Goal: Task Accomplishment & Management: Use online tool/utility

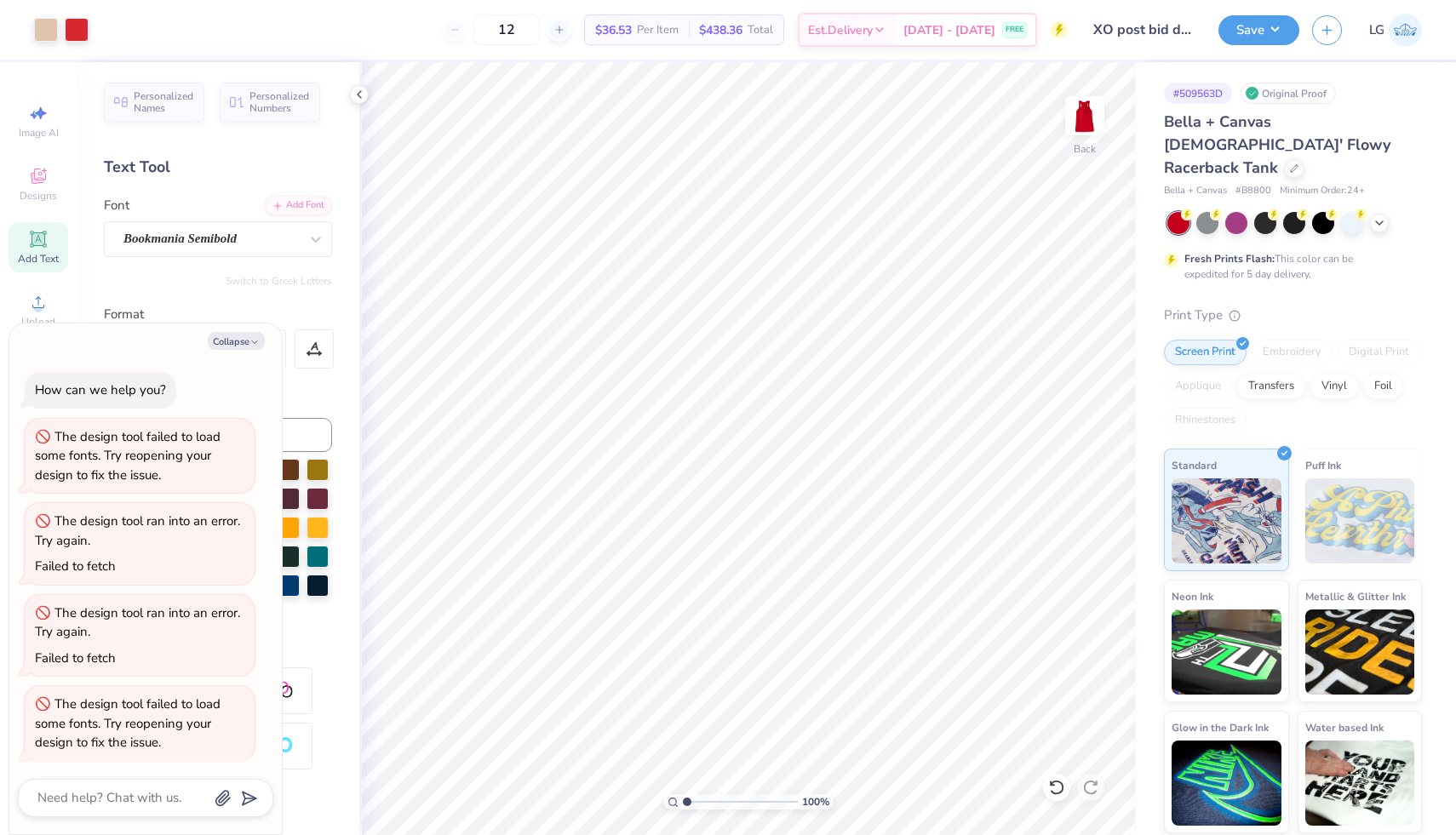
scroll to position [4, 0]
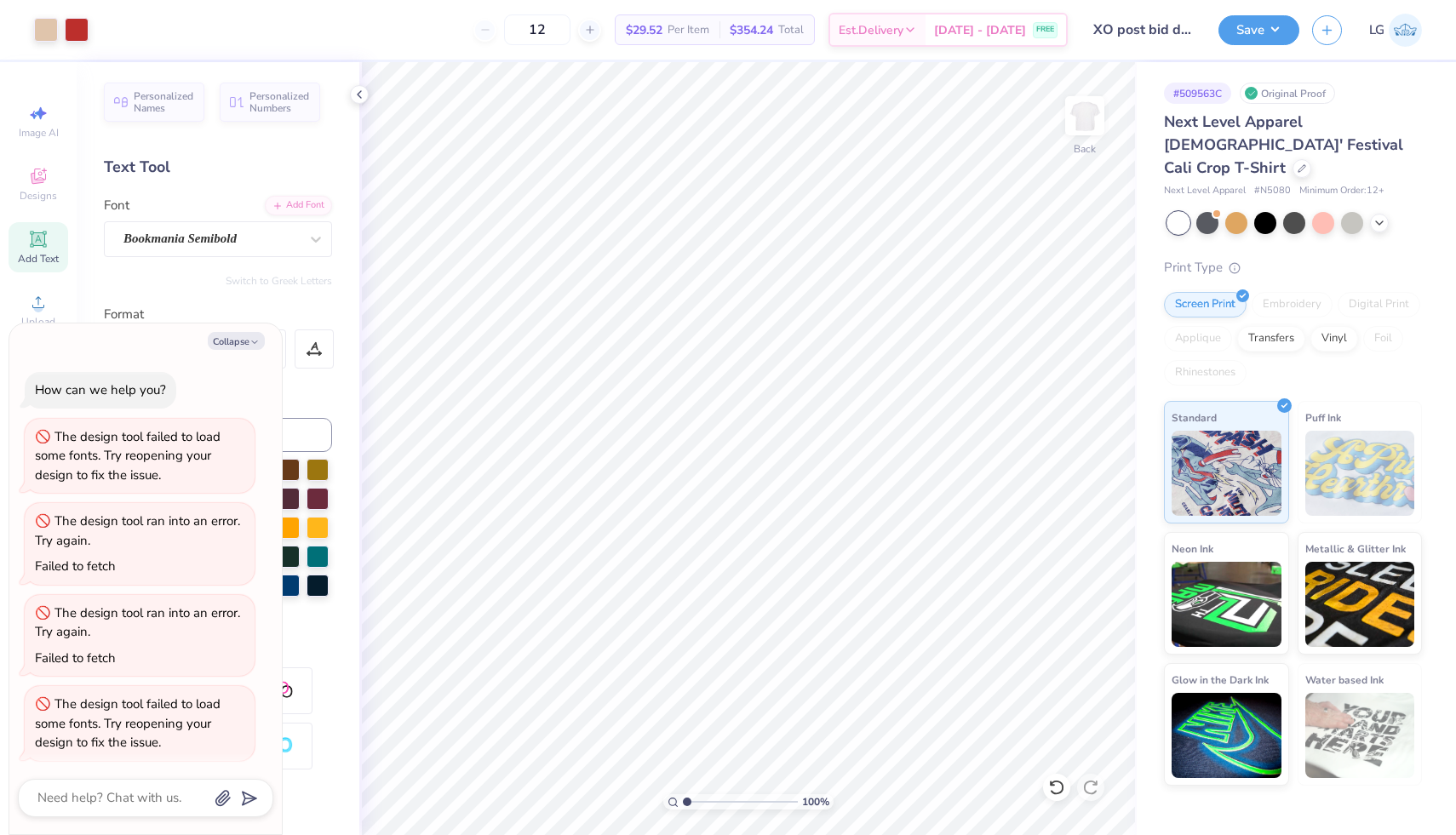
scroll to position [4, 0]
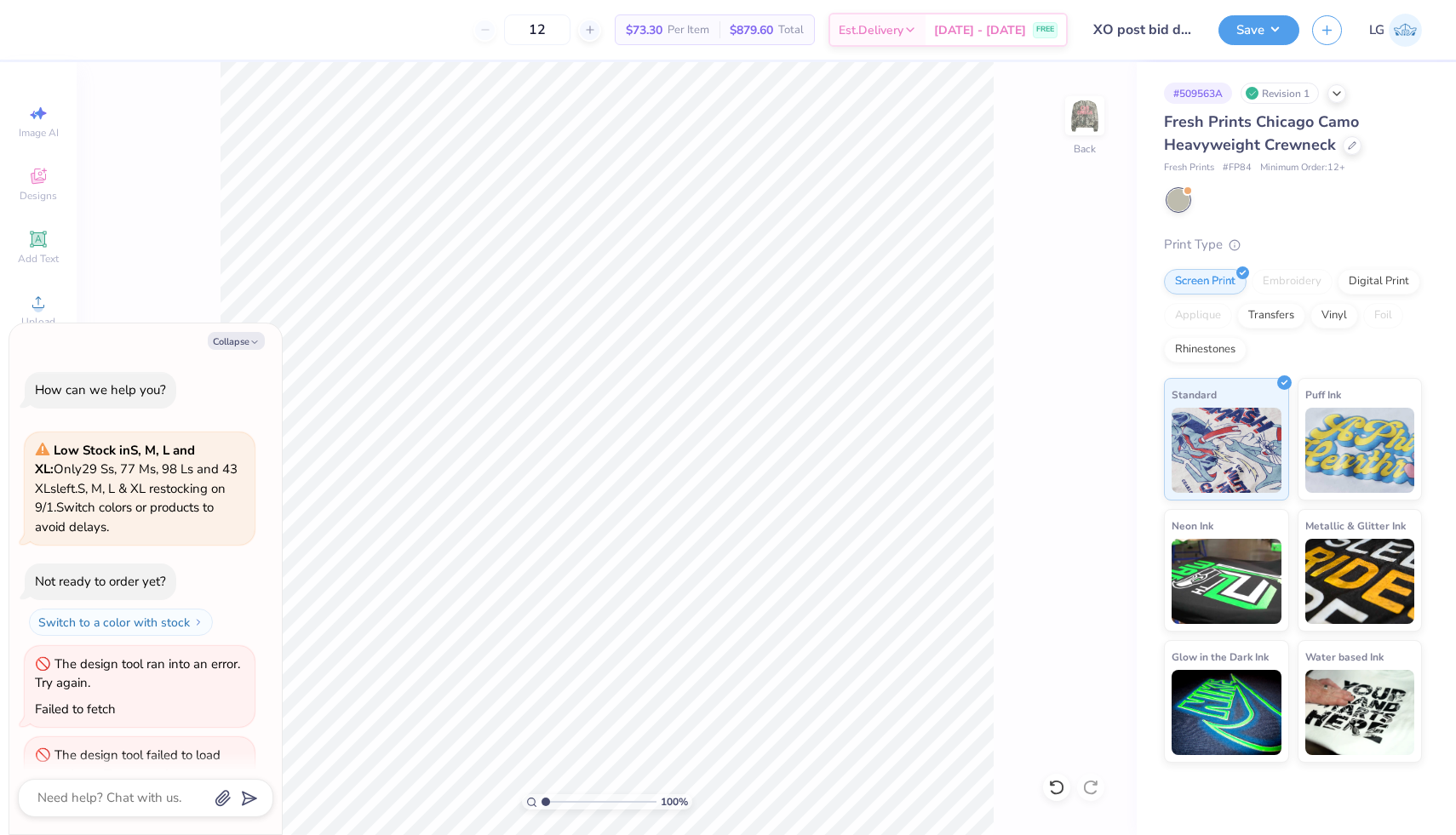
scroll to position [413, 0]
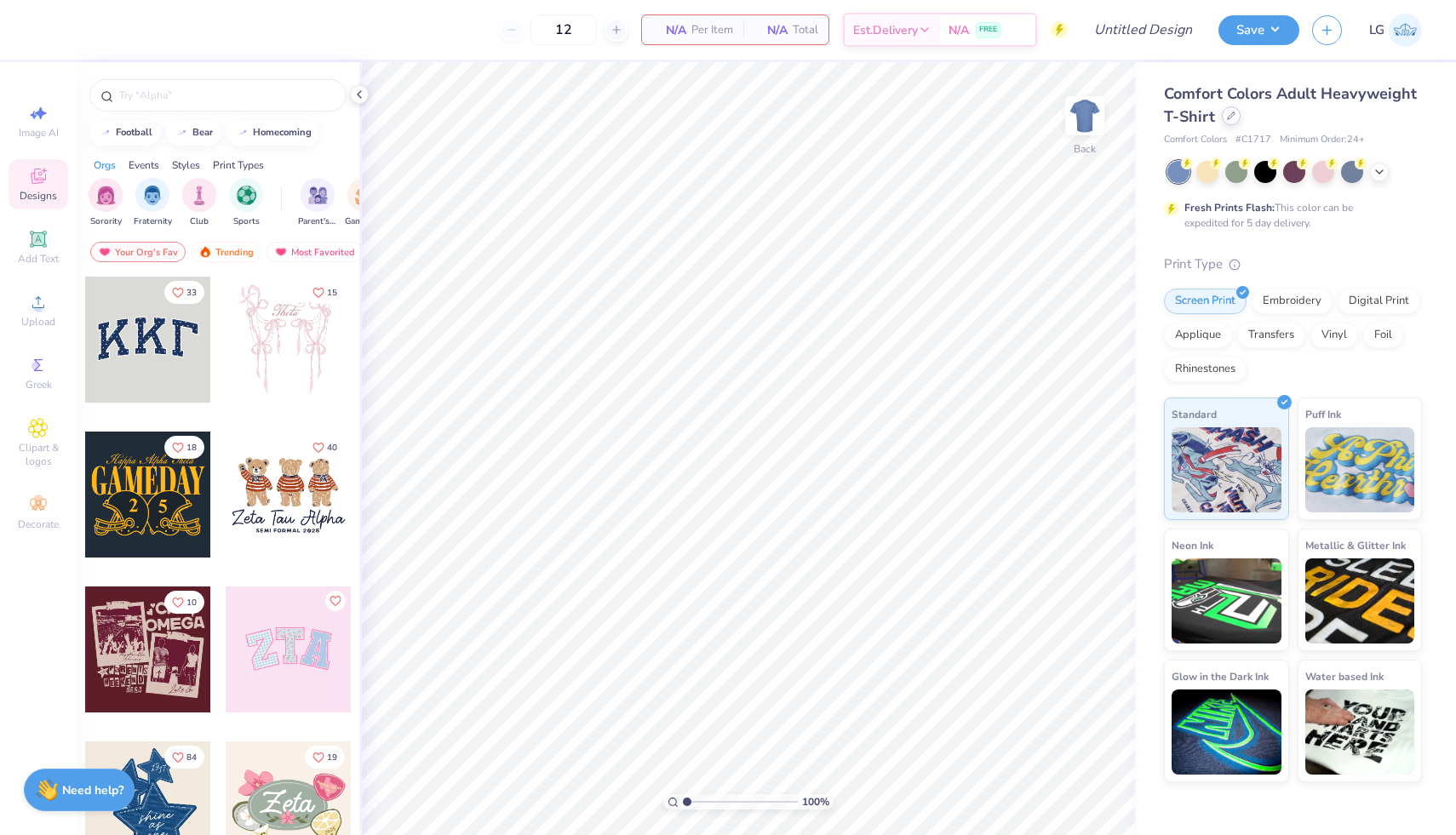
click at [1231, 117] on icon at bounding box center [1231, 115] width 8 height 8
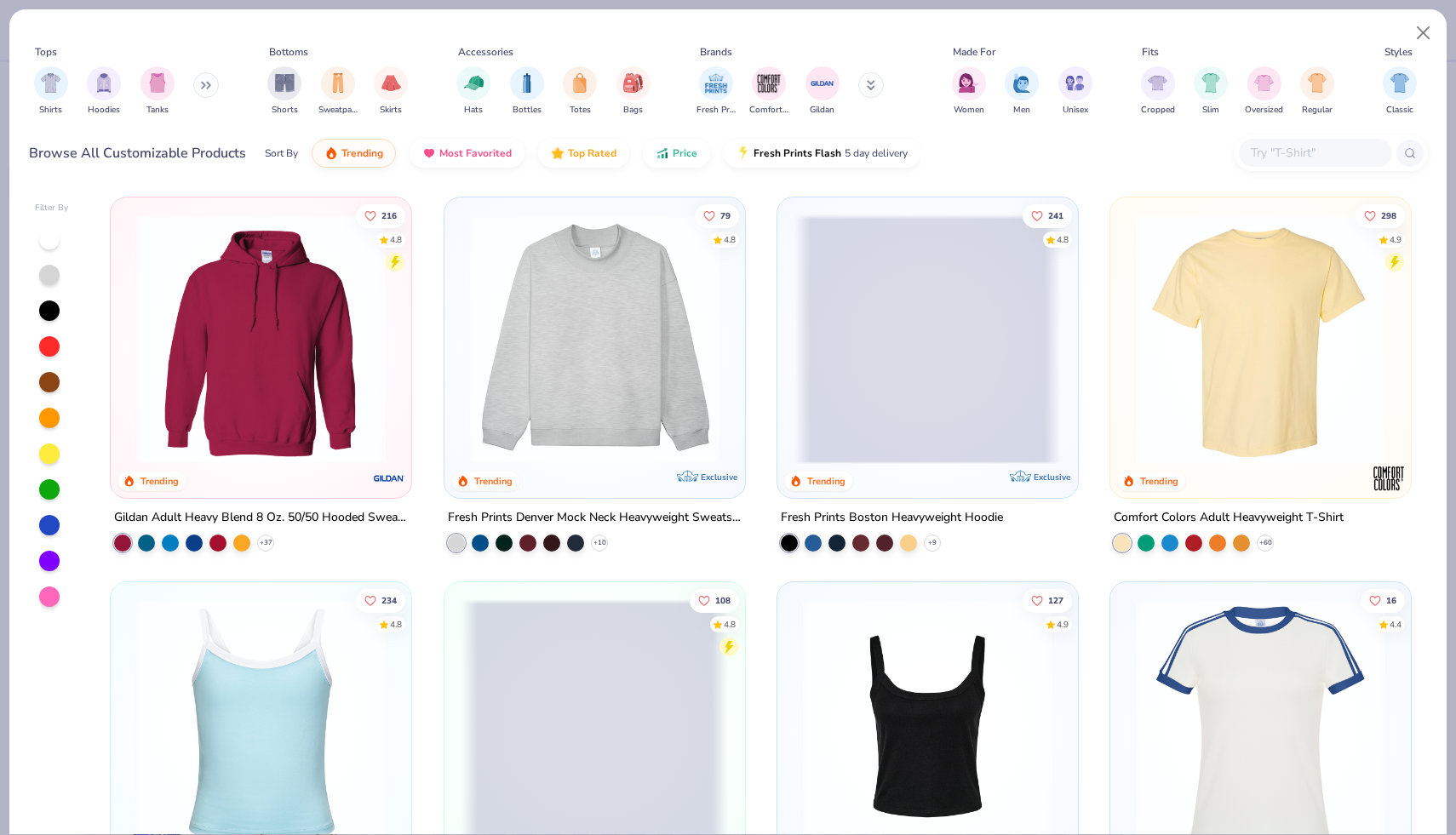
click at [578, 272] on img at bounding box center [594, 339] width 266 height 250
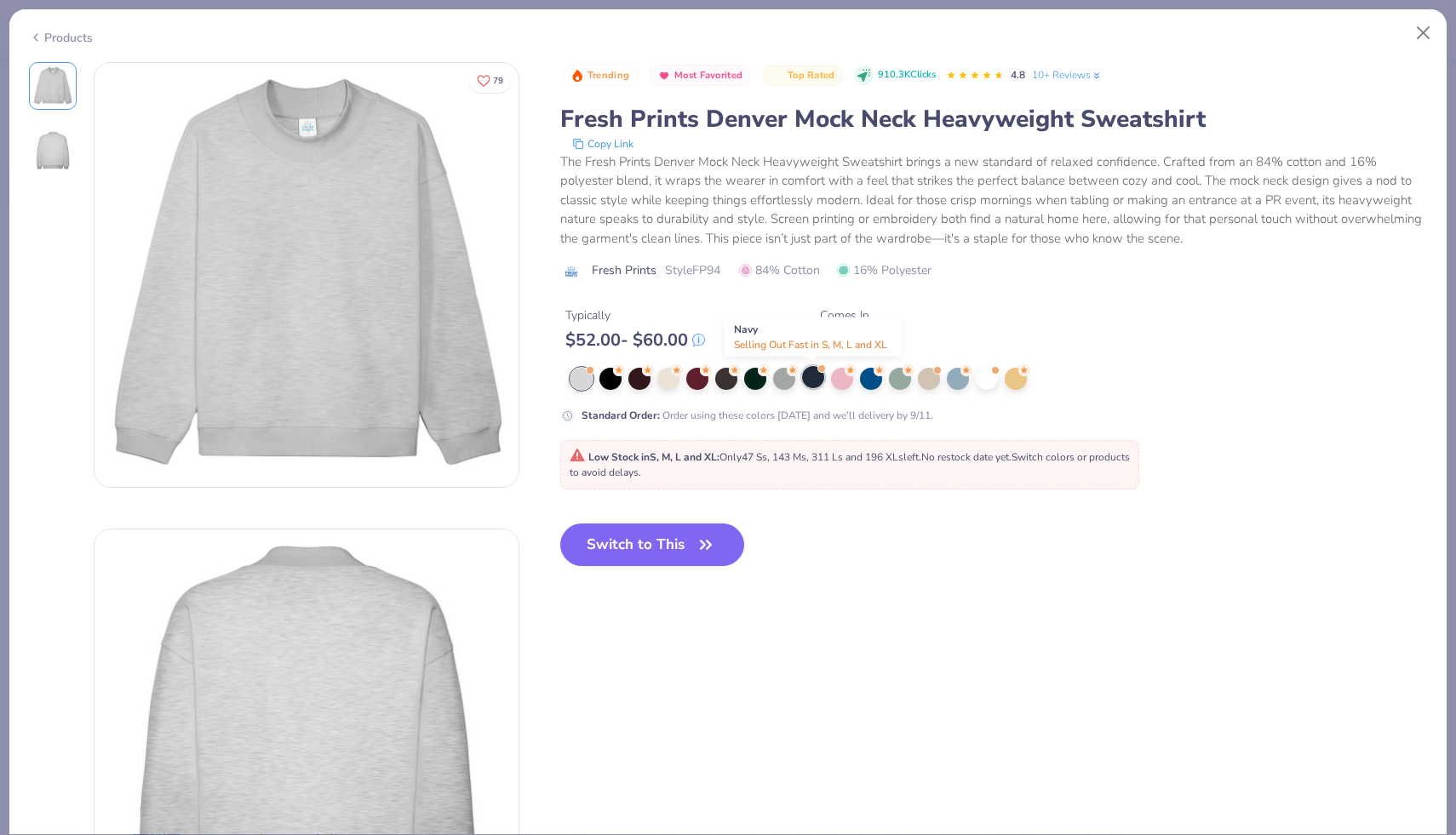
click at [817, 371] on div at bounding box center [813, 377] width 22 height 22
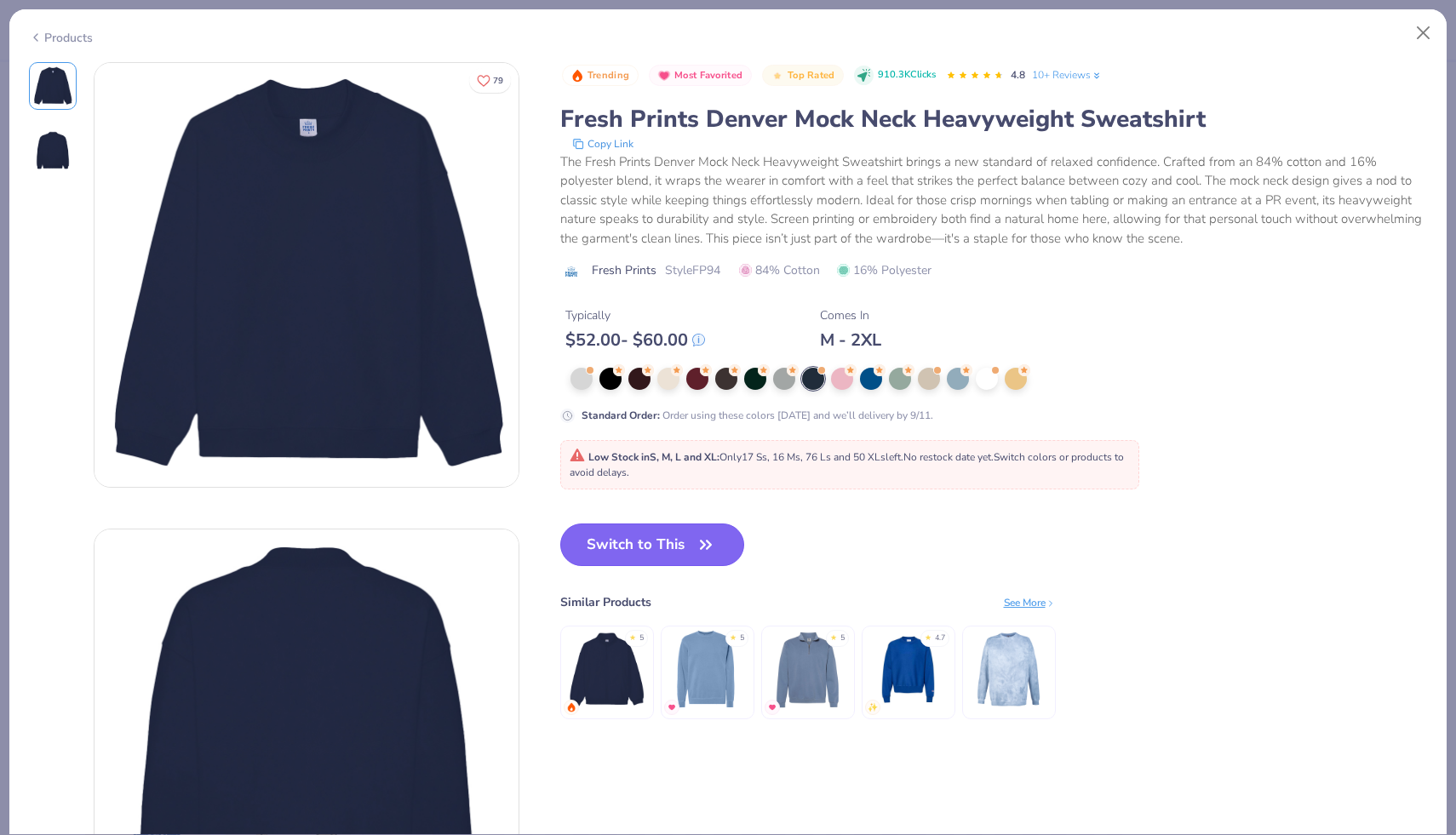
click at [662, 530] on button "Switch to This" at bounding box center [653, 545] width 185 height 43
type input "50"
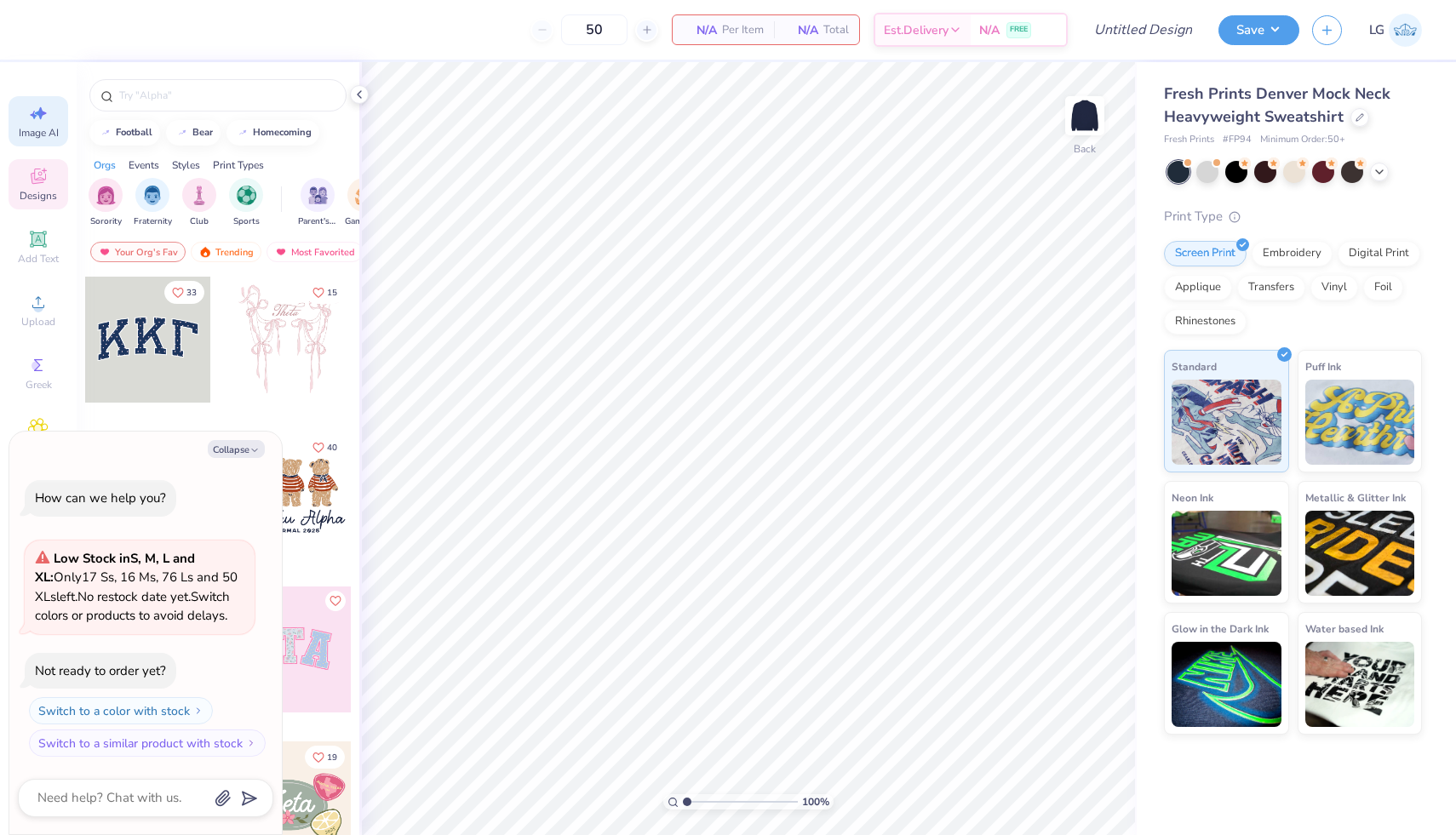
click at [64, 98] on div "Image AI" at bounding box center [37, 121] width 59 height 50
type textarea "x"
select select "4"
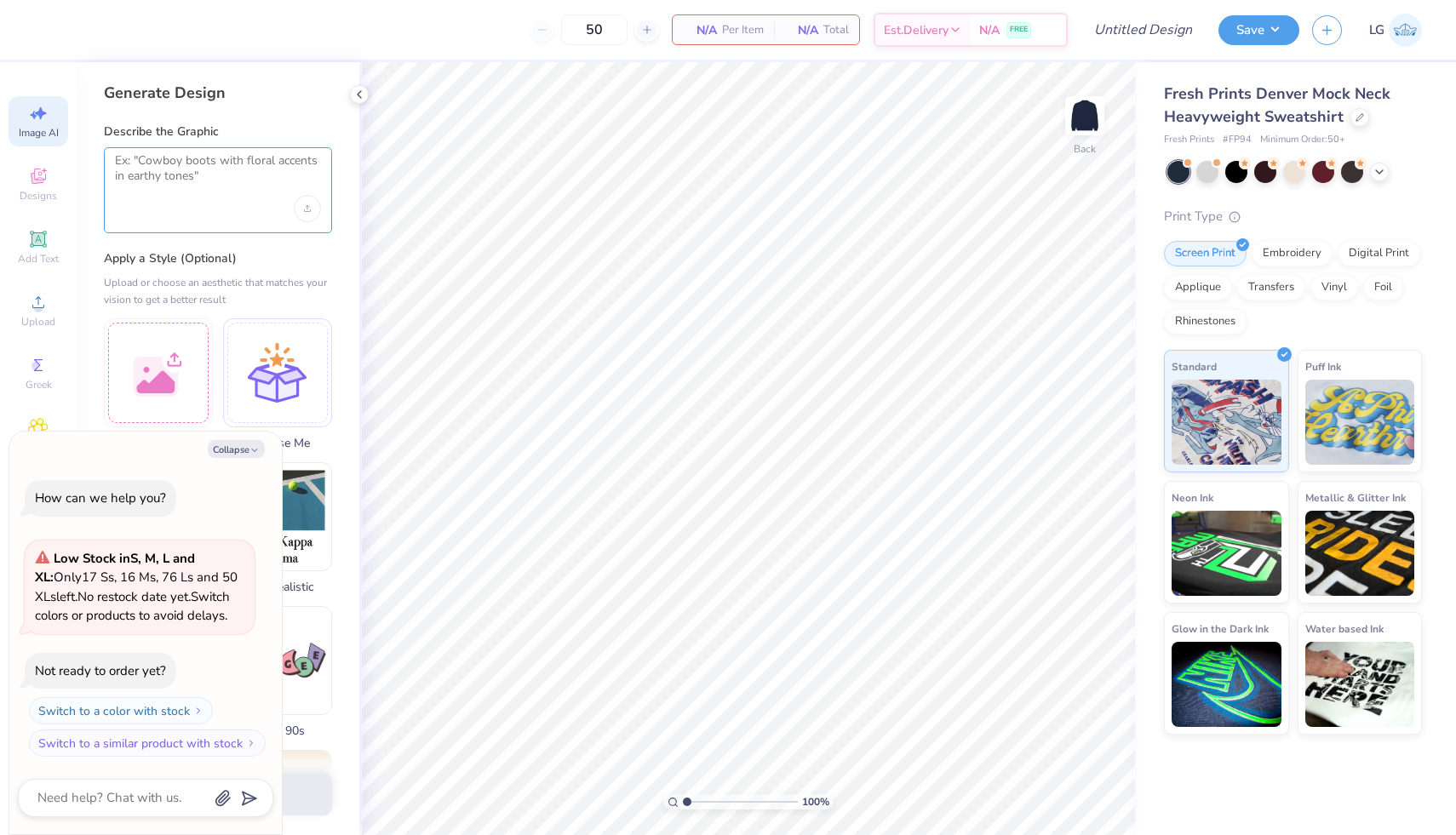
click at [191, 158] on textarea at bounding box center [218, 175] width 206 height 43
type textarea "Put TRI DELT in white lettering with a light blue border"
click at [169, 363] on div at bounding box center [158, 369] width 109 height 109
click at [160, 379] on div at bounding box center [158, 369] width 109 height 109
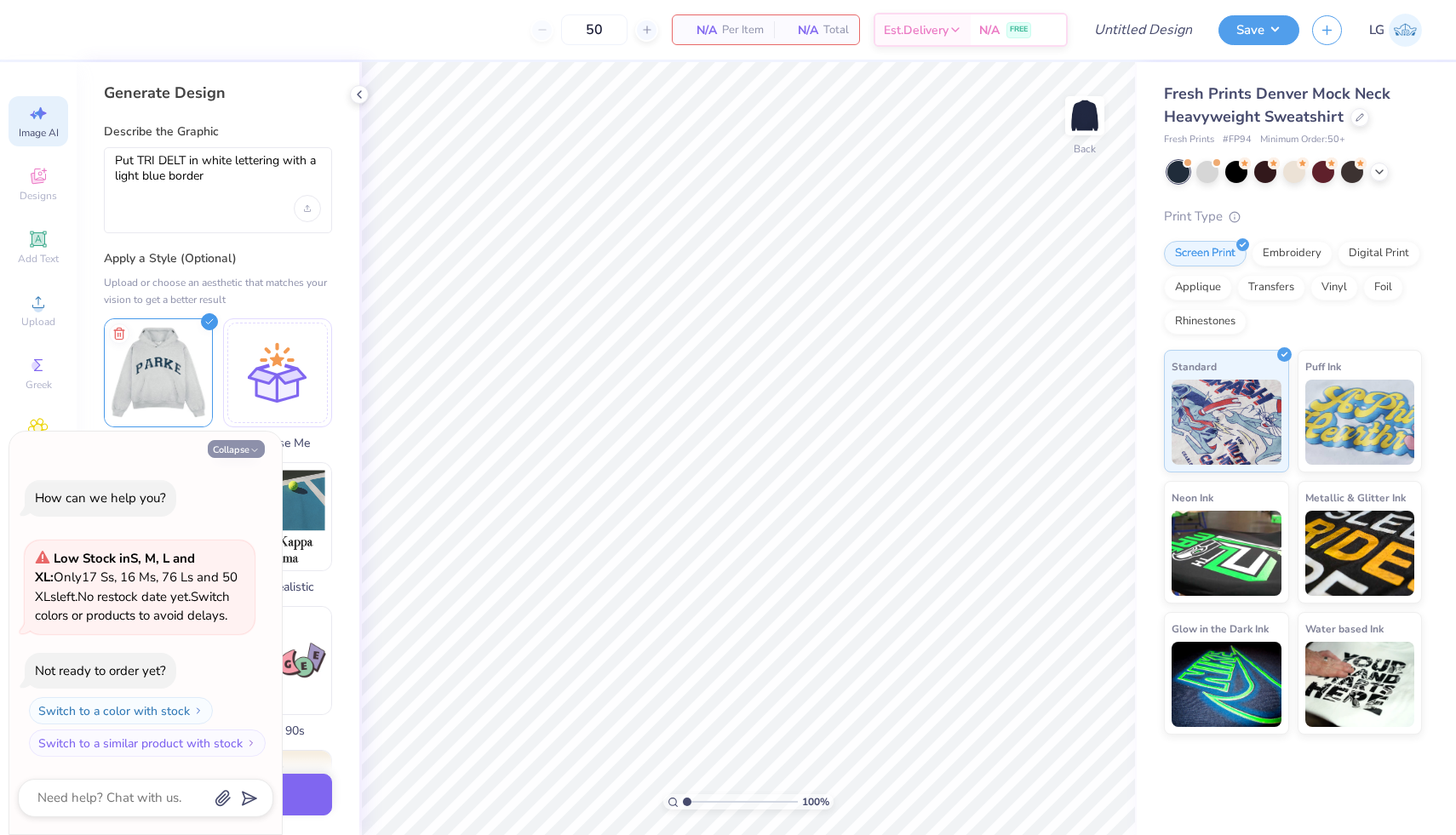
click at [232, 454] on button "Collapse" at bounding box center [236, 449] width 57 height 18
type textarea "x"
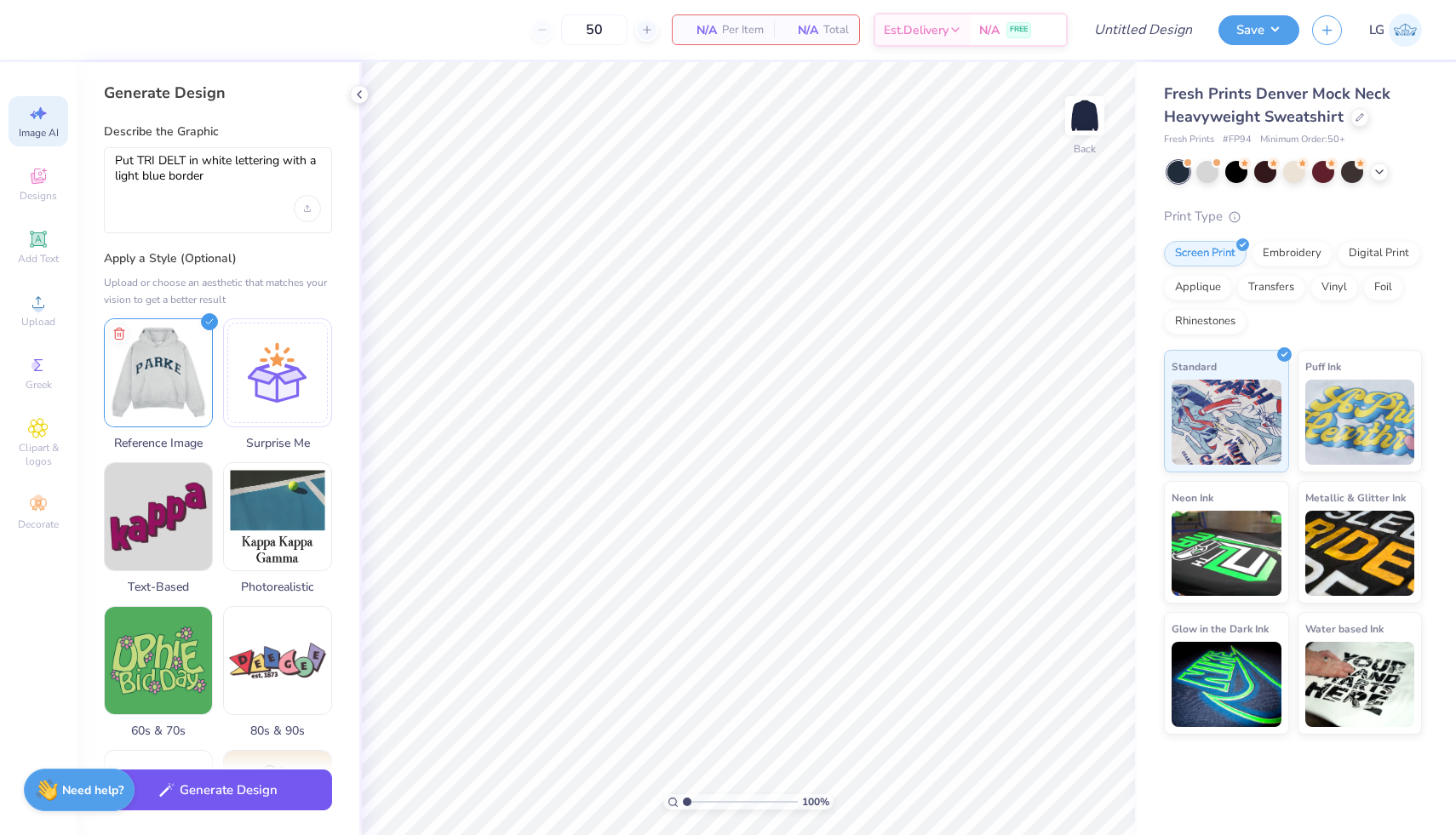
click at [250, 800] on button "Generate Design" at bounding box center [219, 791] width 229 height 42
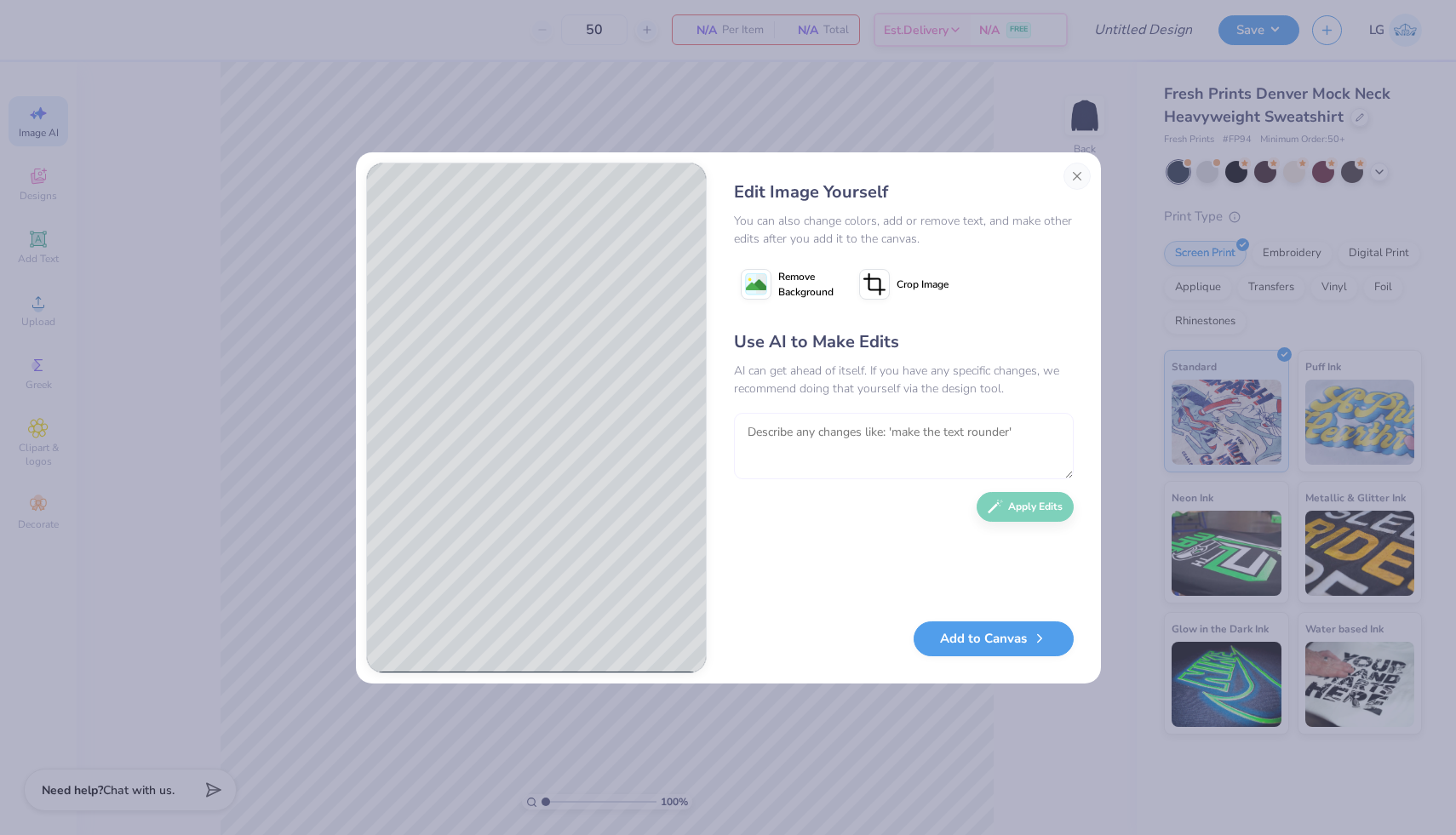
click at [807, 434] on textarea at bounding box center [904, 446] width 339 height 67
type textarea "put it side by side"
click at [1029, 508] on button "Apply Edits" at bounding box center [1025, 502] width 97 height 30
click at [893, 426] on textarea at bounding box center [904, 446] width 339 height 67
type textarea "take out the parke sweatshirt"
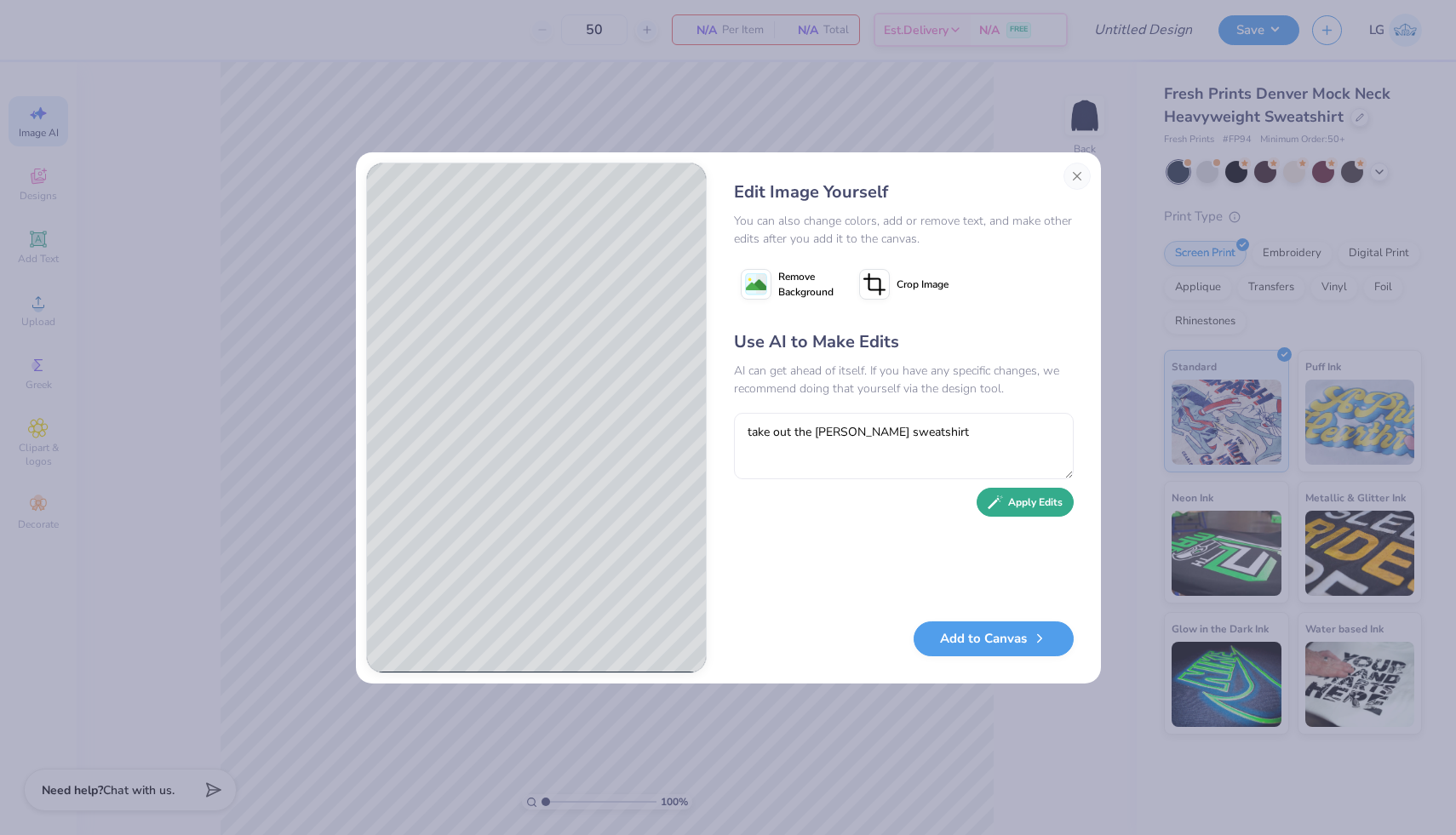
click at [1059, 499] on button "Apply Edits" at bounding box center [1025, 502] width 97 height 30
click at [903, 437] on textarea at bounding box center [904, 446] width 339 height 67
type textarea "put TRI and Delta next to eachother"
click at [994, 508] on icon "button" at bounding box center [995, 502] width 16 height 16
click at [805, 446] on textarea at bounding box center [904, 446] width 339 height 67
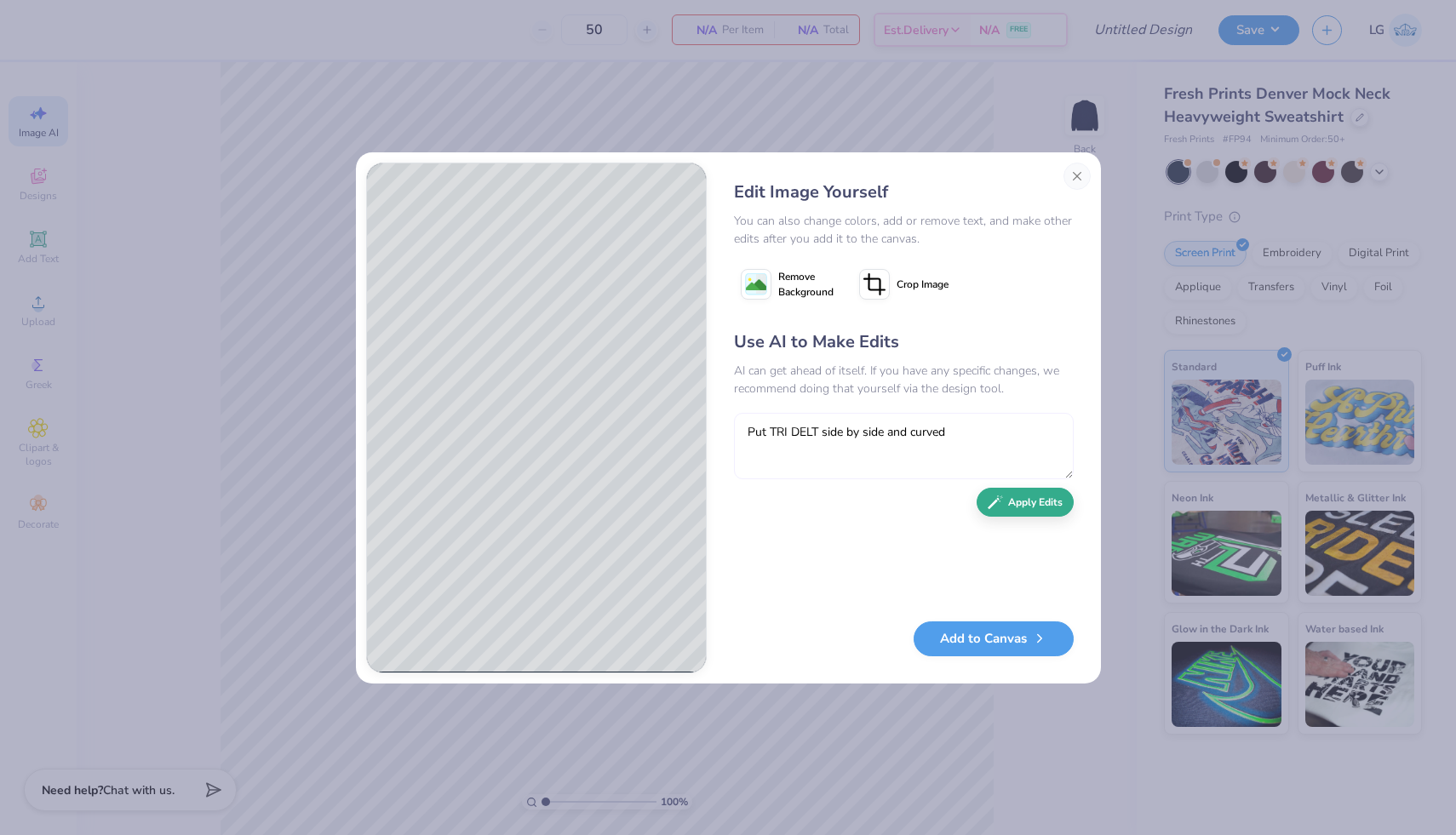
type textarea "Put TRI DELT side by side and curved"
click at [1004, 508] on button "Apply Edits" at bounding box center [1025, 502] width 97 height 30
click at [1021, 648] on button "Add to Canvas" at bounding box center [993, 635] width 160 height 35
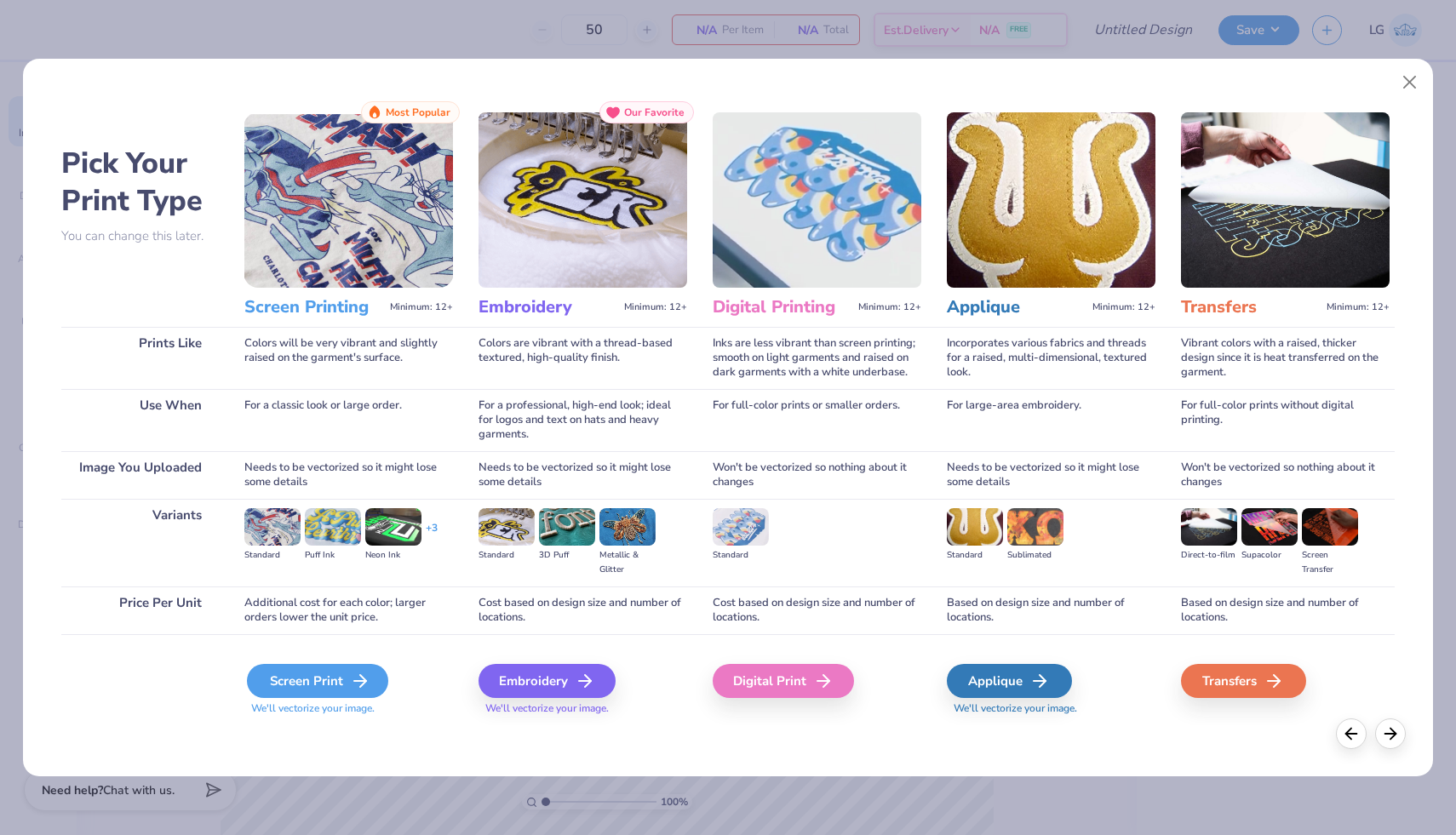
click at [354, 676] on icon at bounding box center [360, 681] width 20 height 20
click at [561, 698] on div "Embroidery" at bounding box center [550, 680] width 137 height 34
click at [560, 680] on div "Embroidery" at bounding box center [550, 680] width 137 height 34
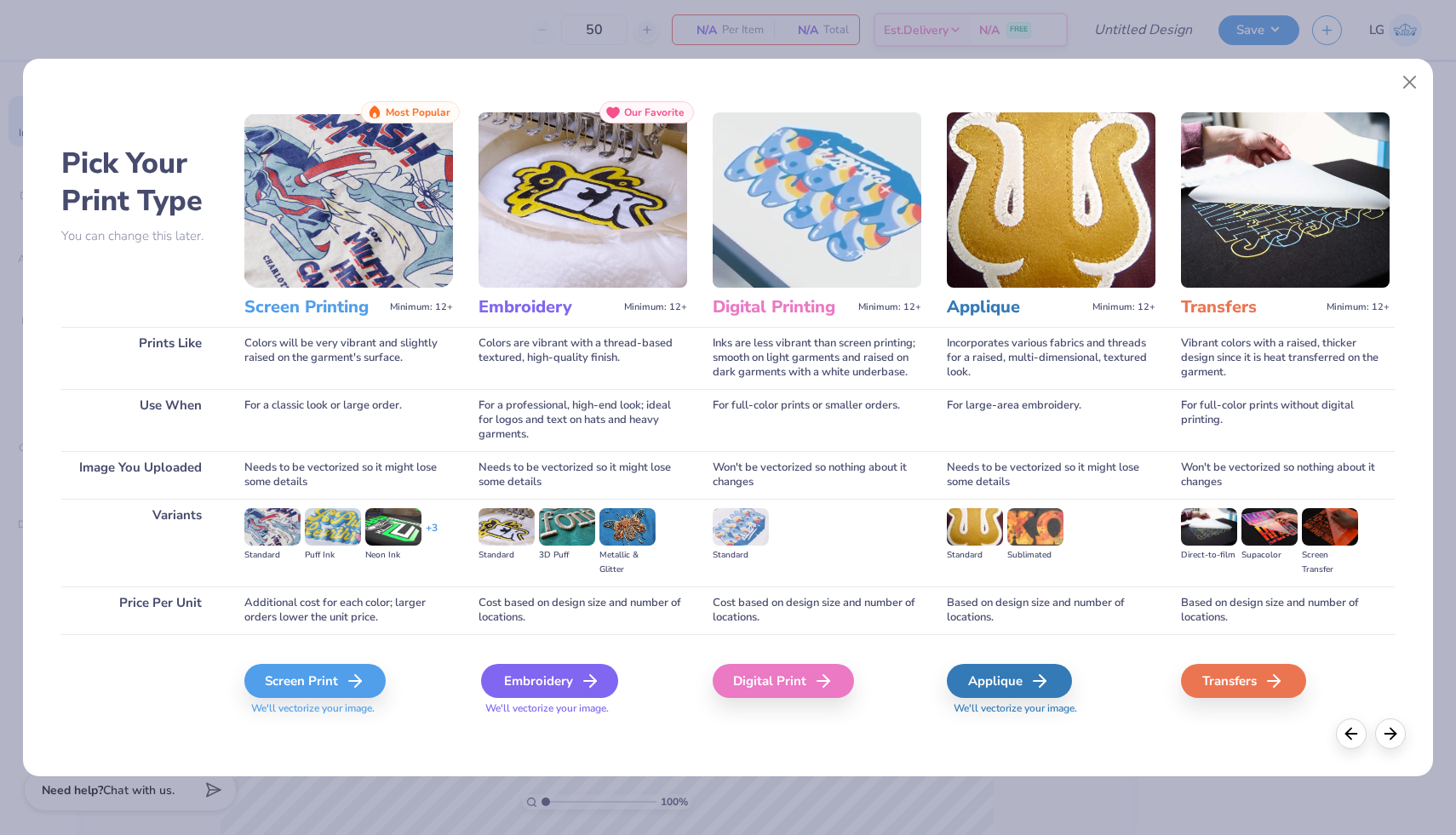
click at [560, 680] on div "Embroidery" at bounding box center [550, 680] width 137 height 34
click at [573, 680] on div "Embroidery" at bounding box center [550, 680] width 137 height 34
click at [599, 675] on icon at bounding box center [590, 681] width 20 height 20
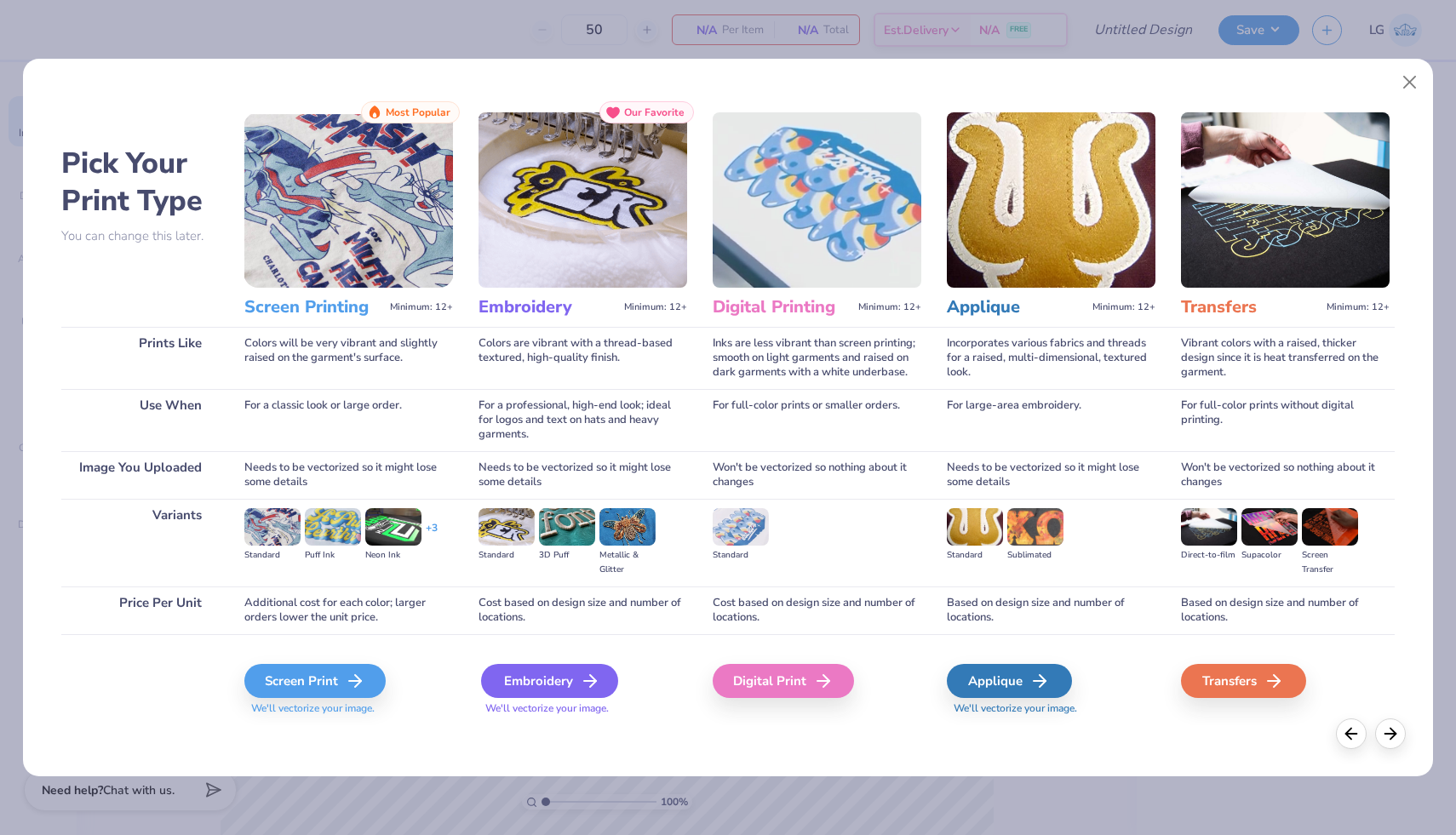
click at [599, 675] on icon at bounding box center [590, 681] width 20 height 20
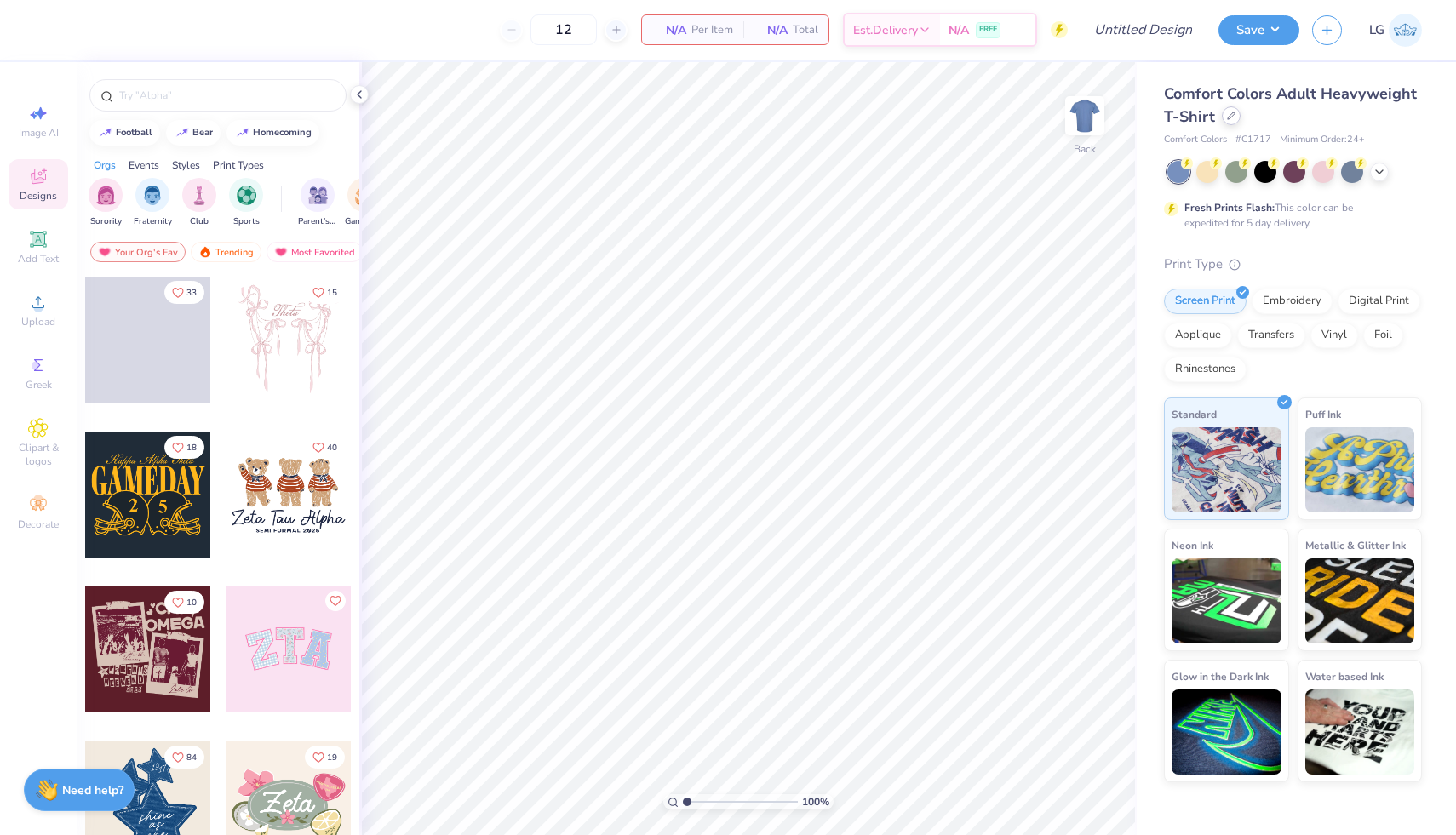
click at [1235, 119] on div at bounding box center [1231, 115] width 18 height 18
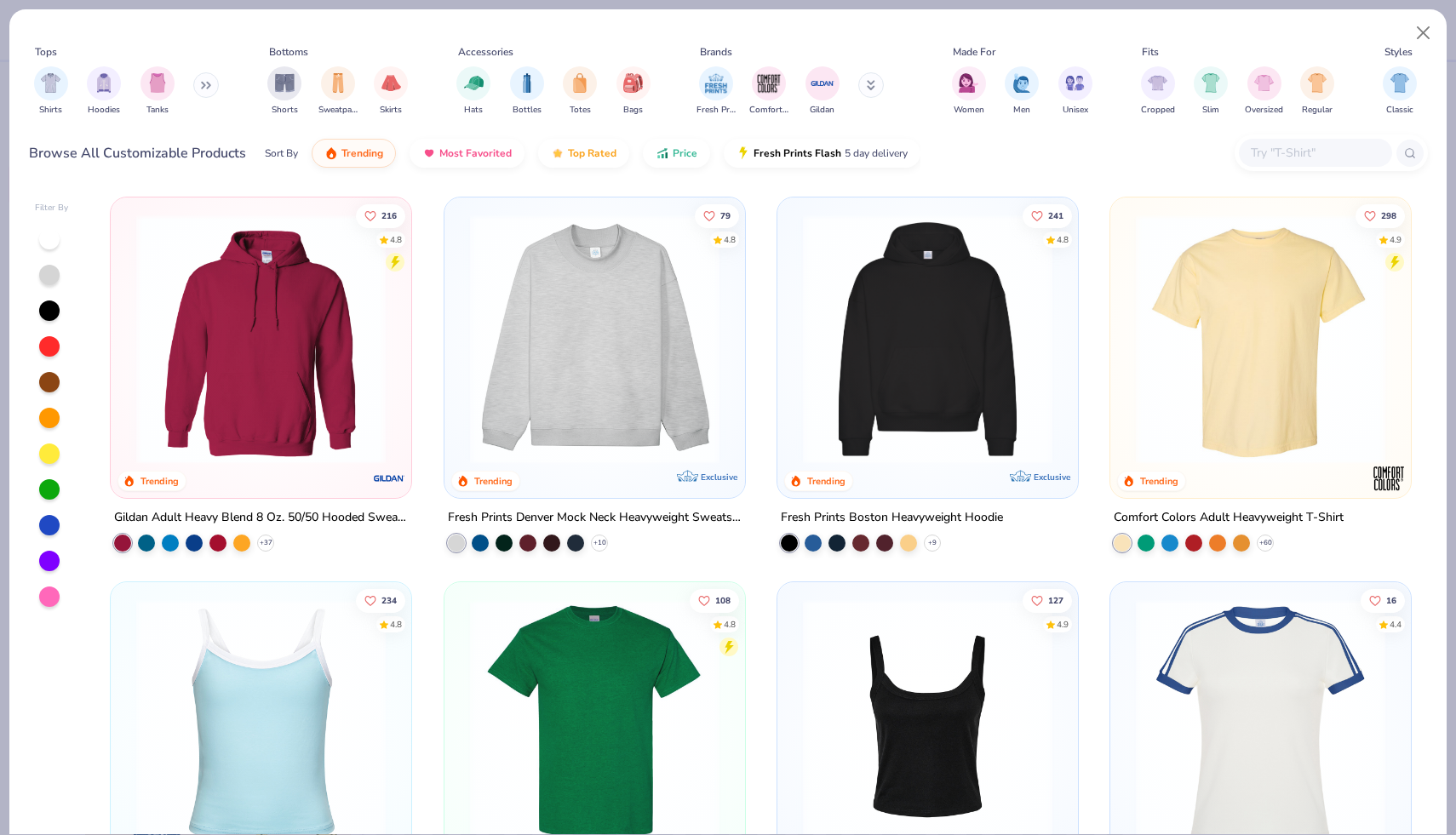
click at [203, 82] on button at bounding box center [206, 85] width 26 height 26
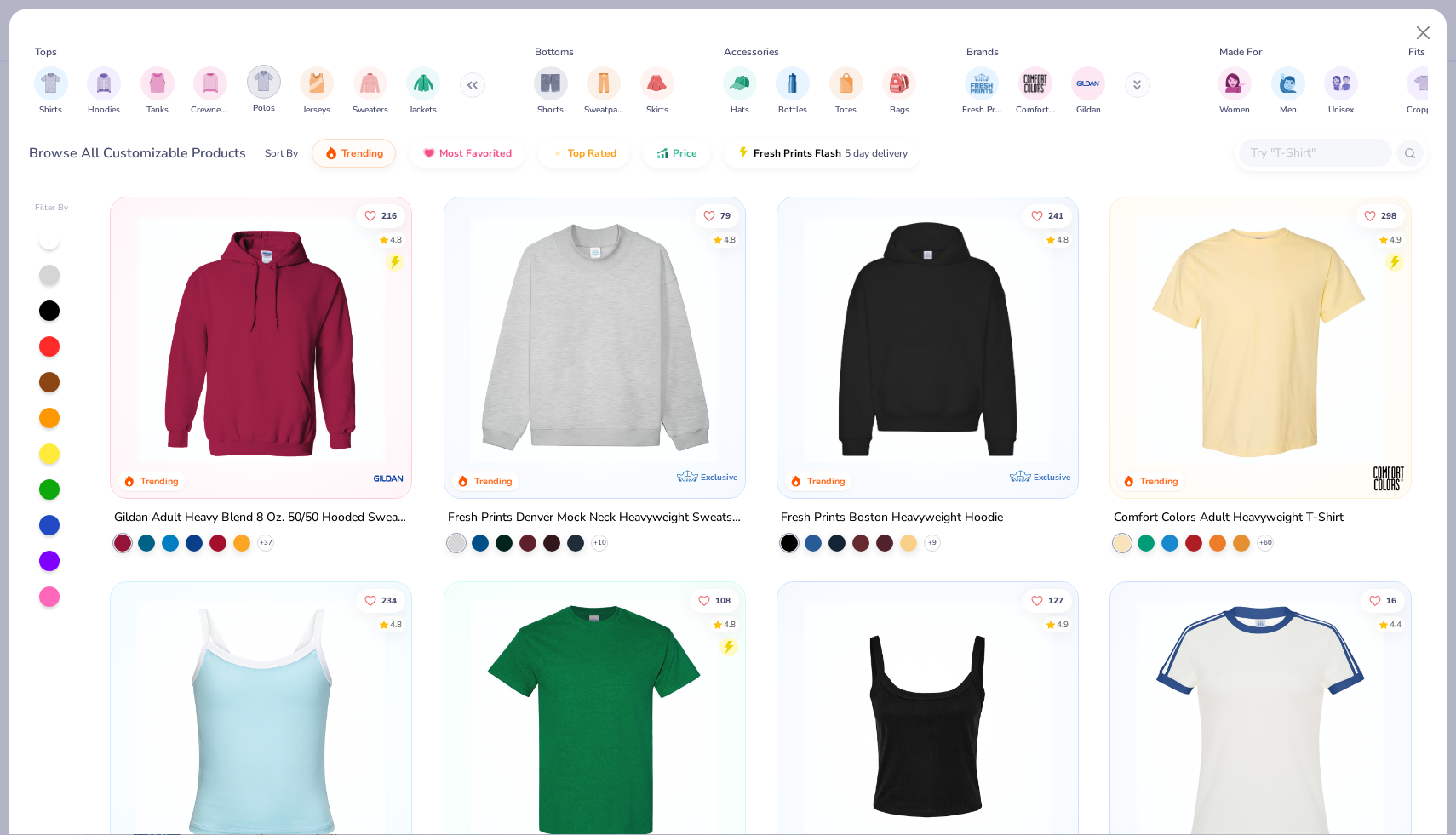
click at [265, 93] on div "filter for Polos" at bounding box center [263, 81] width 34 height 34
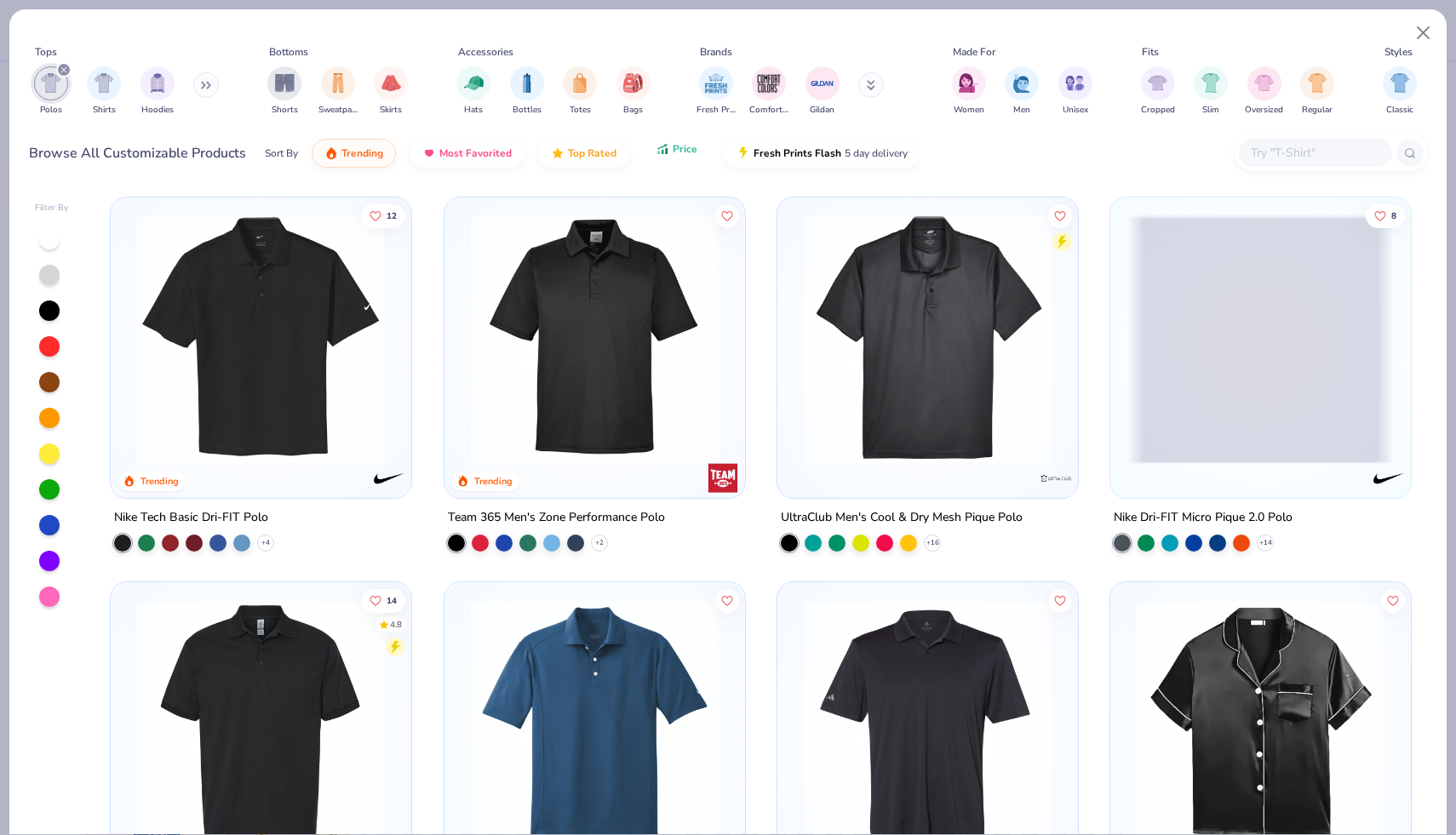
click at [659, 155] on icon "button" at bounding box center [662, 149] width 14 height 16
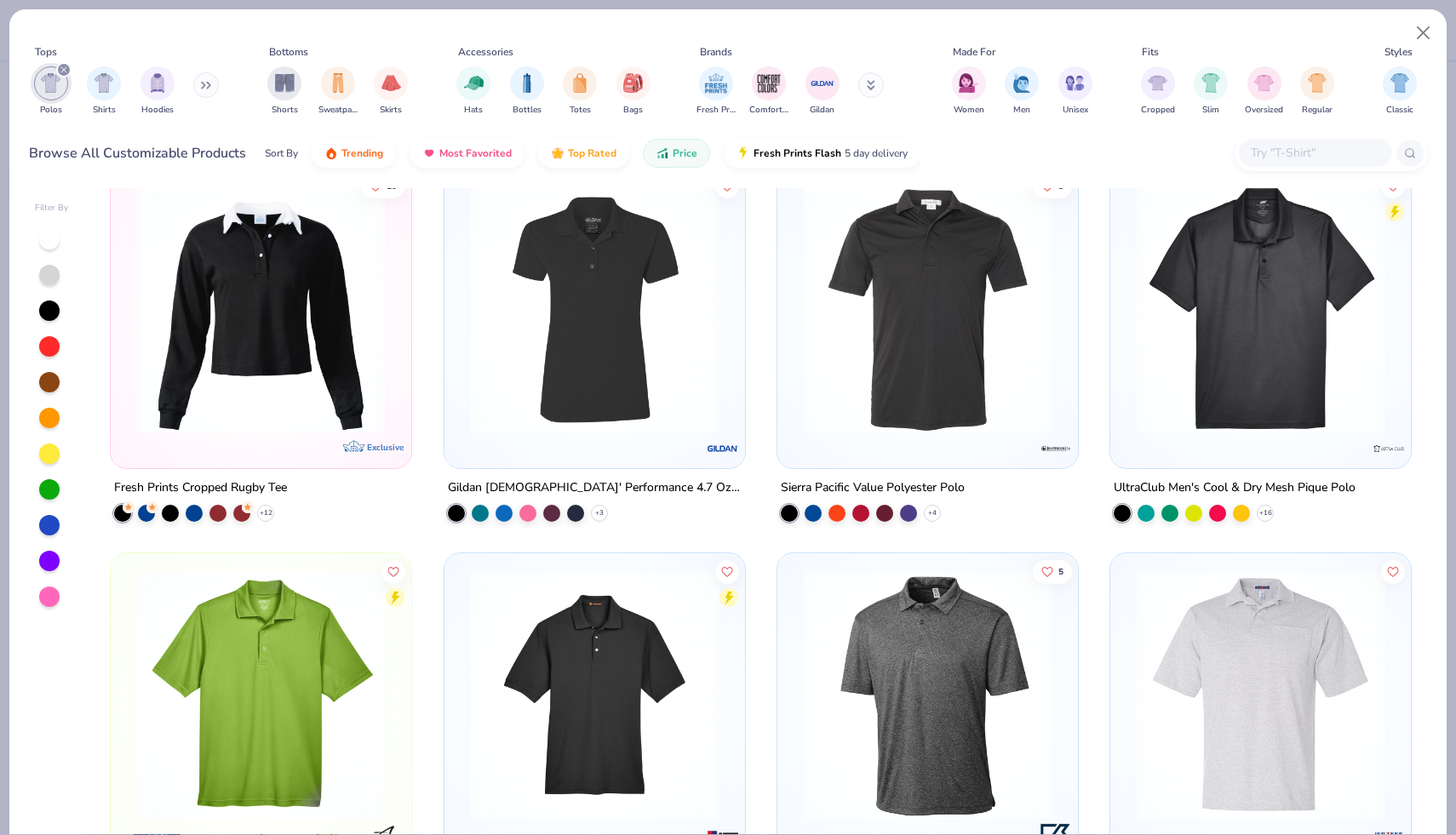
scroll to position [413, 0]
click at [1218, 373] on img at bounding box center [1260, 310] width 266 height 250
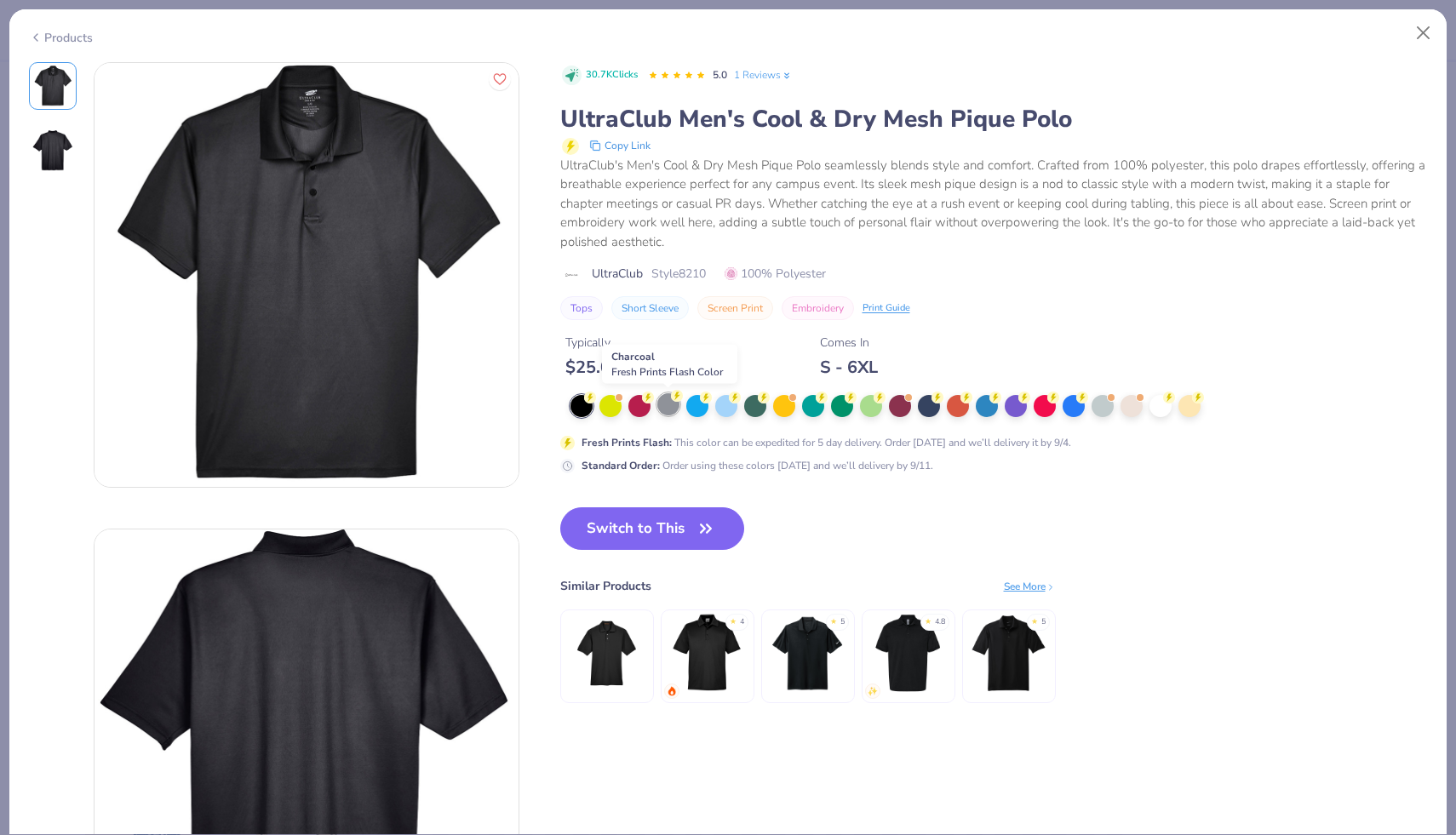
click at [666, 403] on div at bounding box center [669, 404] width 22 height 22
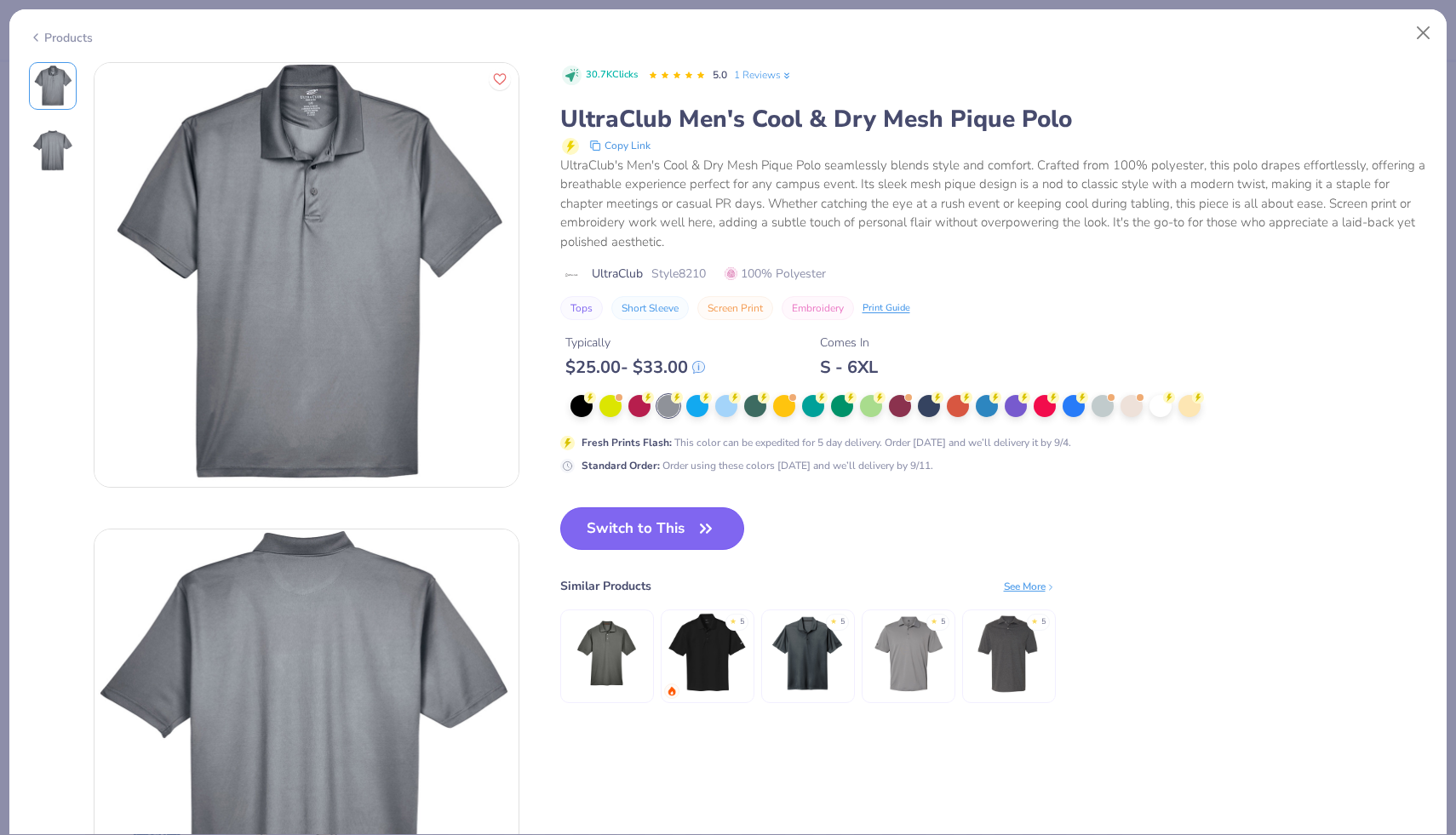
click at [626, 525] on button "Switch to This" at bounding box center [653, 529] width 185 height 43
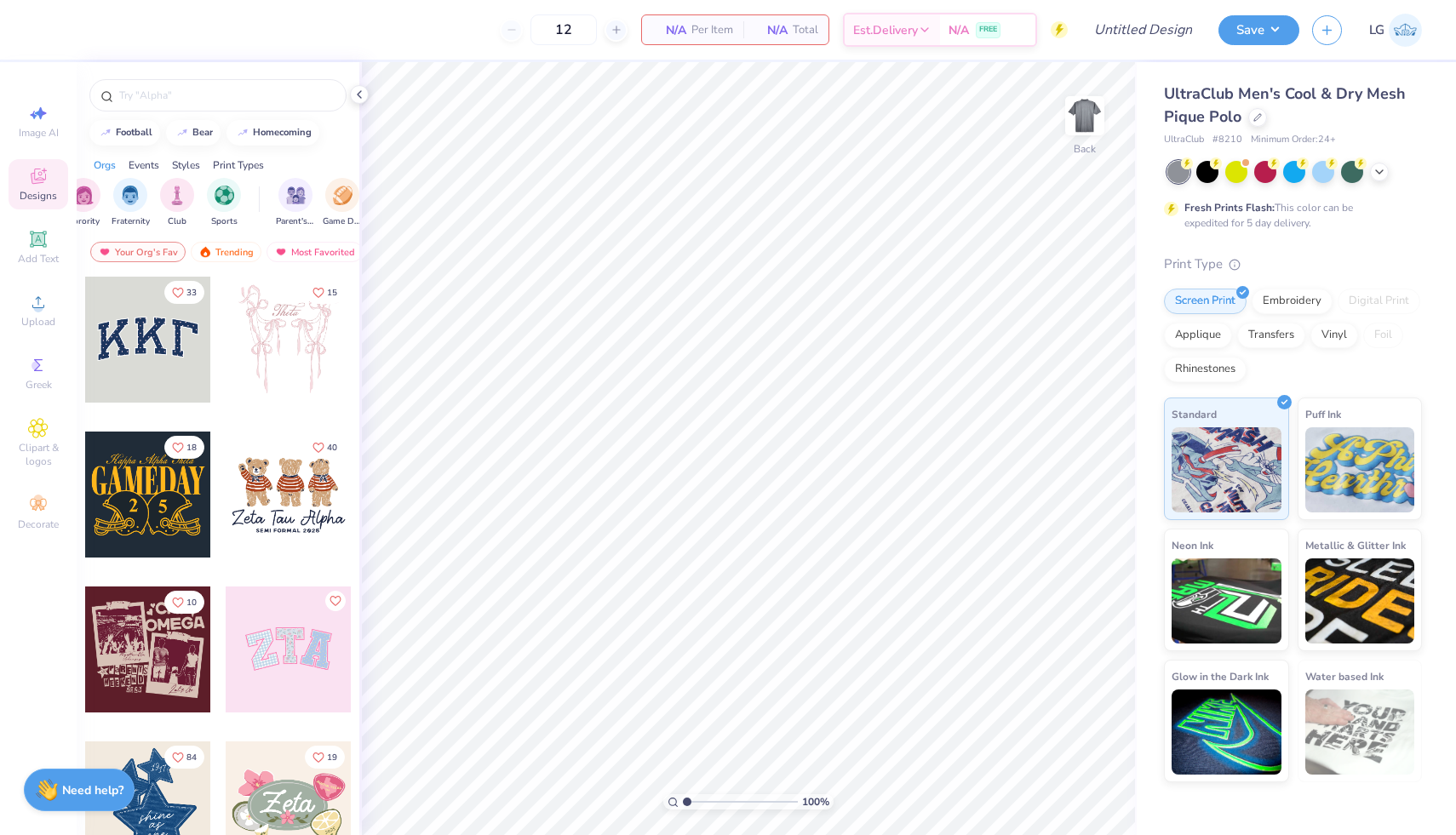
scroll to position [0, 27]
click at [291, 208] on div "filter for Parent's Weekend" at bounding box center [291, 195] width 34 height 34
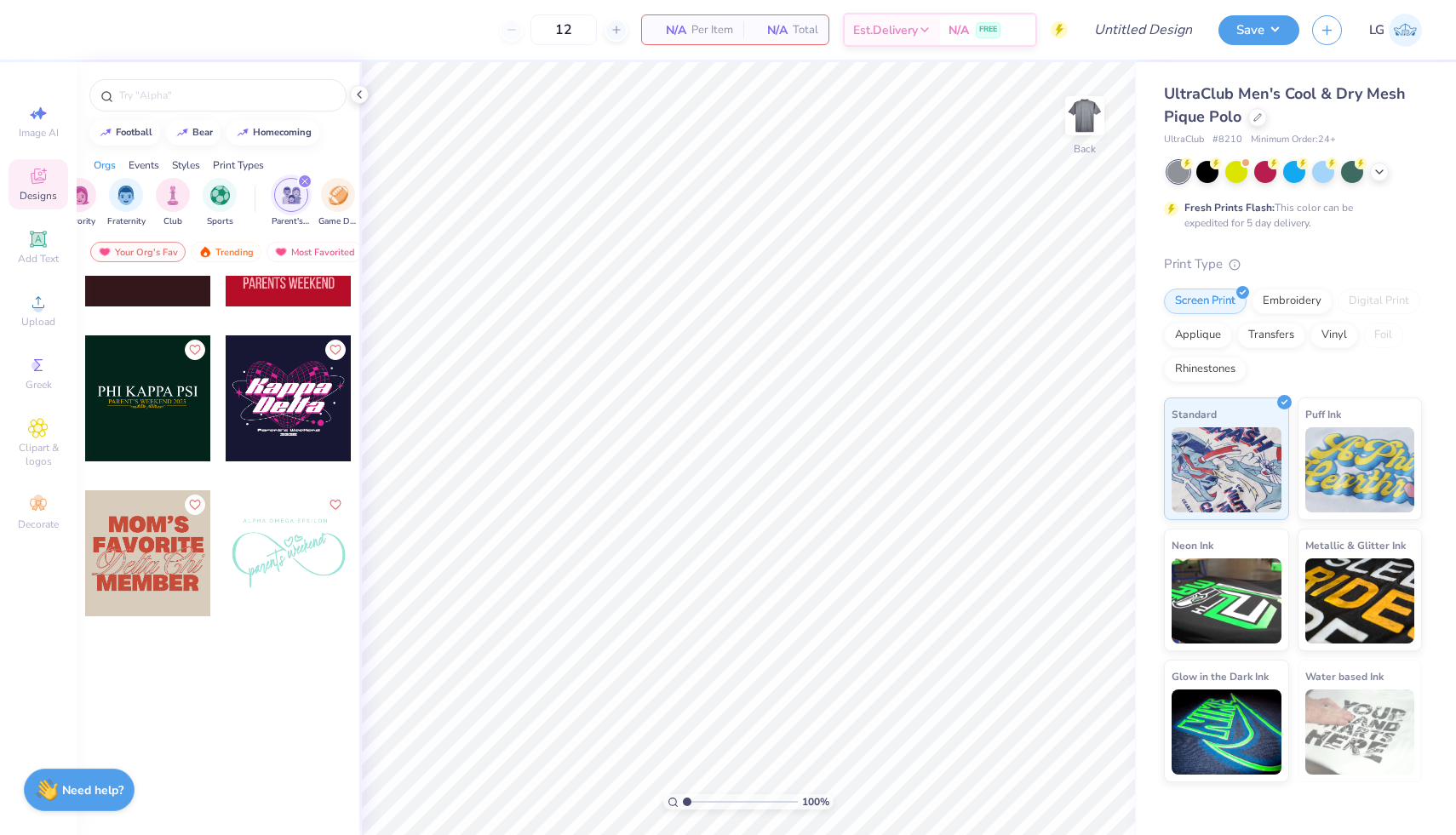
scroll to position [6260, 0]
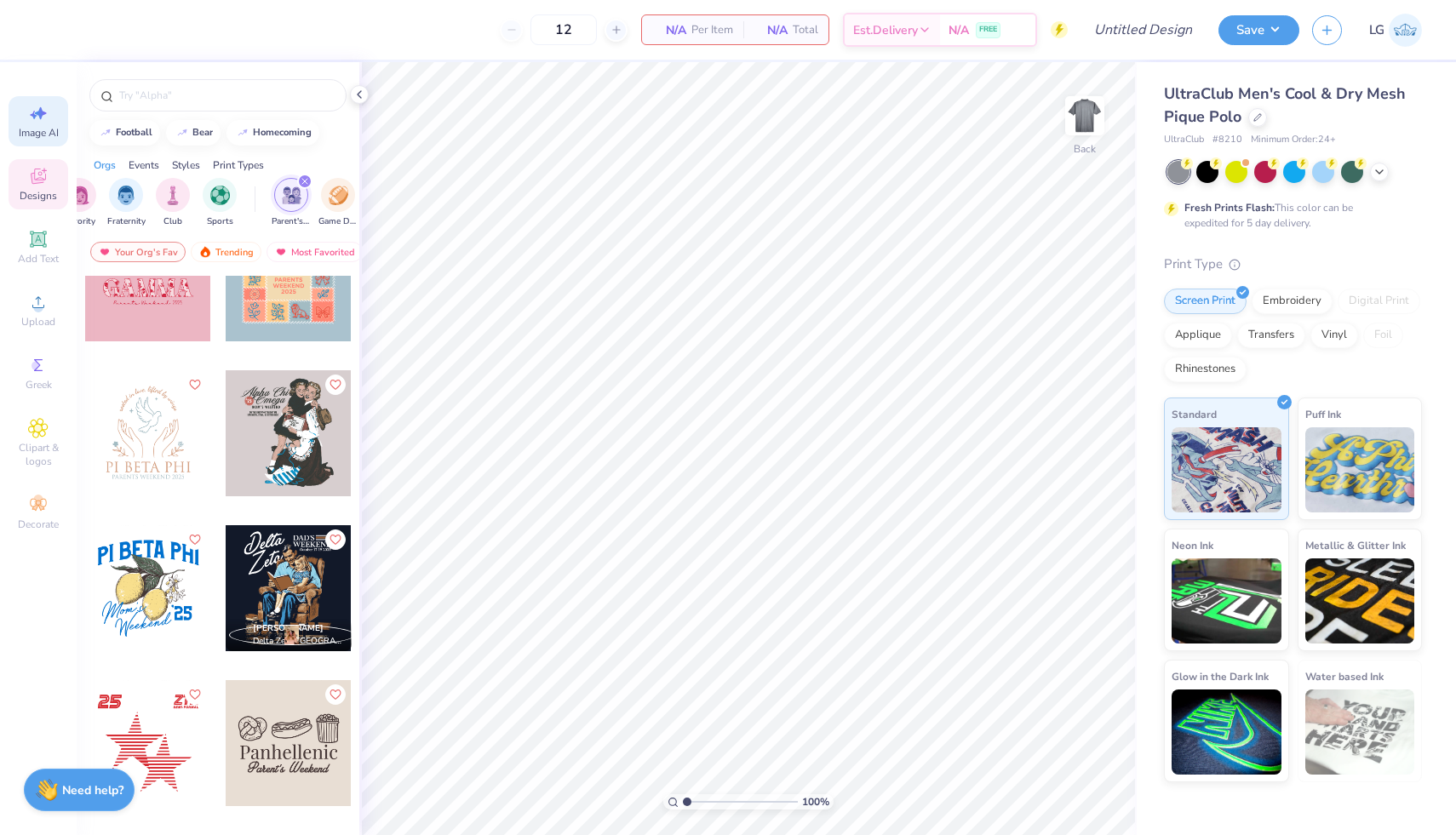
click at [36, 112] on icon at bounding box center [40, 113] width 12 height 13
select select "4"
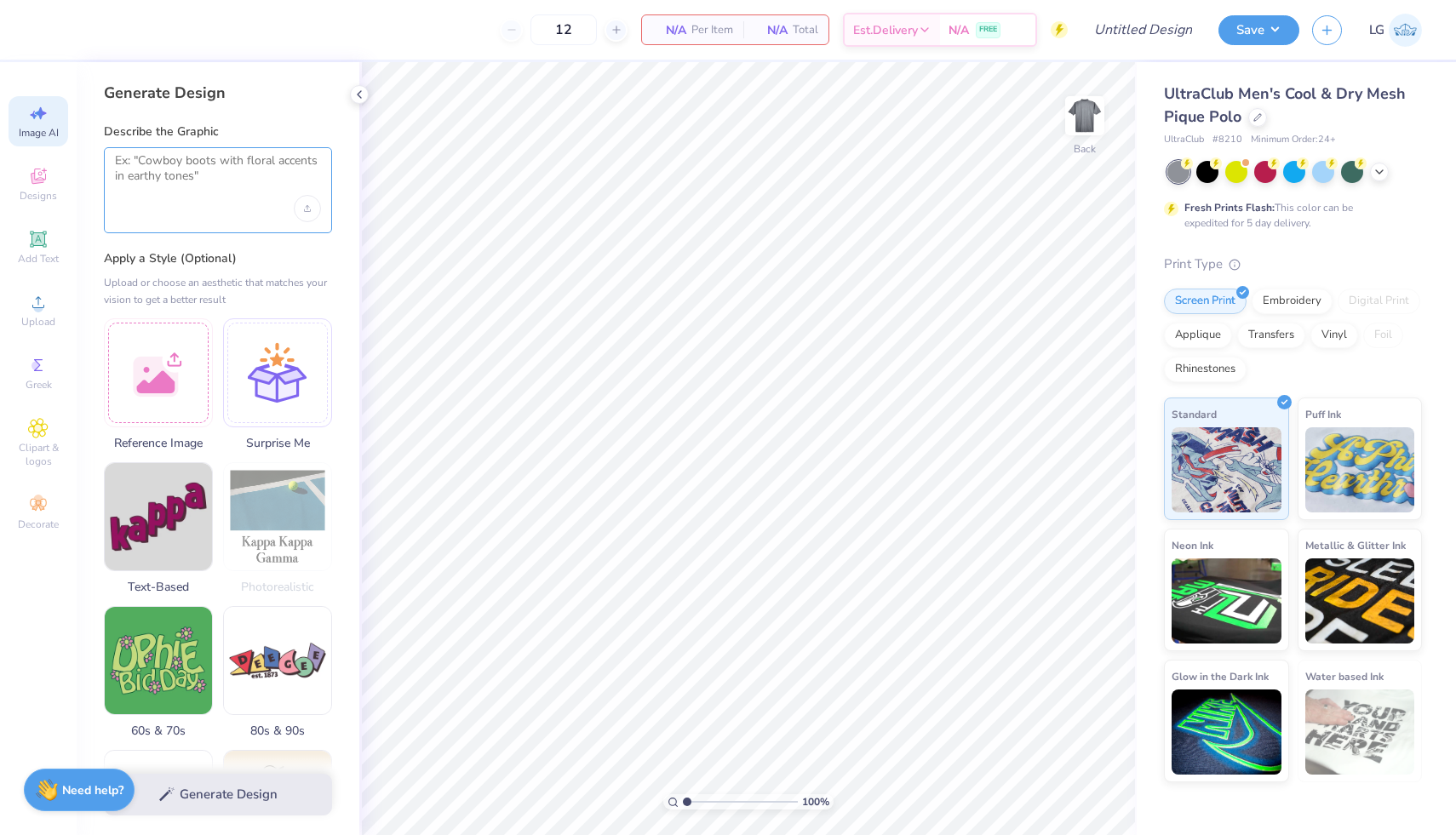
click at [137, 171] on textarea at bounding box center [218, 175] width 206 height 43
click at [209, 174] on textarea "Add the TRi delta symbol in red with Dad's club undern it" at bounding box center [218, 175] width 206 height 43
click at [176, 158] on textarea "Add the TRi delta symbol in red with Dad's club under it" at bounding box center [218, 175] width 206 height 43
type textarea "Add the Tri delta symbol in red with Dad's club under it"
click at [231, 790] on button "Generate Design" at bounding box center [219, 791] width 229 height 42
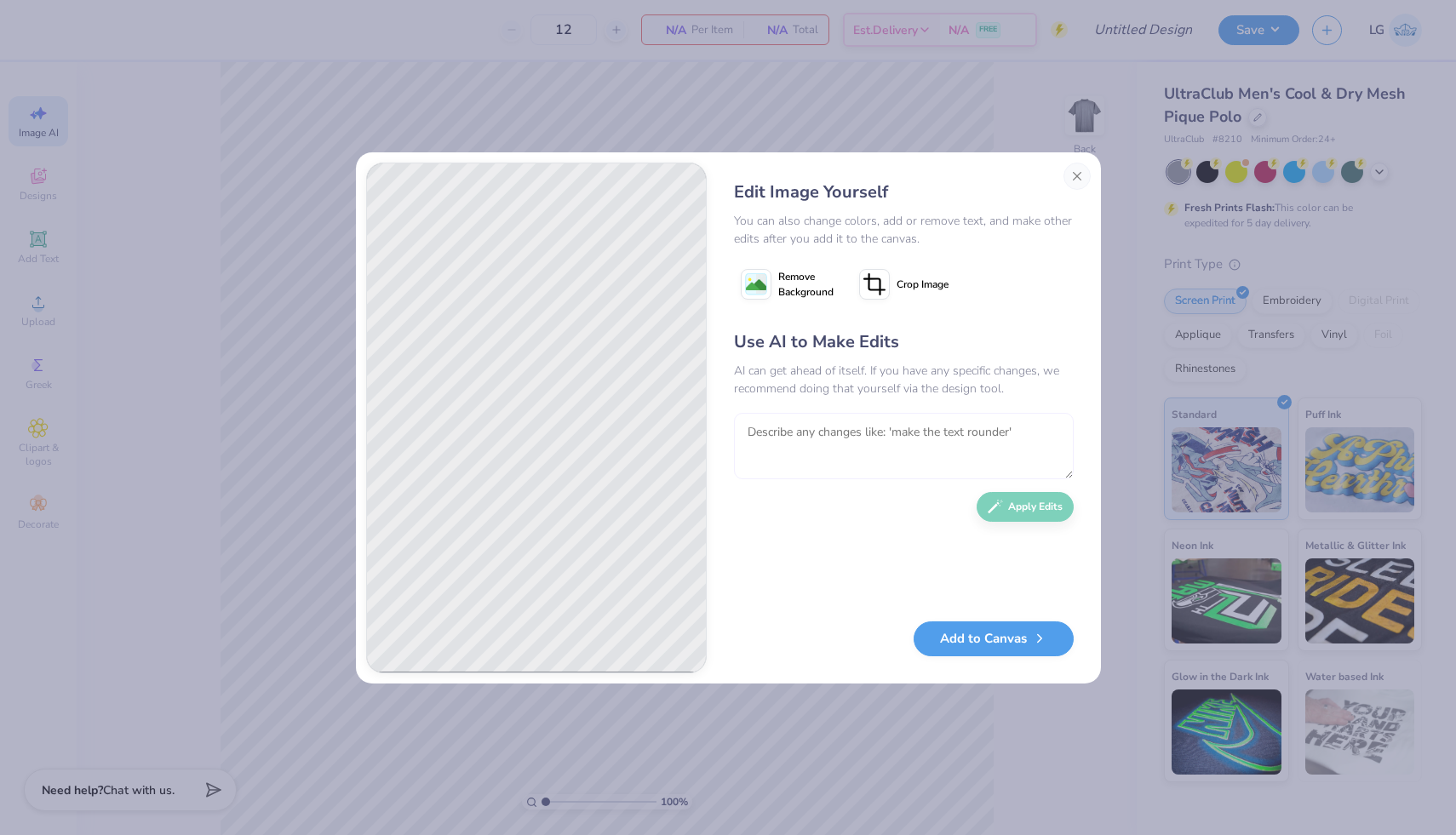
click at [791, 434] on textarea at bounding box center [904, 446] width 339 height 67
type textarea "make the deltas not touching and change the font of the dad's club to something…"
click at [1014, 502] on button "Apply Edits" at bounding box center [1025, 502] width 97 height 30
click at [1076, 177] on button "Close" at bounding box center [1077, 177] width 27 height 27
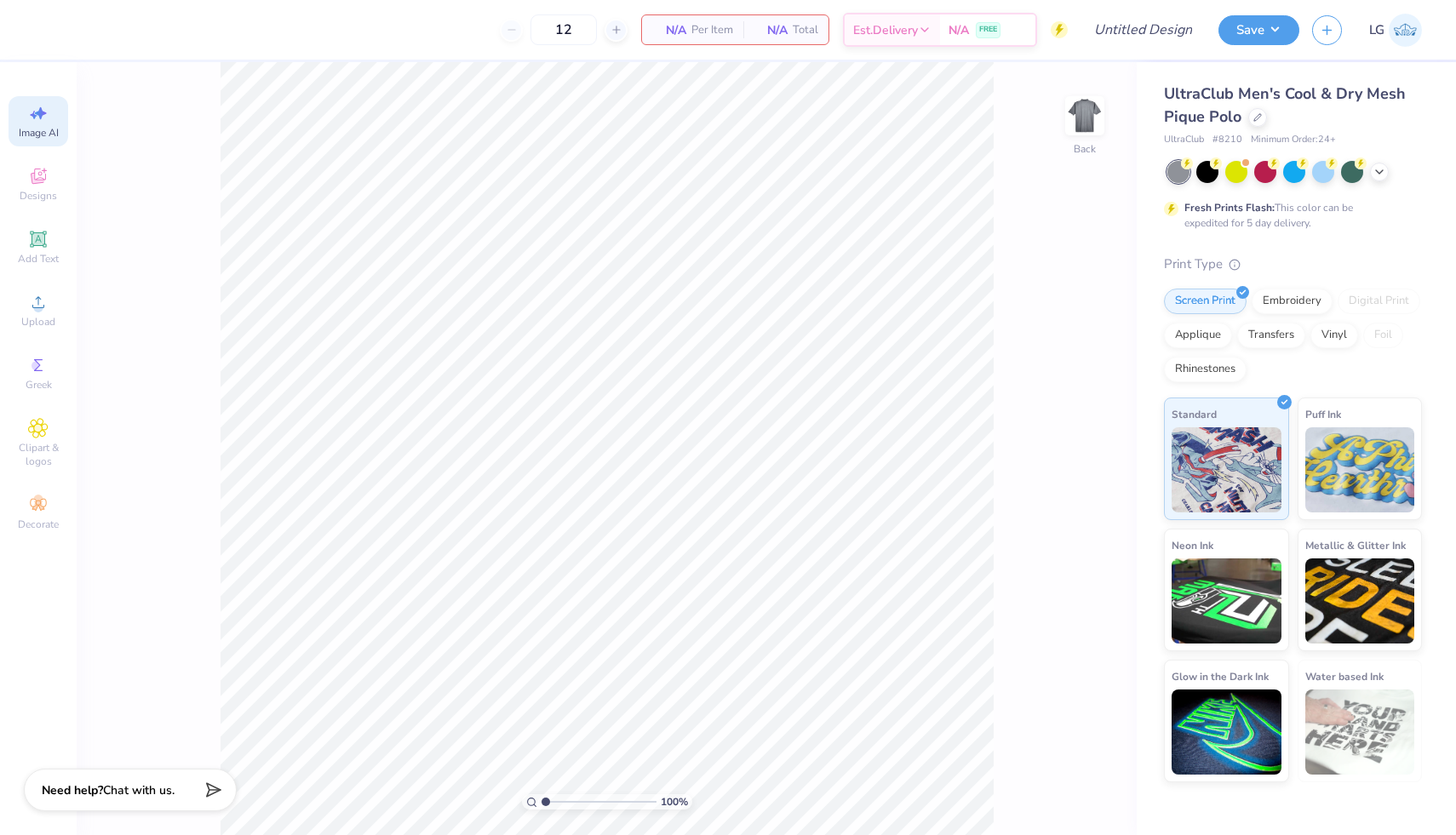
click at [20, 126] on span "Image AI" at bounding box center [38, 133] width 40 height 14
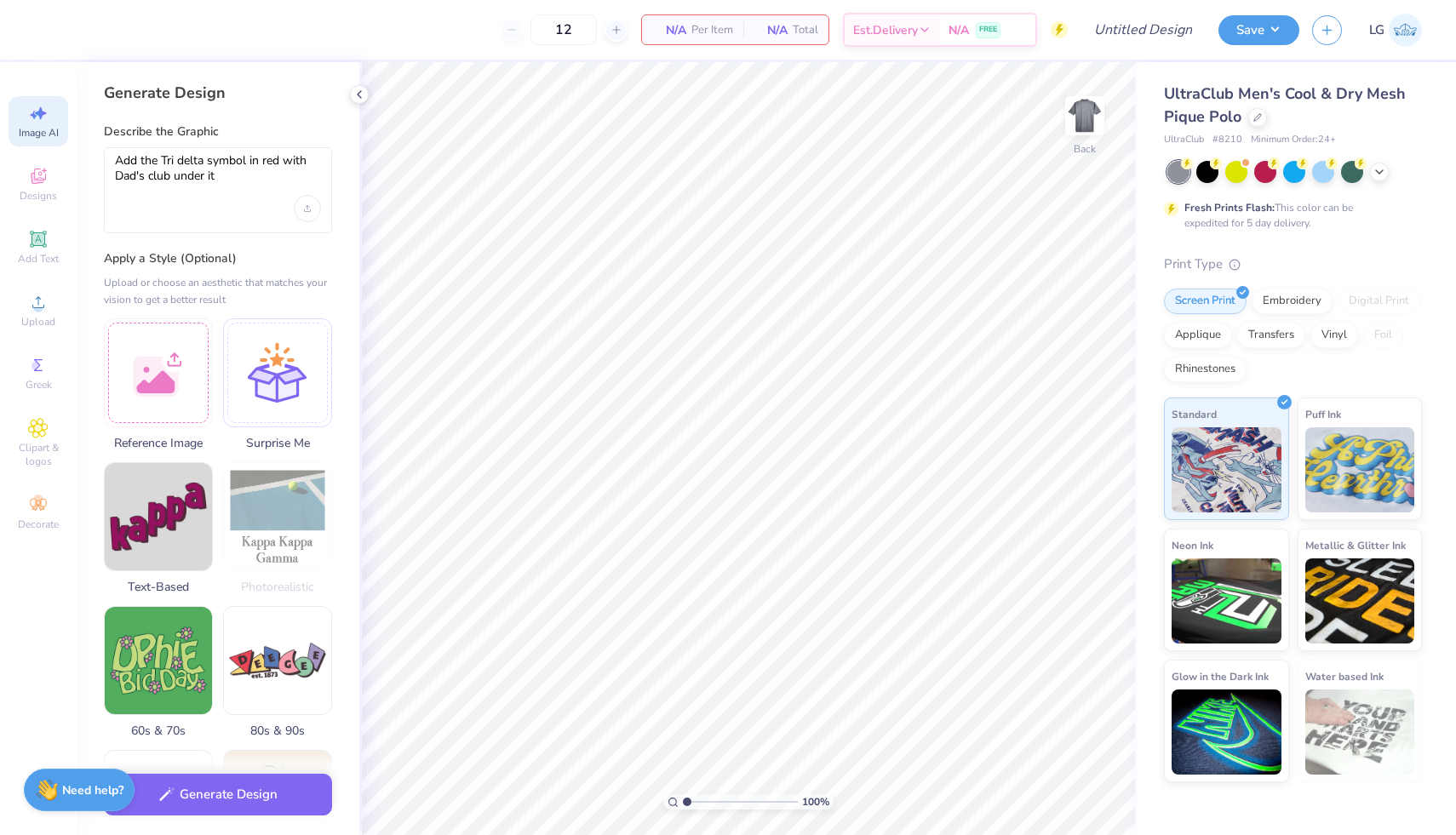
scroll to position [0, 0]
drag, startPoint x: 219, startPoint y: 176, endPoint x: 80, endPoint y: 161, distance: 139.8
click at [80, 160] on div "Generate Design Describe the Graphic Add the Tri delta symbol in red with Dad's…" at bounding box center [218, 448] width 283 height 773
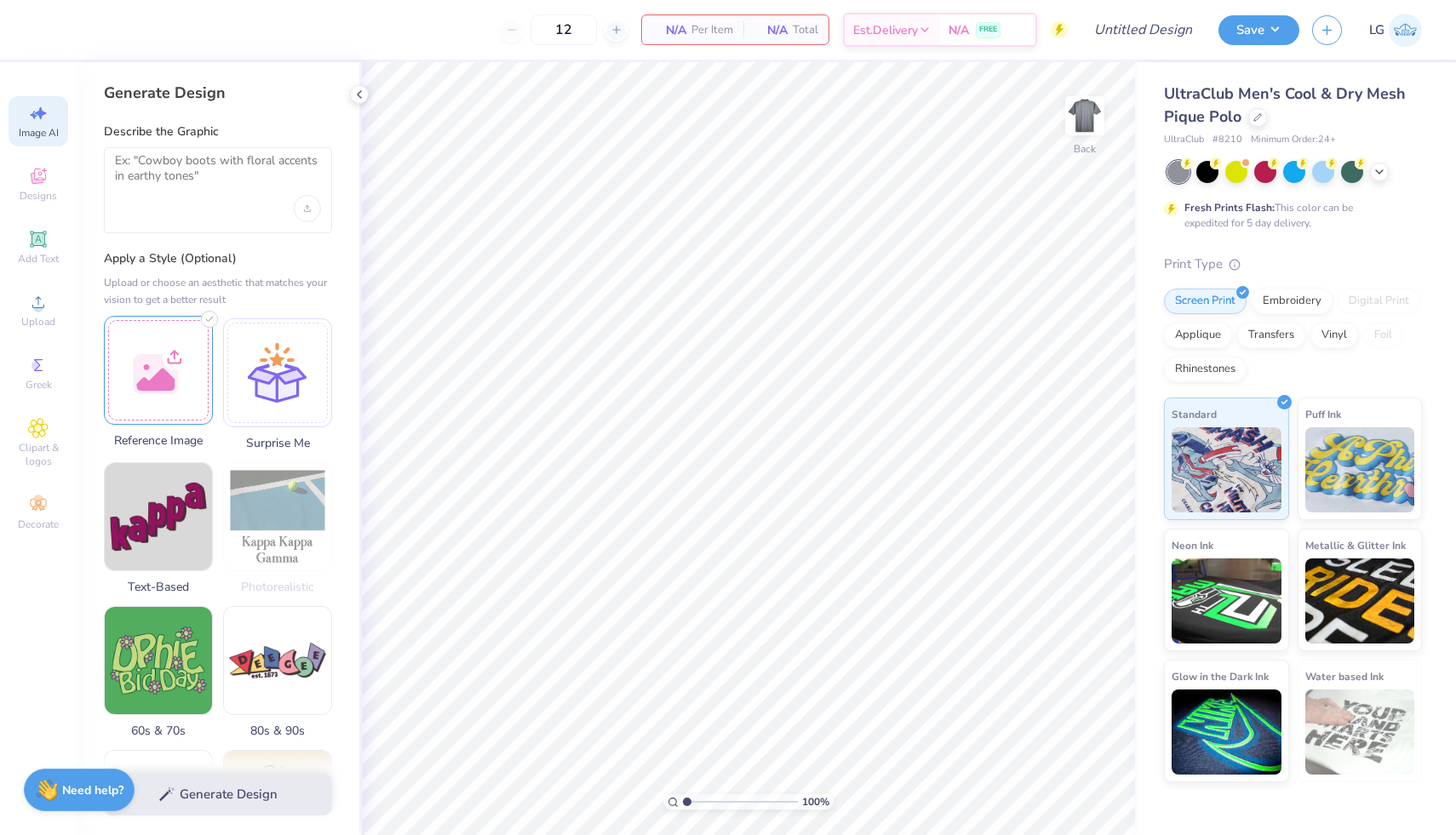
click at [152, 349] on div at bounding box center [158, 369] width 109 height 109
click at [166, 368] on div at bounding box center [158, 369] width 109 height 109
click at [170, 383] on div at bounding box center [158, 369] width 109 height 109
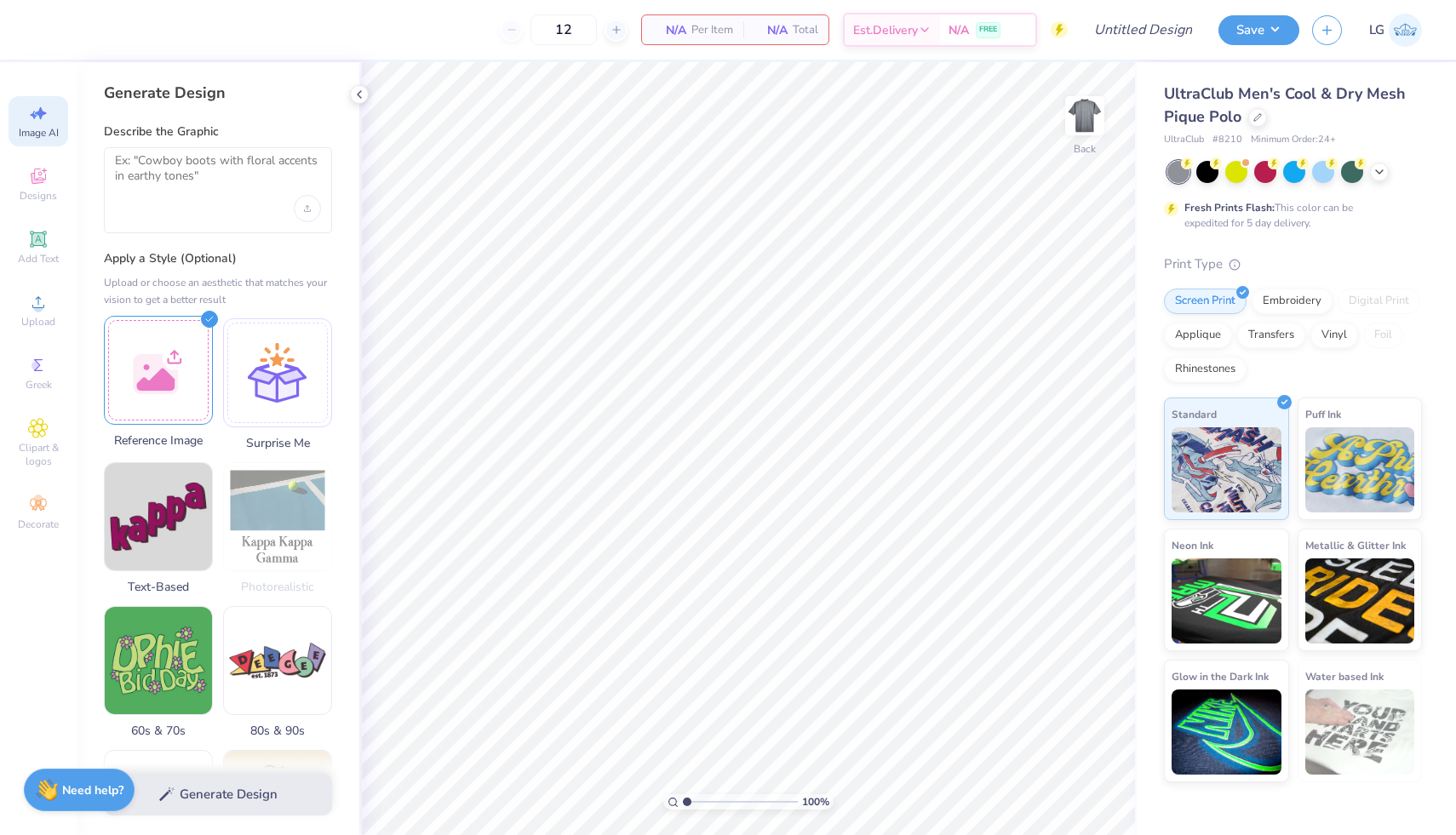
click at [171, 367] on div at bounding box center [158, 369] width 109 height 109
click at [193, 179] on textarea at bounding box center [218, 175] width 206 height 43
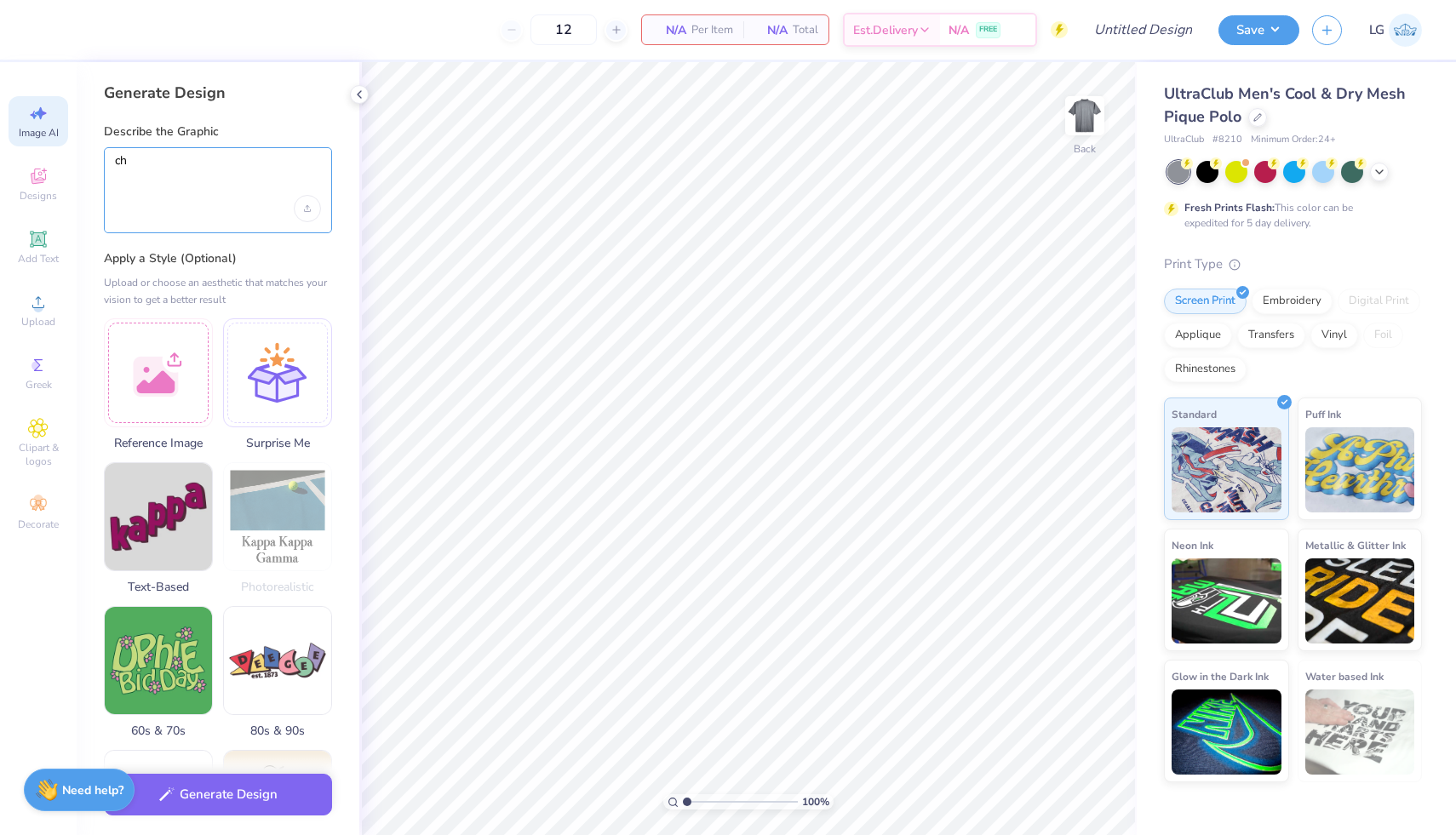
type textarea "c"
type textarea "a"
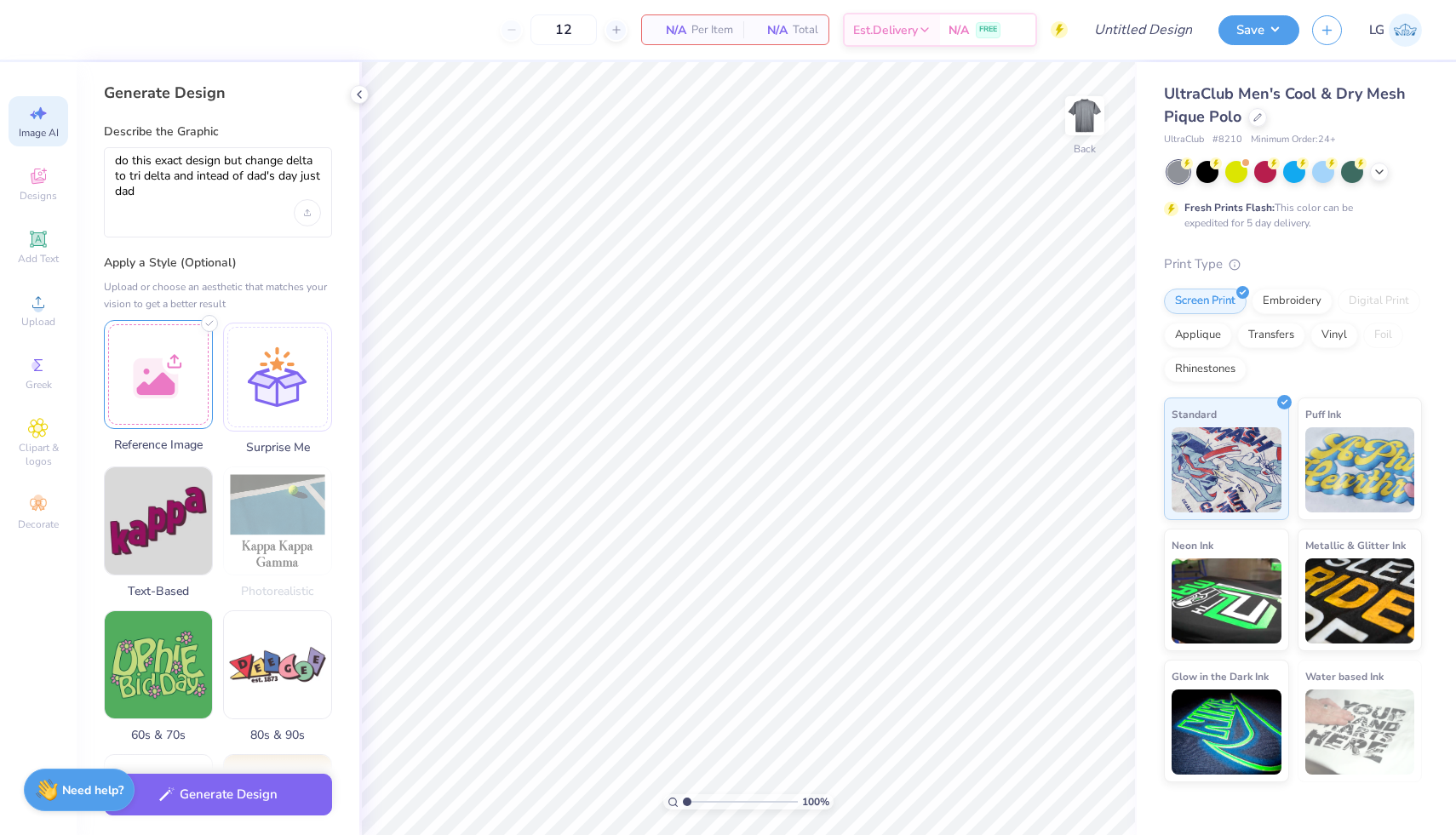
click at [168, 406] on div at bounding box center [158, 374] width 109 height 109
click at [207, 179] on textarea "do this exact design but change delta to tri delta and intead of dad's day just…" at bounding box center [218, 177] width 206 height 47
type textarea "do this exact design but change delta to tri delta and instead of dad's day jus…"
click at [153, 374] on div at bounding box center [158, 374] width 109 height 109
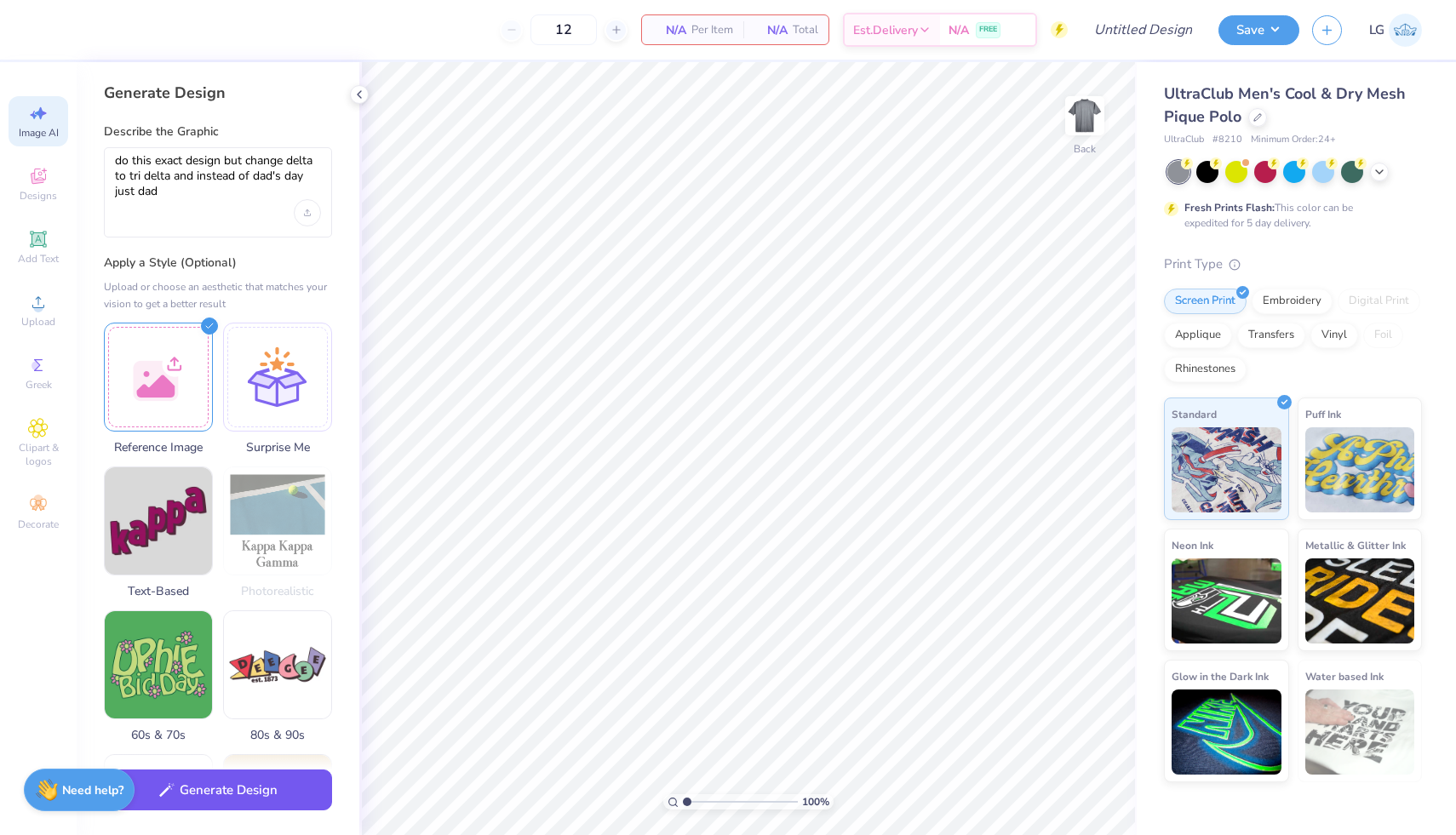
click at [239, 799] on button "Generate Design" at bounding box center [219, 791] width 229 height 42
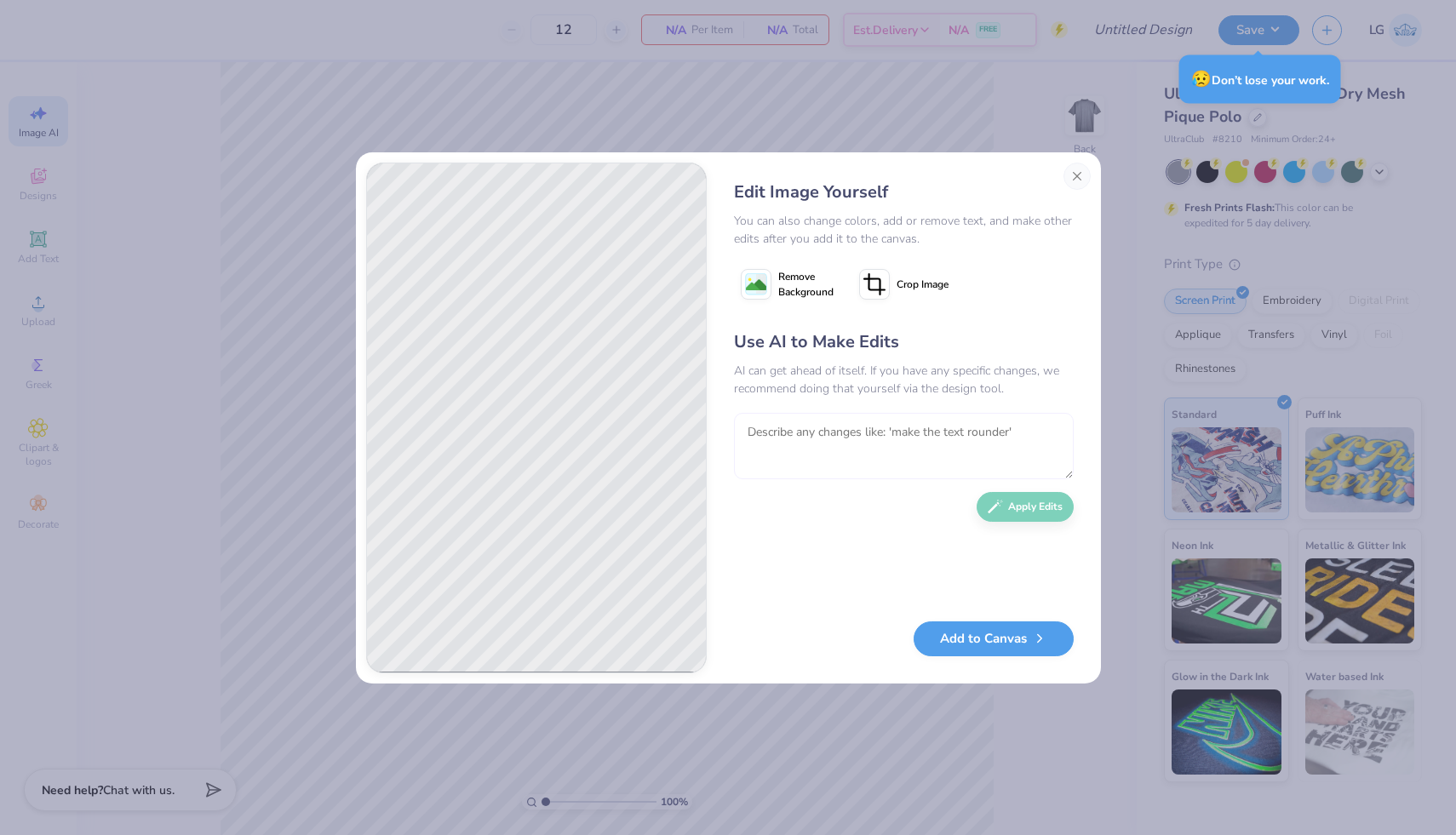
click at [882, 445] on textarea at bounding box center [904, 446] width 339 height 67
click at [1091, 174] on div "Edit Image Yourself You can also change colors, add or remove text, and make ot…" at bounding box center [728, 418] width 745 height 531
click at [1078, 175] on button "Close" at bounding box center [1077, 177] width 27 height 27
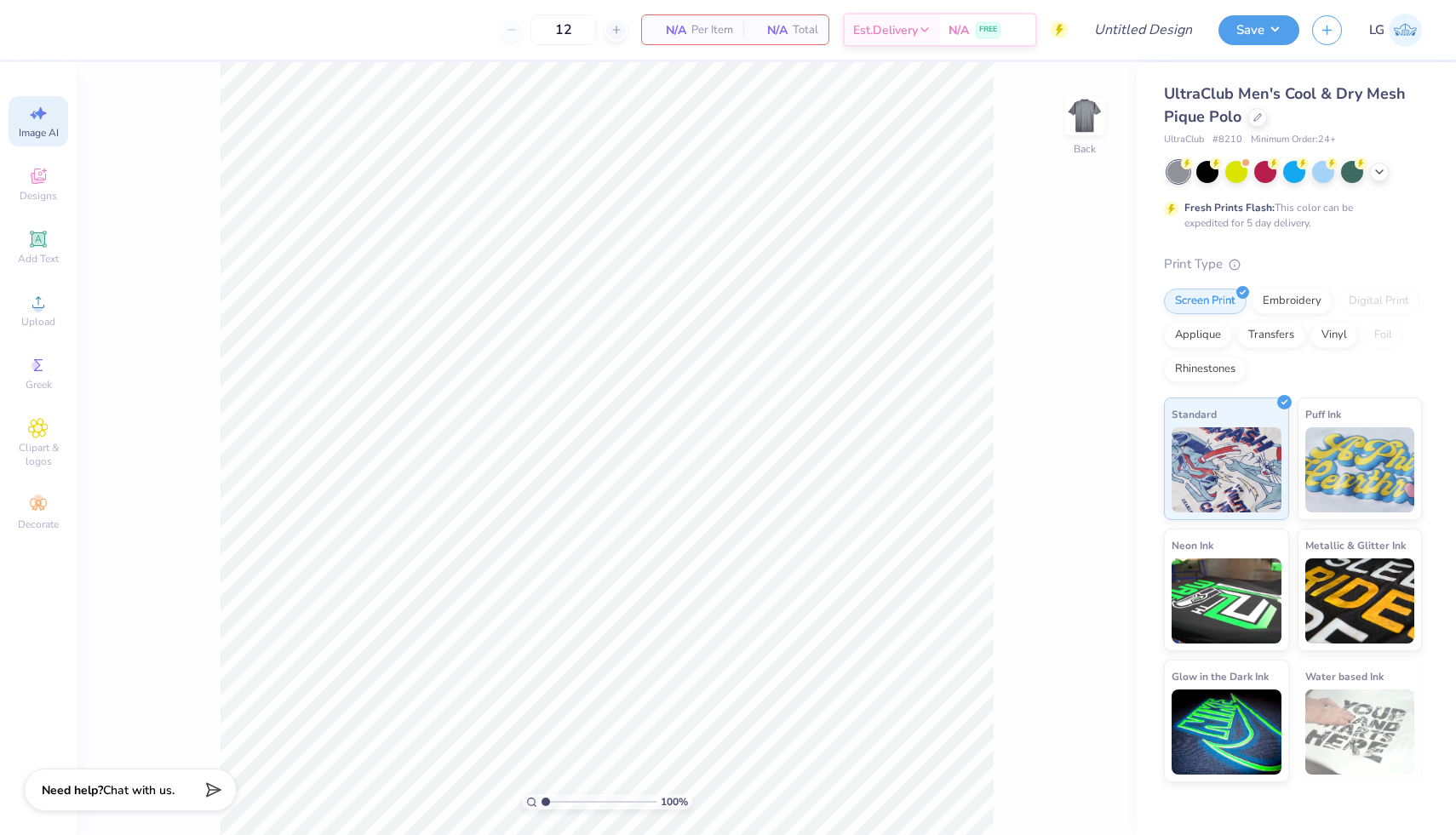
scroll to position [0, 38]
click at [26, 128] on span "Image AI" at bounding box center [38, 133] width 40 height 14
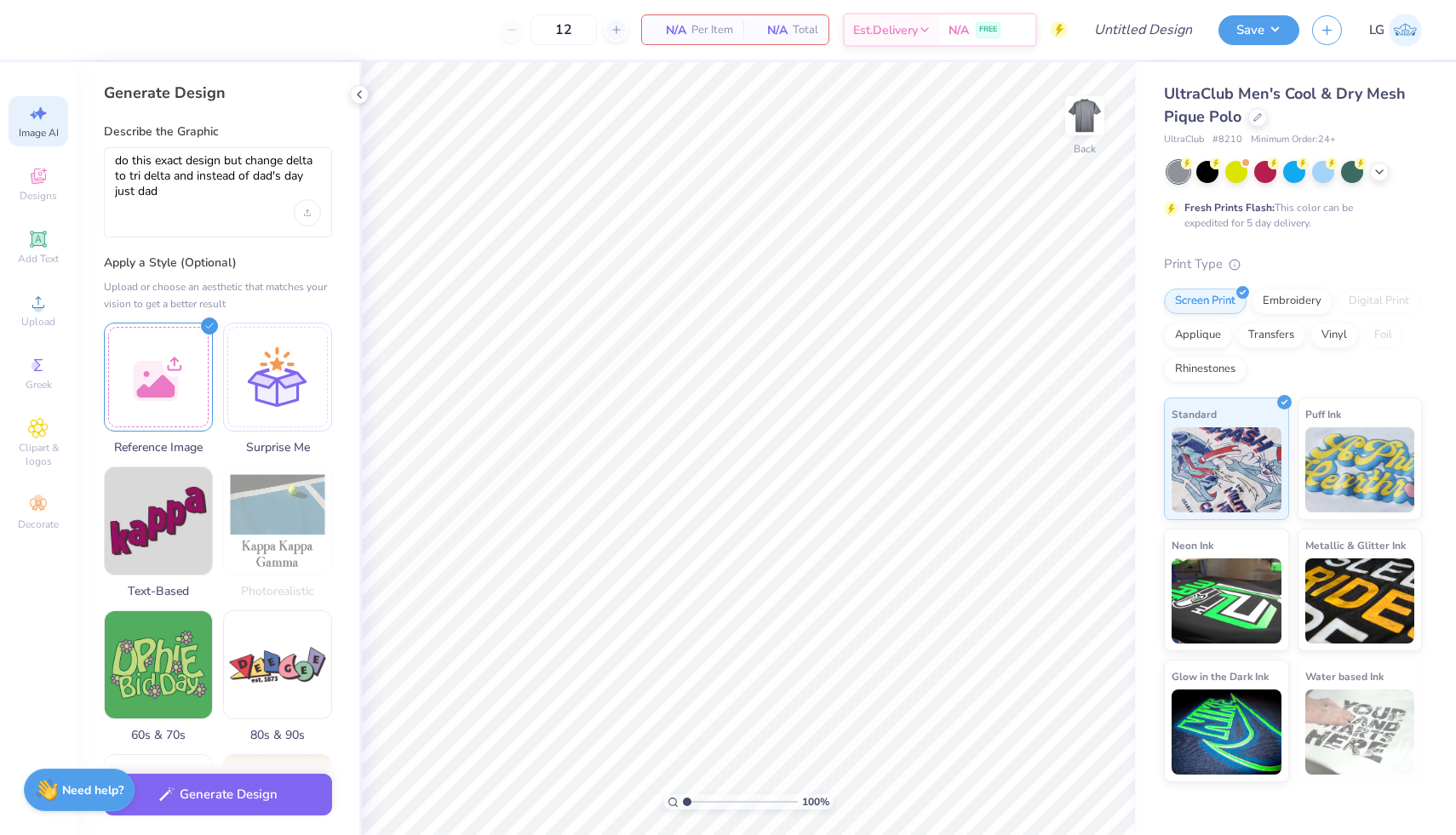
scroll to position [0, 0]
click at [175, 808] on button "Generate Design" at bounding box center [219, 791] width 229 height 42
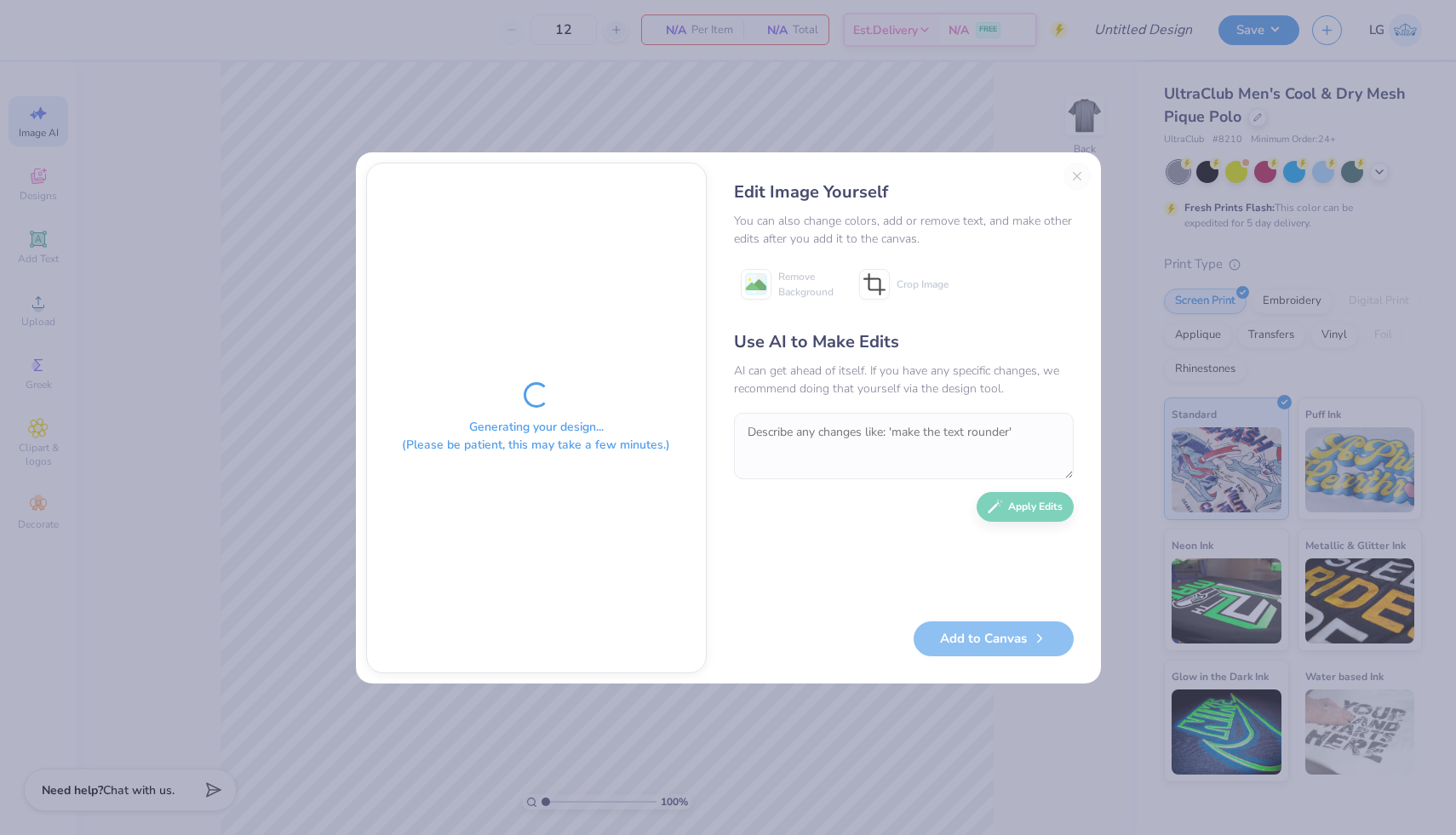
click at [1076, 181] on div "Edit Image Yourself You can also change colors, add or remove text, and make ot…" at bounding box center [904, 418] width 374 height 511
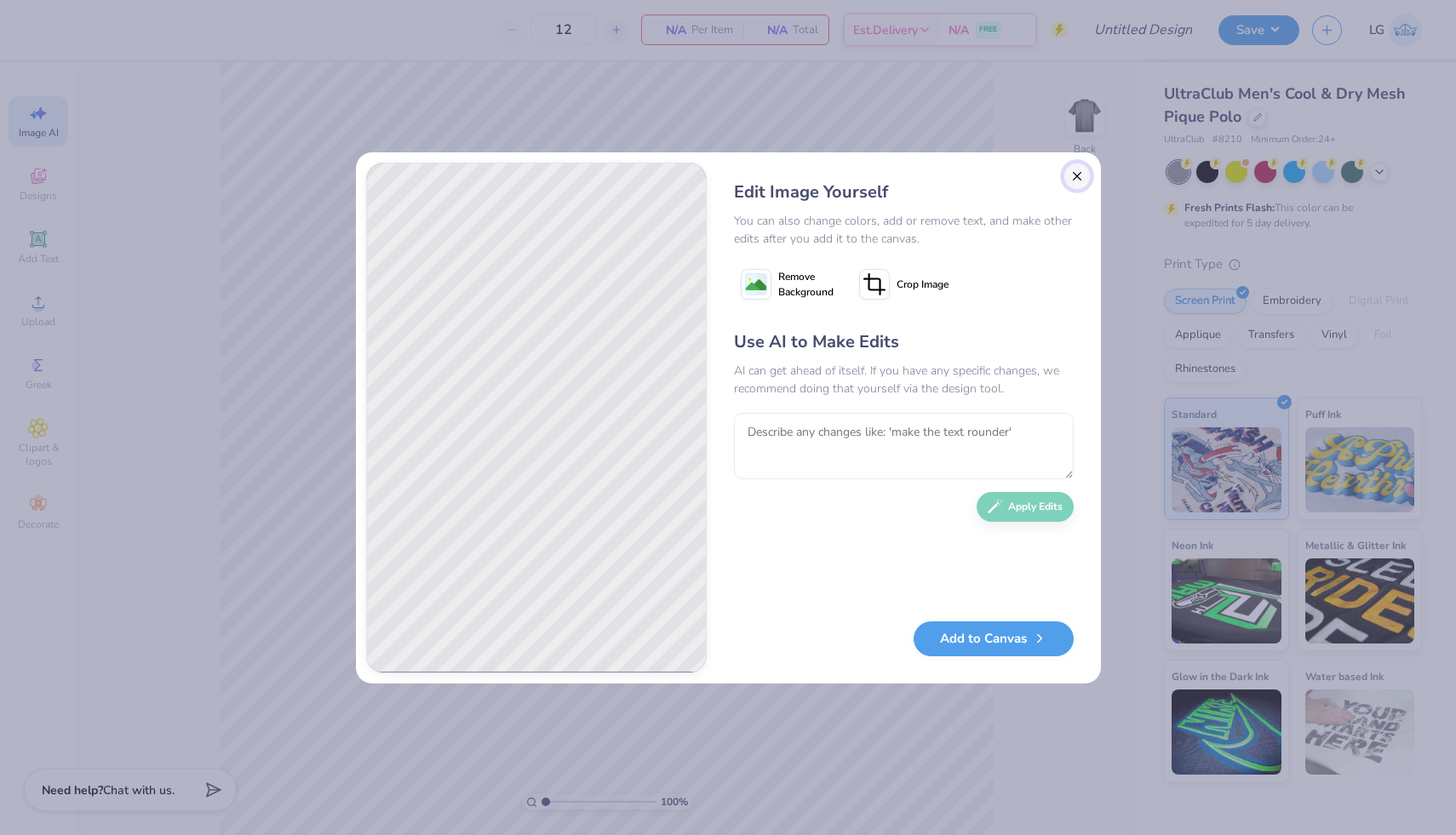
click at [1079, 172] on button "Close" at bounding box center [1077, 177] width 27 height 27
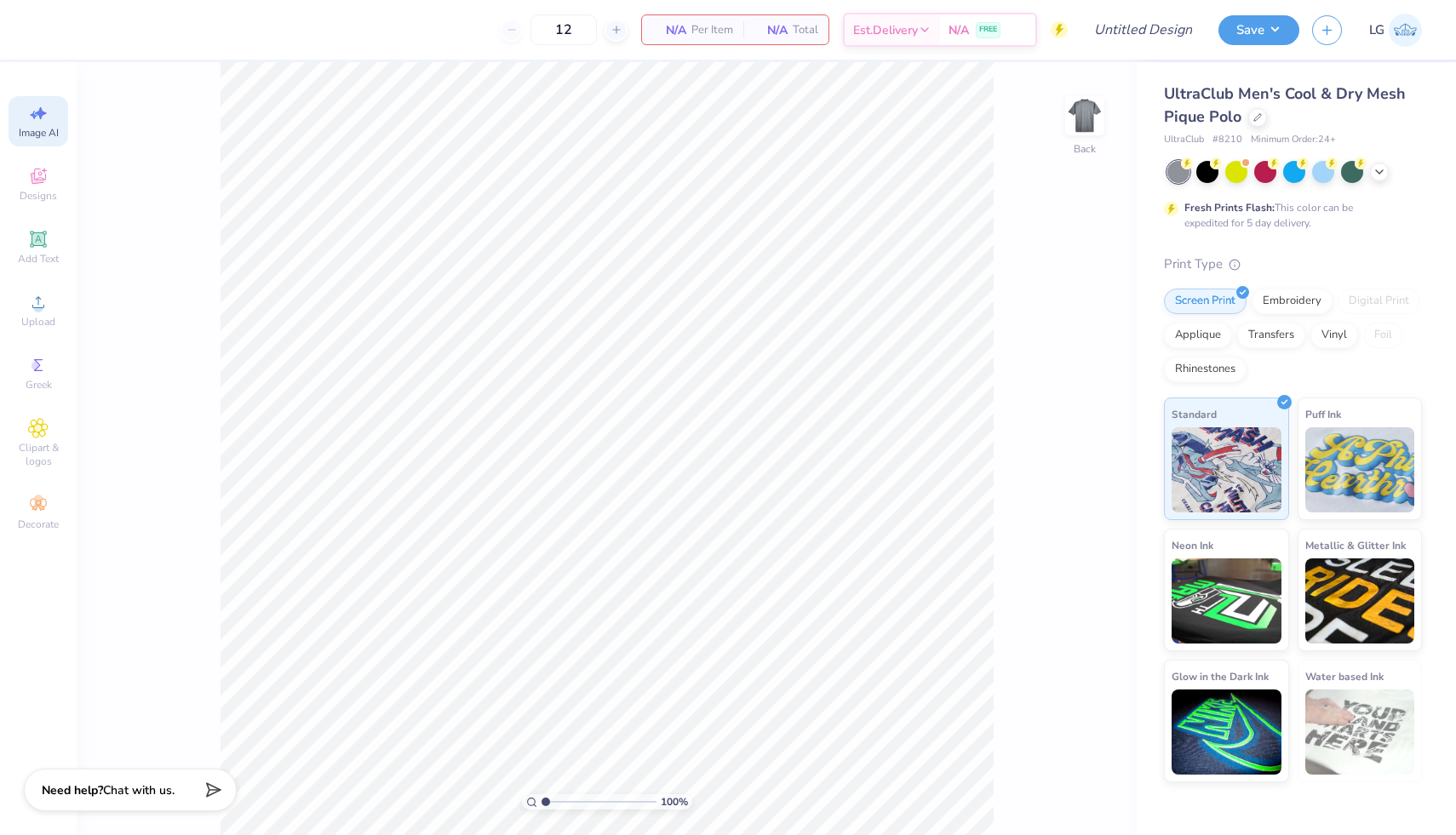
scroll to position [0, 38]
click at [26, 123] on div "Image AI" at bounding box center [37, 121] width 59 height 50
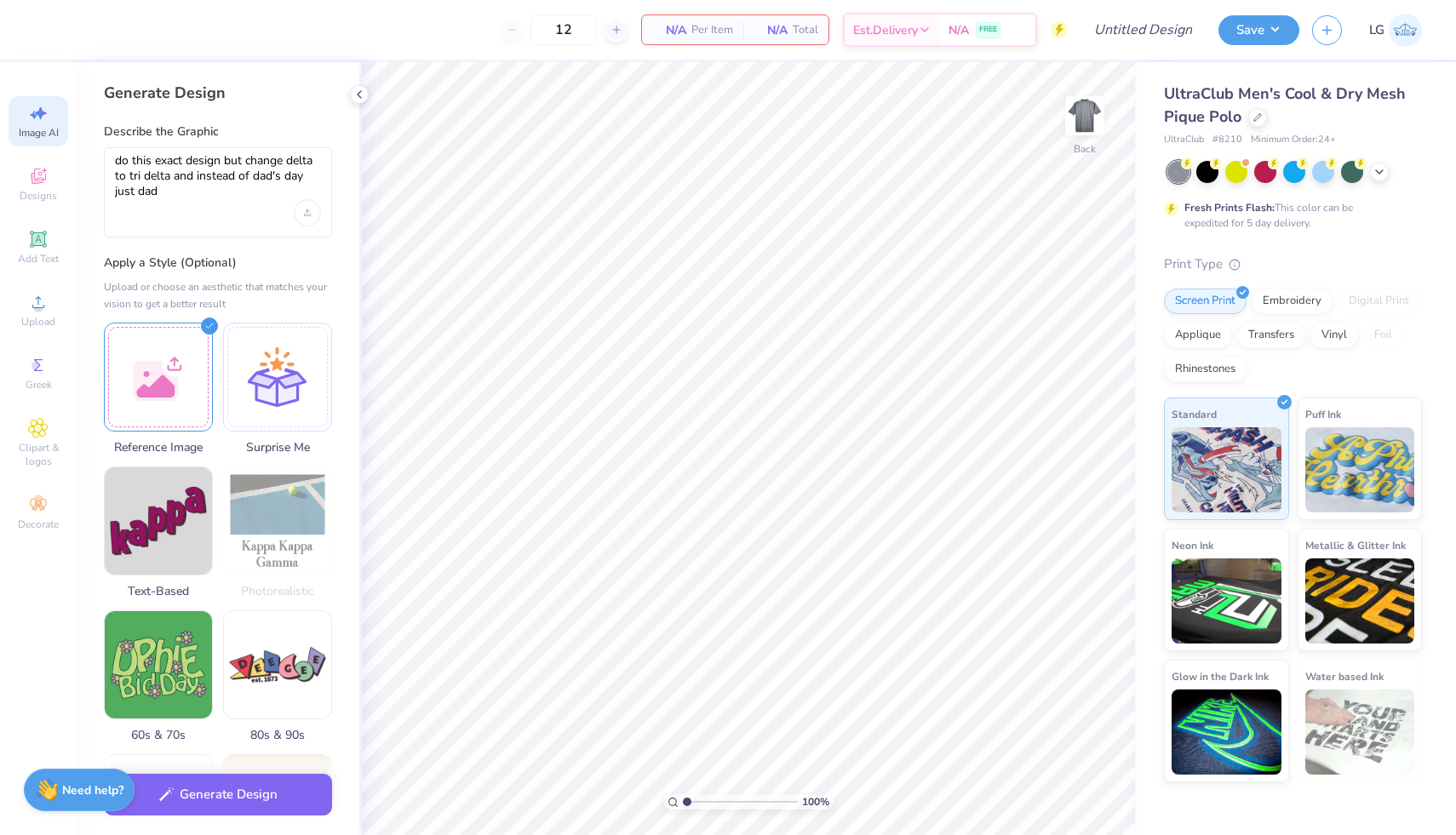
scroll to position [0, 0]
click at [133, 353] on div at bounding box center [158, 374] width 109 height 109
click at [141, 358] on div at bounding box center [158, 374] width 109 height 109
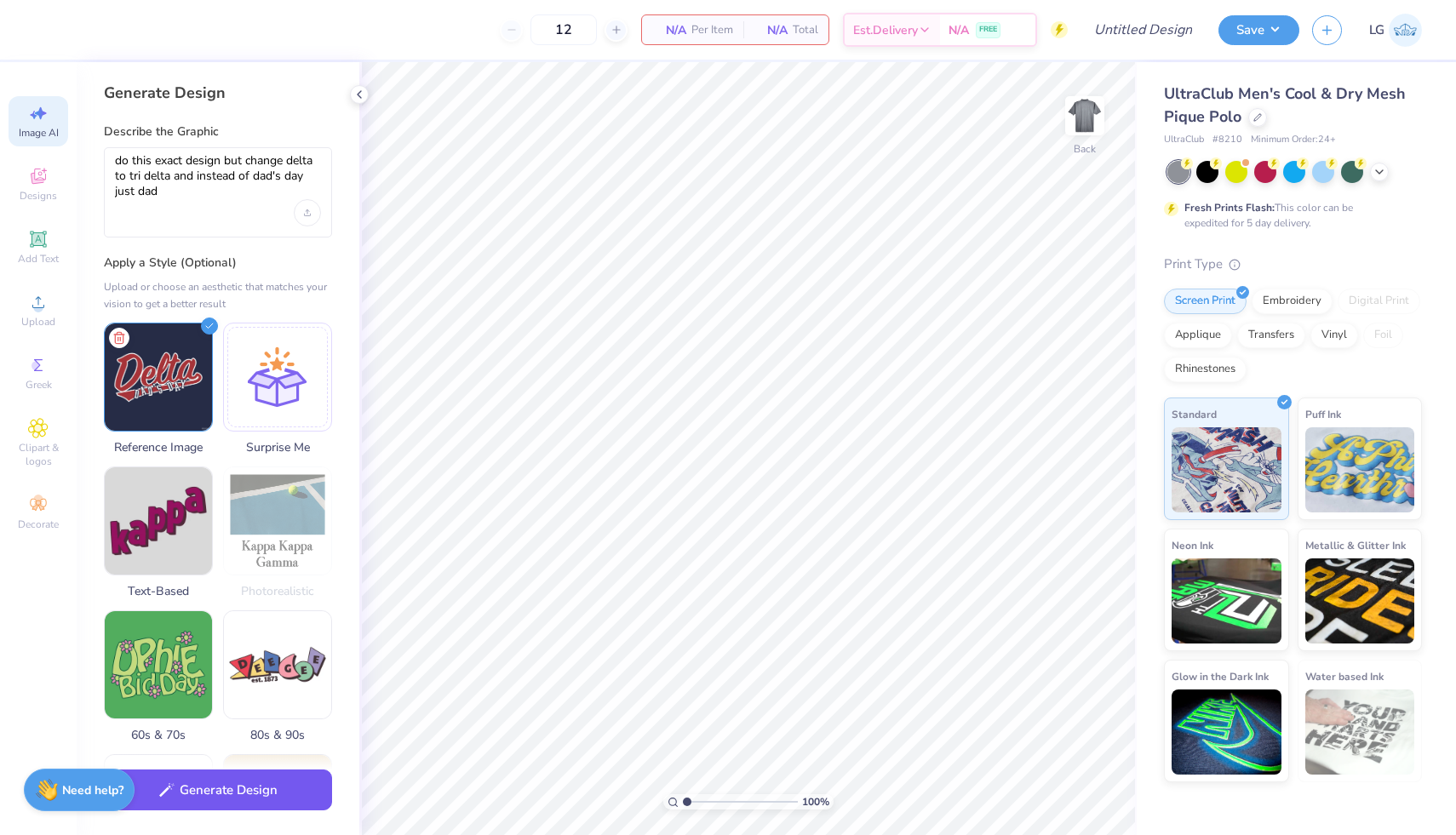
click at [195, 800] on button "Generate Design" at bounding box center [219, 791] width 229 height 42
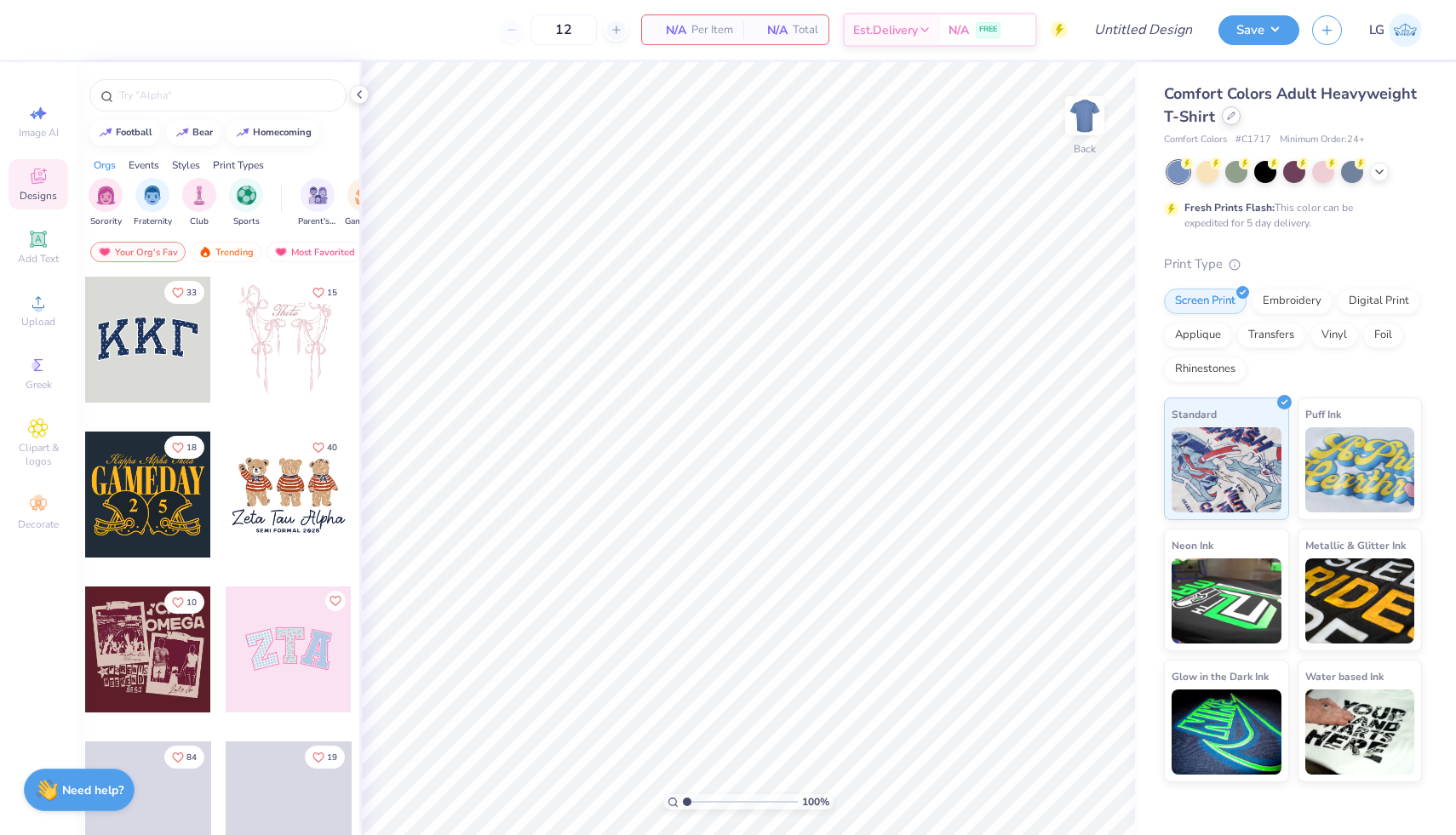
click at [1227, 120] on div at bounding box center [1231, 115] width 18 height 18
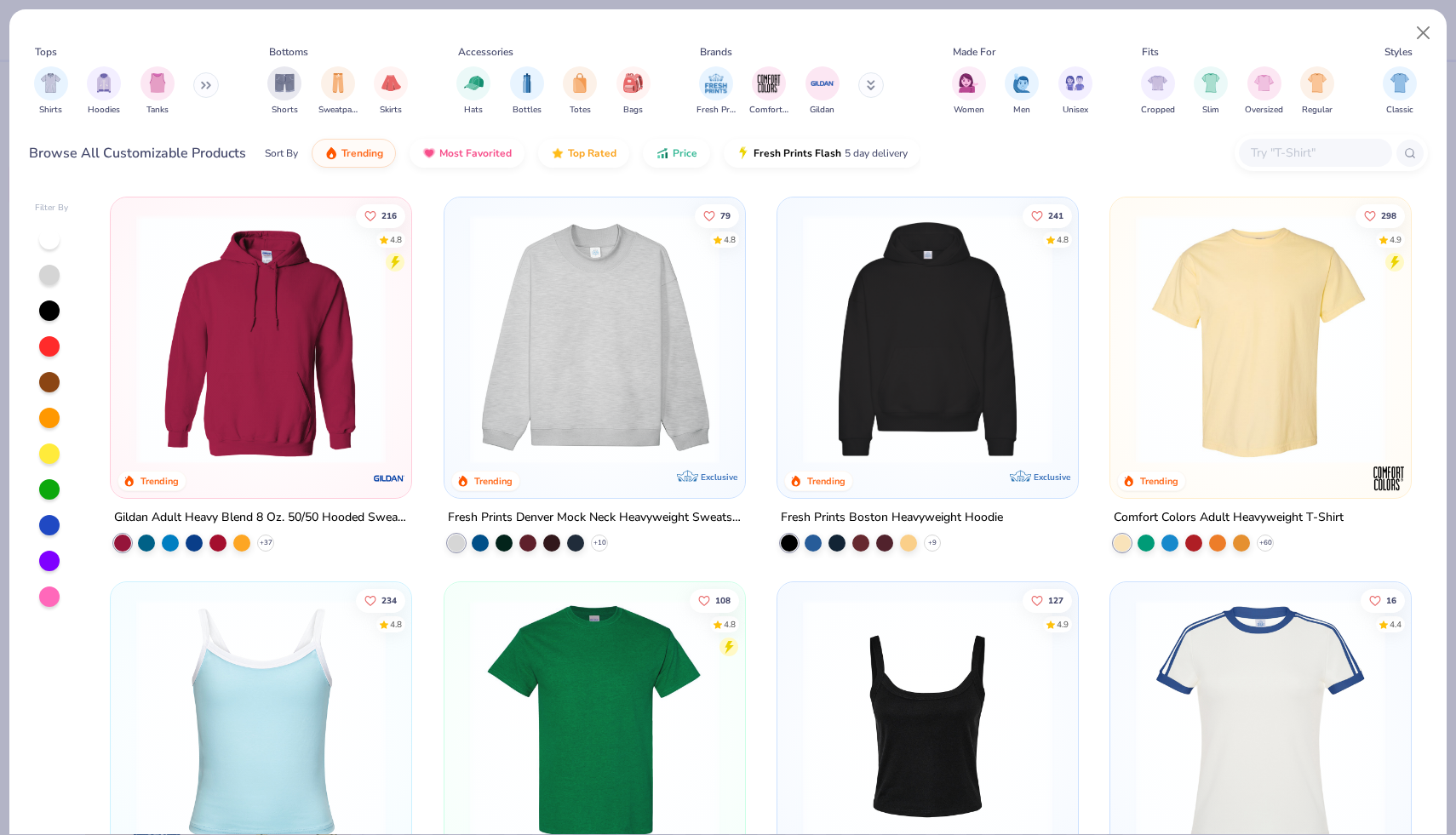
click at [204, 84] on icon at bounding box center [206, 84] width 10 height 8
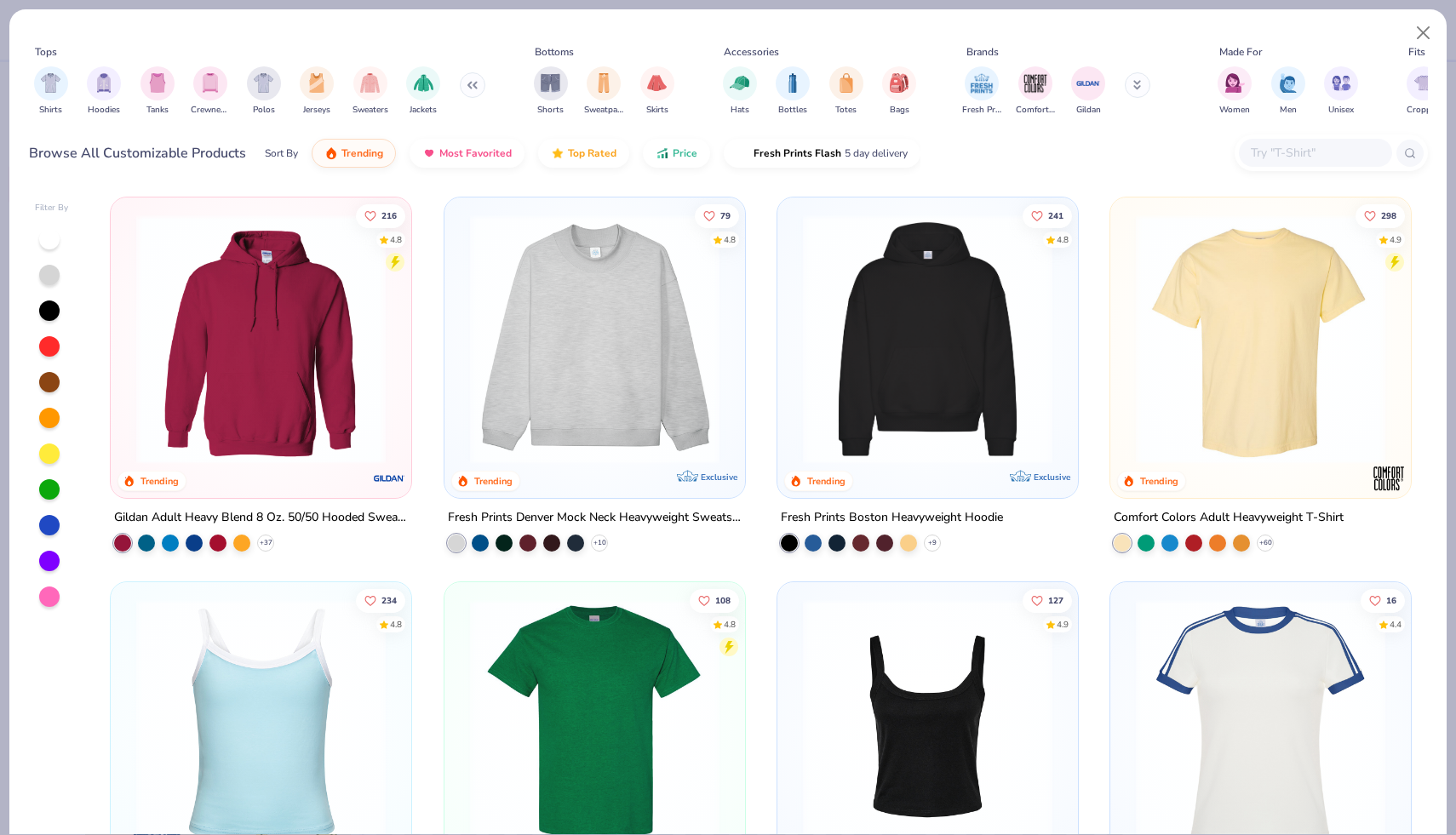
click at [1199, 317] on img at bounding box center [1260, 339] width 266 height 250
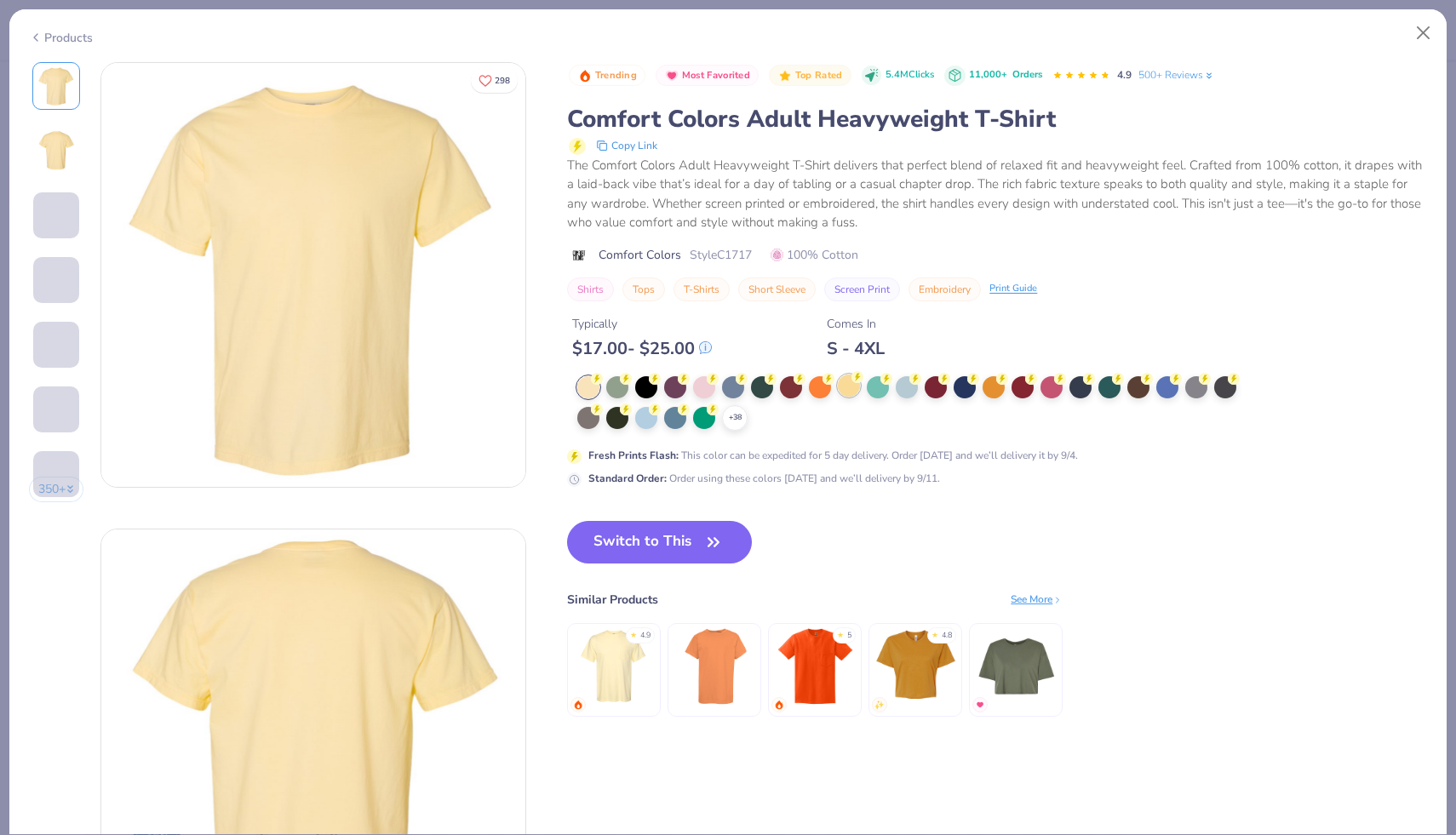
click at [851, 382] on div at bounding box center [849, 386] width 22 height 22
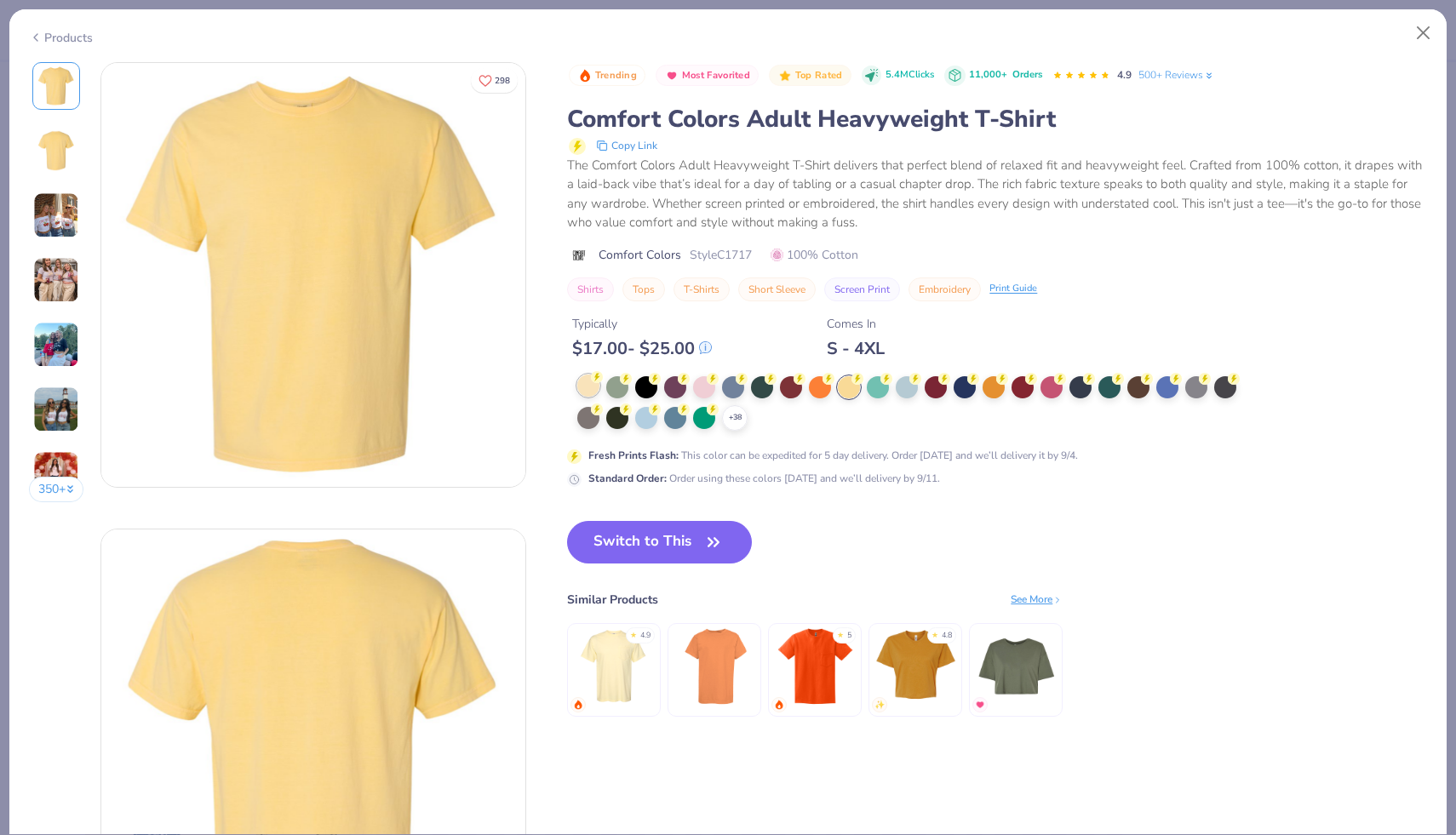
click at [588, 387] on div at bounding box center [588, 386] width 22 height 22
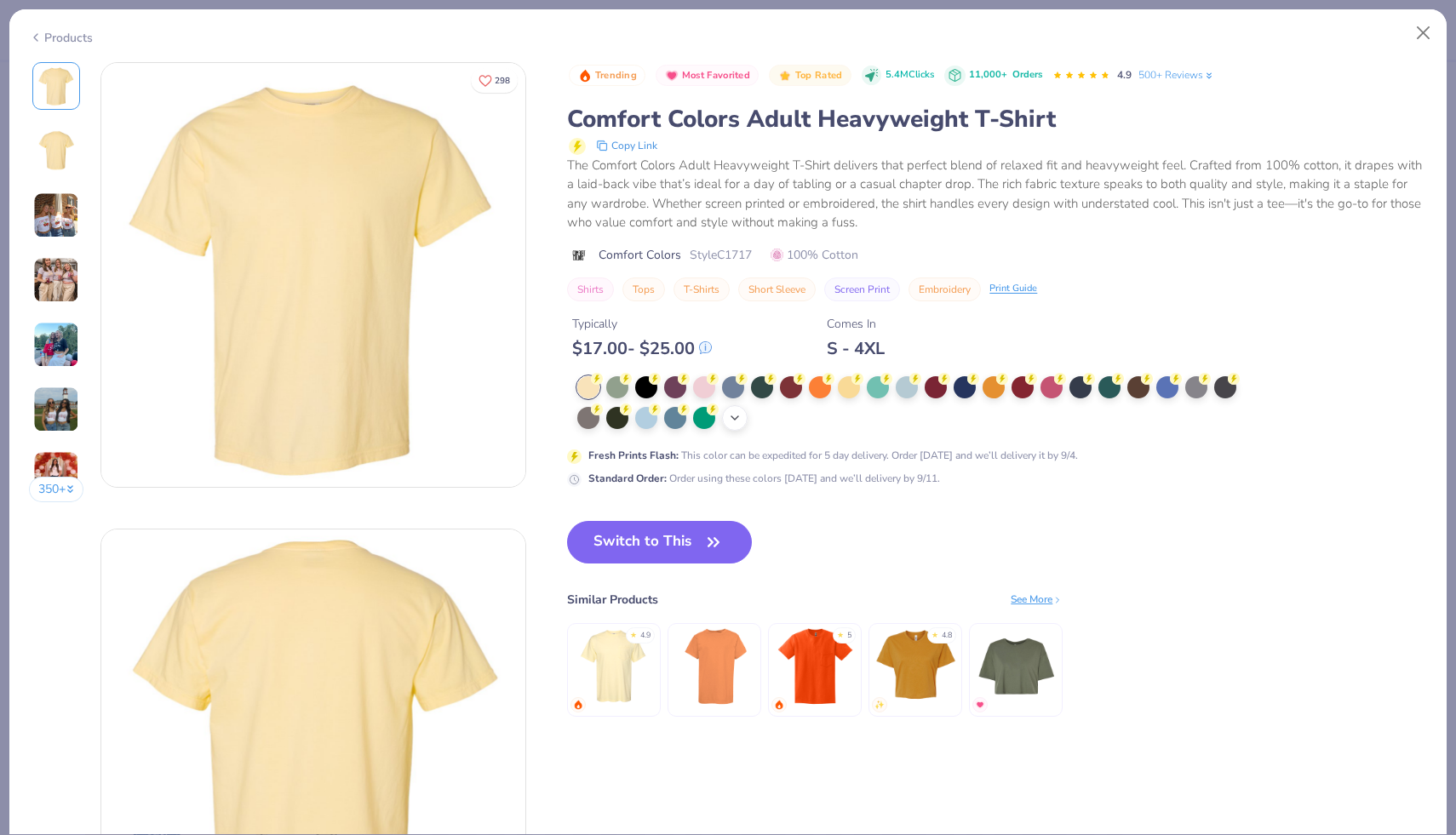
click at [744, 420] on div "+ 38" at bounding box center [735, 418] width 26 height 26
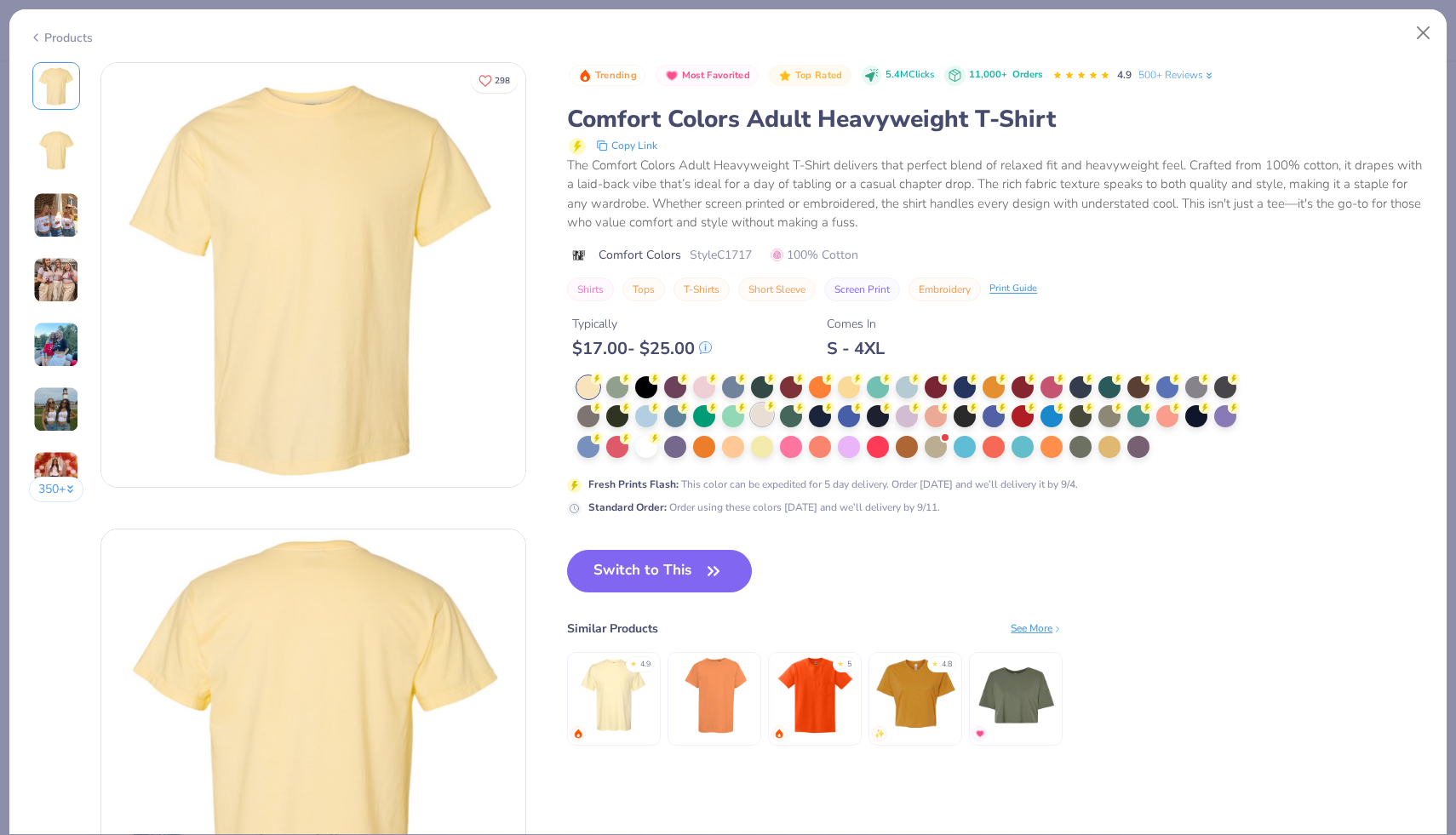
click at [769, 421] on div at bounding box center [762, 414] width 22 height 22
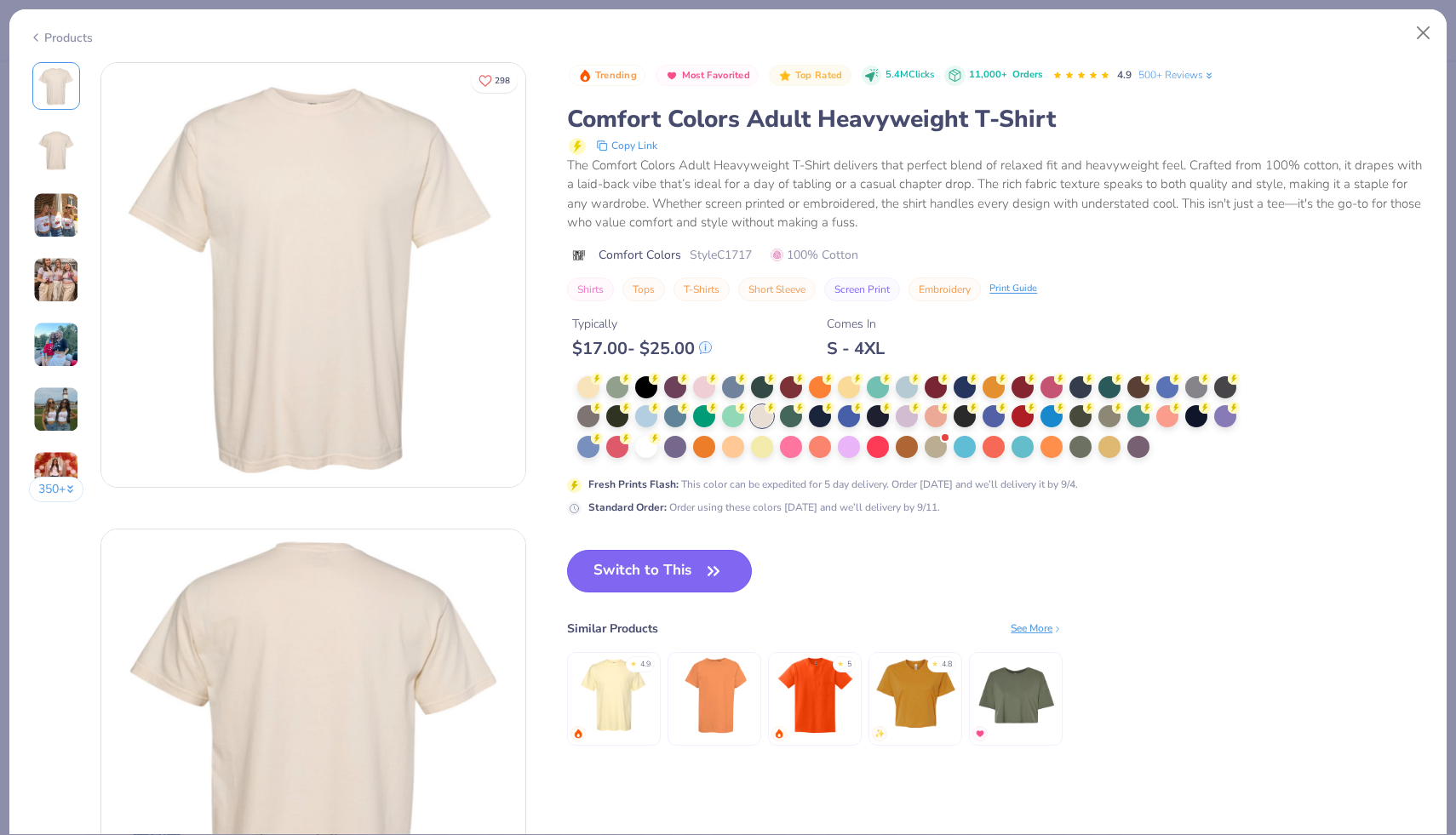
click at [678, 576] on button "Switch to This" at bounding box center [659, 571] width 185 height 43
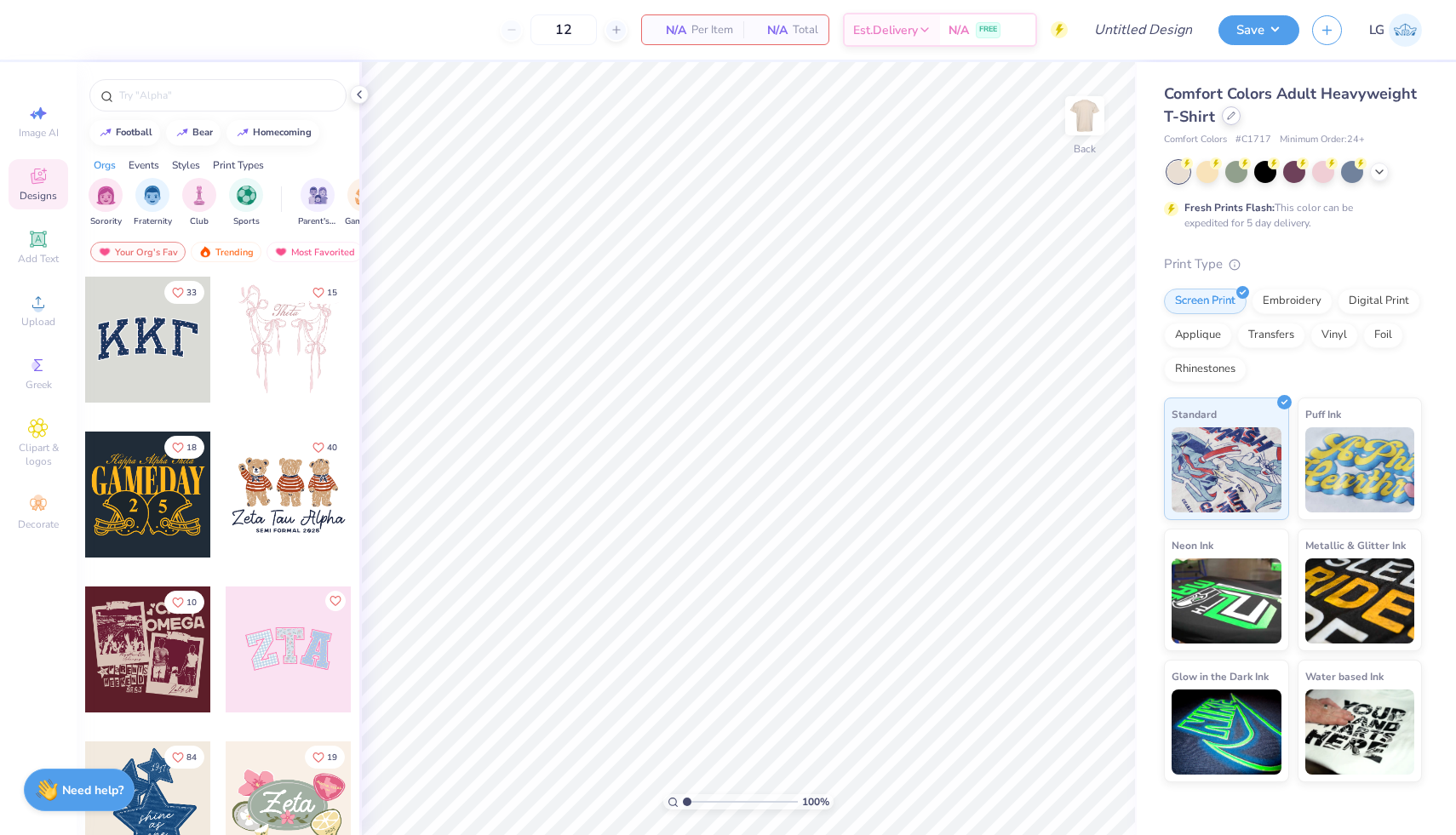
click at [1227, 117] on icon at bounding box center [1231, 115] width 8 height 8
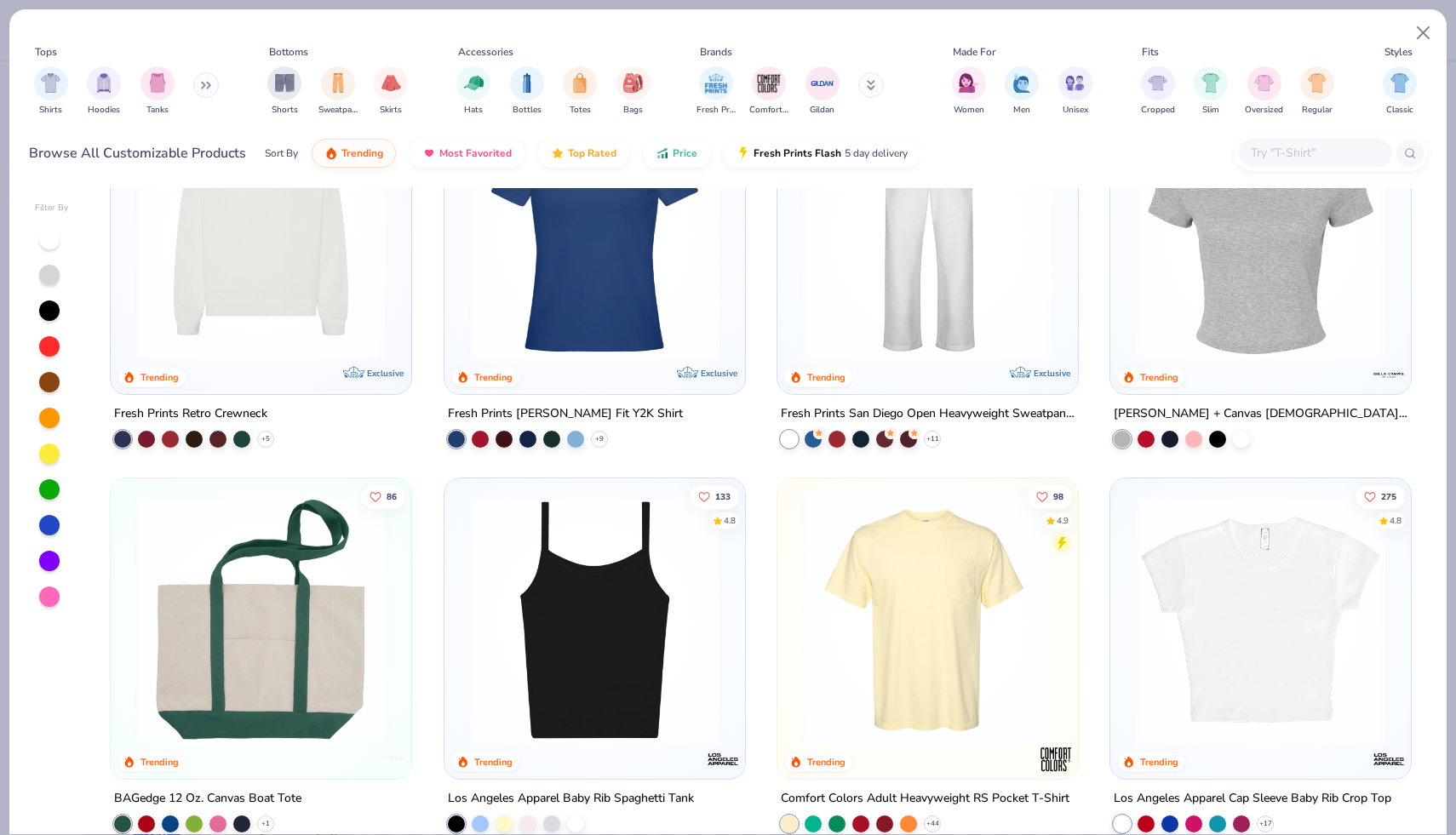
scroll to position [1325, 0]
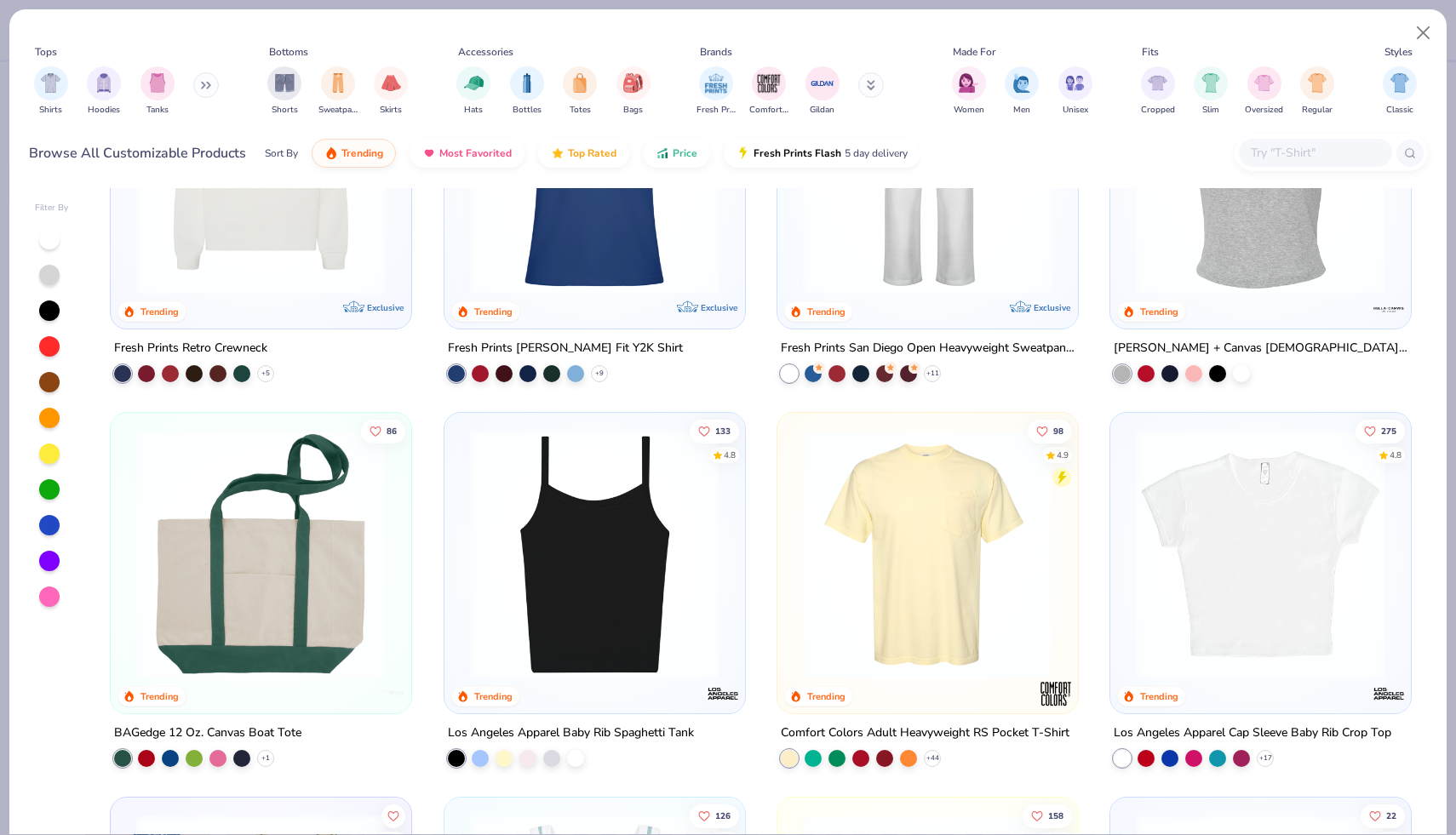
click at [879, 595] on img at bounding box center [927, 554] width 266 height 250
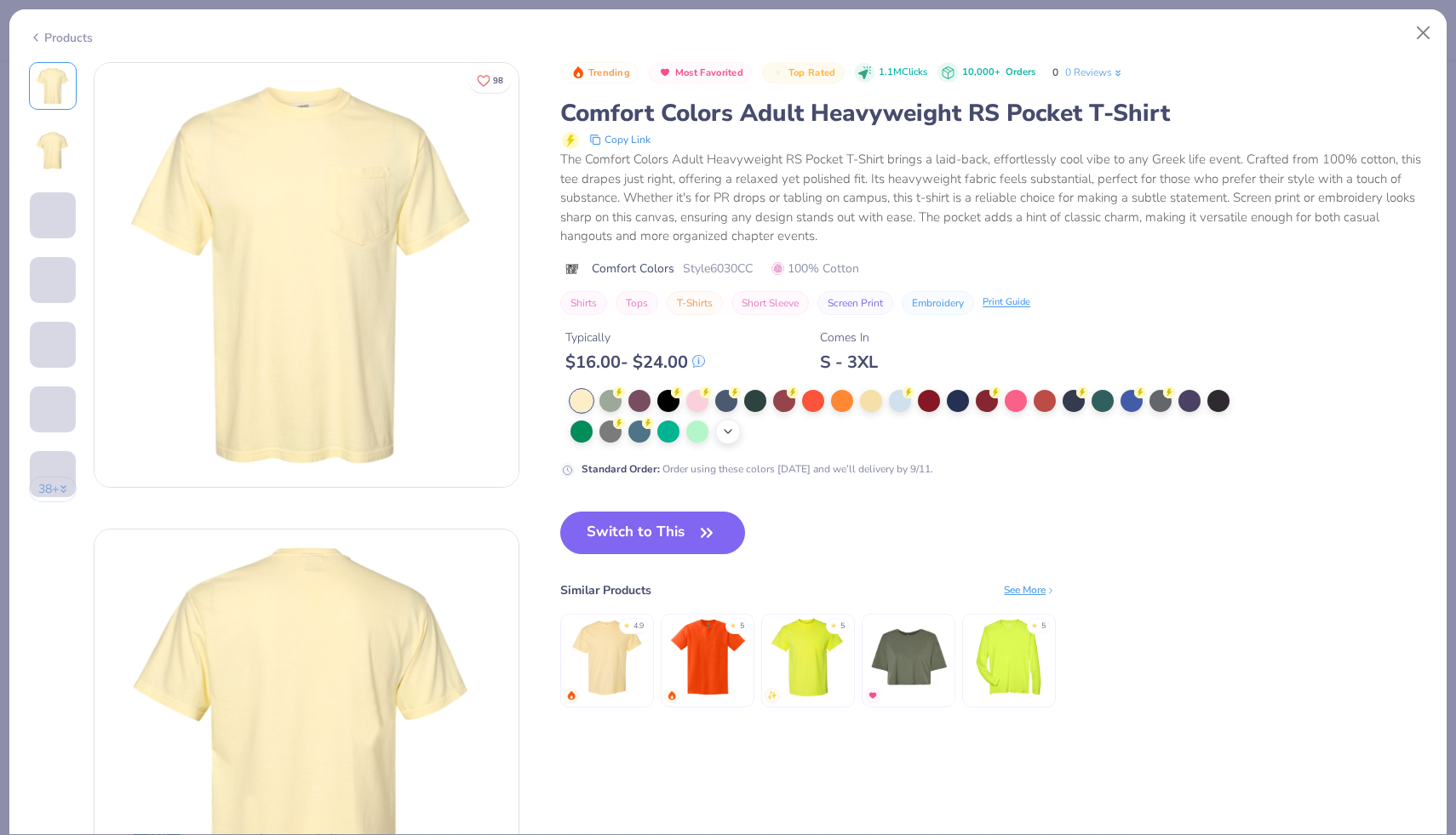
click at [731, 436] on icon at bounding box center [728, 432] width 14 height 14
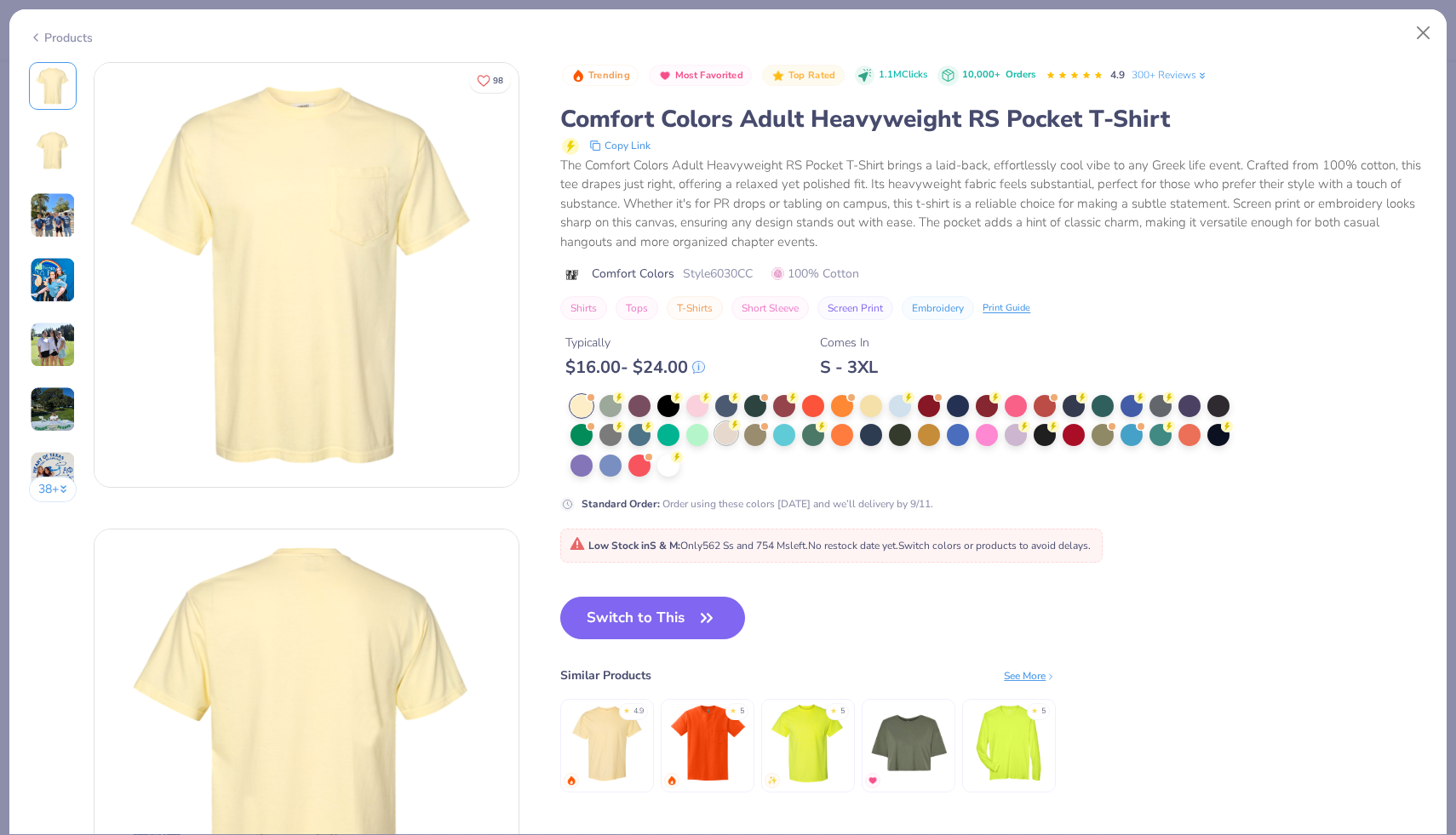
click at [723, 439] on div at bounding box center [726, 434] width 22 height 22
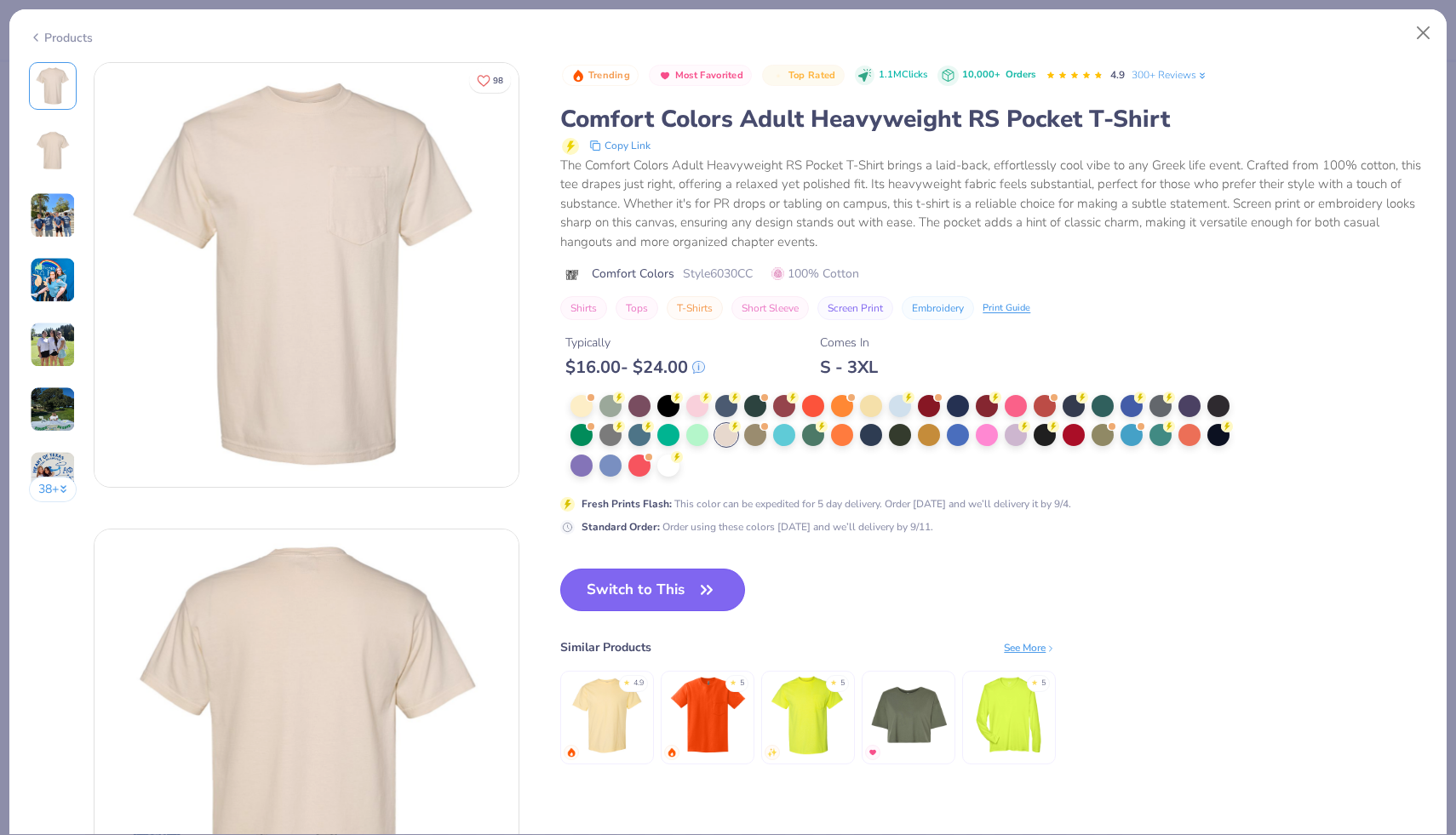
click at [670, 584] on button "Switch to This" at bounding box center [653, 590] width 185 height 43
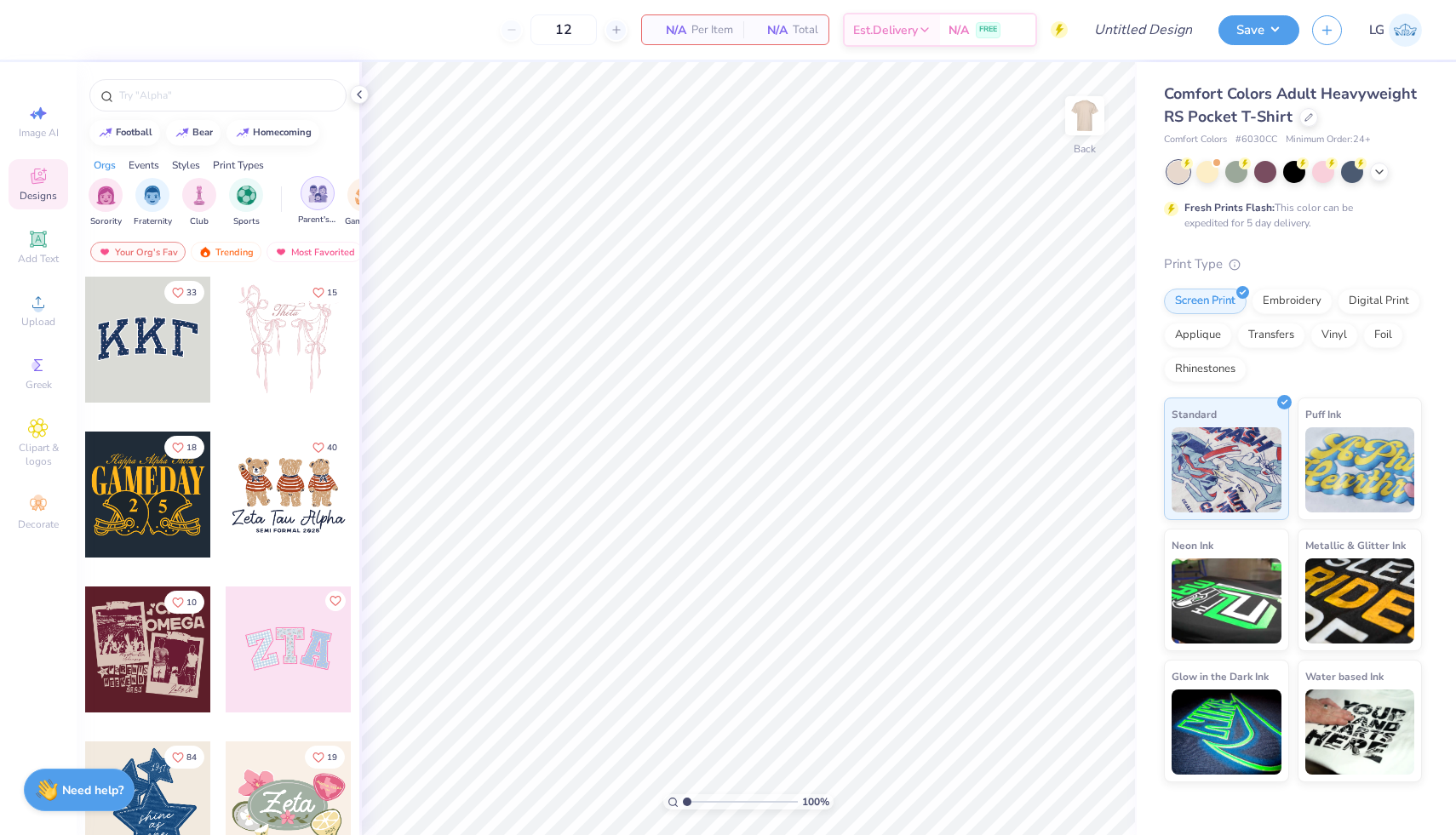
click at [315, 200] on img "filter for Parent's Weekend" at bounding box center [317, 193] width 19 height 19
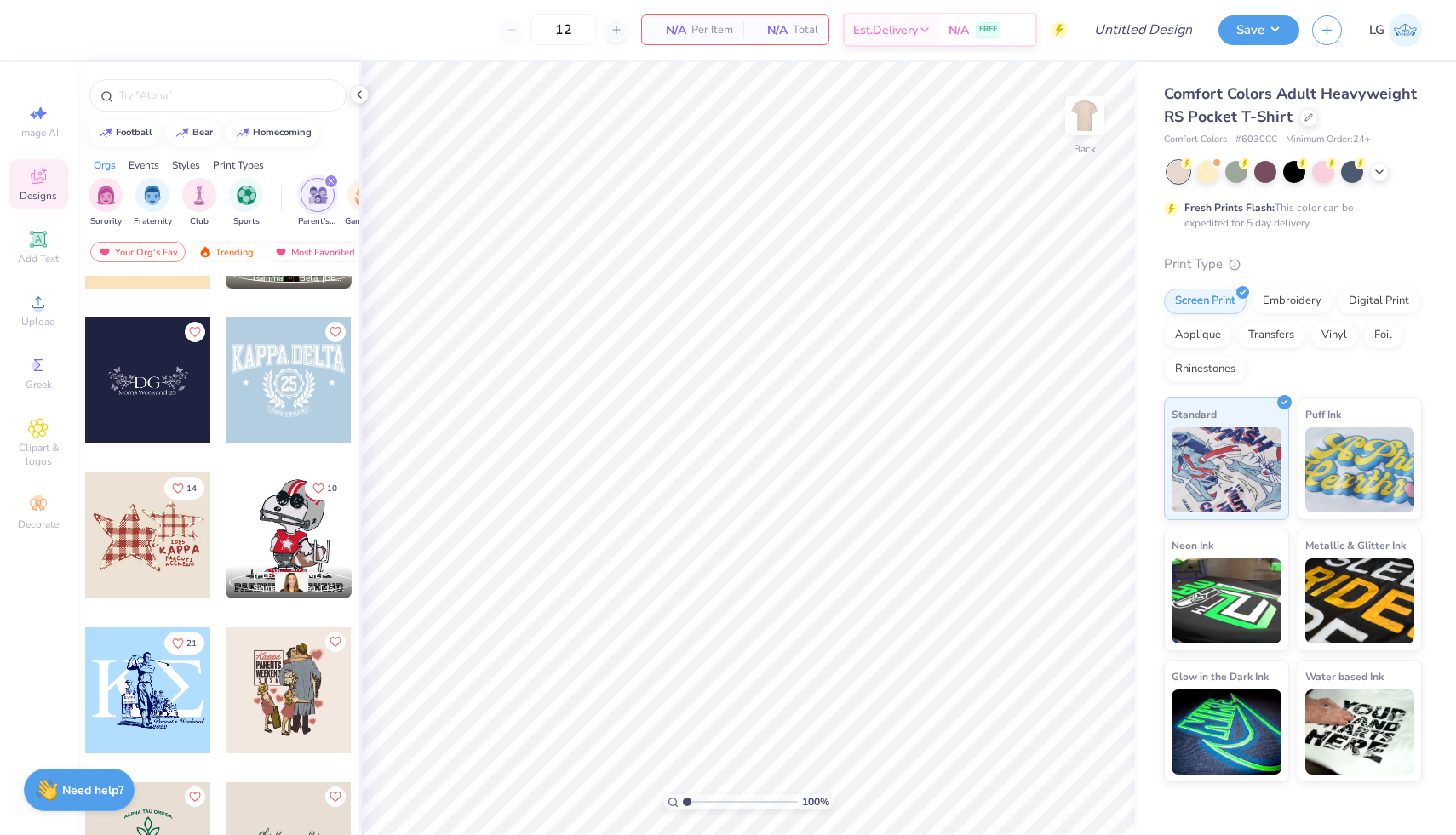
scroll to position [905, 0]
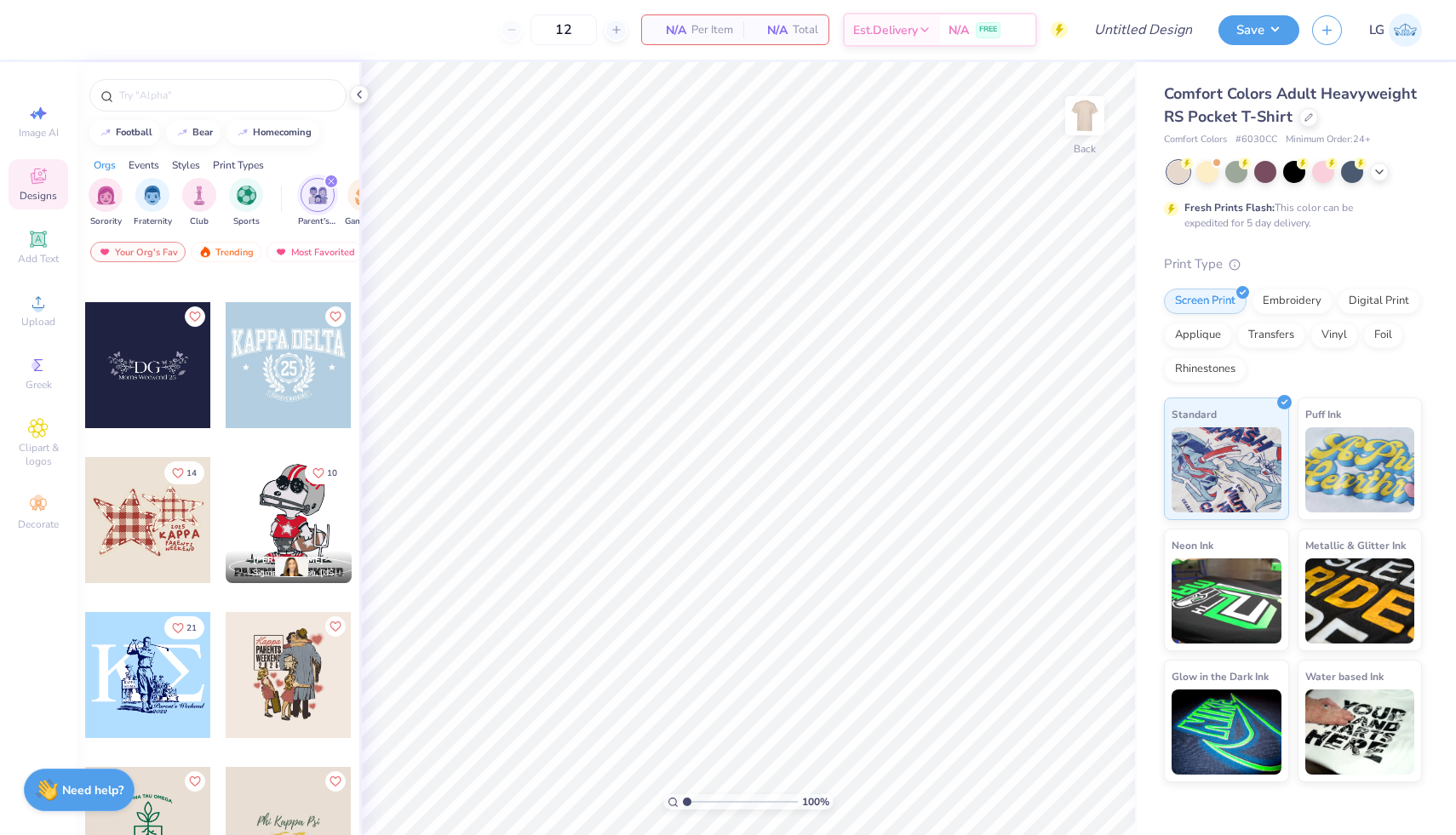
click at [155, 536] on div at bounding box center [148, 520] width 126 height 126
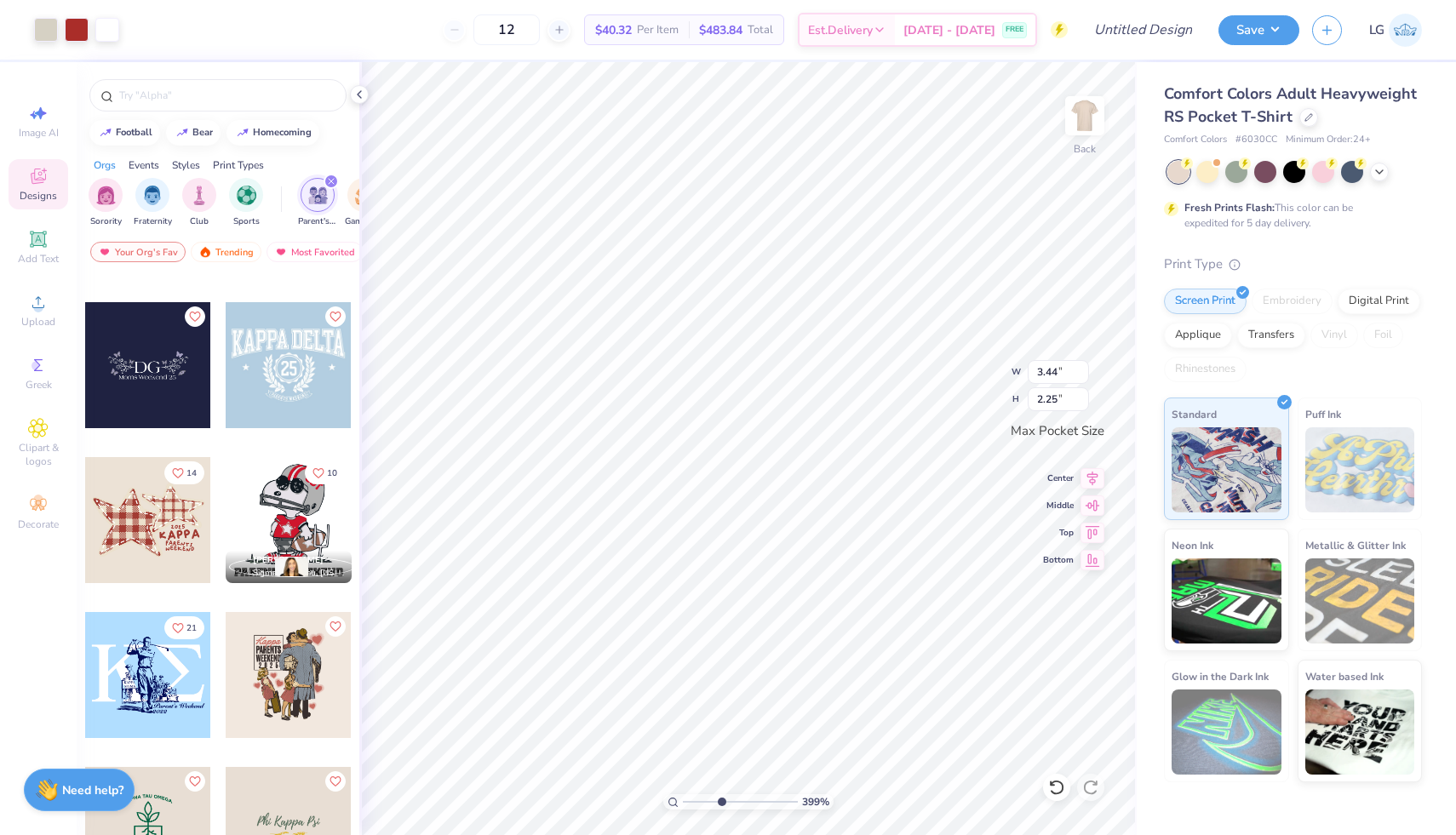
drag, startPoint x: 687, startPoint y: 803, endPoint x: 721, endPoint y: 805, distance: 34.1
type input "3.99"
click at [721, 805] on input "range" at bounding box center [741, 802] width 115 height 16
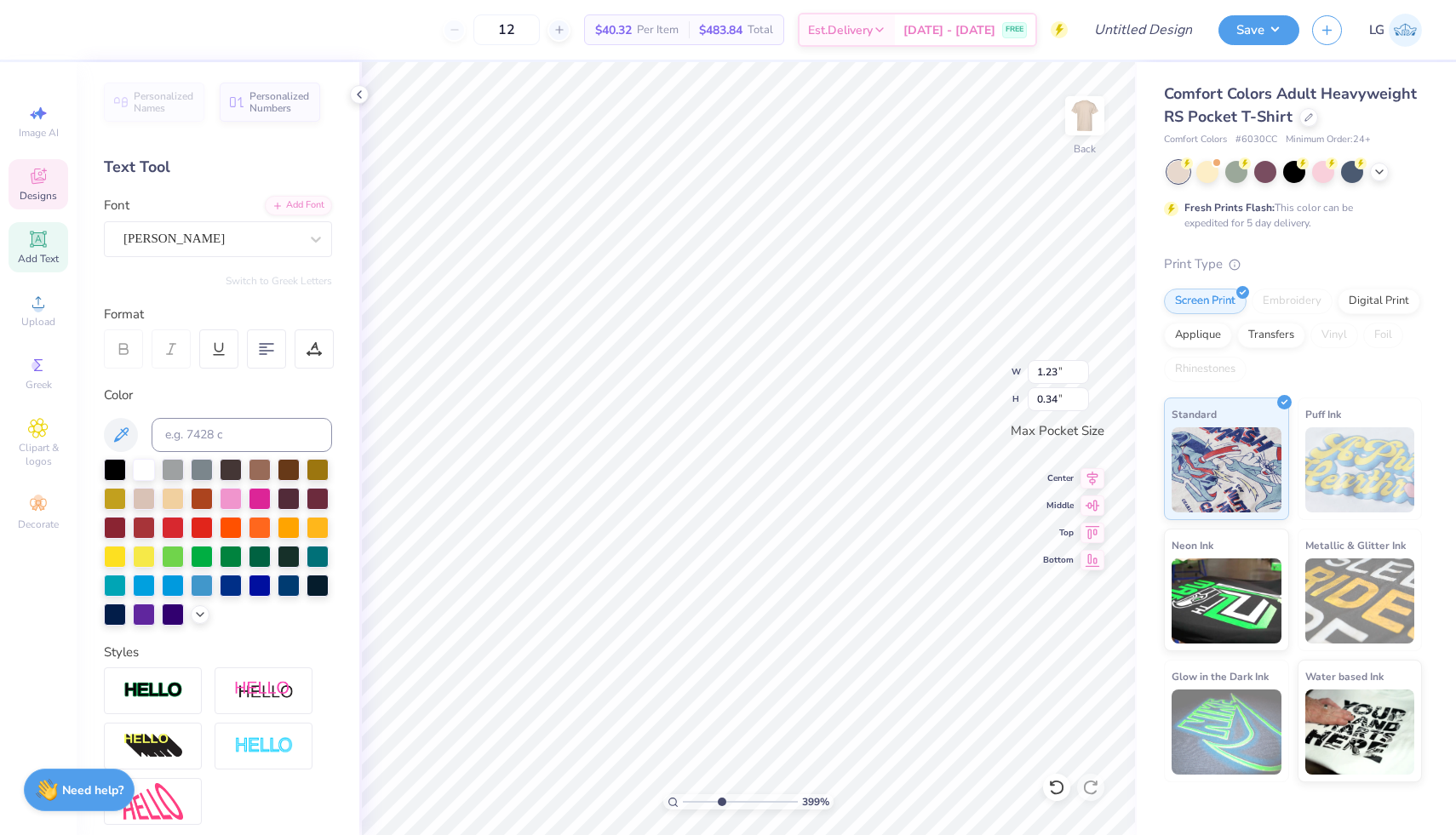
scroll to position [0, 0]
type textarea "K"
type textarea "tri delta"
type input "1.58"
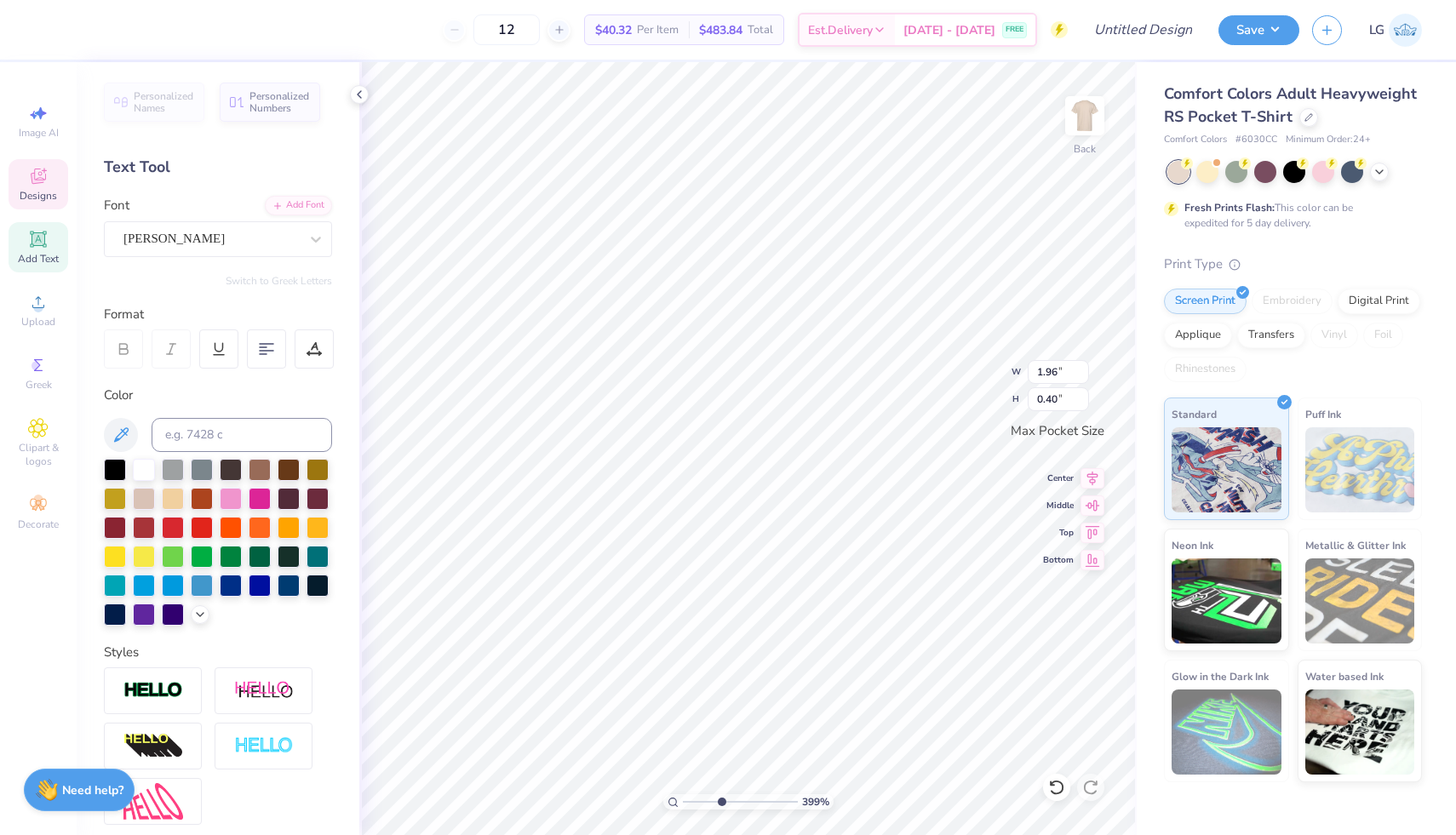
type input "0.32"
click at [950, 356] on div "399 % Back W 1.58 H 0.32 Y Center Middle Top Bottom" at bounding box center [748, 448] width 777 height 773
type input "1.50"
type input "0.30"
drag, startPoint x: 719, startPoint y: 801, endPoint x: 671, endPoint y: 800, distance: 48.0
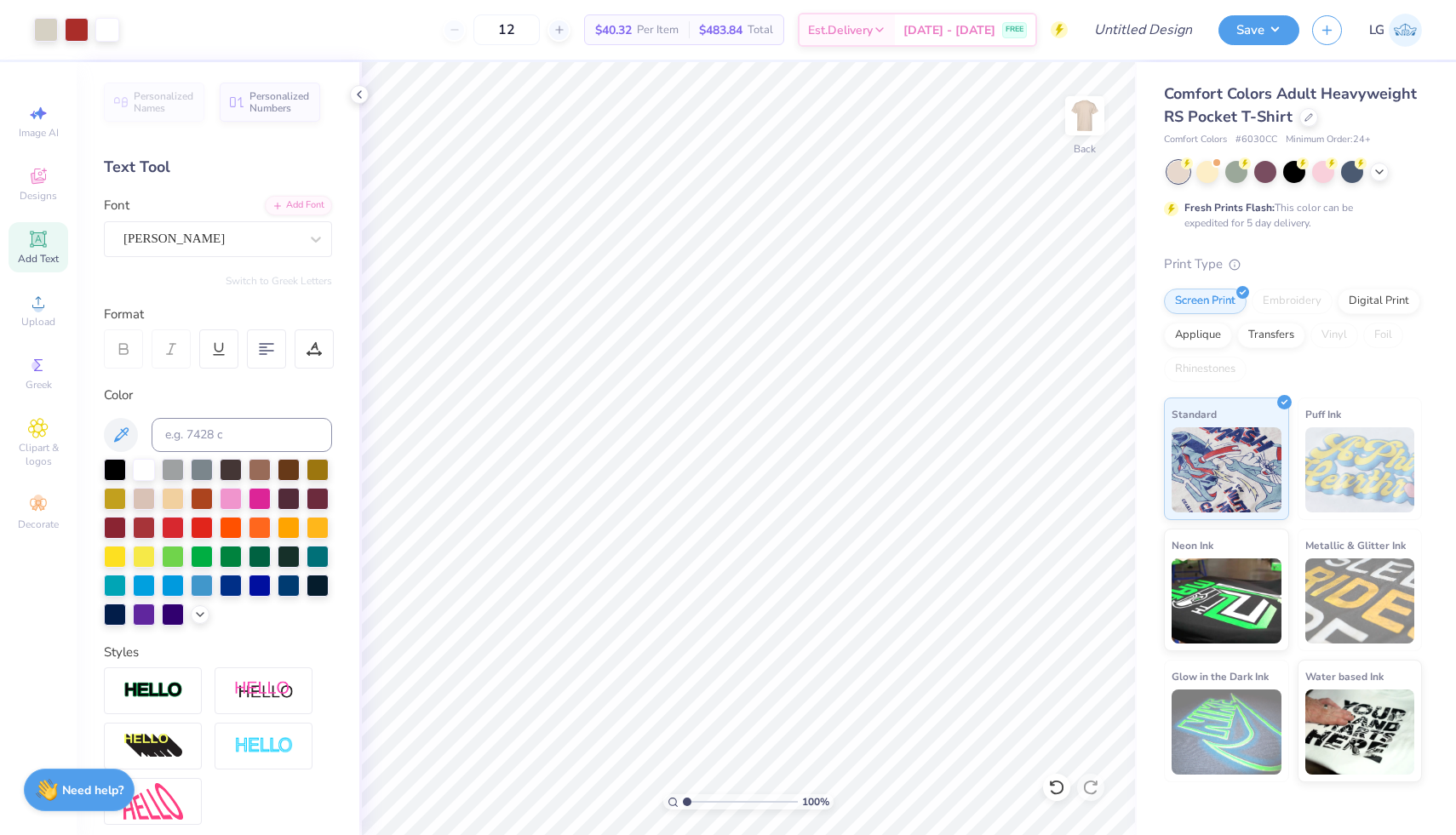
click at [683, 800] on input "range" at bounding box center [741, 802] width 115 height 16
drag, startPoint x: 686, startPoint y: 801, endPoint x: 707, endPoint y: 805, distance: 21.4
type input "2.8"
click at [707, 805] on input "range" at bounding box center [741, 802] width 115 height 16
type input "0.82"
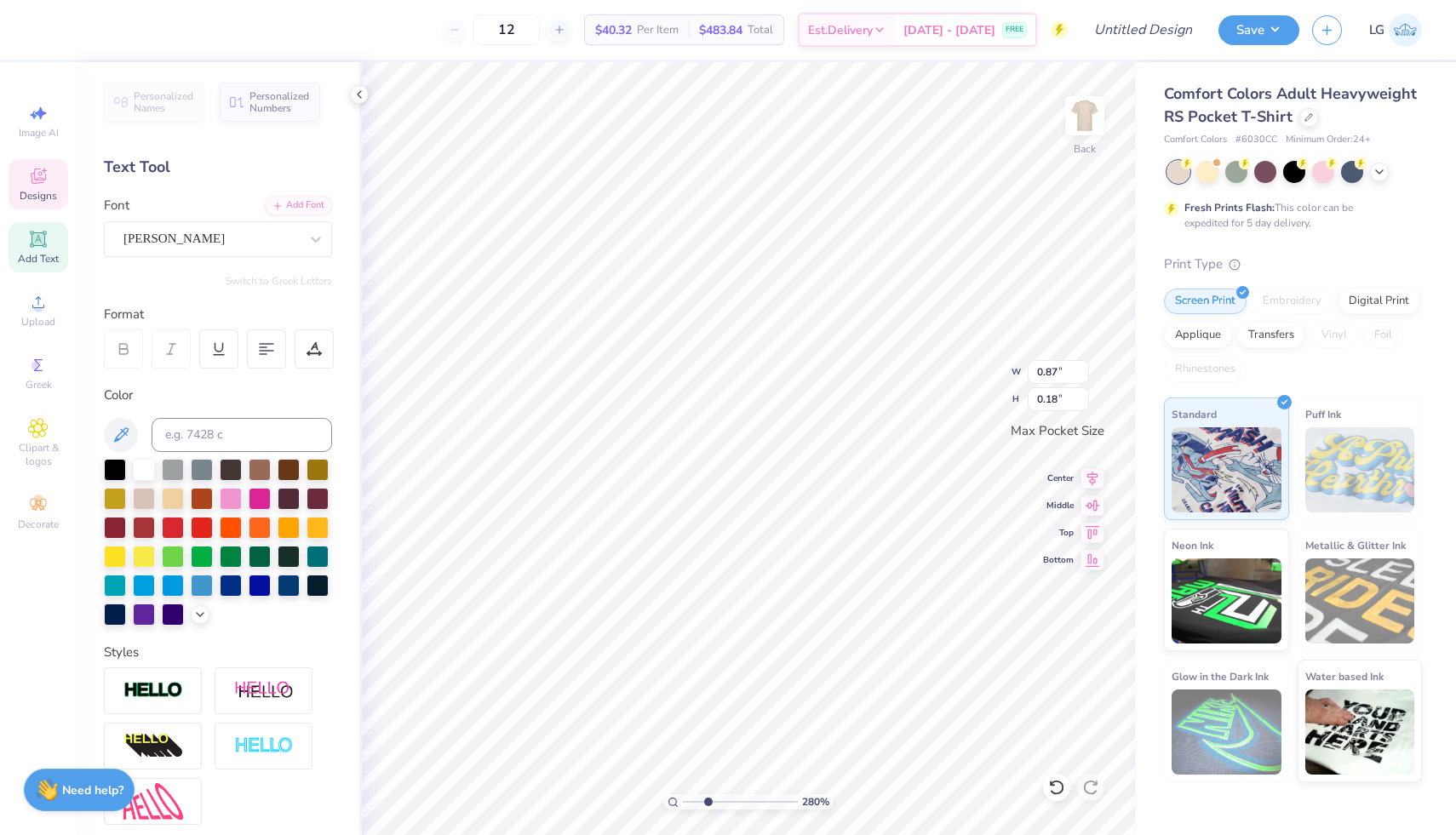
type input "0.20"
type input "1.50"
type input "0.30"
type textarea "tri"
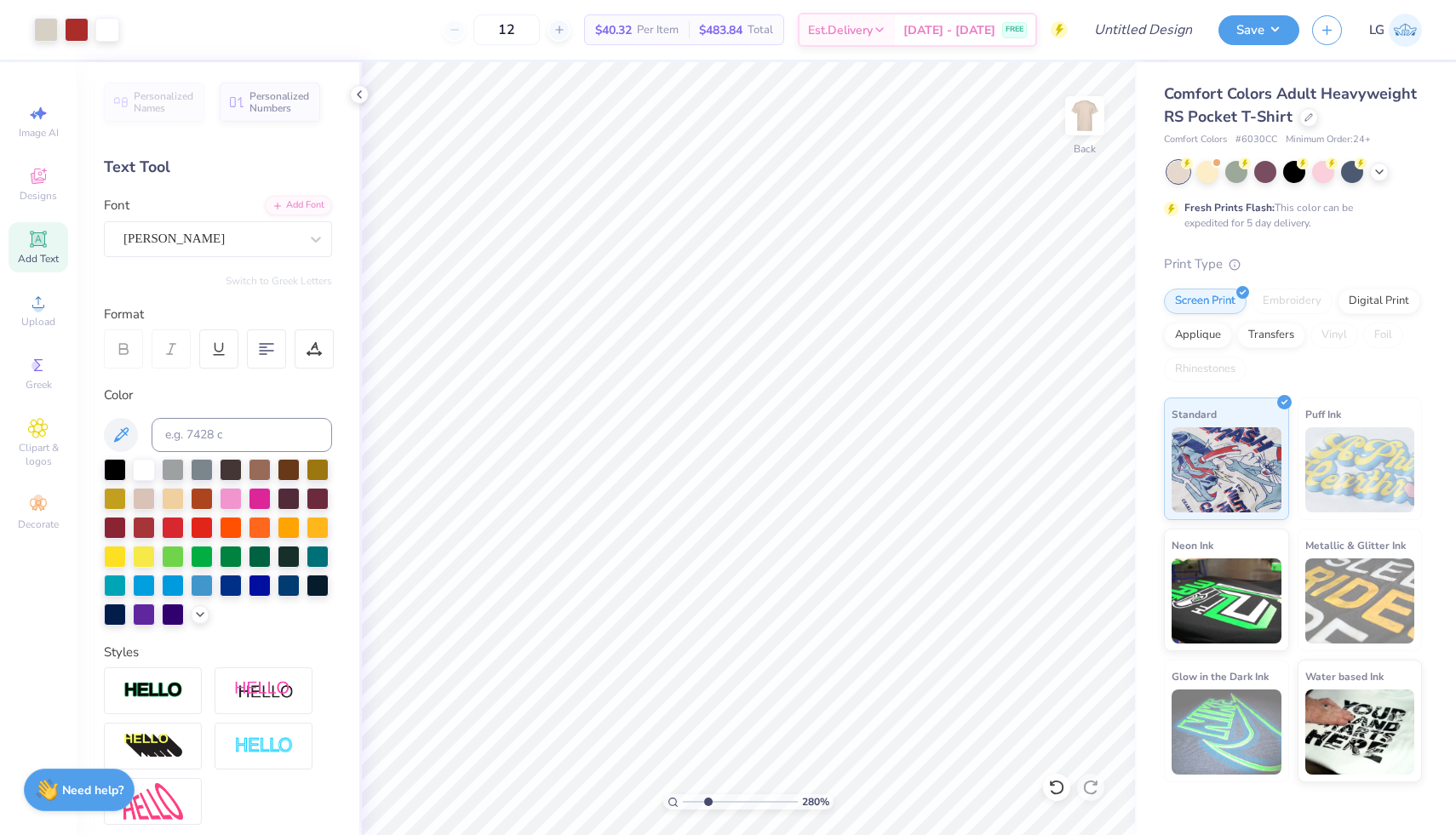
click at [34, 252] on span "Add Text" at bounding box center [38, 259] width 41 height 14
click at [279, 240] on div "Super Dream" at bounding box center [211, 239] width 179 height 27
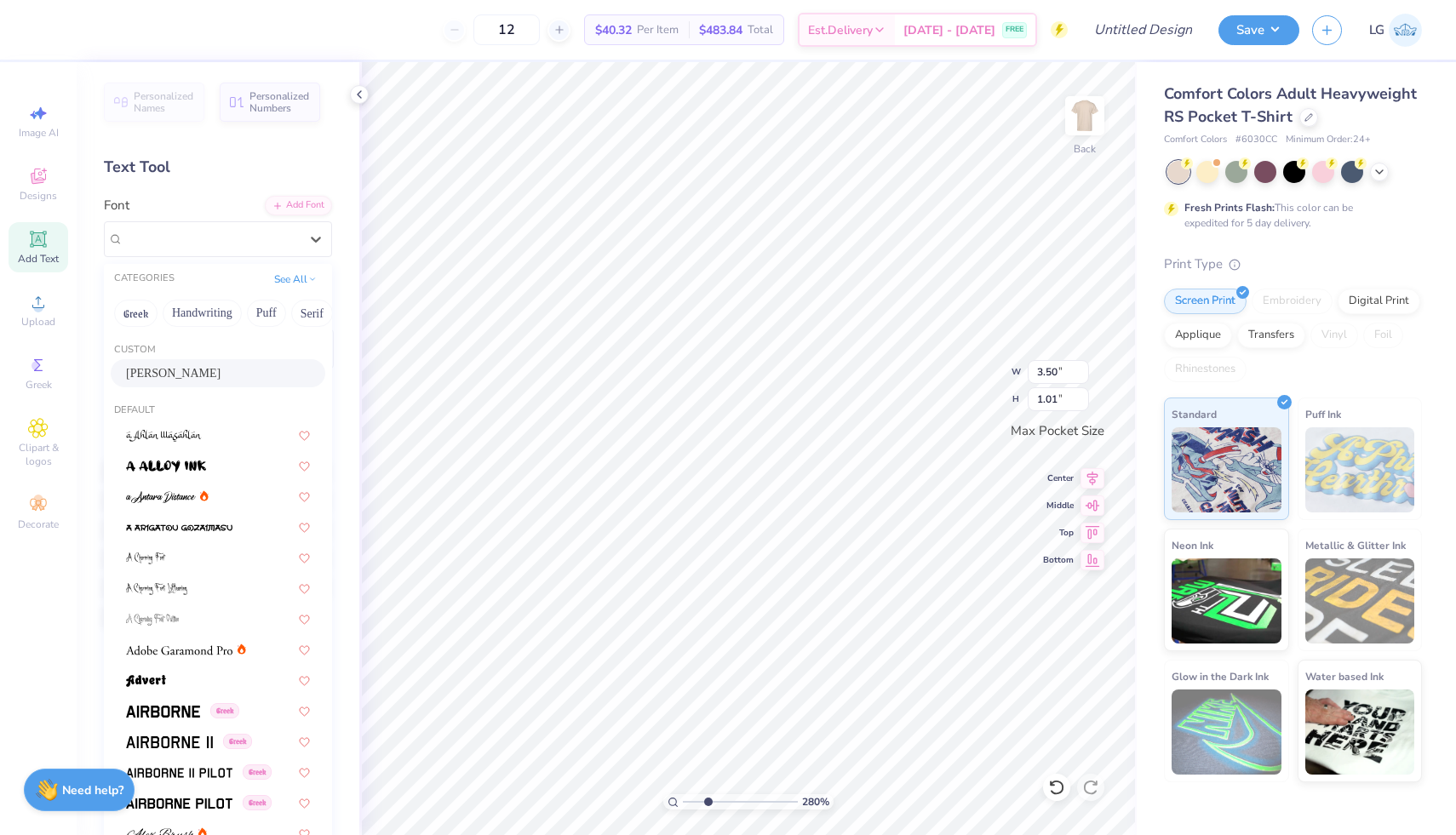
click at [234, 372] on div "Oliver" at bounding box center [218, 373] width 184 height 18
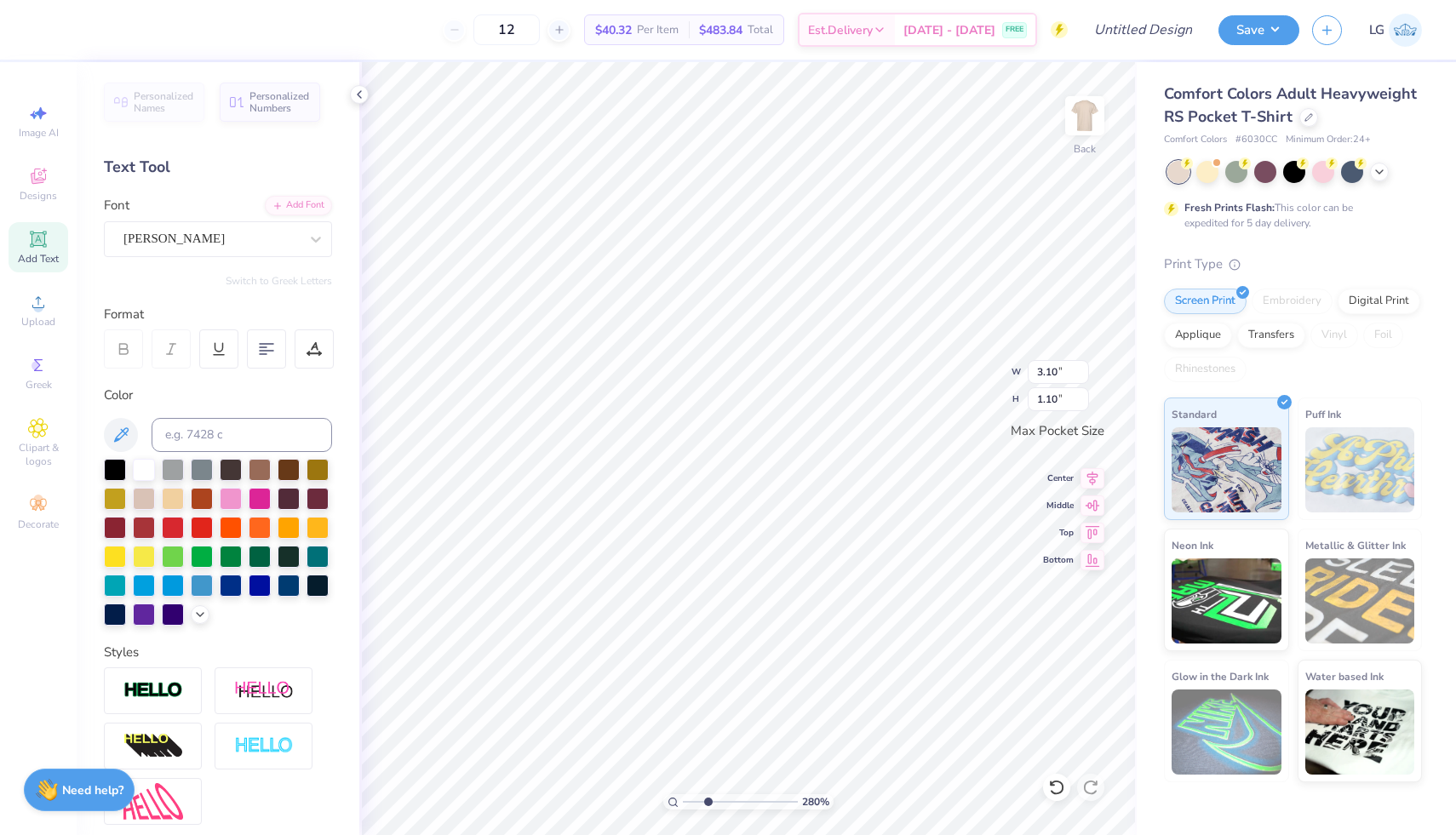
type input "3.10"
type input "1.10"
type textarea "T"
type textarea "delta"
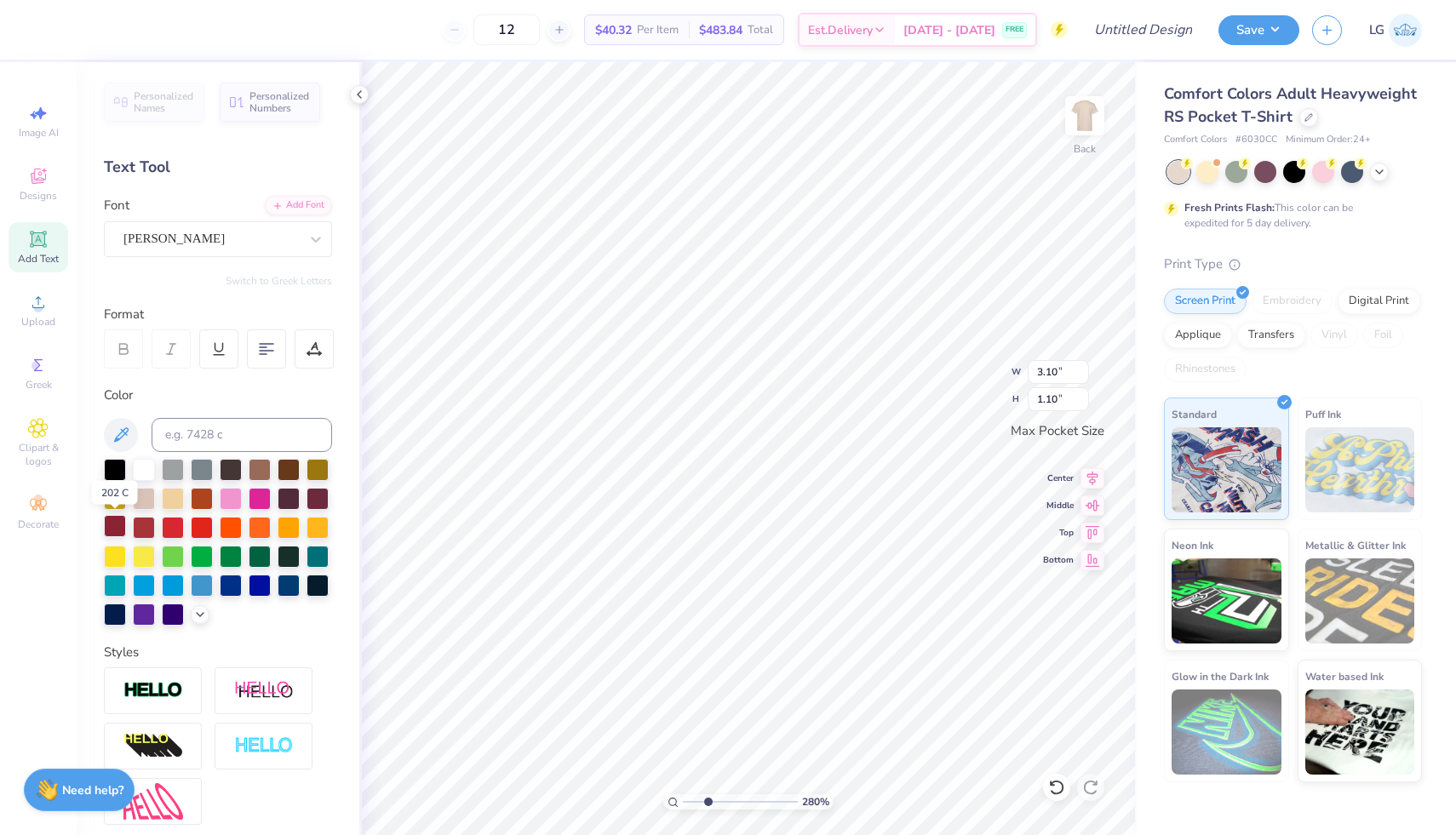
click at [117, 525] on div at bounding box center [115, 526] width 22 height 22
click at [143, 527] on div at bounding box center [144, 526] width 22 height 22
type input "1.40"
type input "0.40"
type input "0.92"
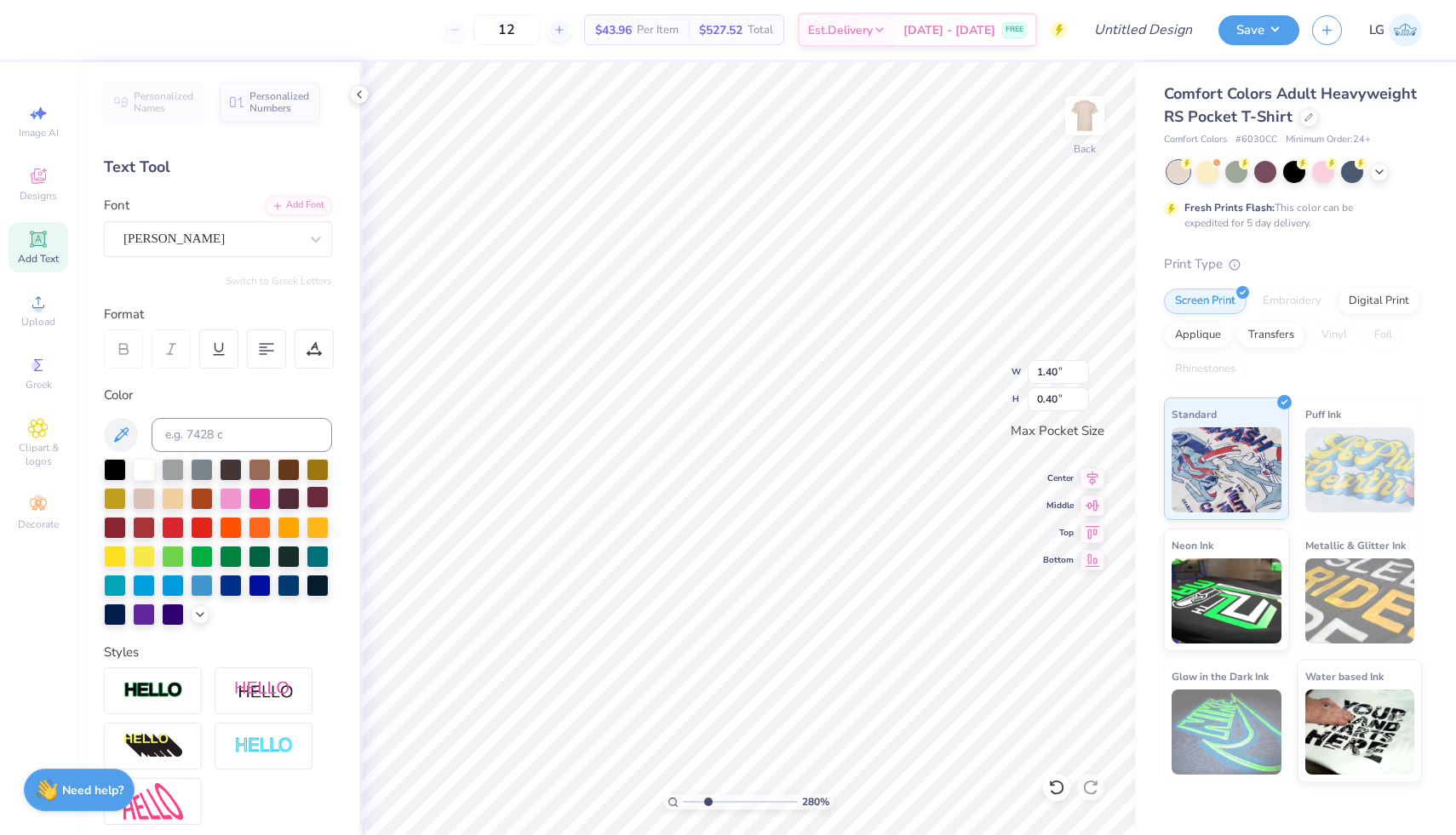
type input "0.26"
type input "0.47"
type input "0.29"
type input "0.47"
type input "0.29"
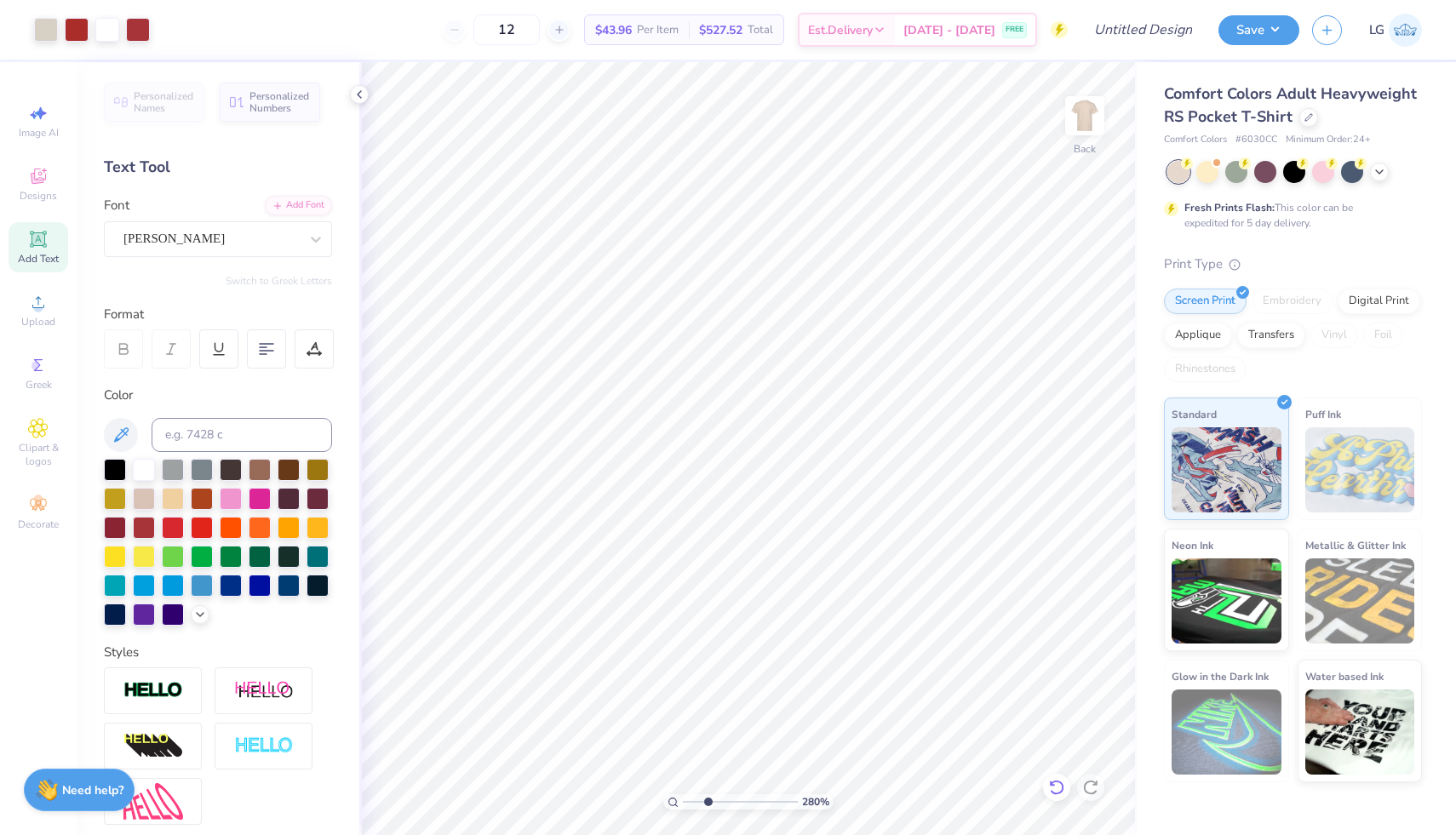
click at [1055, 778] on div at bounding box center [1057, 787] width 27 height 27
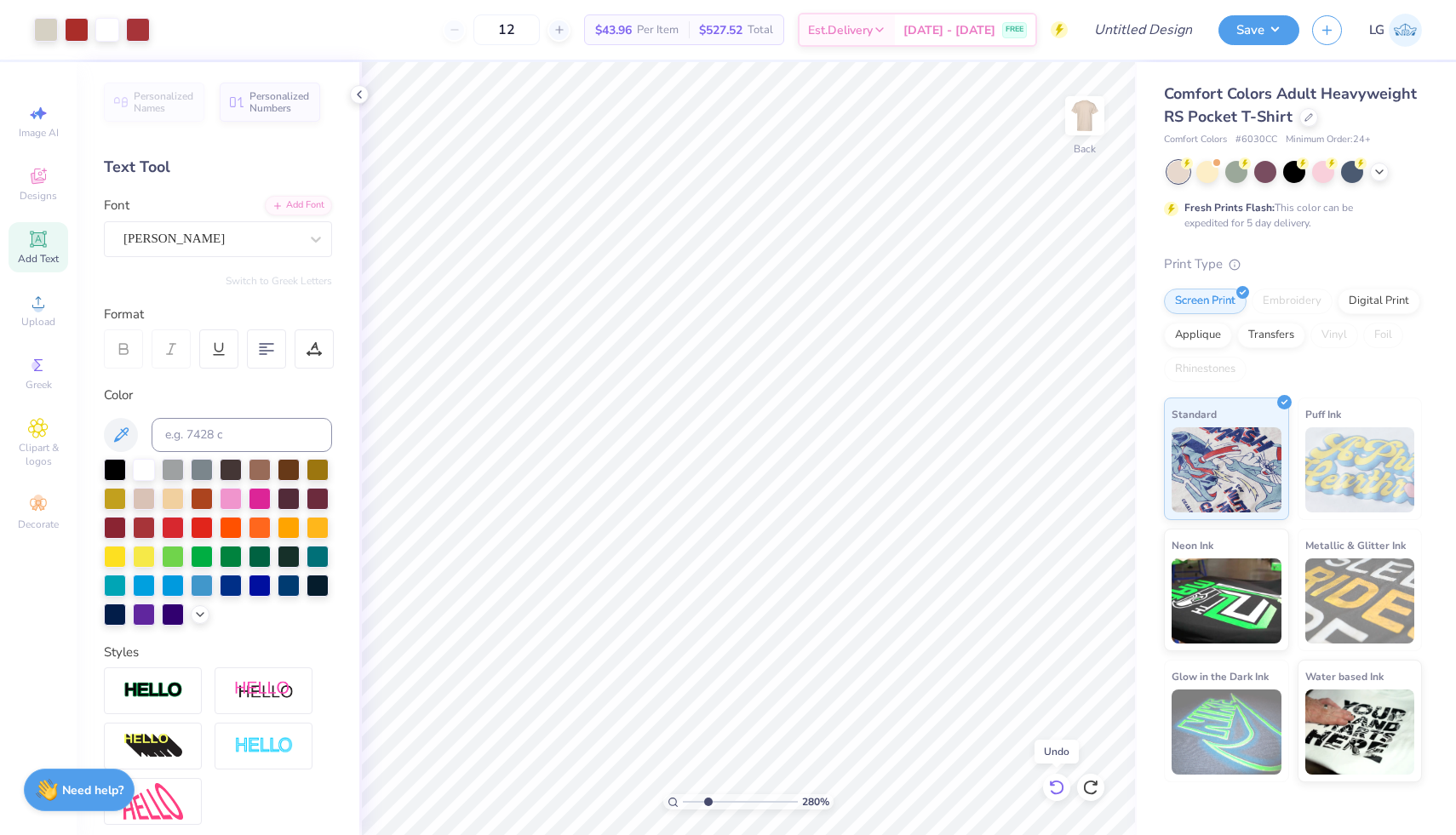
click at [1055, 778] on div at bounding box center [1057, 787] width 27 height 27
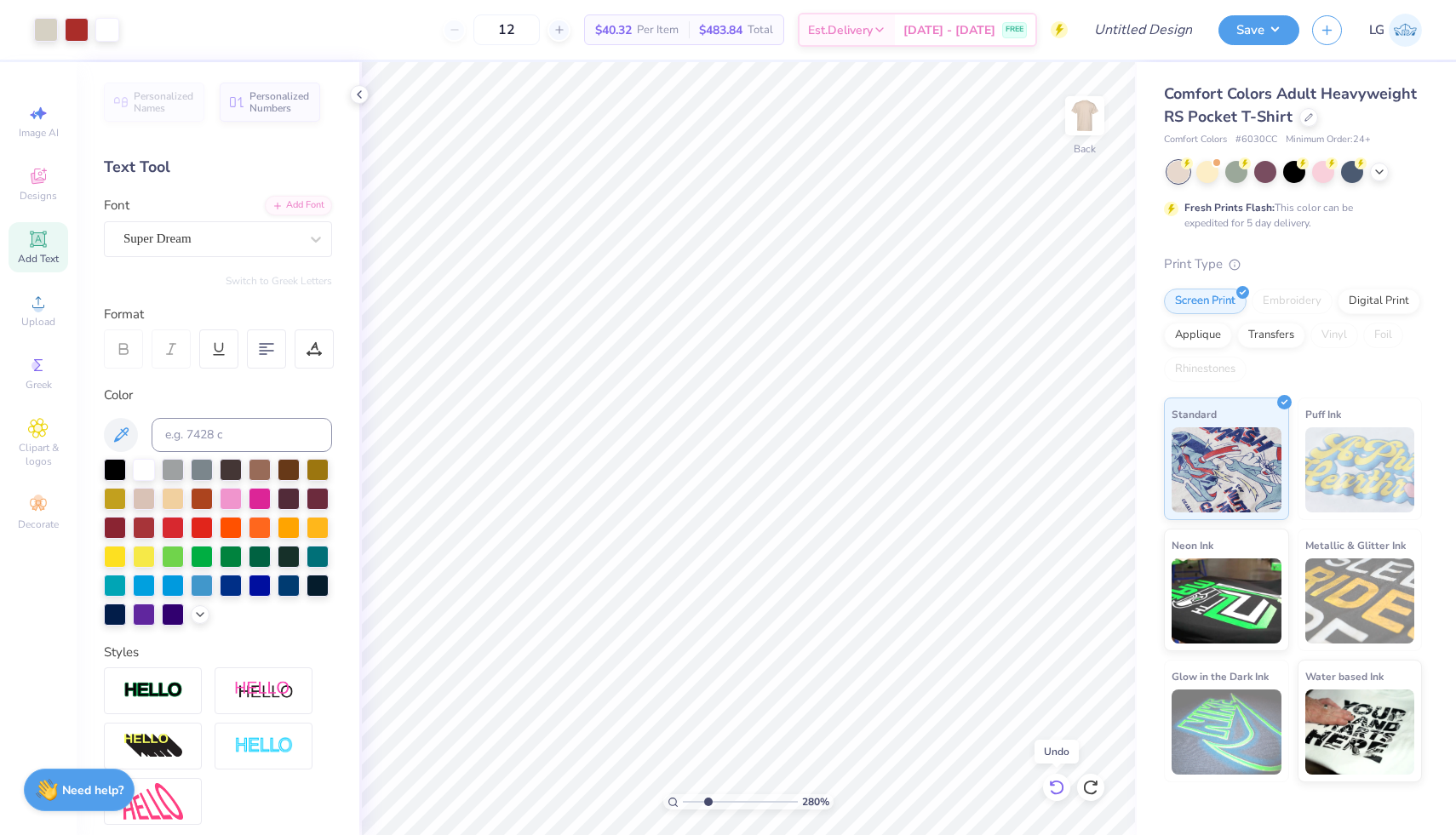
click at [1055, 778] on div at bounding box center [1057, 787] width 27 height 27
drag, startPoint x: 709, startPoint y: 803, endPoint x: 686, endPoint y: 803, distance: 23.0
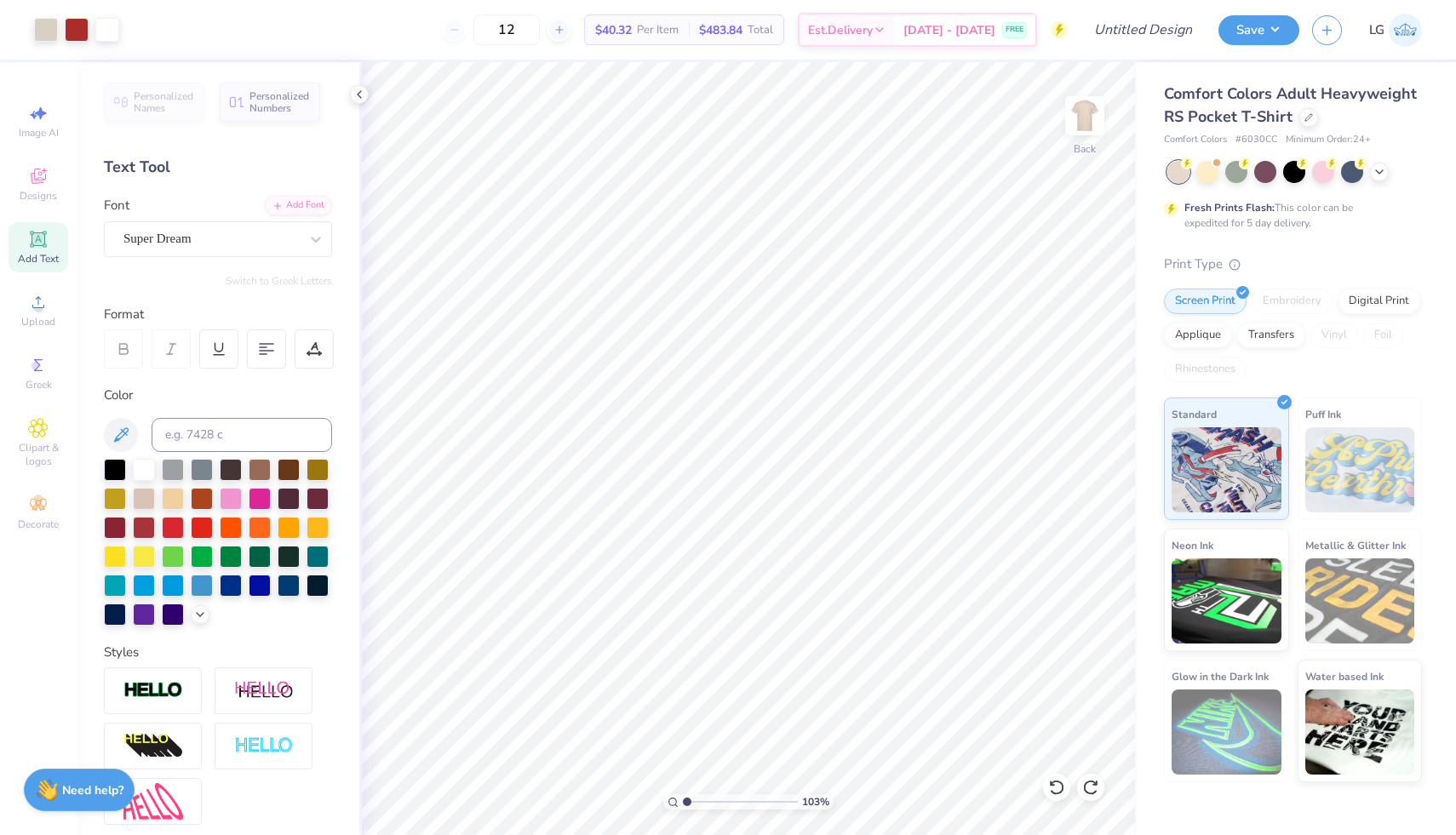
type input "1"
click at [686, 803] on input "range" at bounding box center [741, 802] width 115 height 16
click at [1171, 35] on input "Design Title" at bounding box center [1122, 29] width 166 height 34
type input "mom shirt"
click at [1266, 30] on button "Save" at bounding box center [1258, 27] width 80 height 30
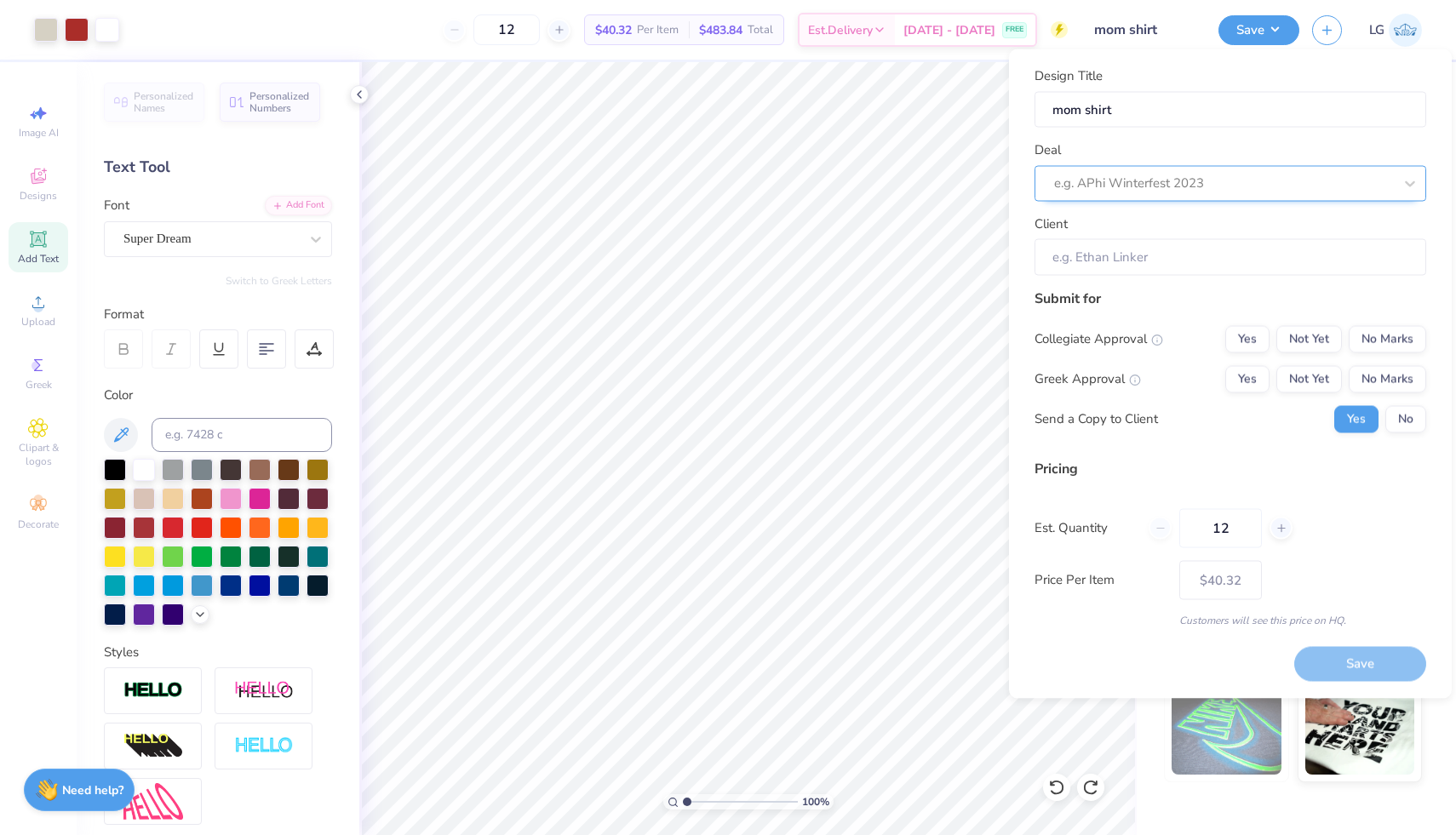
click at [1258, 184] on div at bounding box center [1224, 183] width 339 height 23
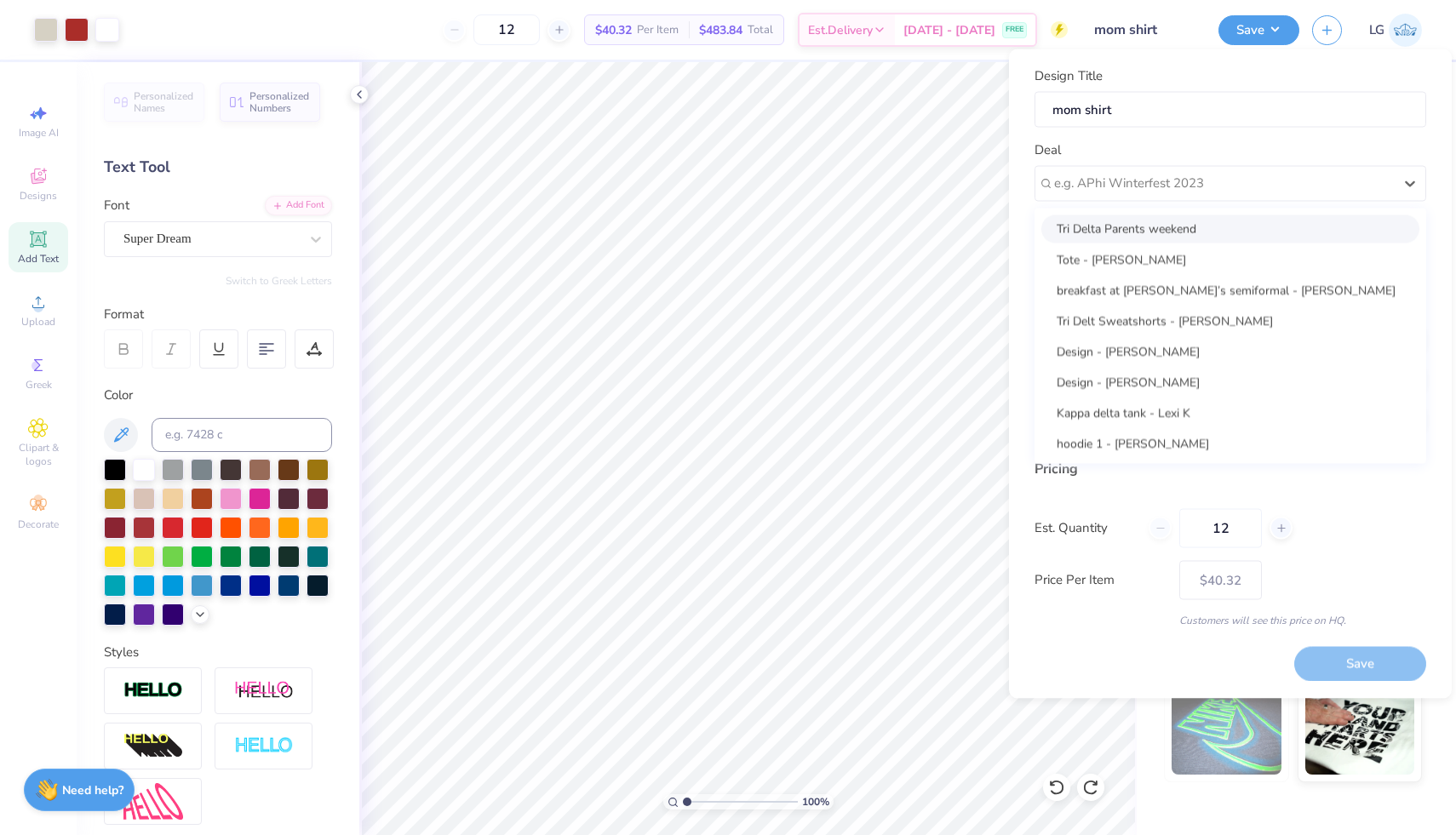
click at [1219, 229] on div "Tri Delta Parents weekend" at bounding box center [1230, 229] width 378 height 28
type input "Kaleigh Salmon"
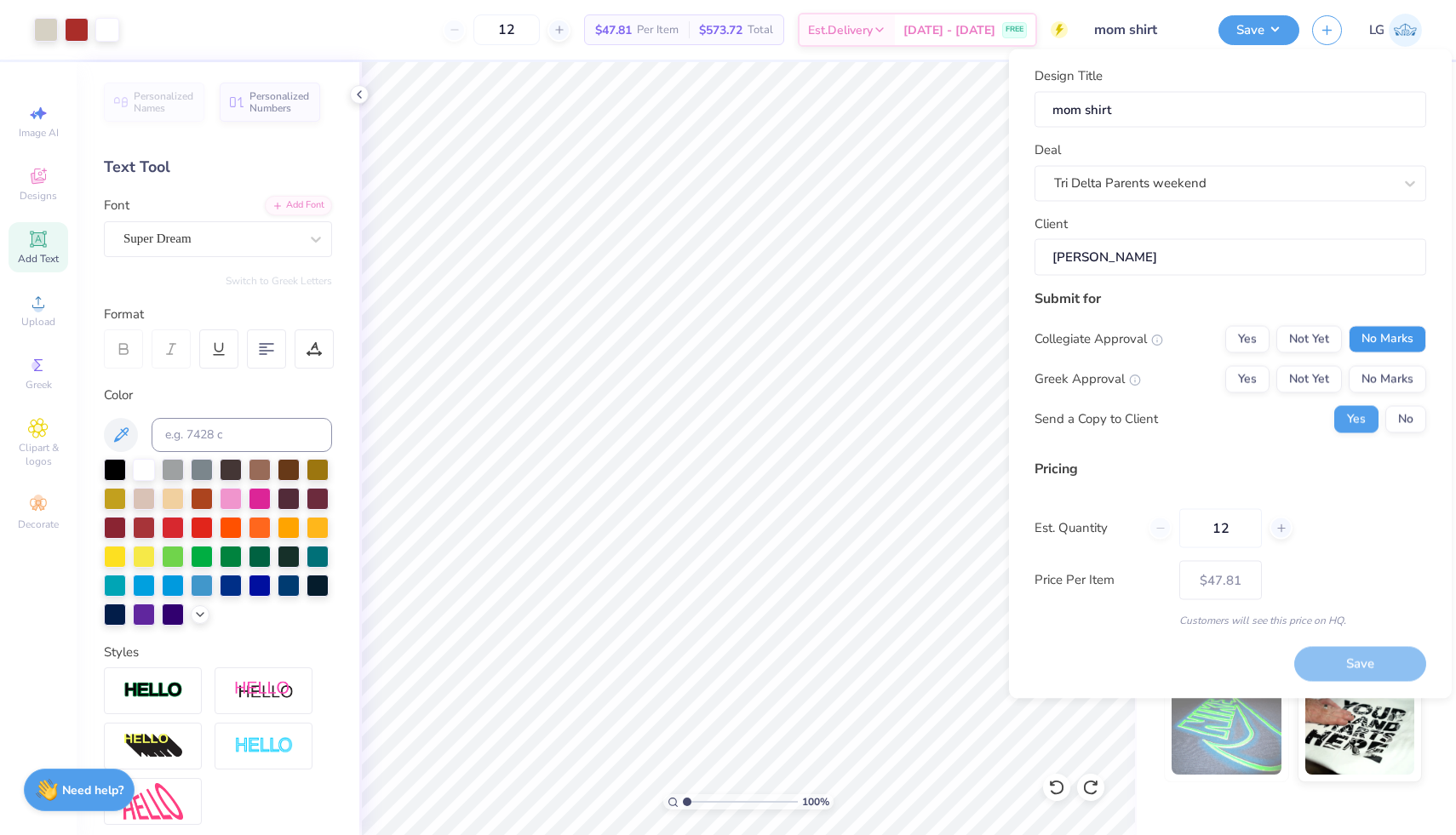
click at [1403, 343] on button "No Marks" at bounding box center [1387, 339] width 78 height 27
click at [1253, 377] on button "Yes" at bounding box center [1247, 379] width 44 height 27
click at [1364, 660] on button "Save" at bounding box center [1360, 665] width 132 height 35
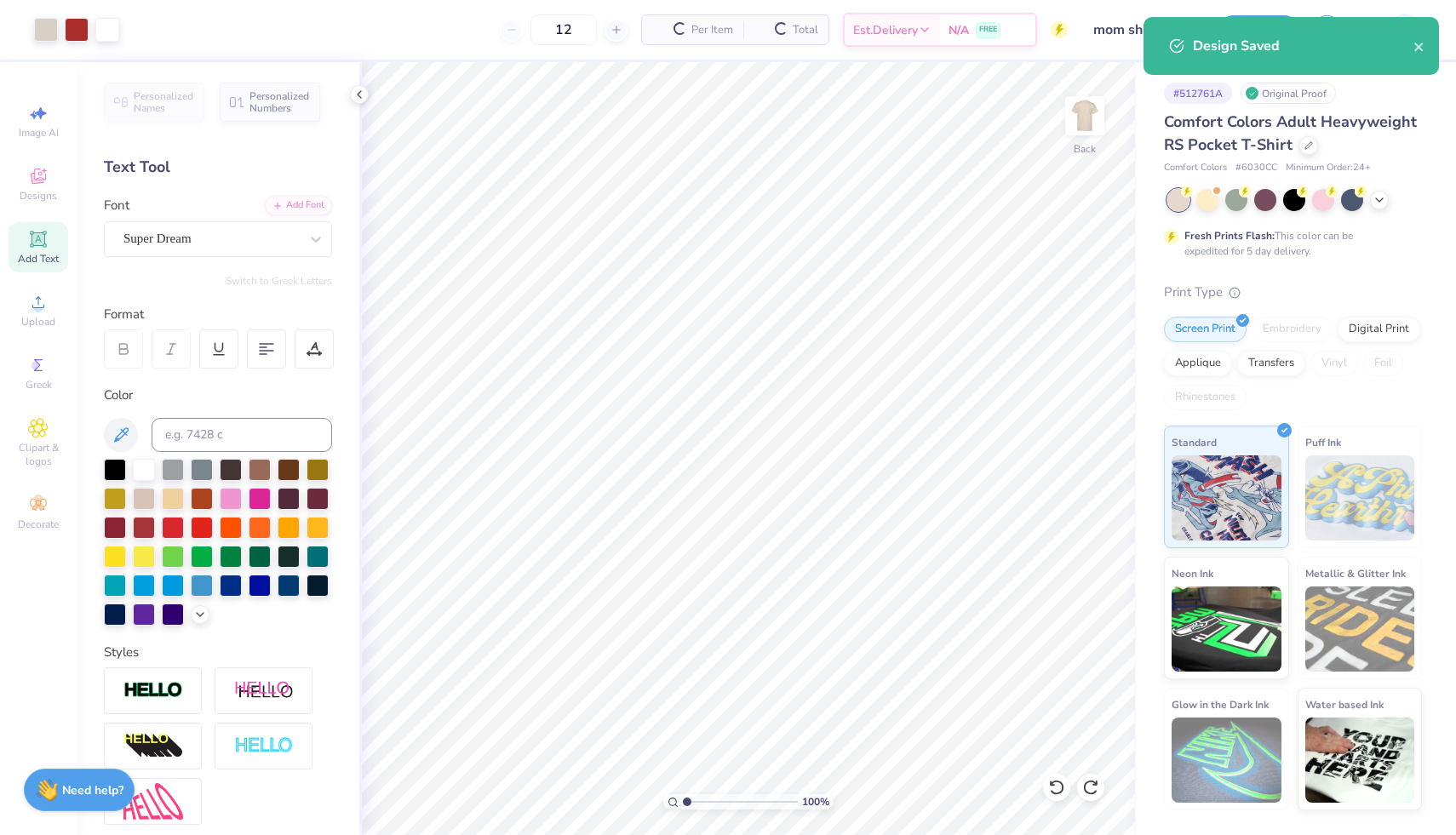
type input "$47.81"
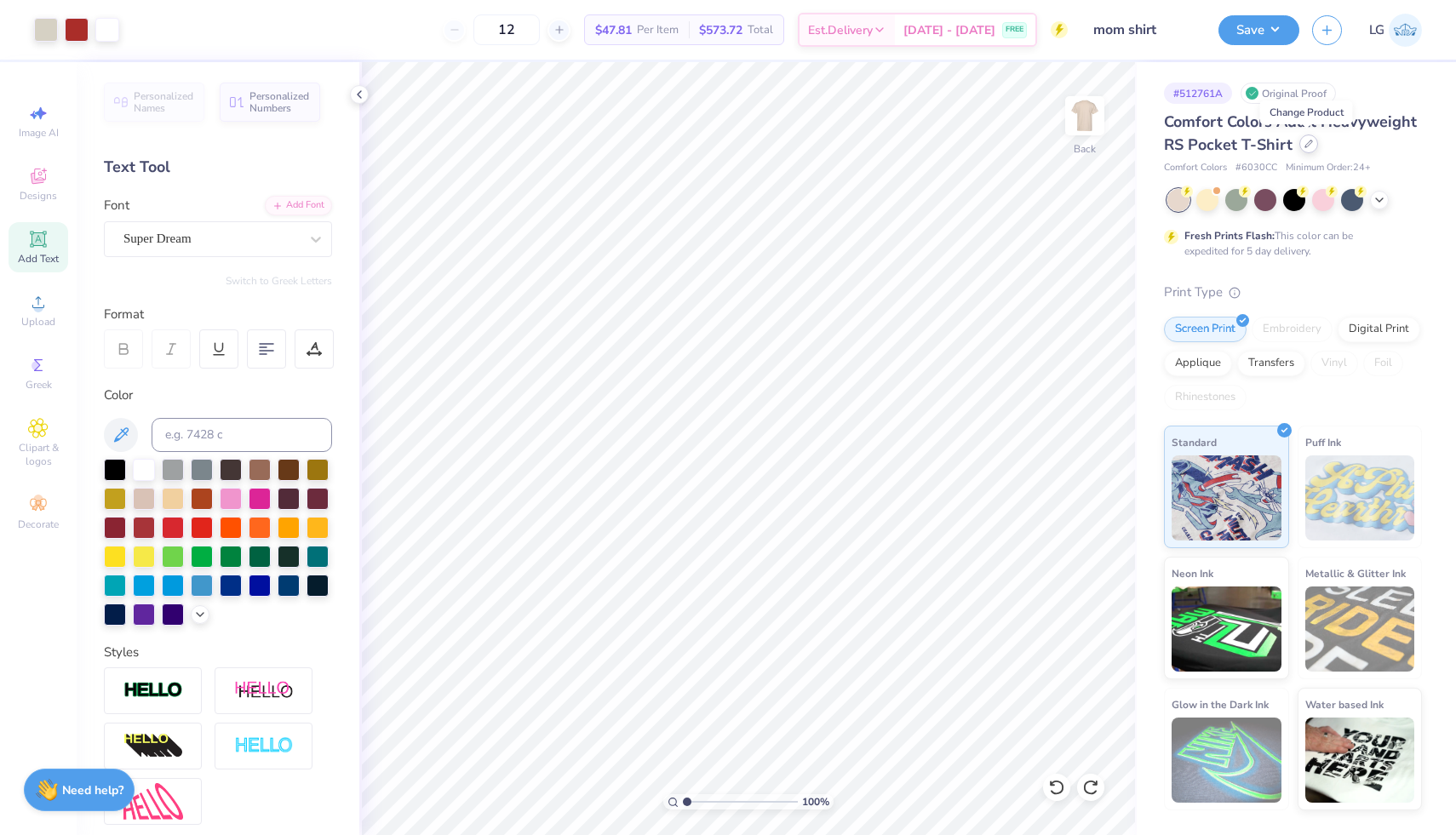
click at [1309, 147] on icon at bounding box center [1308, 144] width 8 height 8
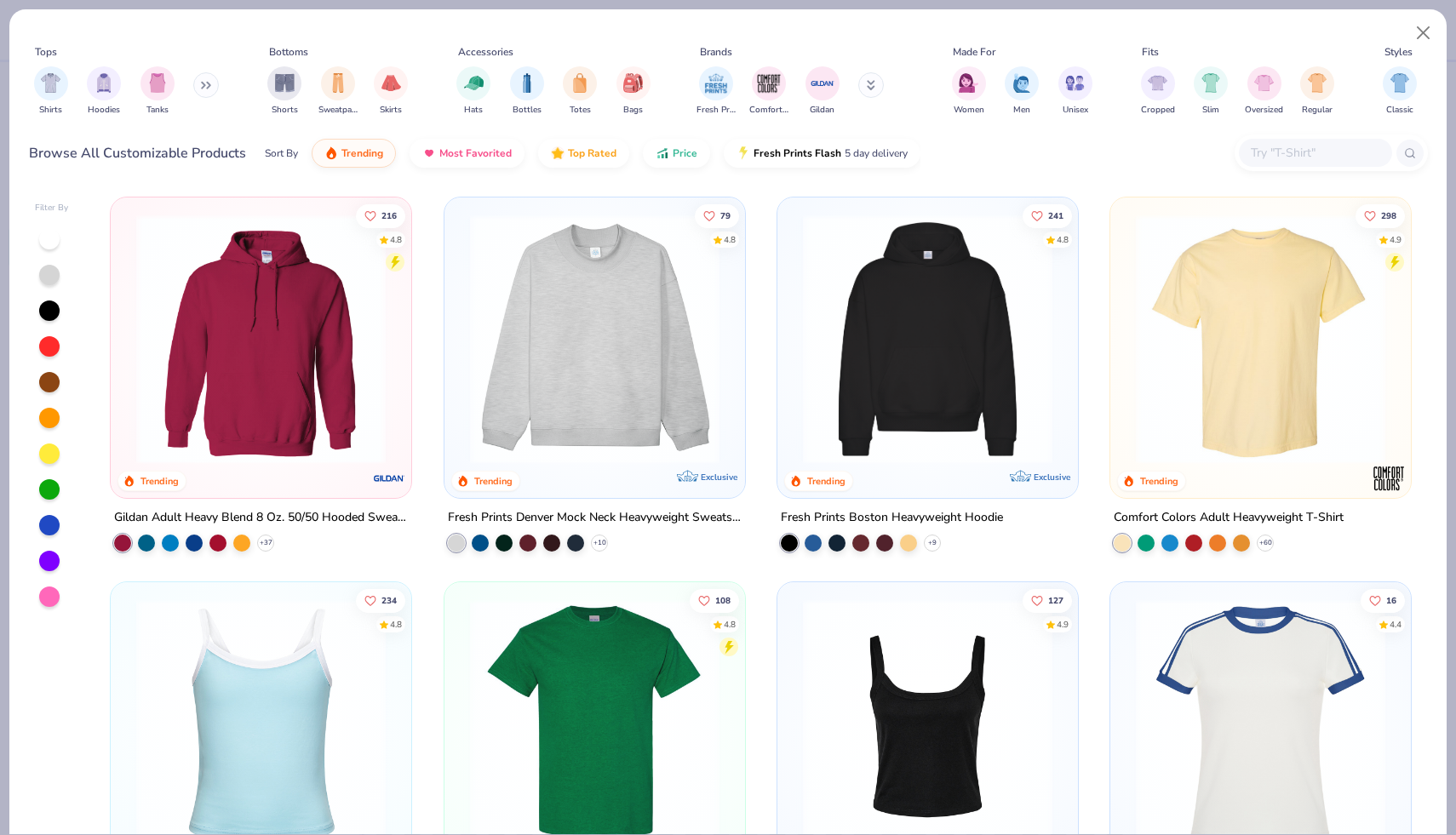
click at [191, 86] on div "Shirts Hoodies Tanks" at bounding box center [127, 91] width 196 height 63
click at [1279, 152] on input "text" at bounding box center [1314, 152] width 131 height 19
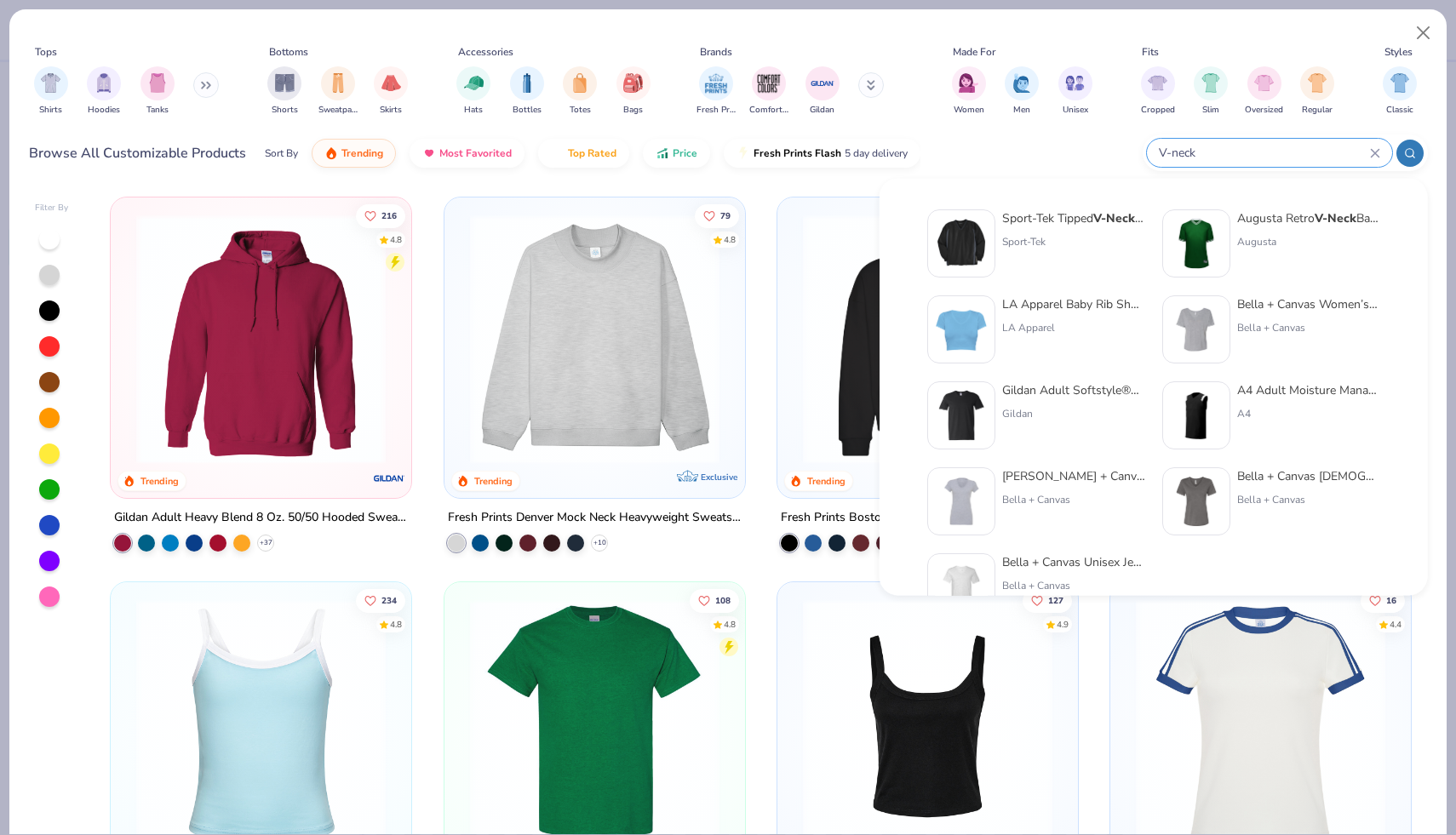
type input "V-neck"
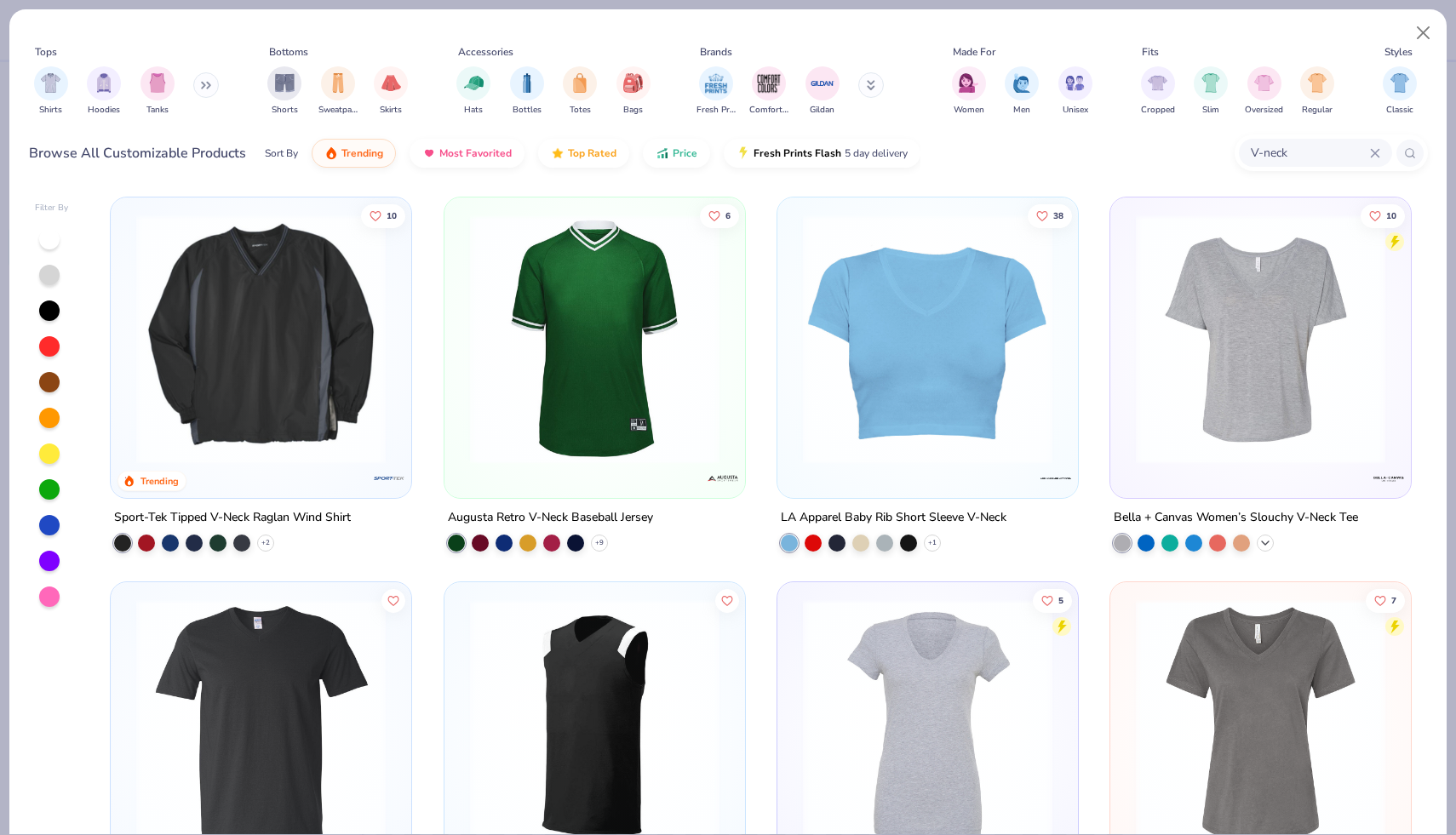
click at [1269, 543] on icon at bounding box center [1265, 543] width 14 height 14
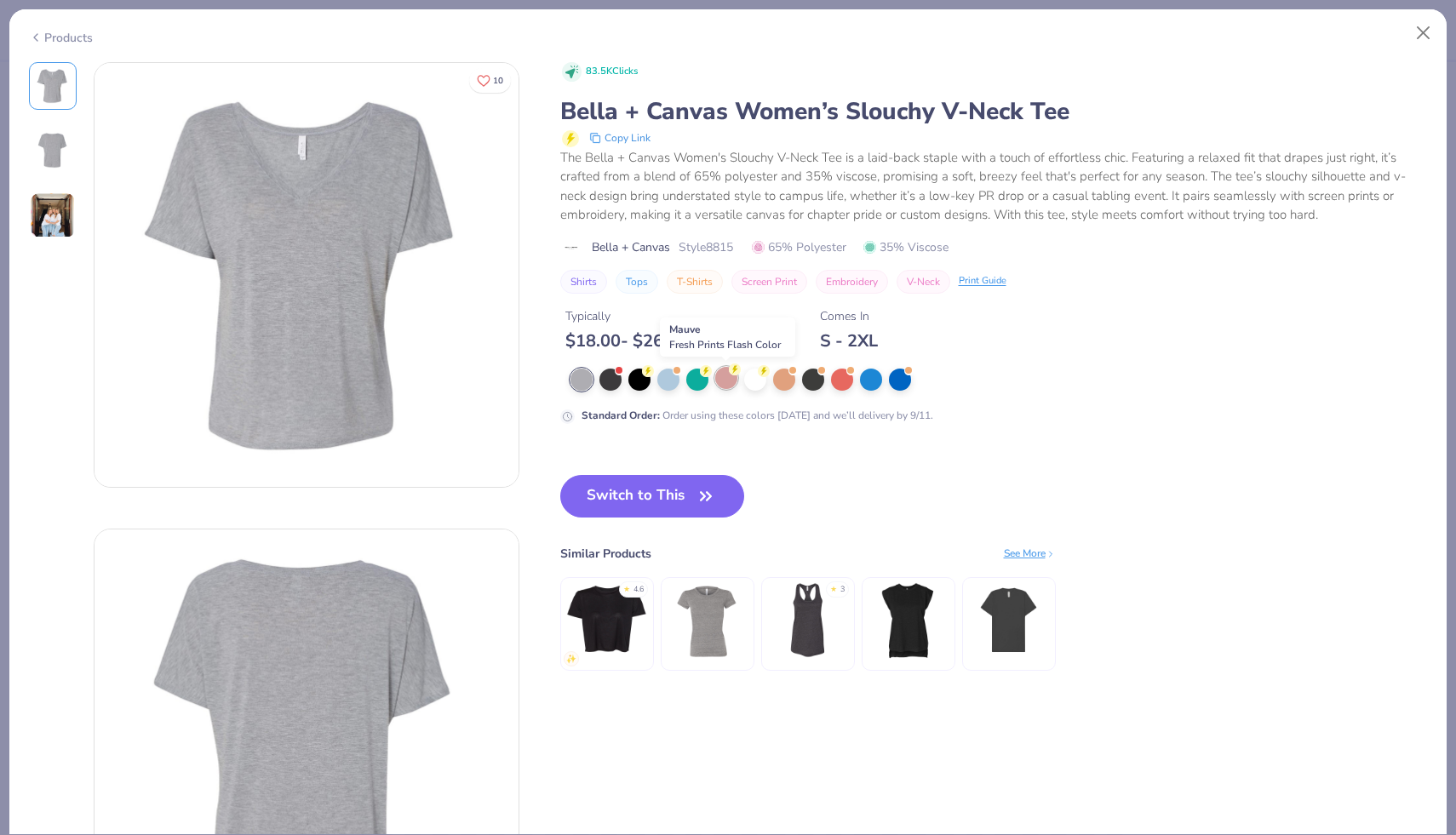
click at [730, 380] on div at bounding box center [726, 378] width 22 height 22
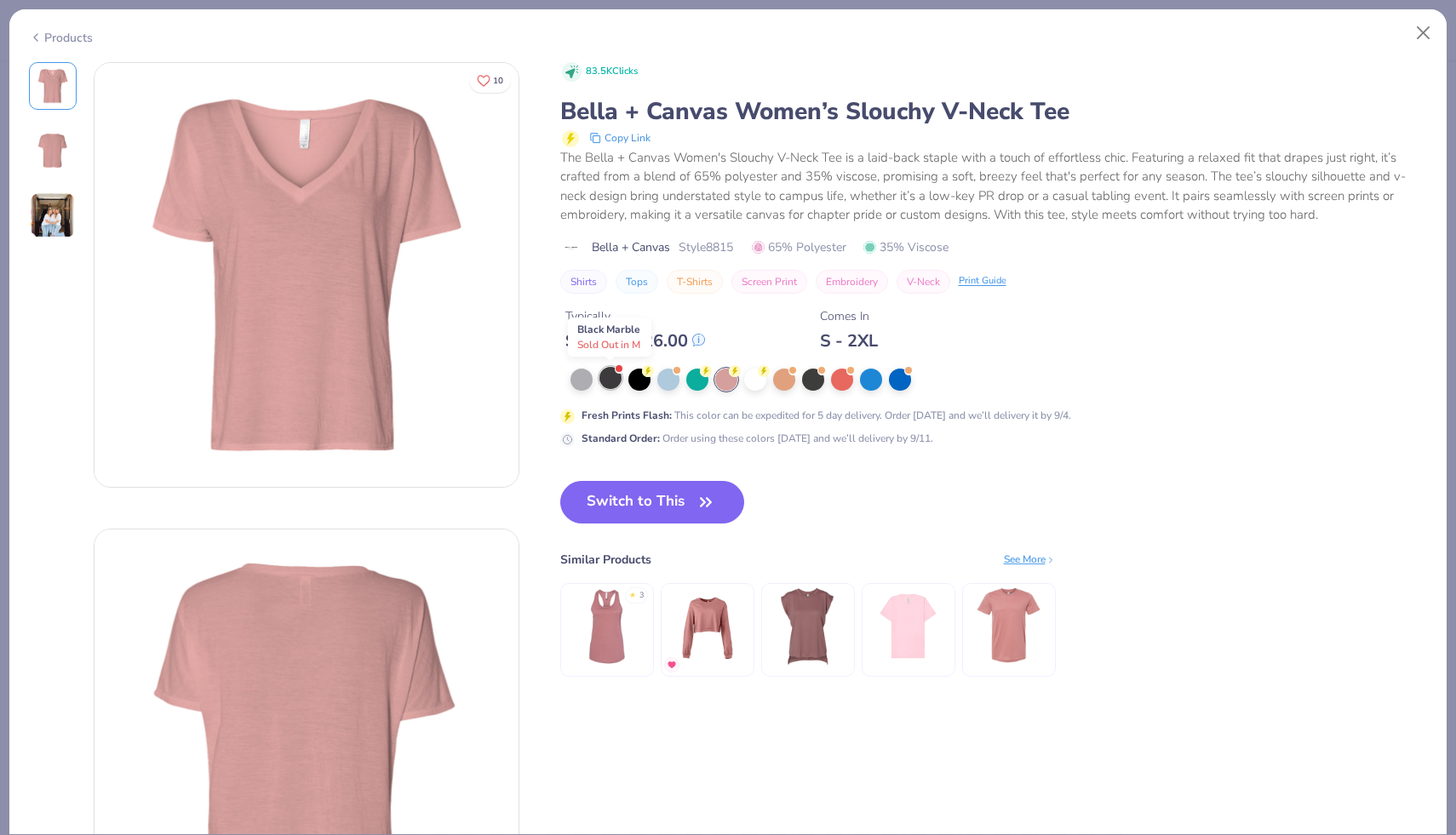
click at [617, 376] on div at bounding box center [610, 378] width 22 height 22
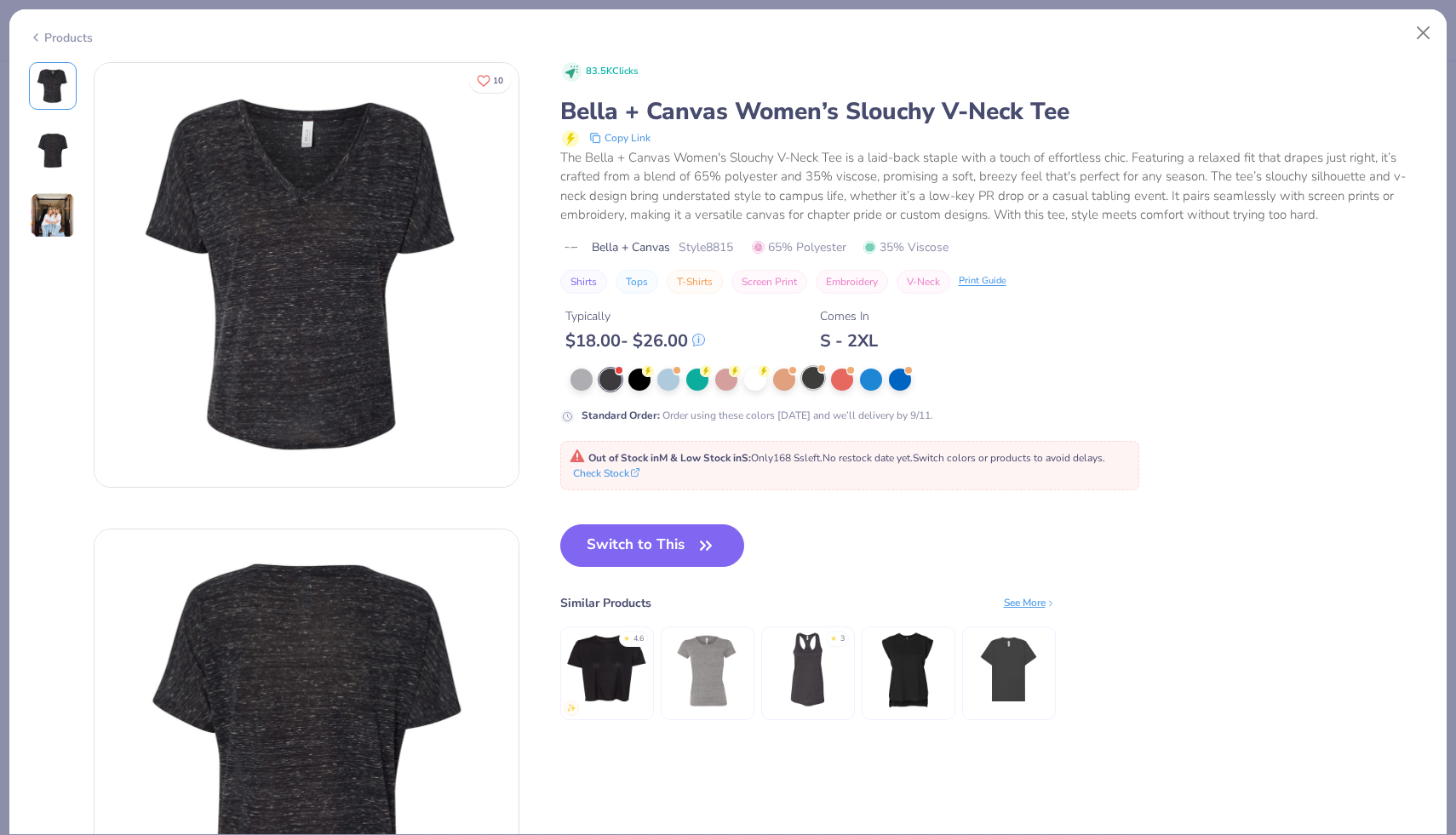
click at [810, 379] on div at bounding box center [813, 378] width 22 height 22
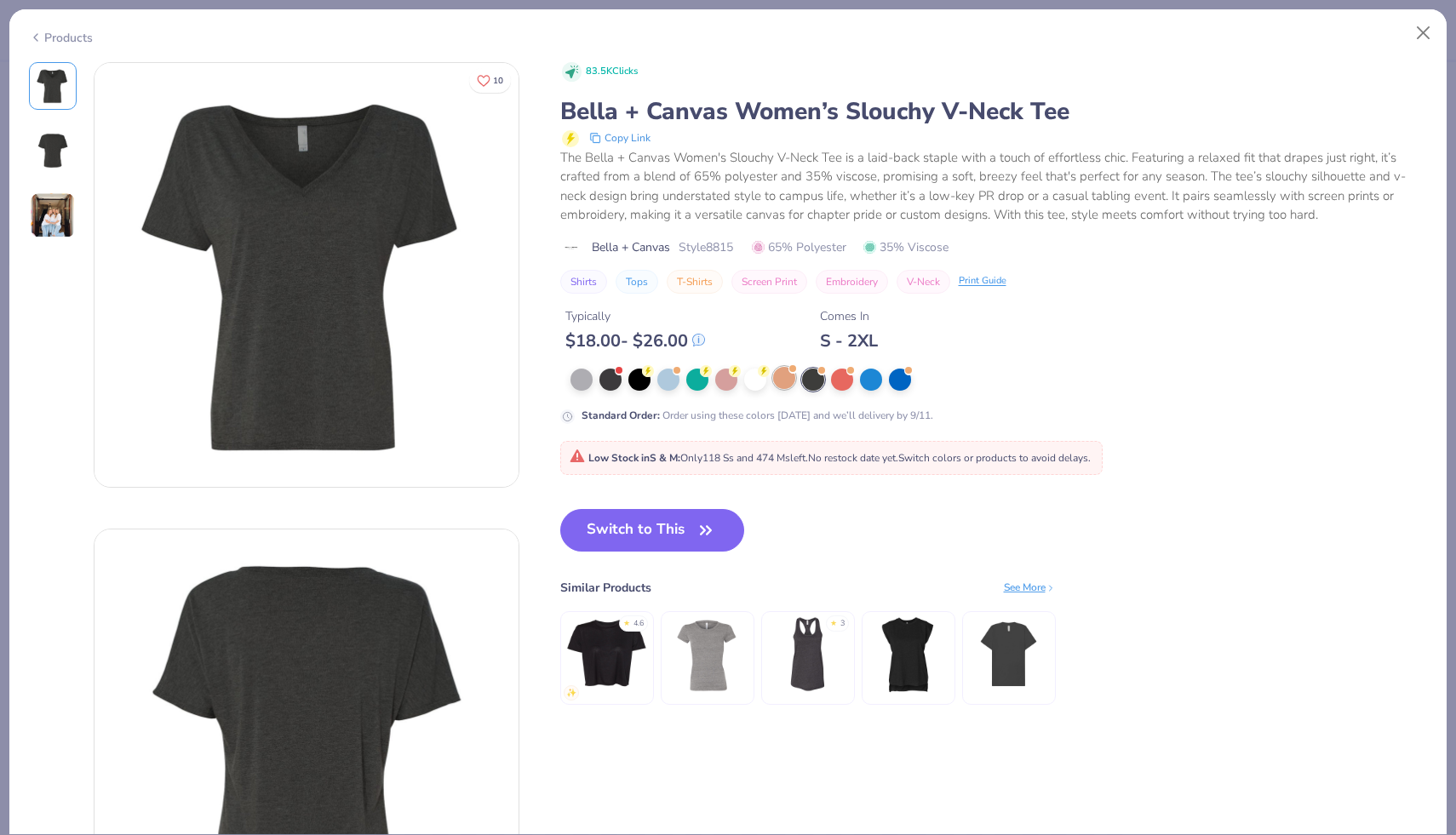
click at [781, 376] on div at bounding box center [784, 378] width 22 height 22
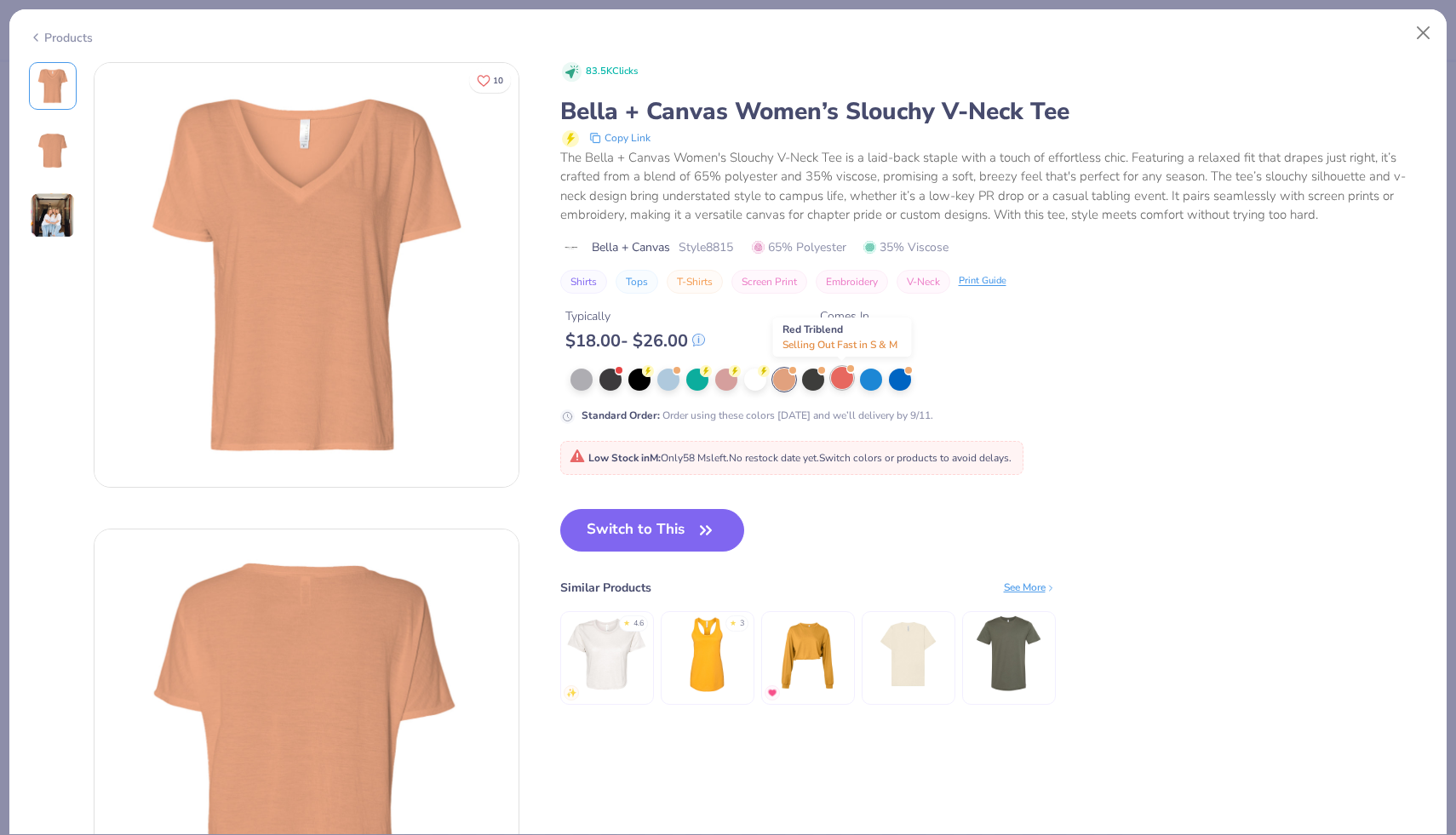
click at [845, 380] on div at bounding box center [842, 378] width 22 height 22
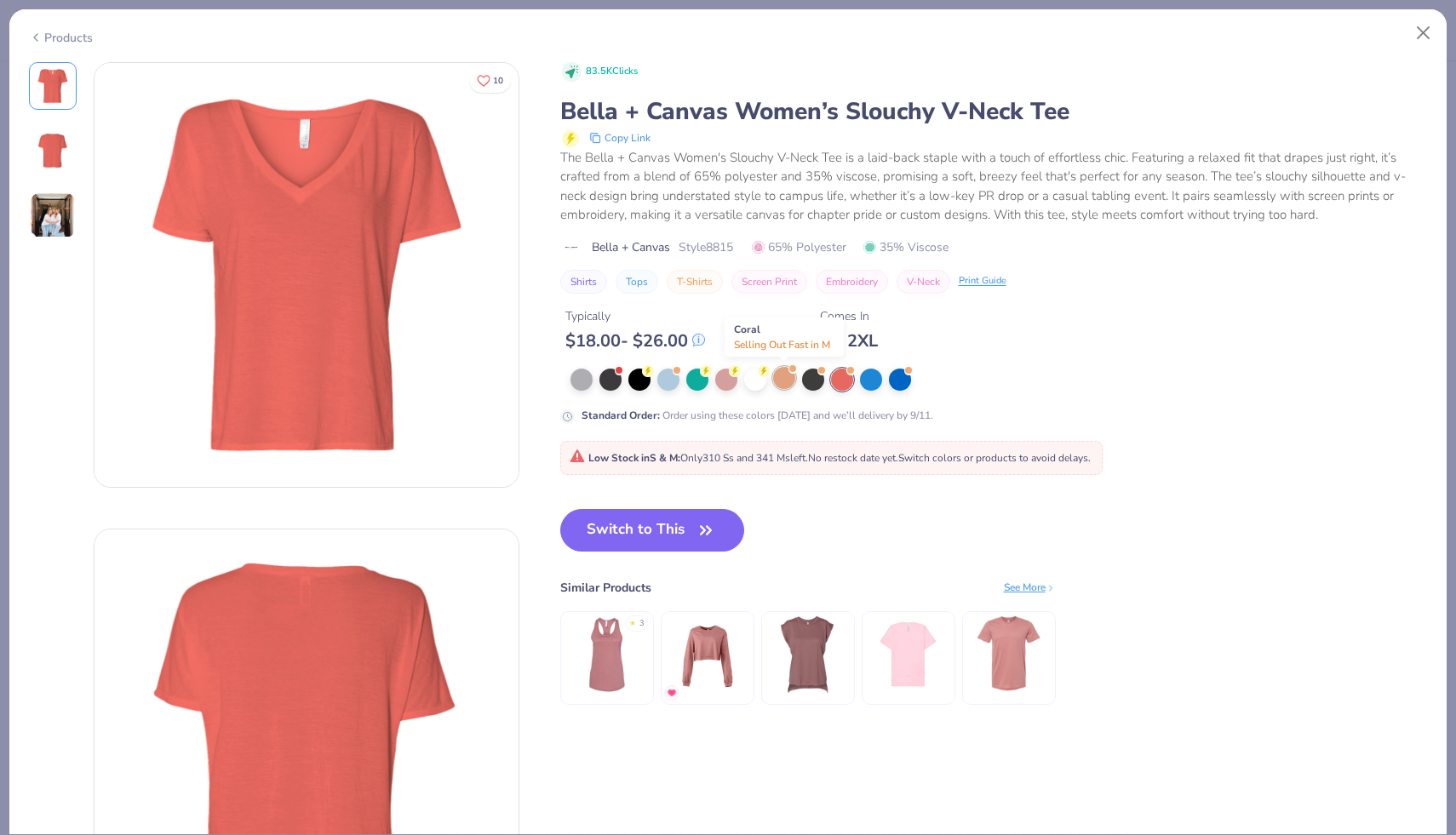
click at [784, 379] on div at bounding box center [784, 378] width 22 height 22
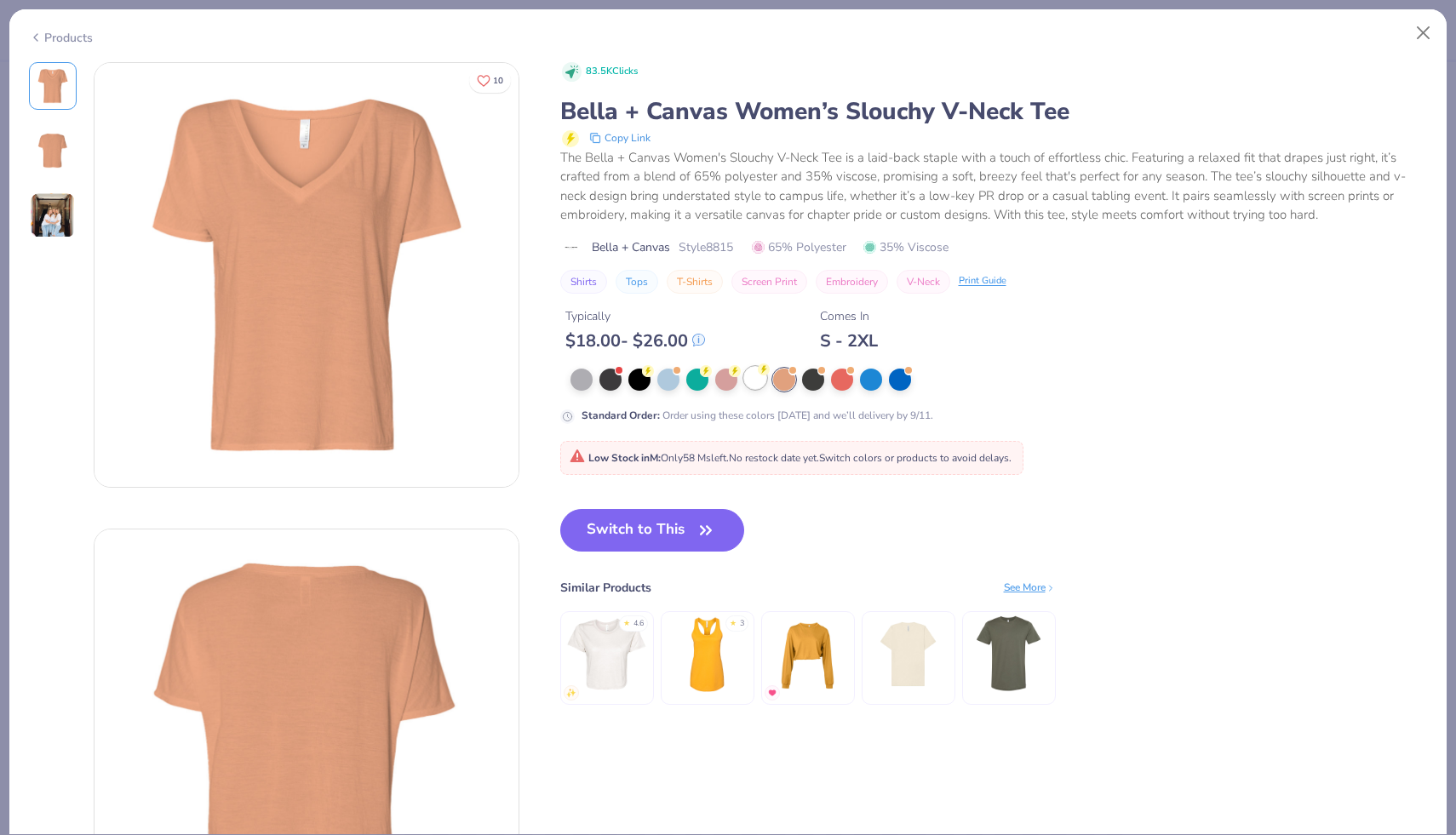
click at [754, 377] on div at bounding box center [755, 378] width 22 height 22
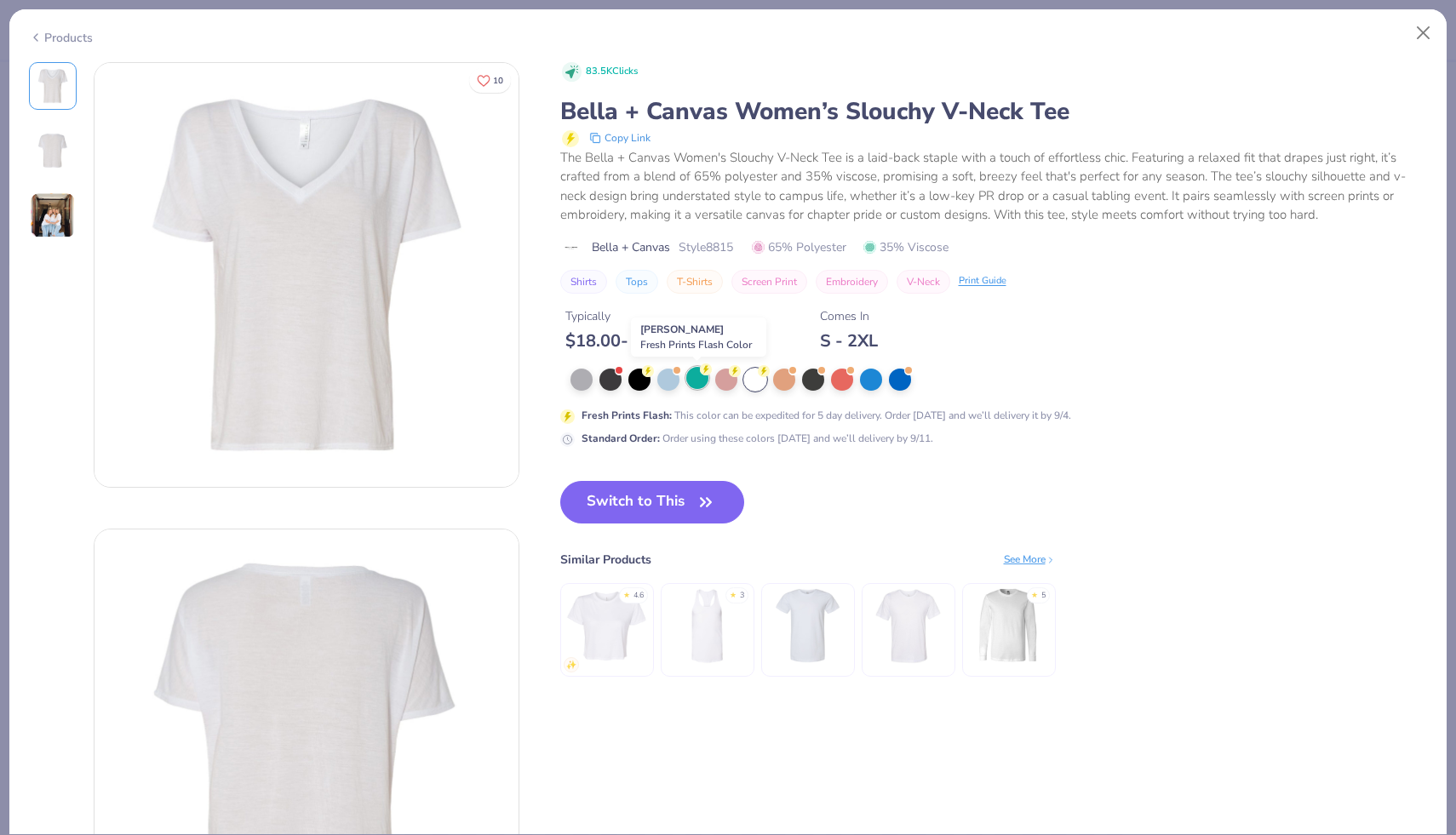
click at [694, 369] on div at bounding box center [697, 378] width 22 height 22
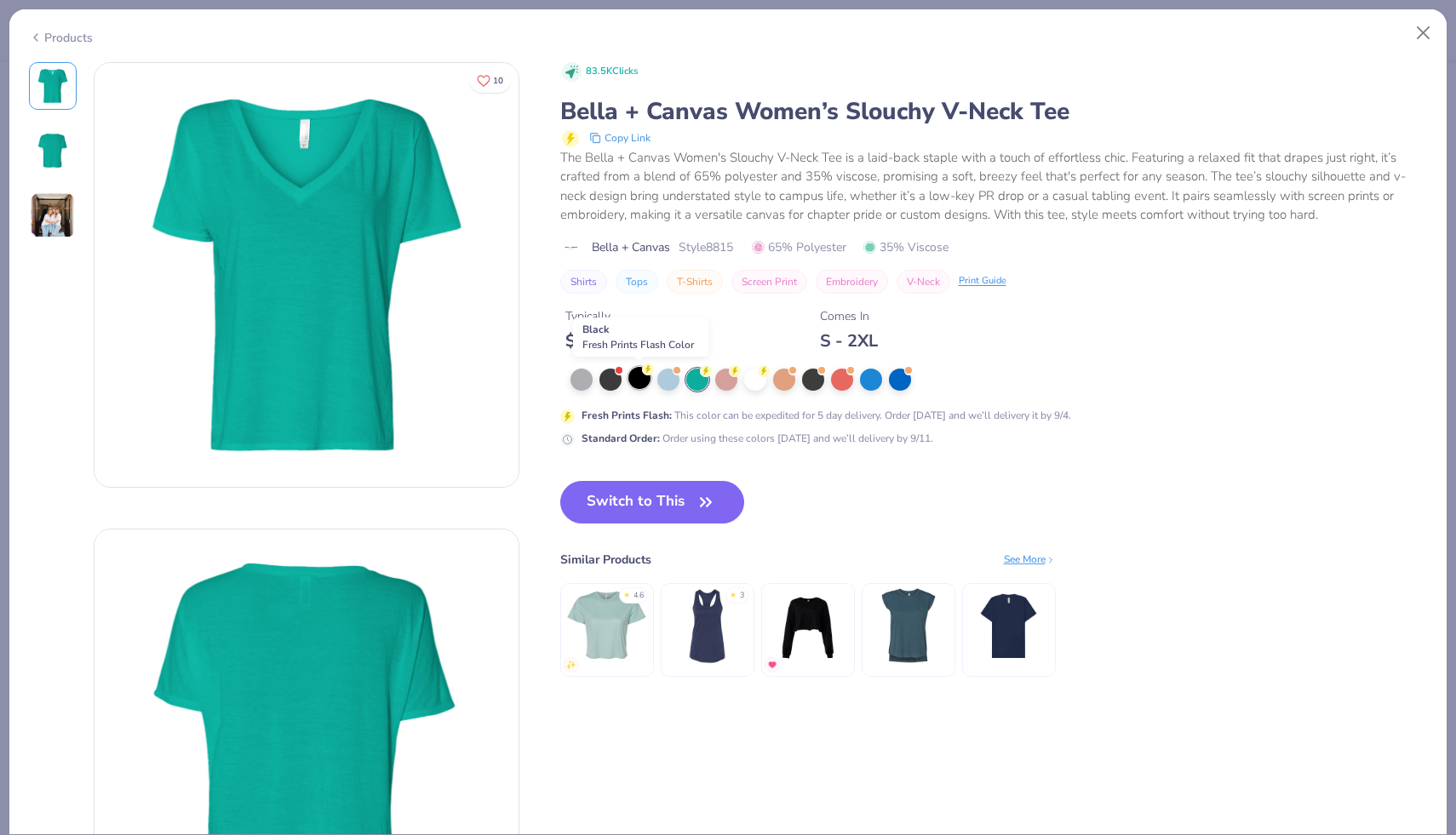
click at [648, 384] on div at bounding box center [639, 378] width 22 height 22
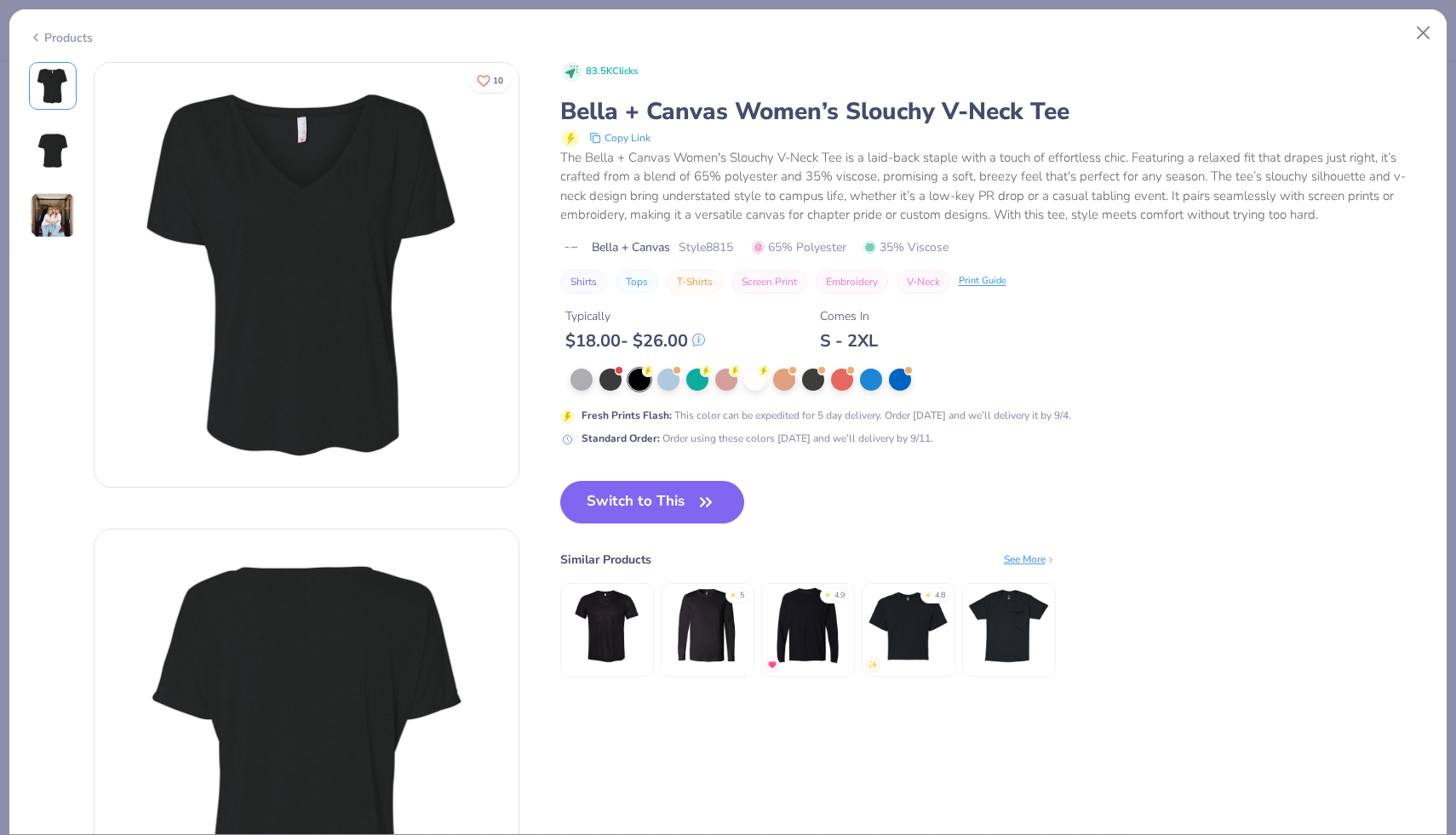
click at [56, 31] on div "Products" at bounding box center [61, 38] width 64 height 18
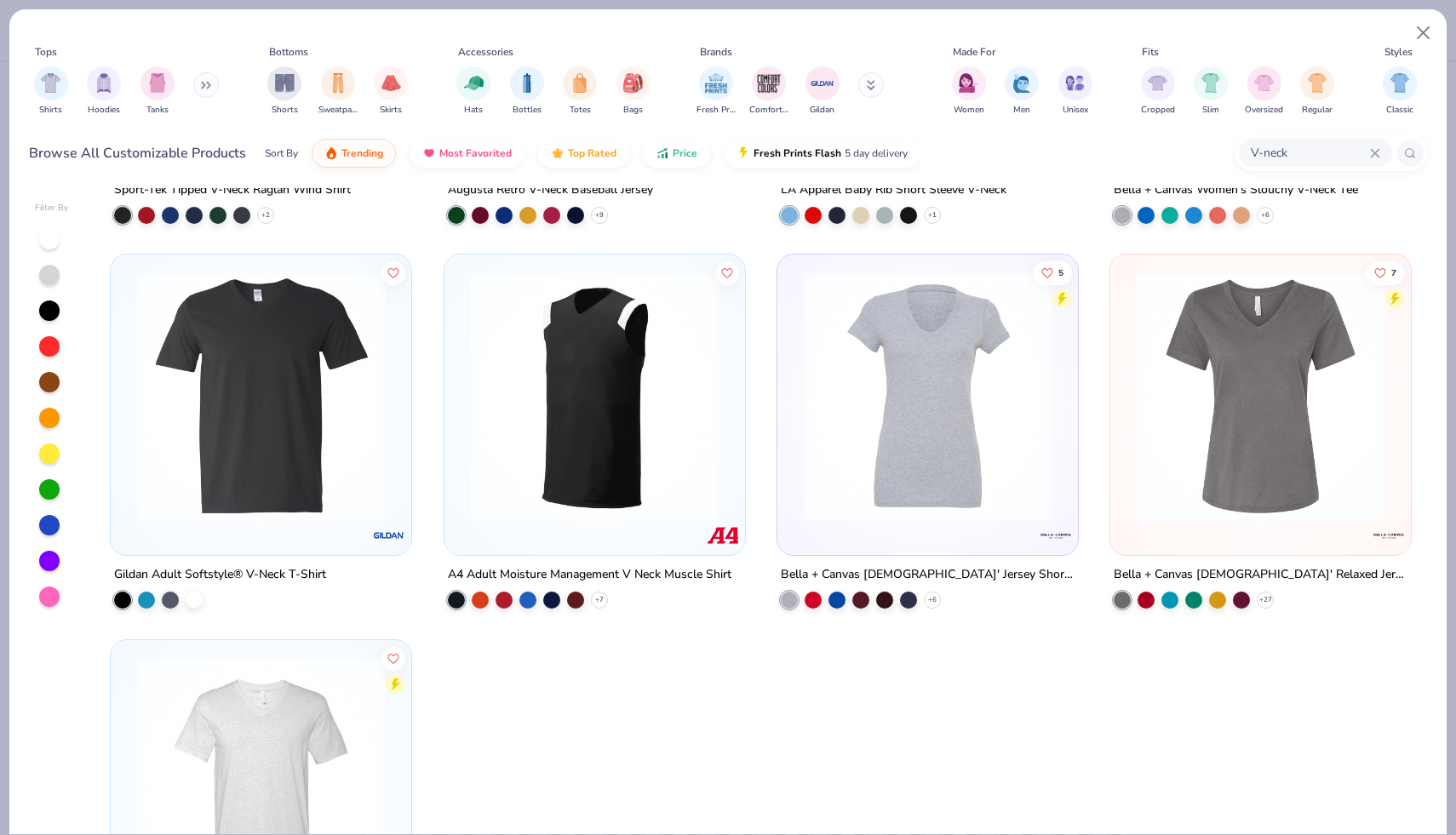
scroll to position [340, 0]
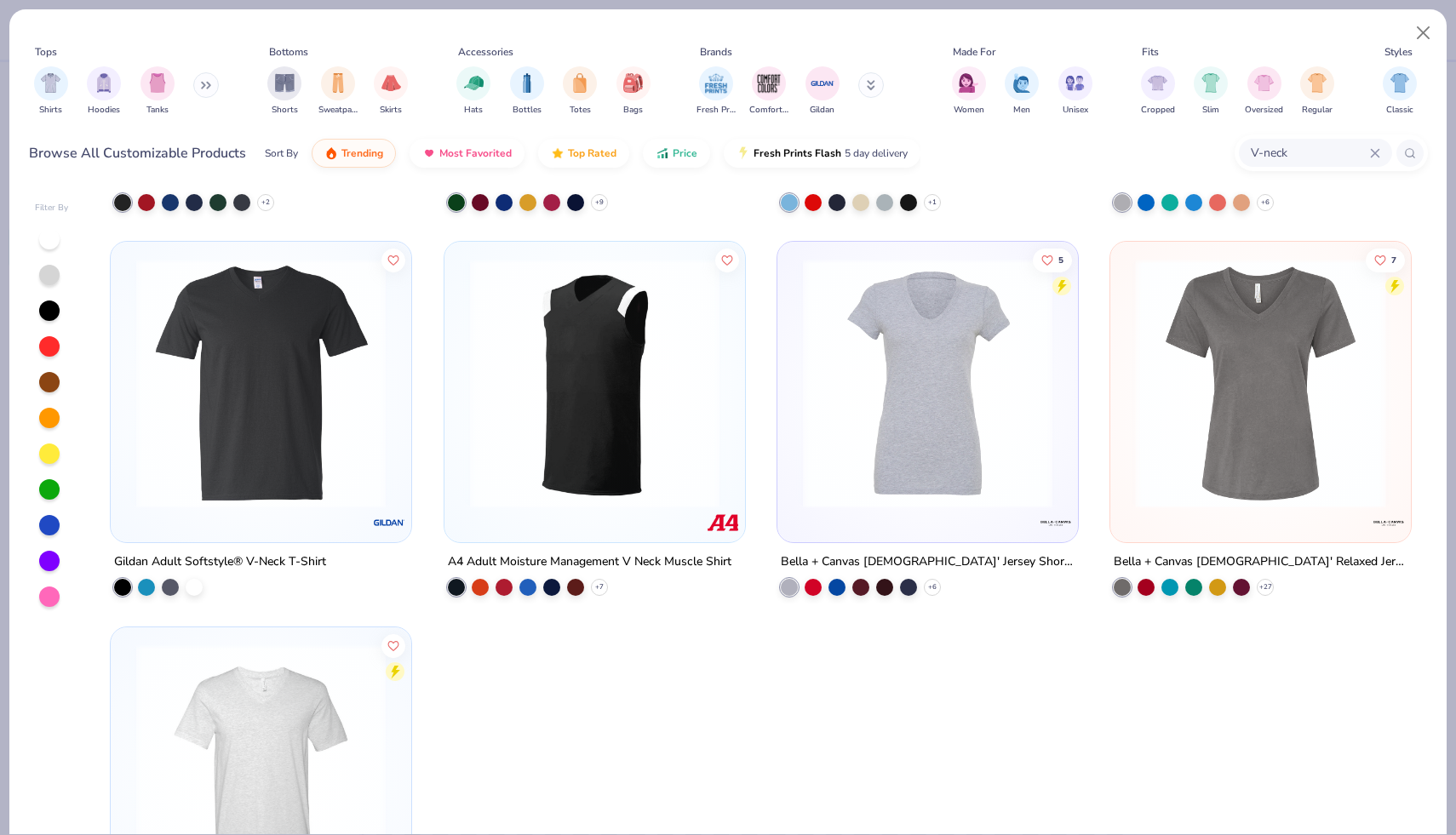
click at [1341, 468] on div at bounding box center [993, 383] width 800 height 250
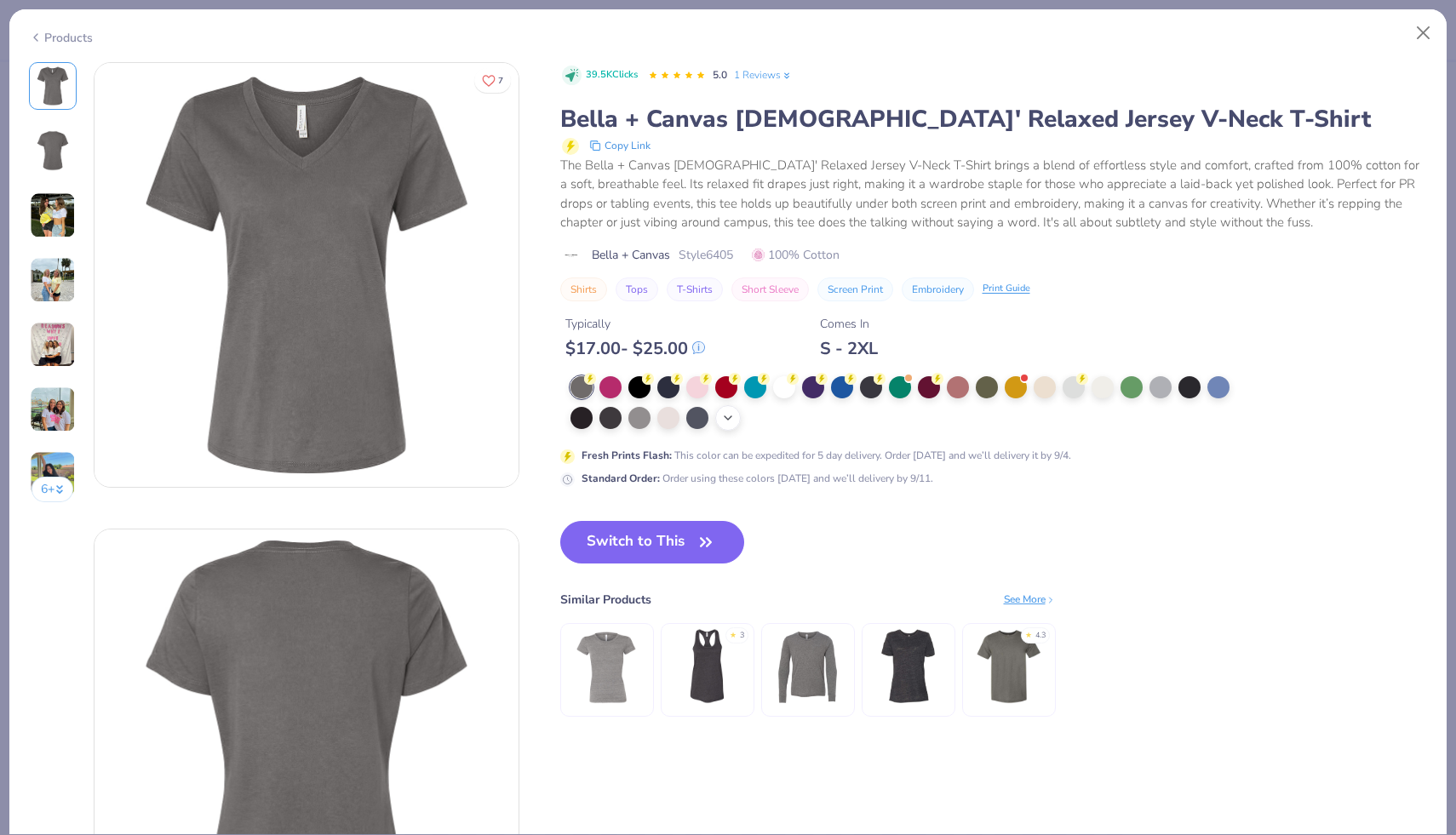
click at [726, 416] on icon at bounding box center [728, 418] width 14 height 14
click at [726, 413] on div at bounding box center [726, 416] width 22 height 22
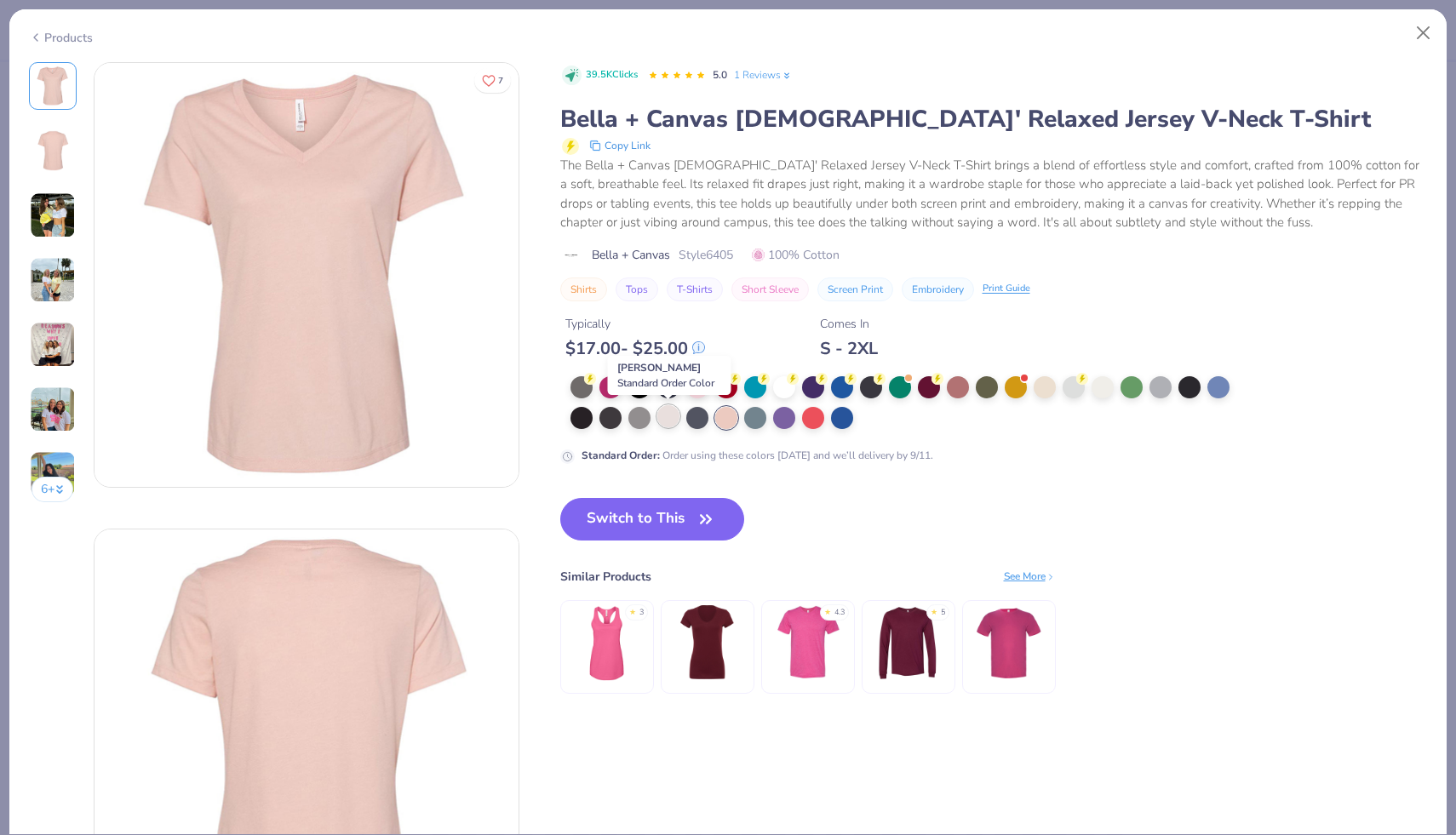
click at [666, 423] on div at bounding box center [669, 416] width 22 height 22
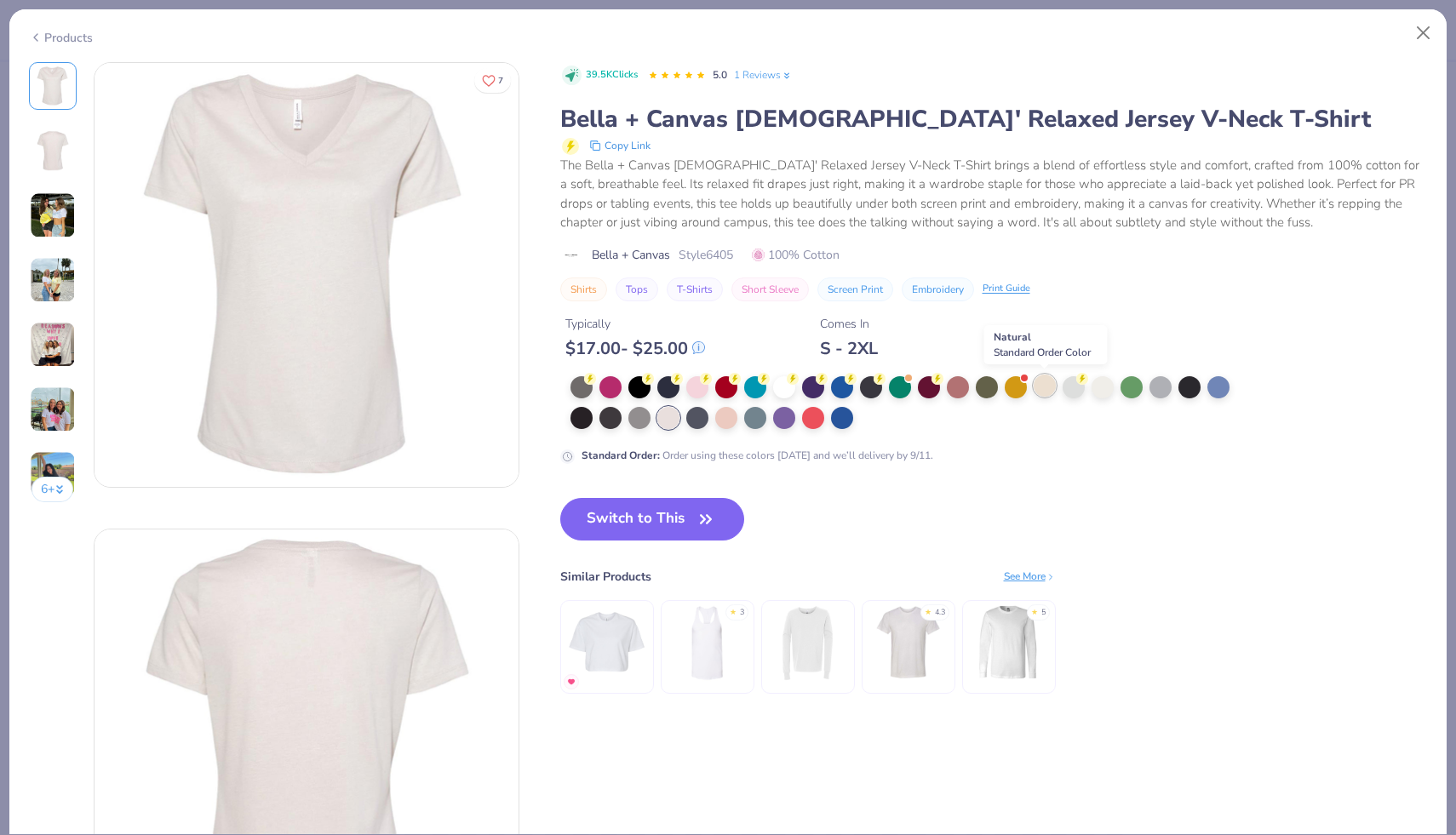
click at [1045, 383] on div at bounding box center [1044, 386] width 22 height 22
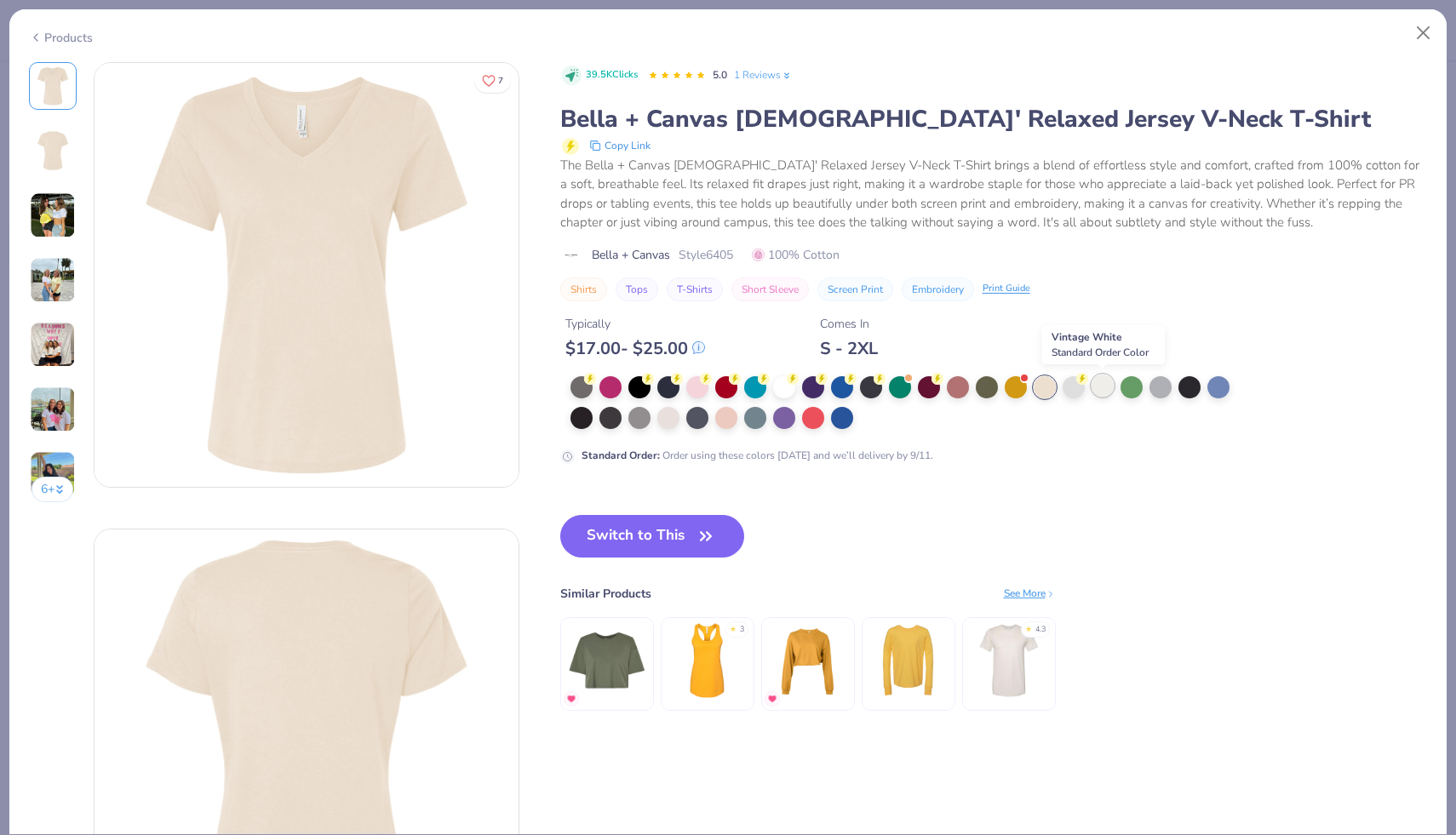
click at [1106, 391] on div at bounding box center [1103, 386] width 22 height 22
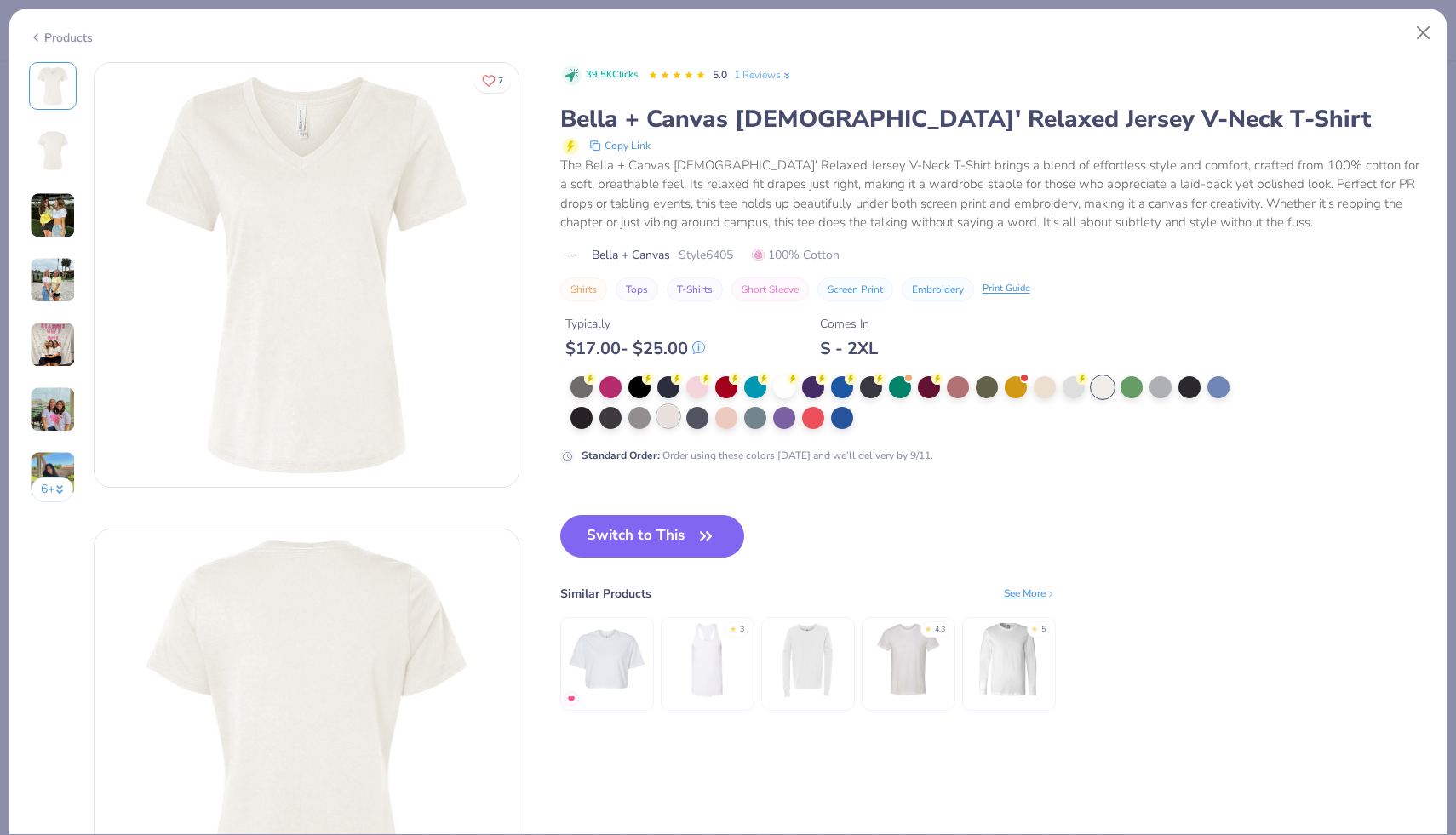
click at [673, 422] on div at bounding box center [669, 416] width 22 height 22
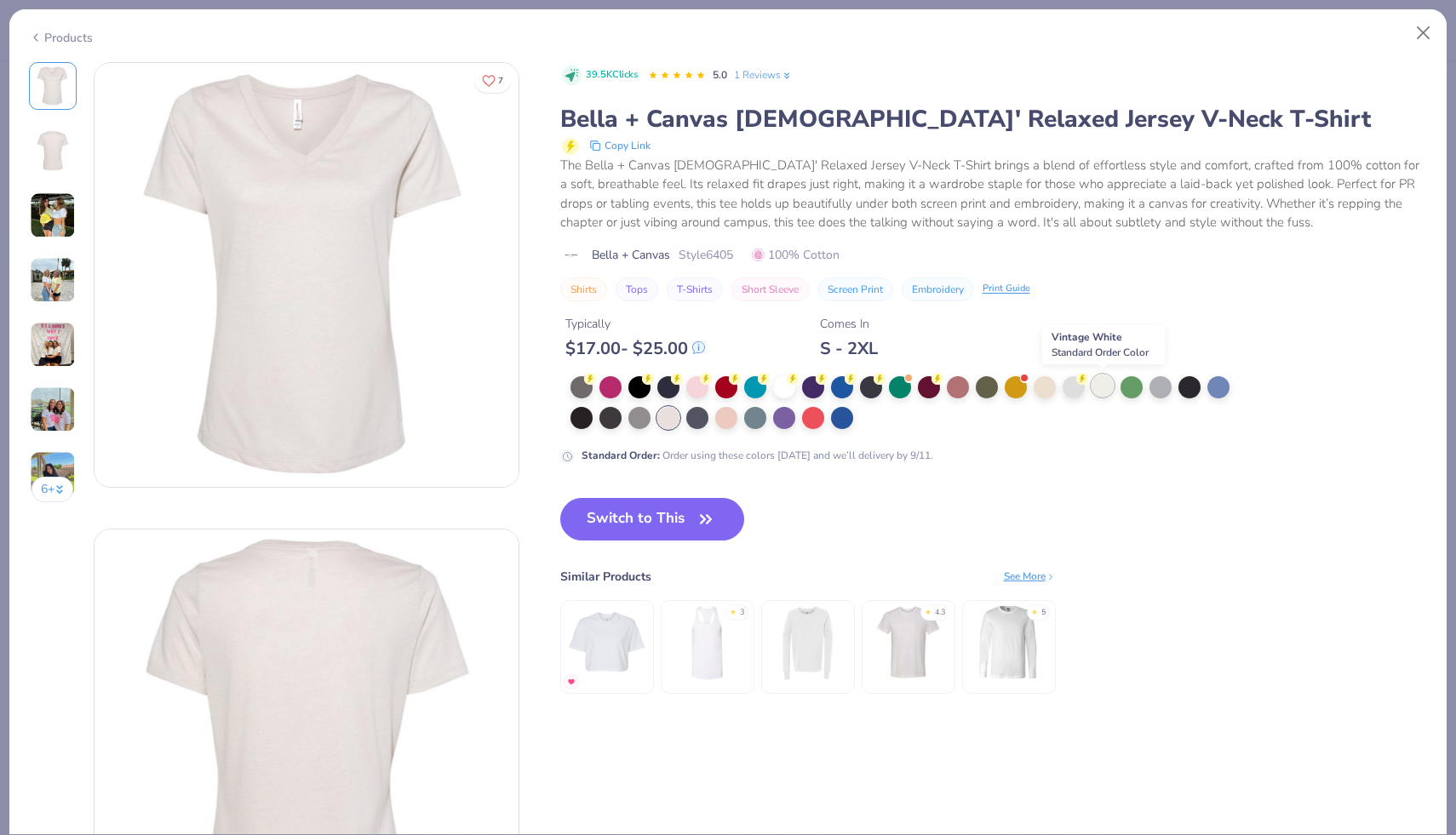
click at [1102, 387] on div at bounding box center [1103, 386] width 22 height 22
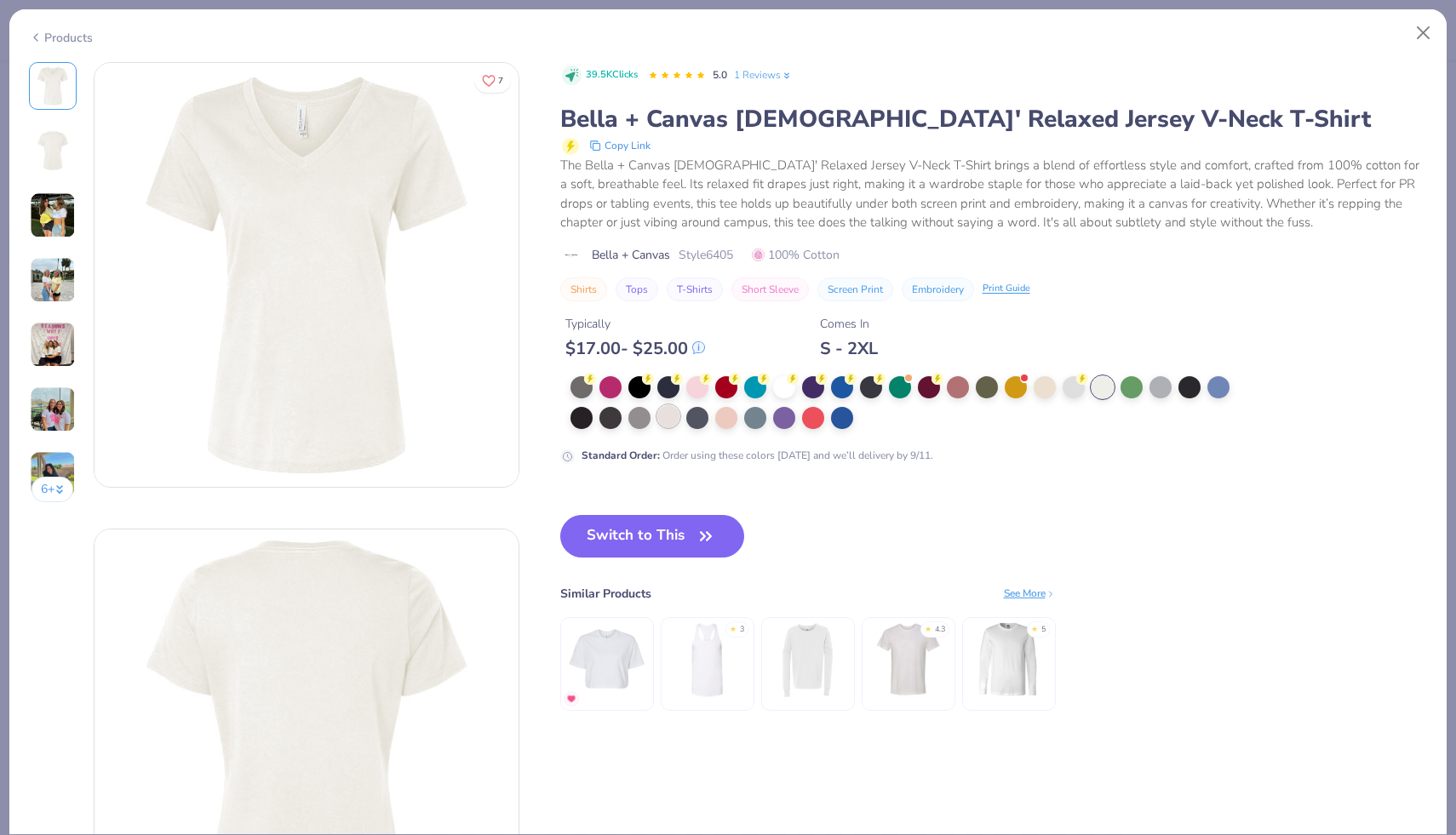
click at [672, 423] on div at bounding box center [669, 416] width 22 height 22
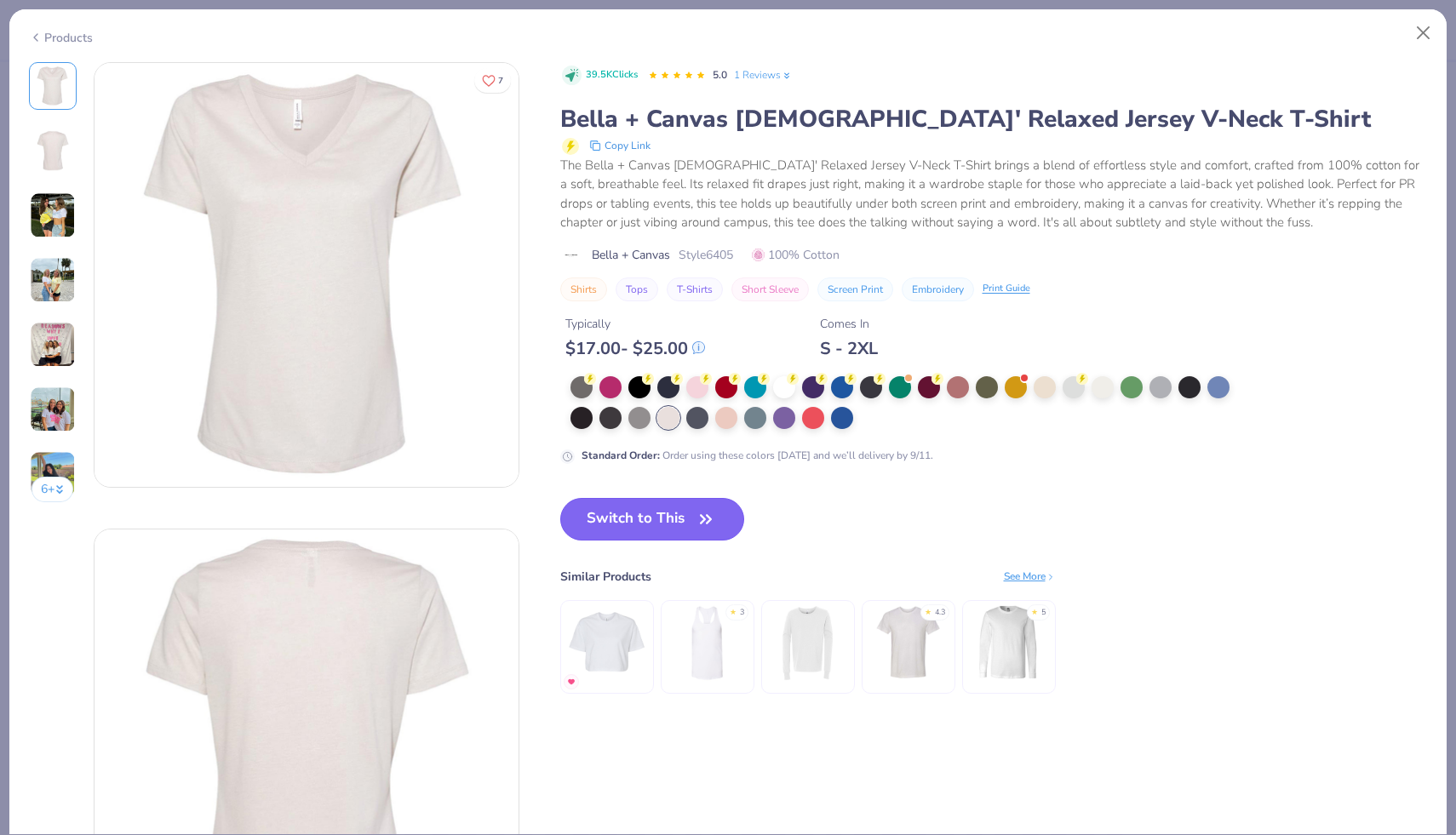
click at [672, 534] on button "Switch to This" at bounding box center [653, 519] width 185 height 43
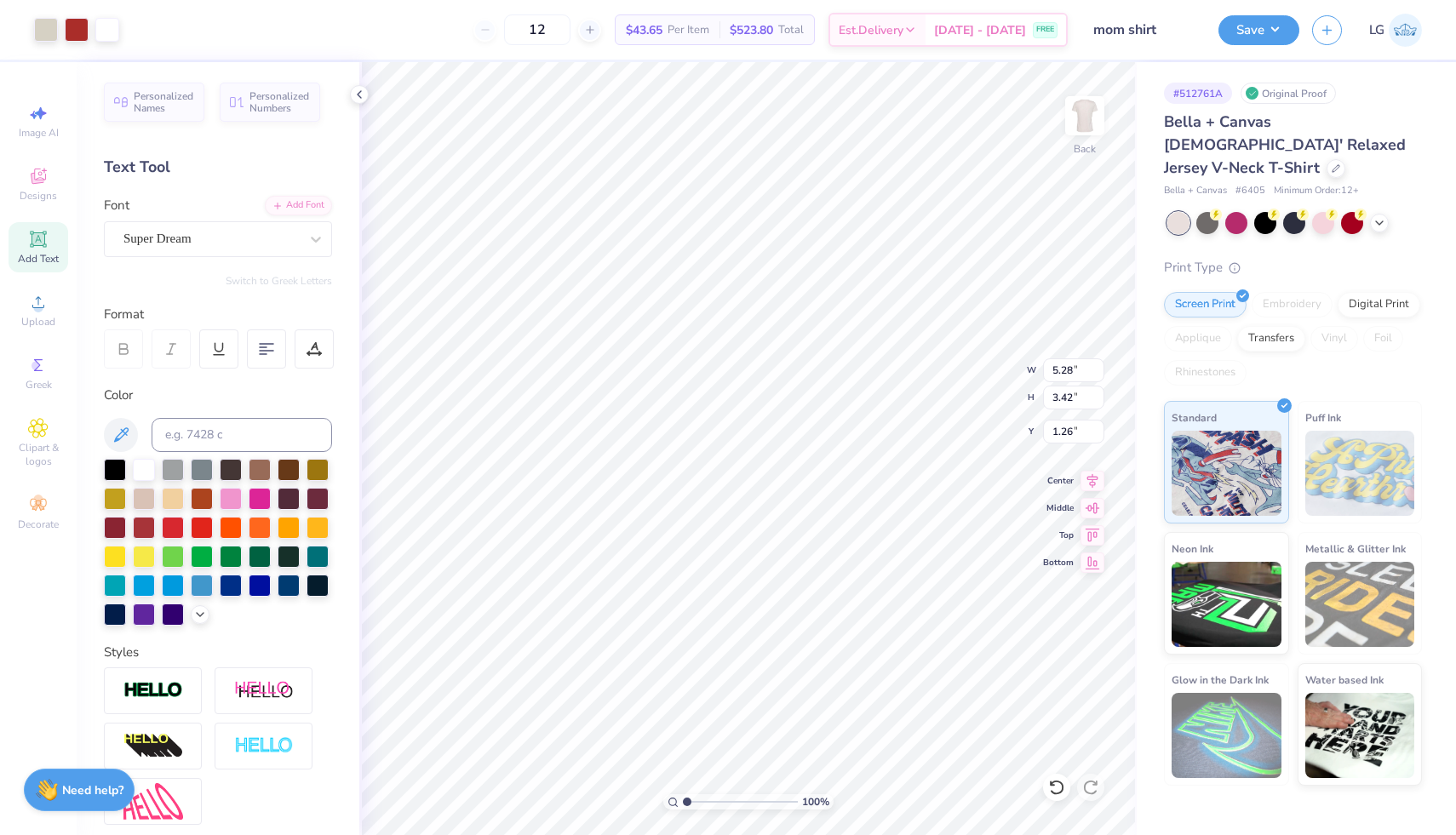
type input "5.28"
type input "3.42"
type input "1.33"
type input "7.30"
type input "4.74"
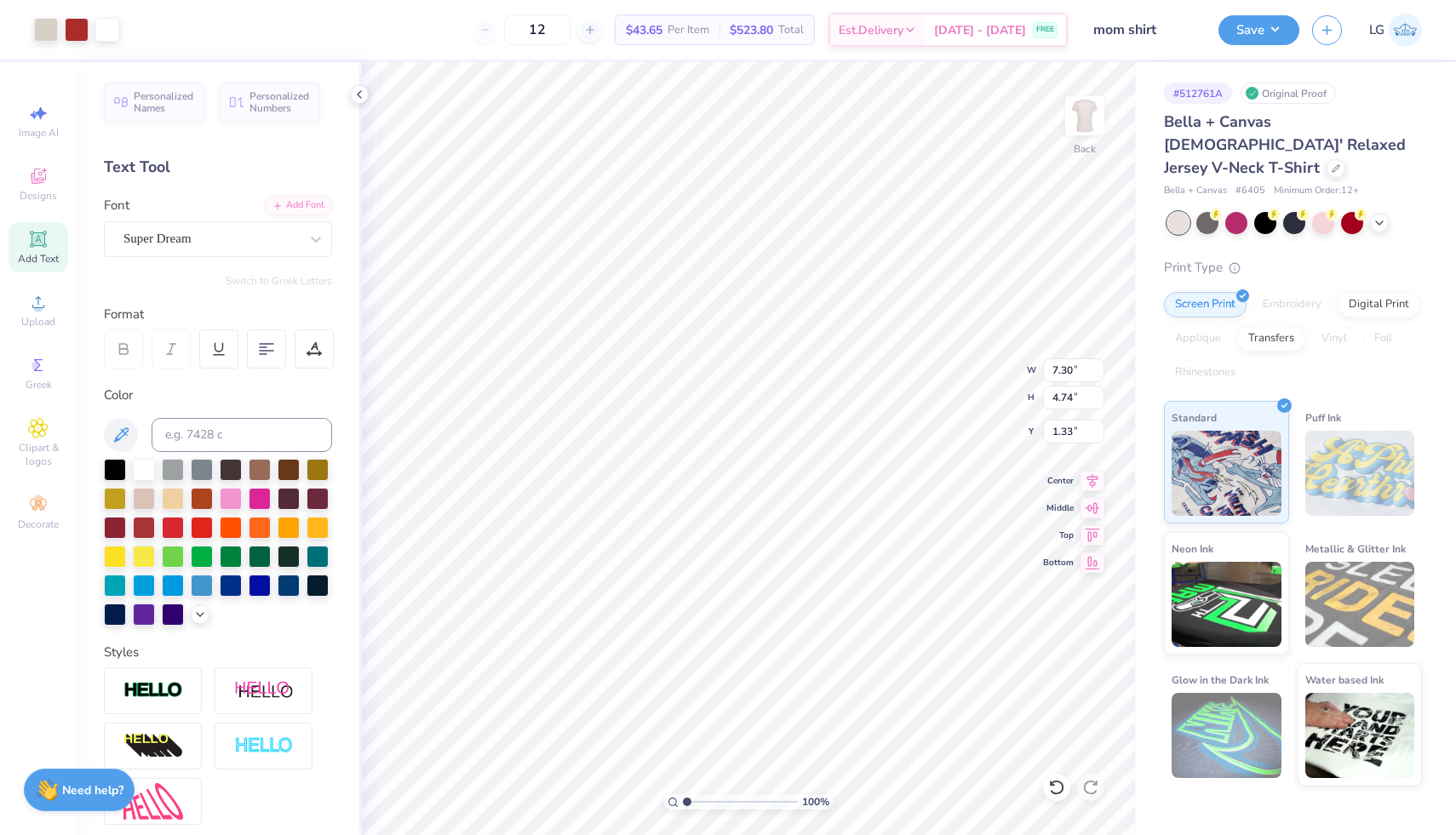
type input "8.17"
type input "5.30"
type input "0.97"
type input "0.35"
type input "4.30"
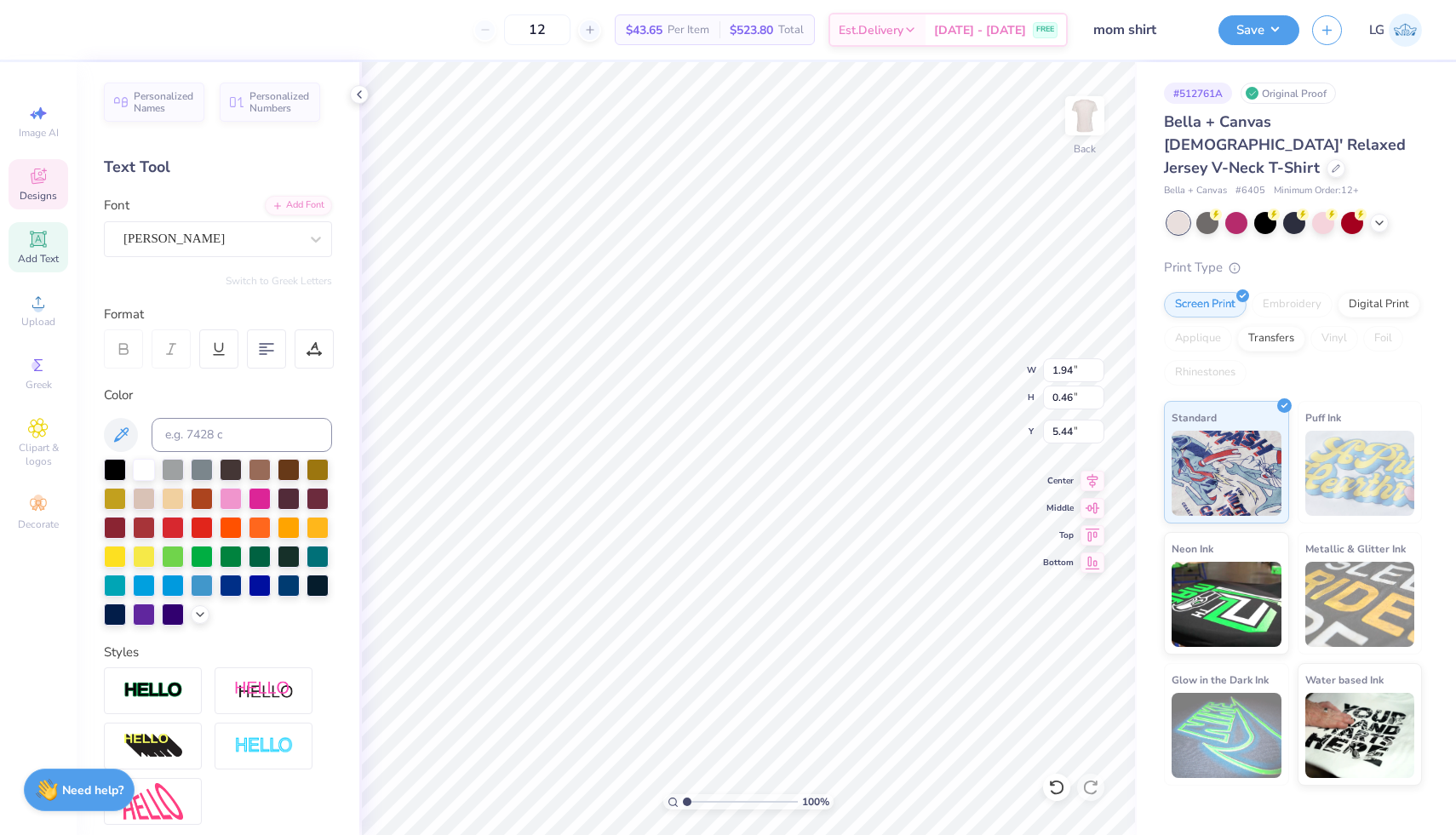
type textarea "mom"
type input "5.44"
type input "1.92"
type input "0.60"
type input "5.79"
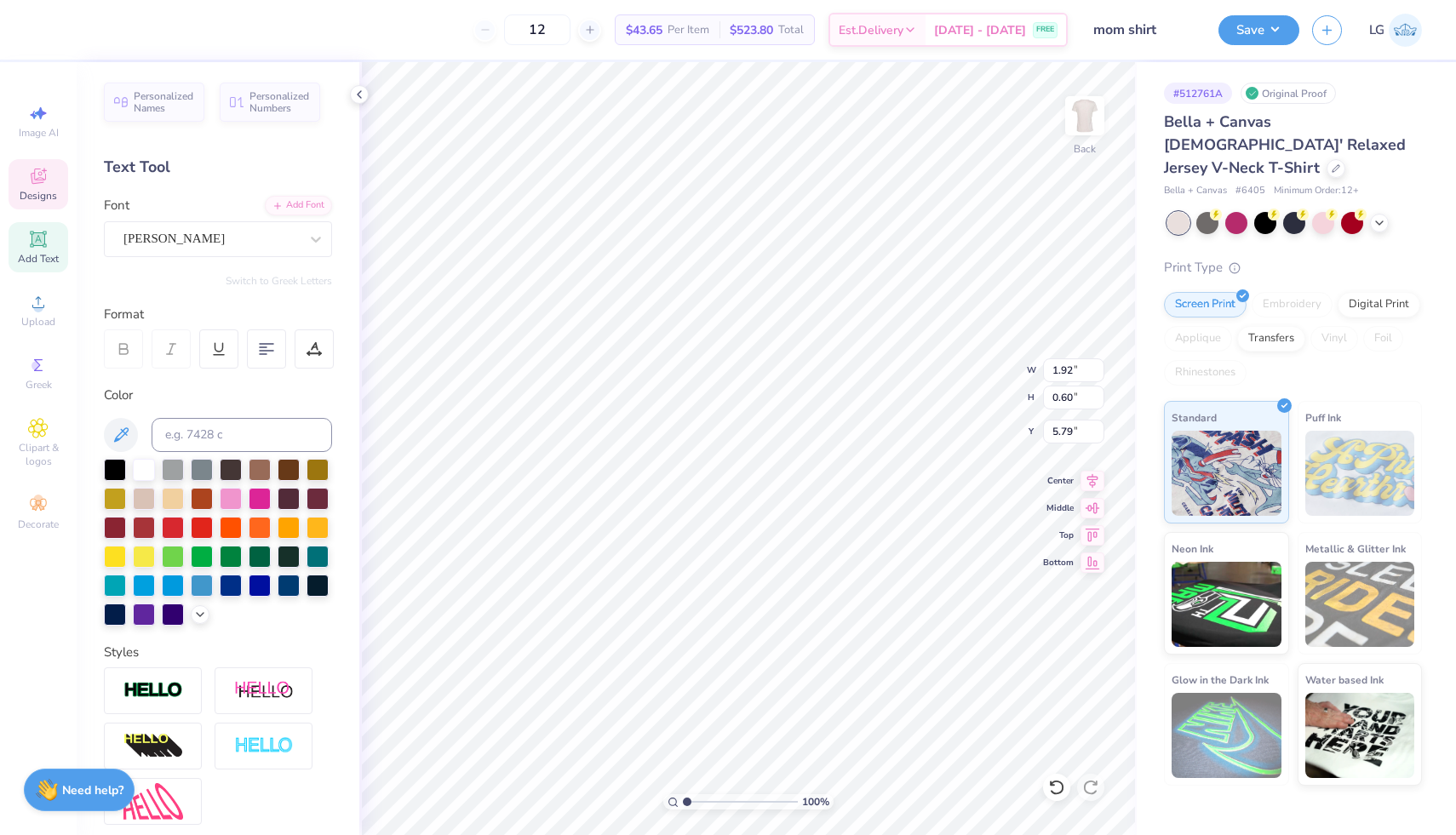
type input "2.13"
type input "0.67"
type input "3.54"
type input "0.72"
type input "4.72"
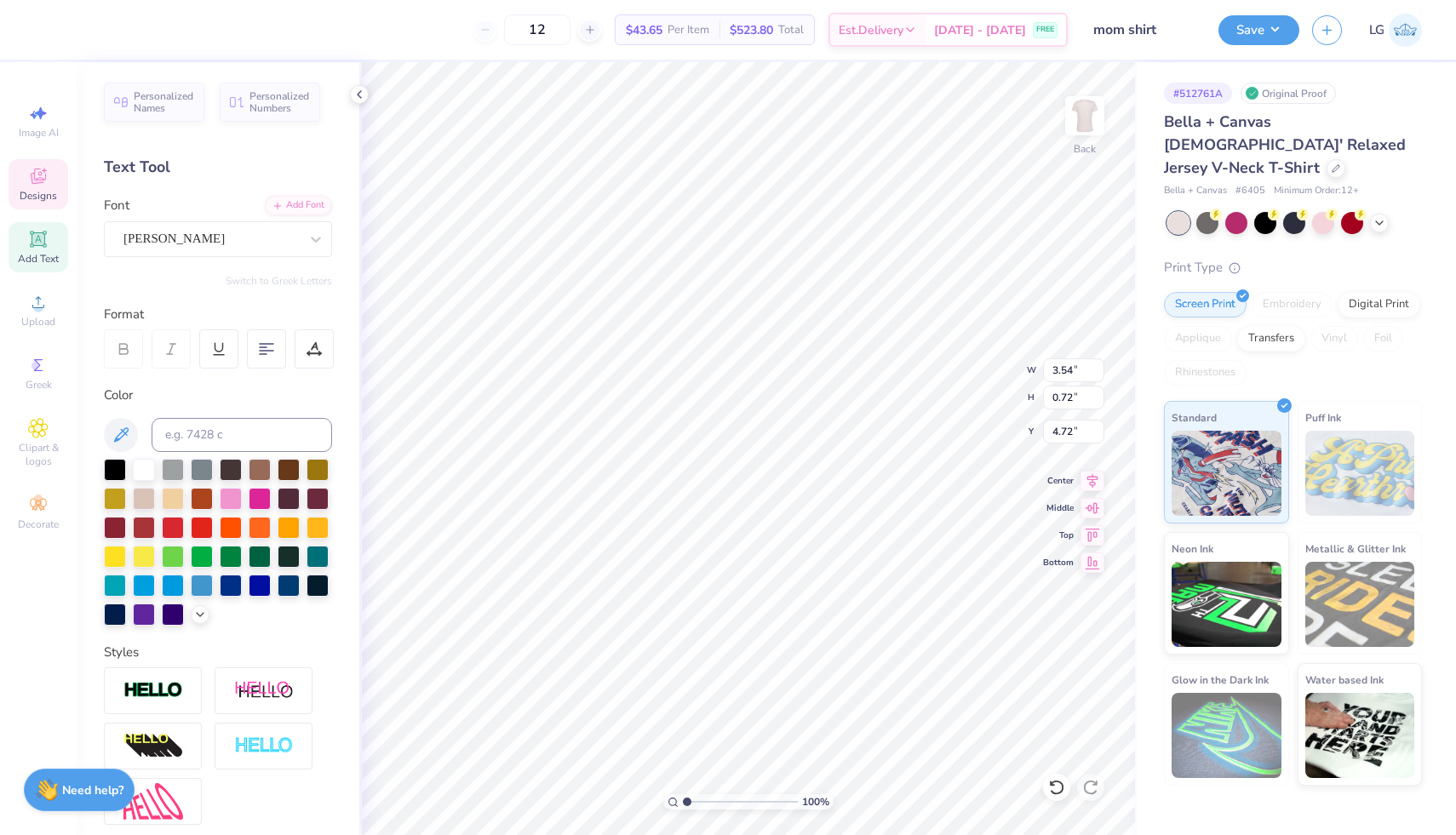
type input "4.10"
type input "0.83"
type input "4.70"
type input "2.13"
type input "0.67"
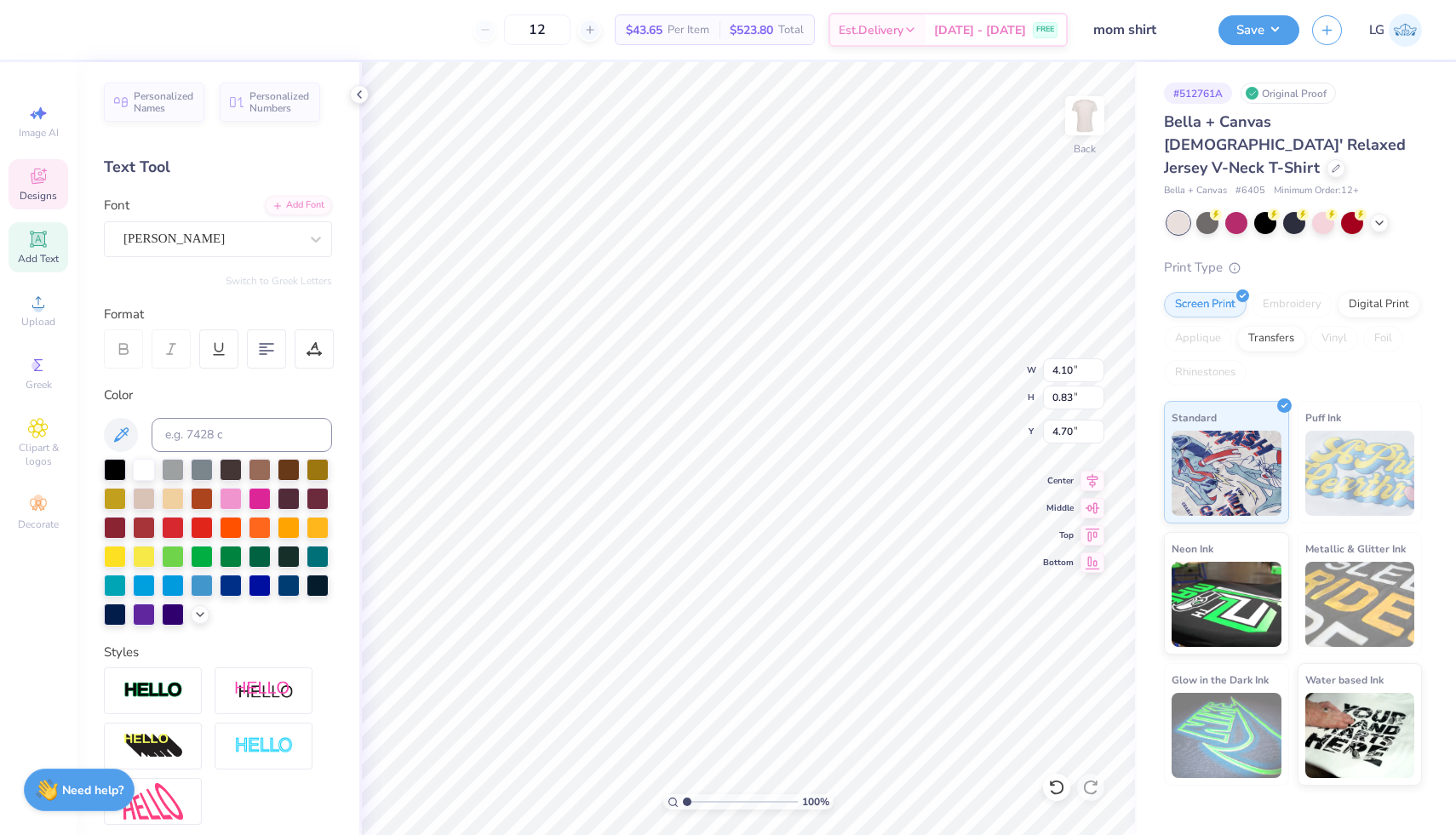
type input "5.73"
type input "2.14"
type input "0.69"
type input "5.70"
type input "5.53"
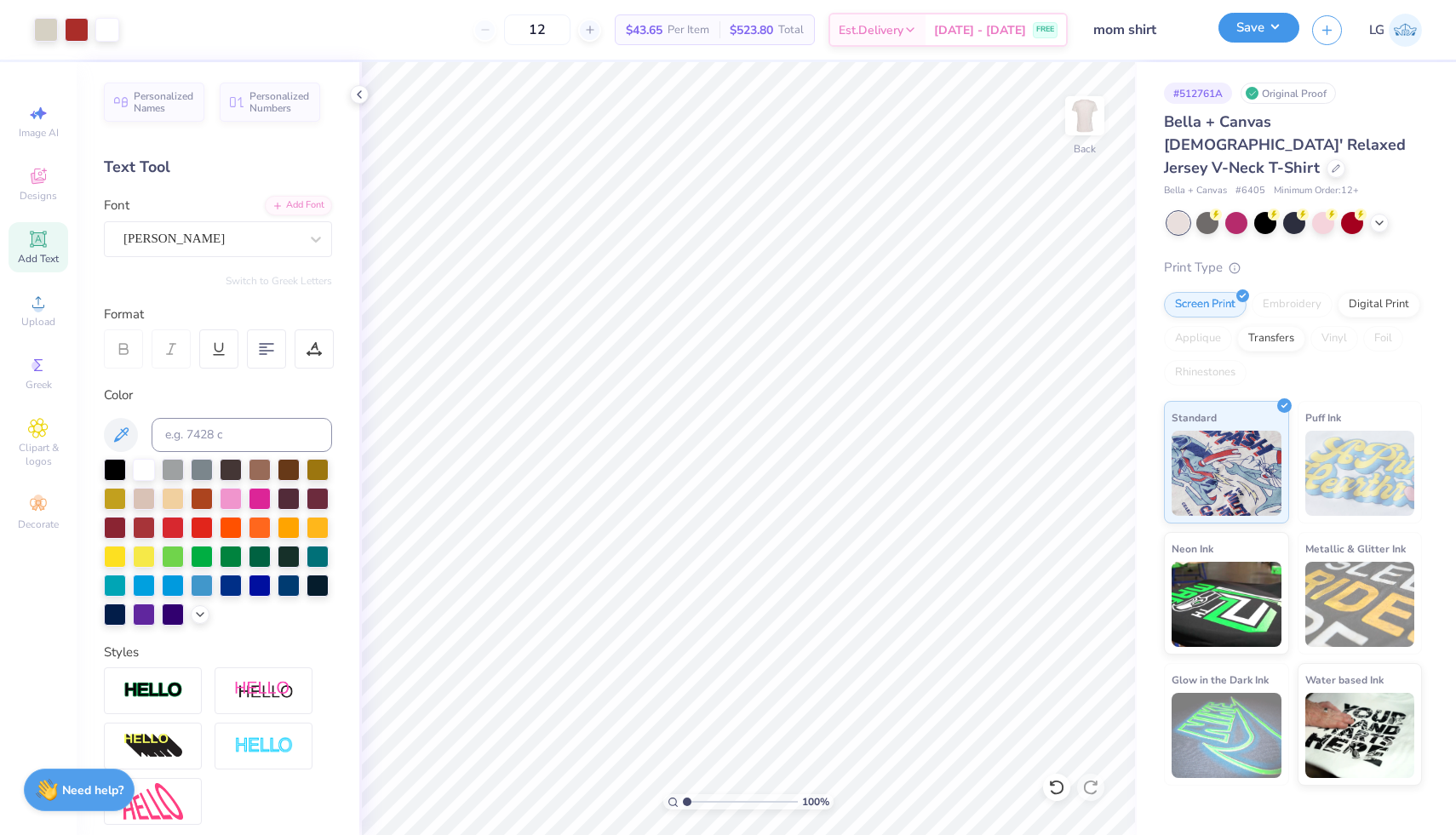
click at [1266, 37] on button "Save" at bounding box center [1258, 27] width 80 height 30
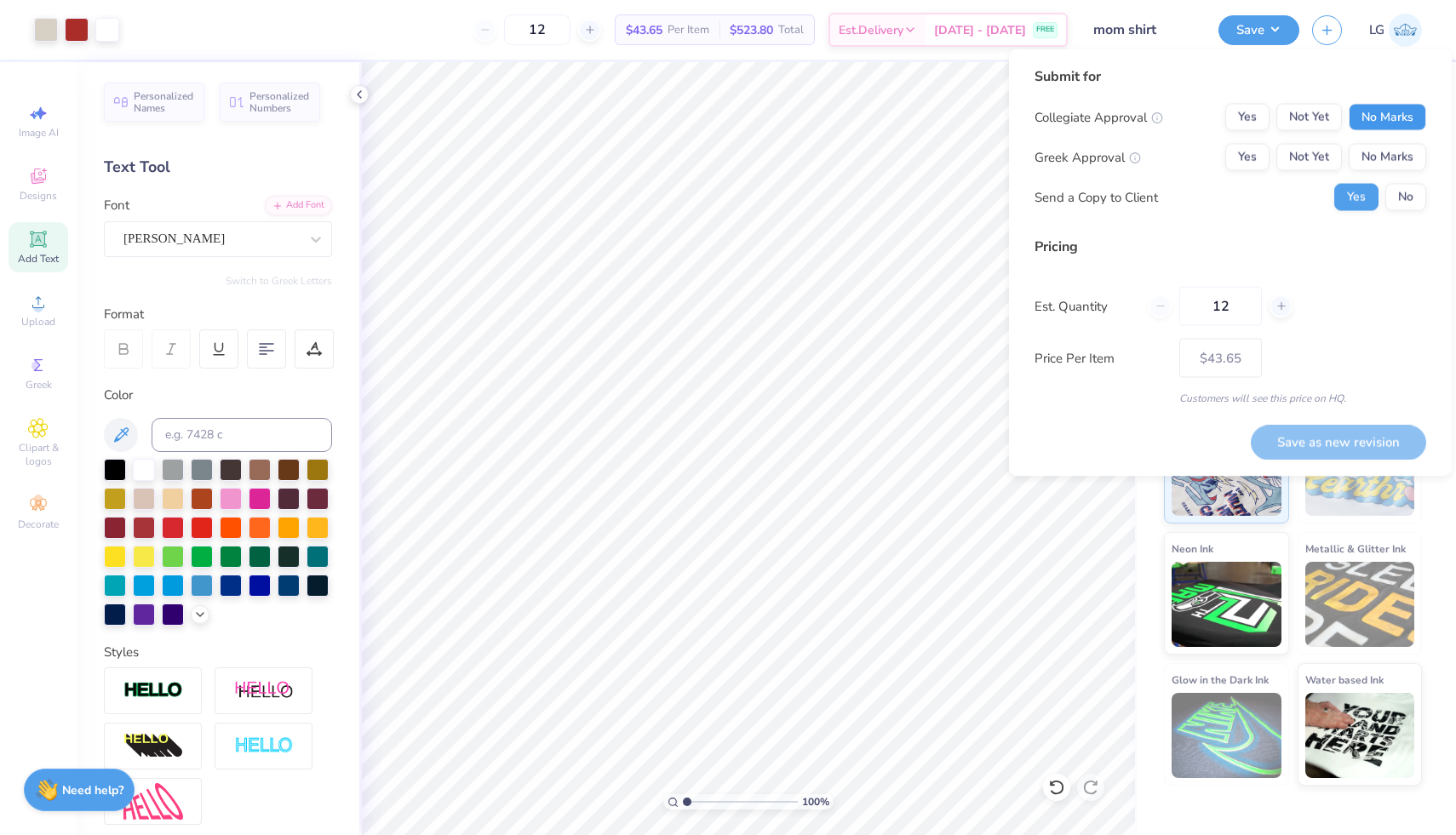
click at [1389, 120] on button "No Marks" at bounding box center [1387, 118] width 78 height 27
click at [1254, 160] on button "Yes" at bounding box center [1247, 157] width 44 height 27
click at [1350, 440] on button "Save as new revision" at bounding box center [1339, 443] width 176 height 35
type input "$43.65"
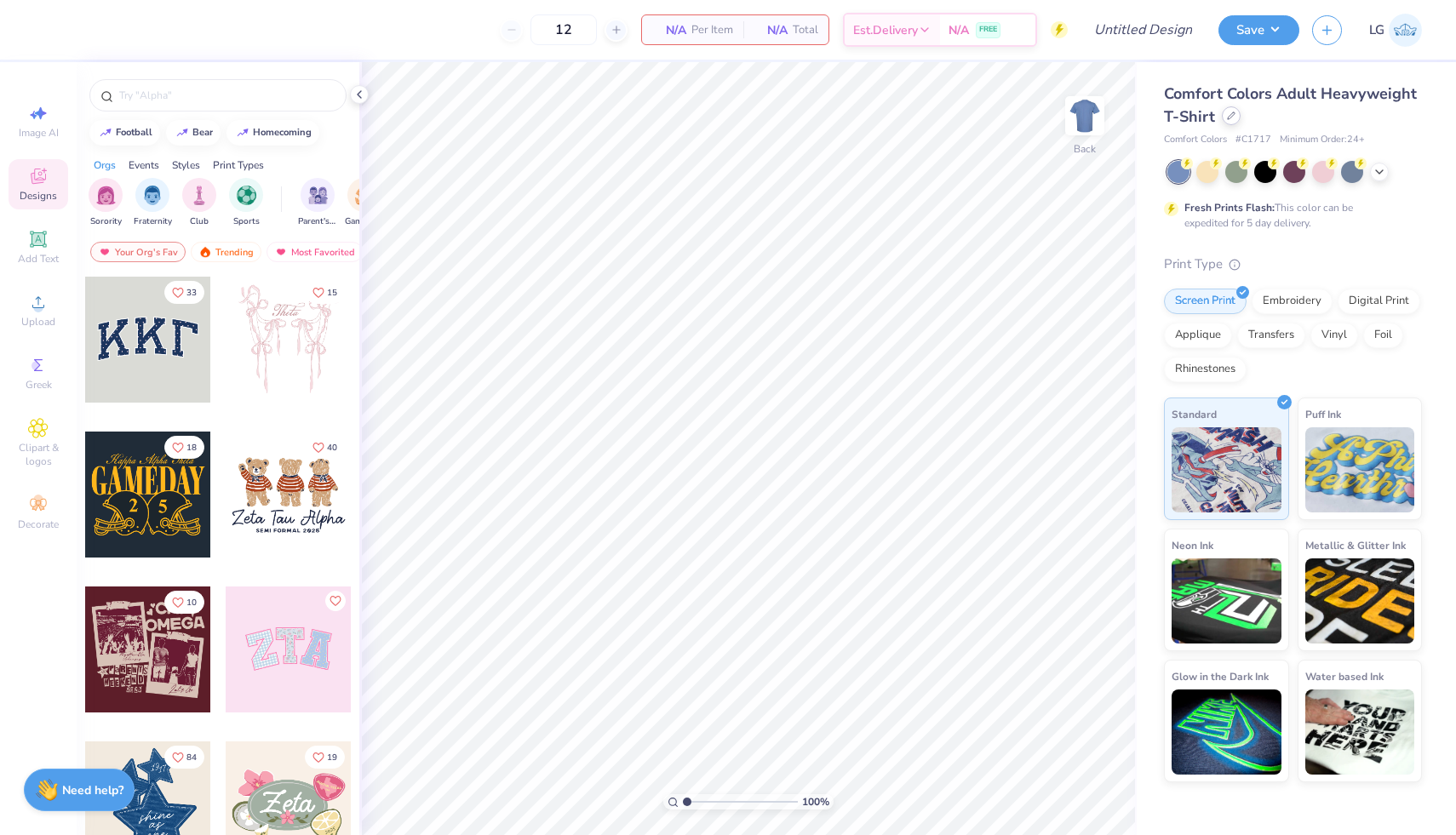
click at [1235, 117] on div at bounding box center [1231, 115] width 18 height 18
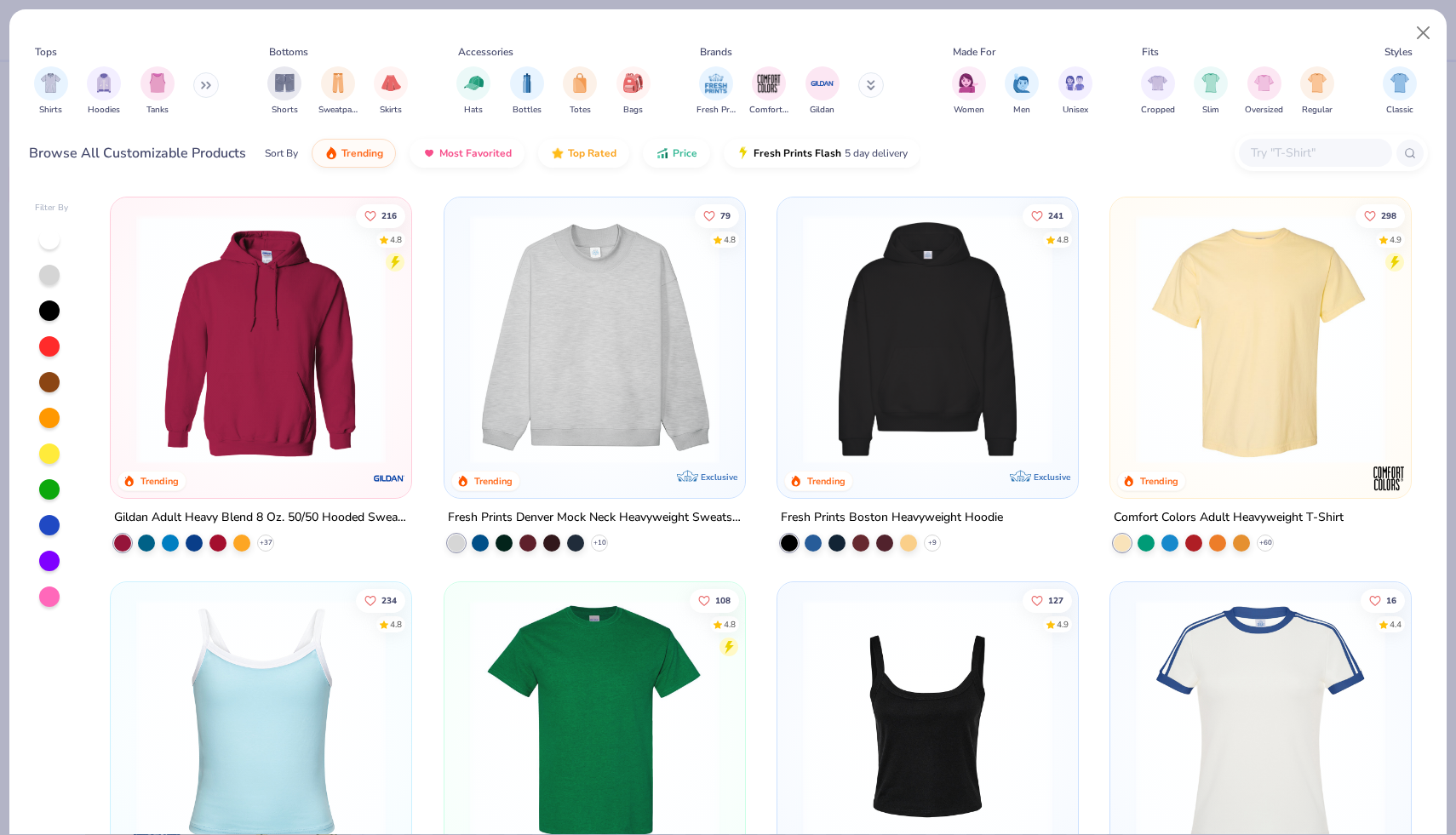
click at [1263, 142] on div at bounding box center [1316, 153] width 154 height 28
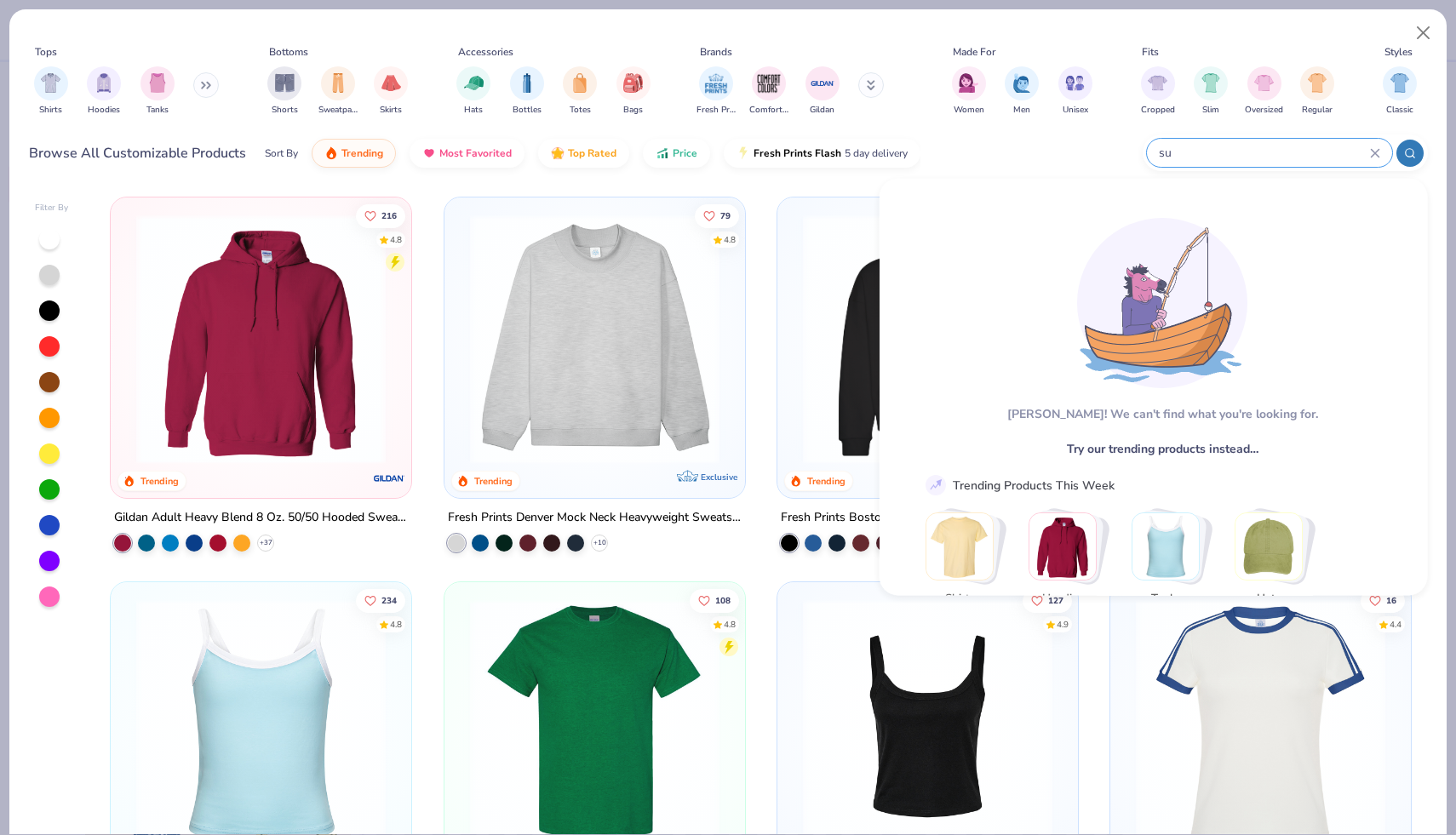
type input "s"
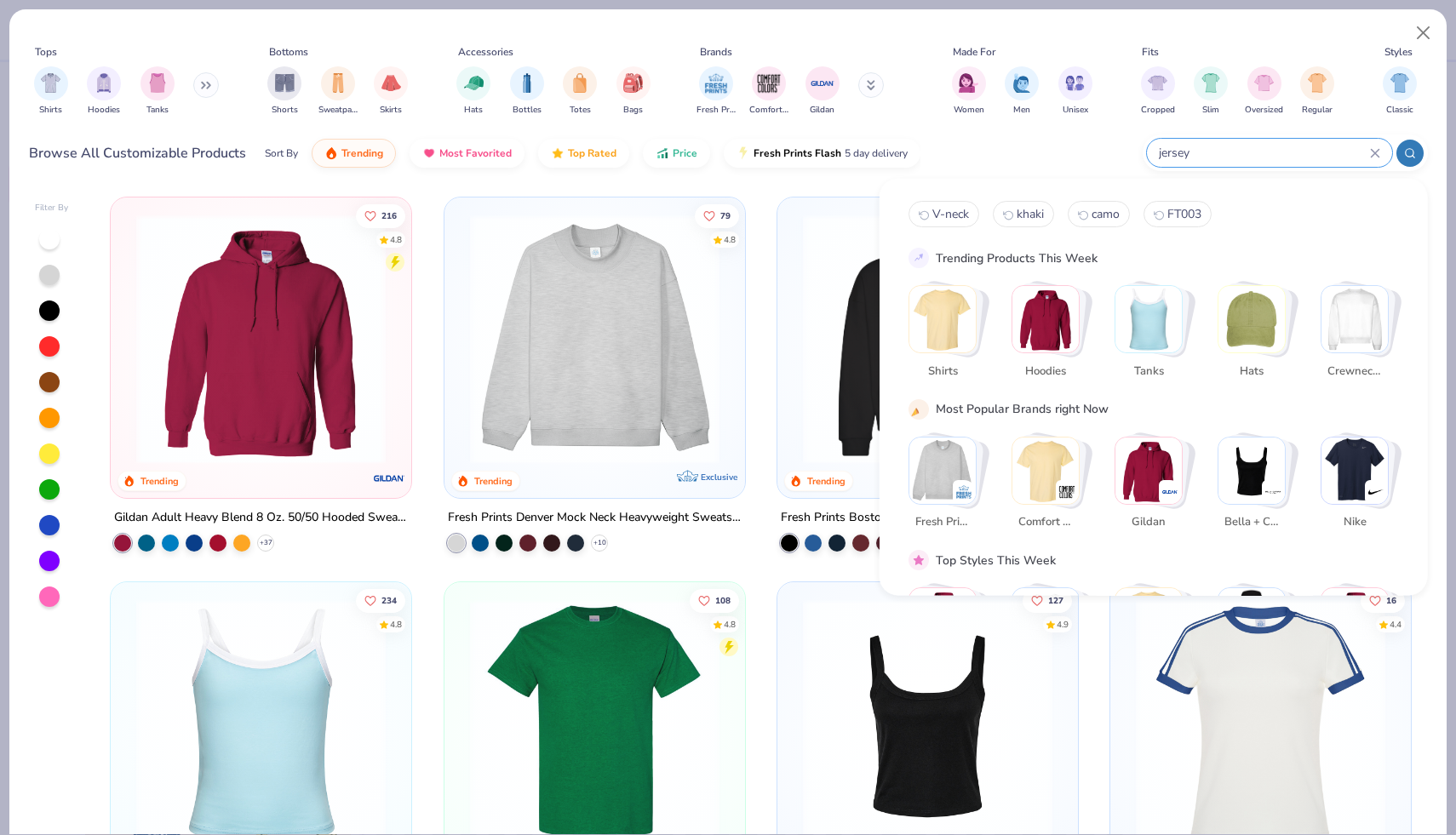
type input "jersey"
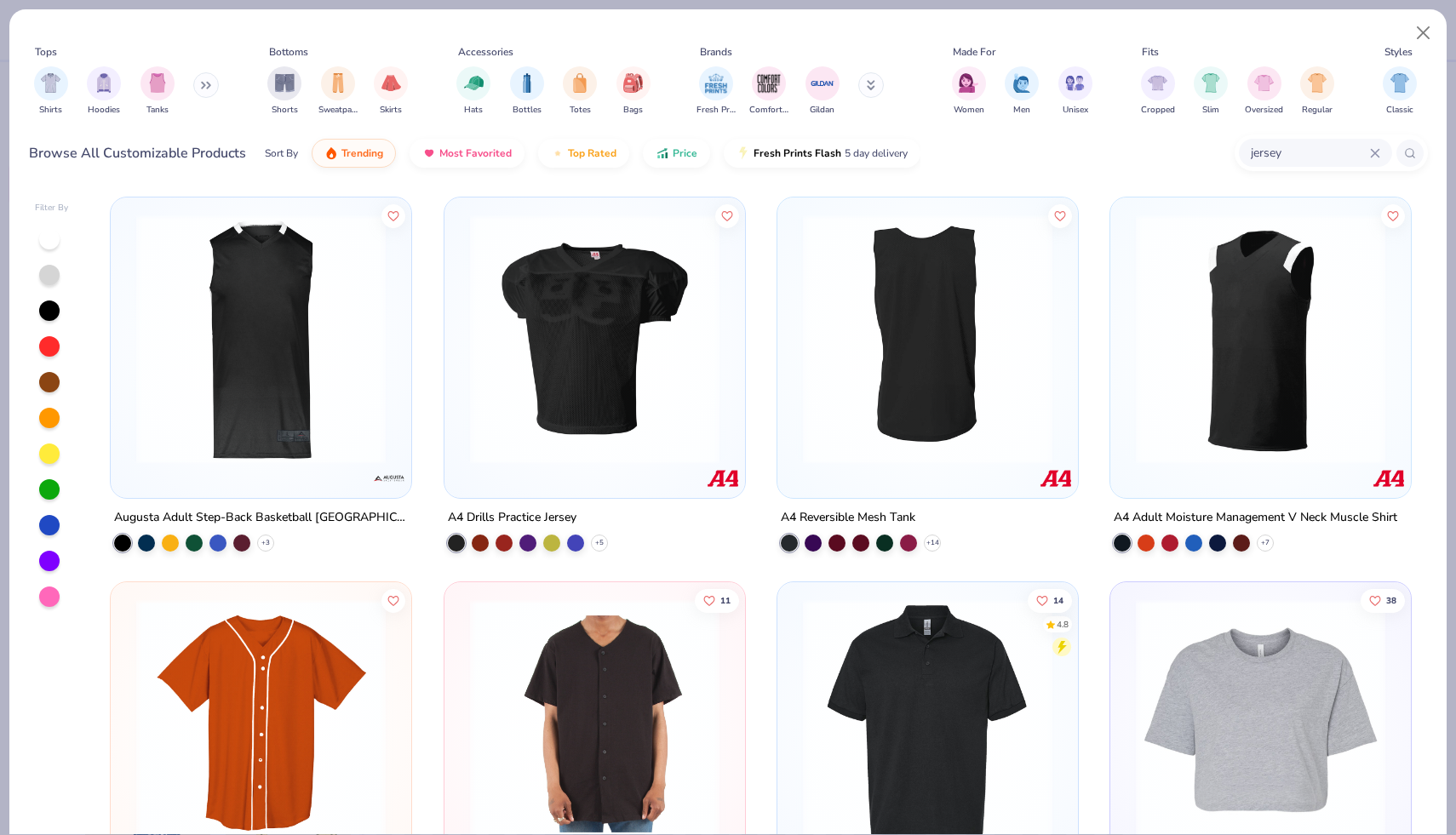
scroll to position [2, 0]
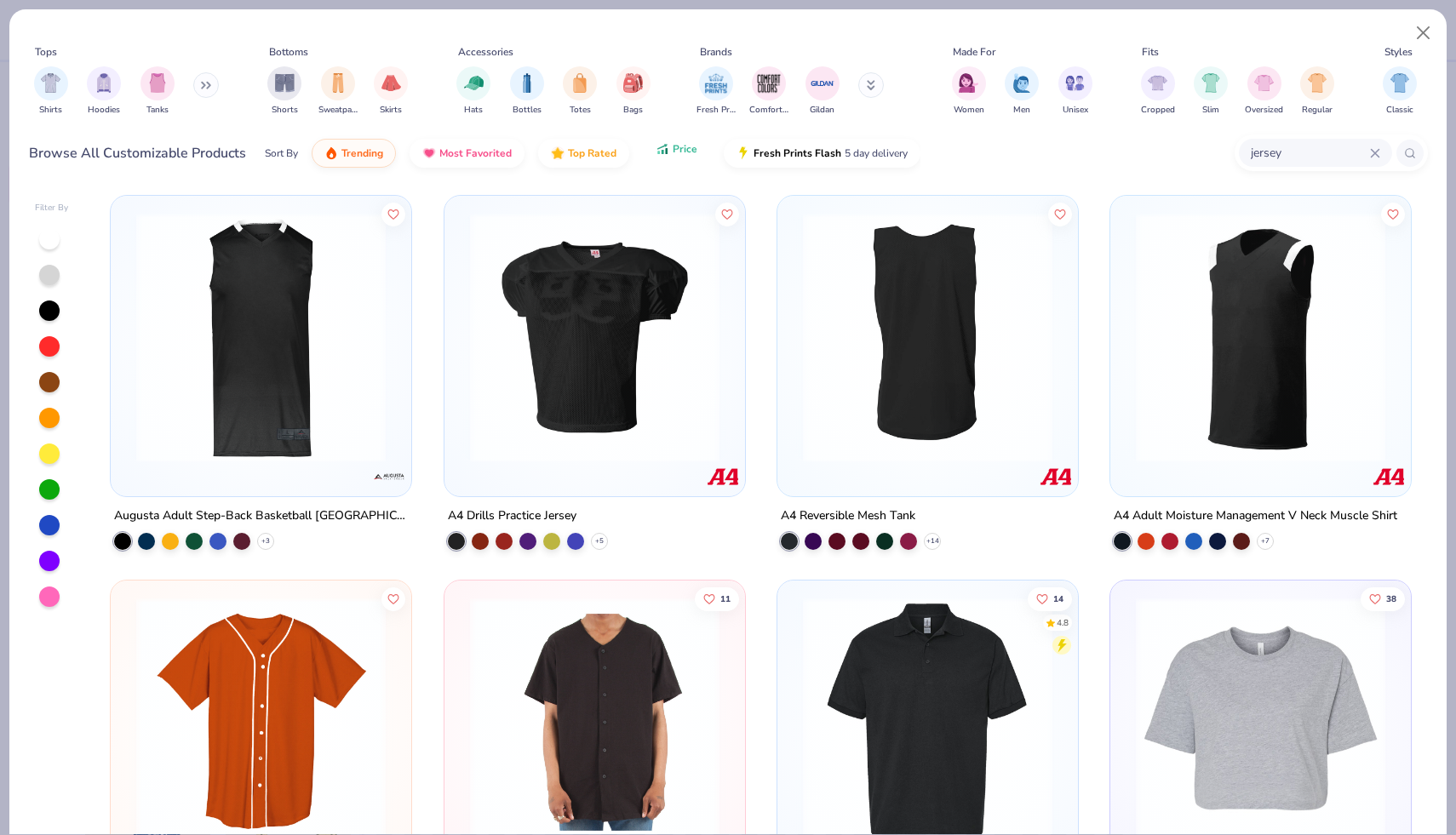
click at [661, 146] on icon "button" at bounding box center [661, 146] width 8 height 5
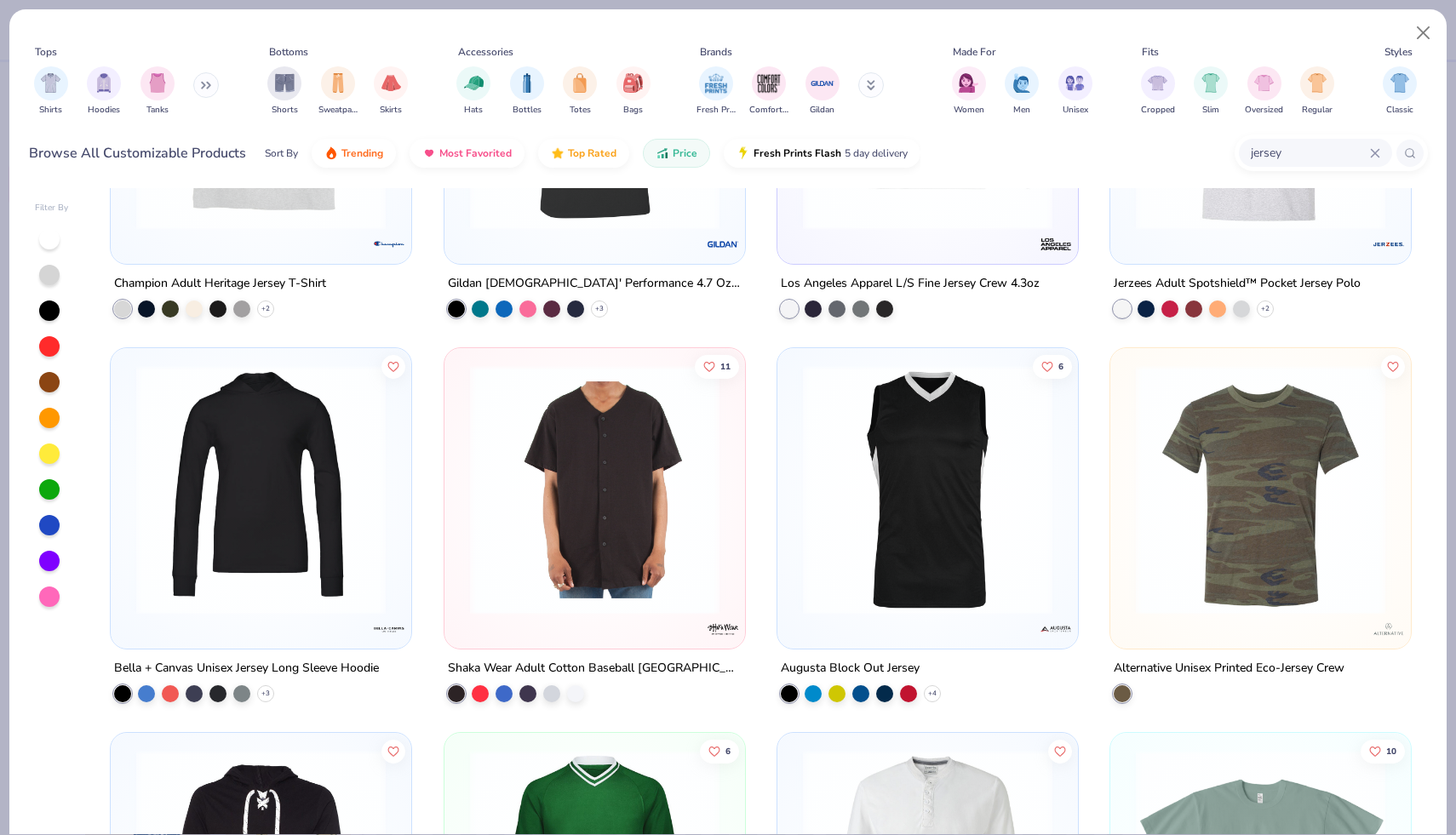
scroll to position [4116, 0]
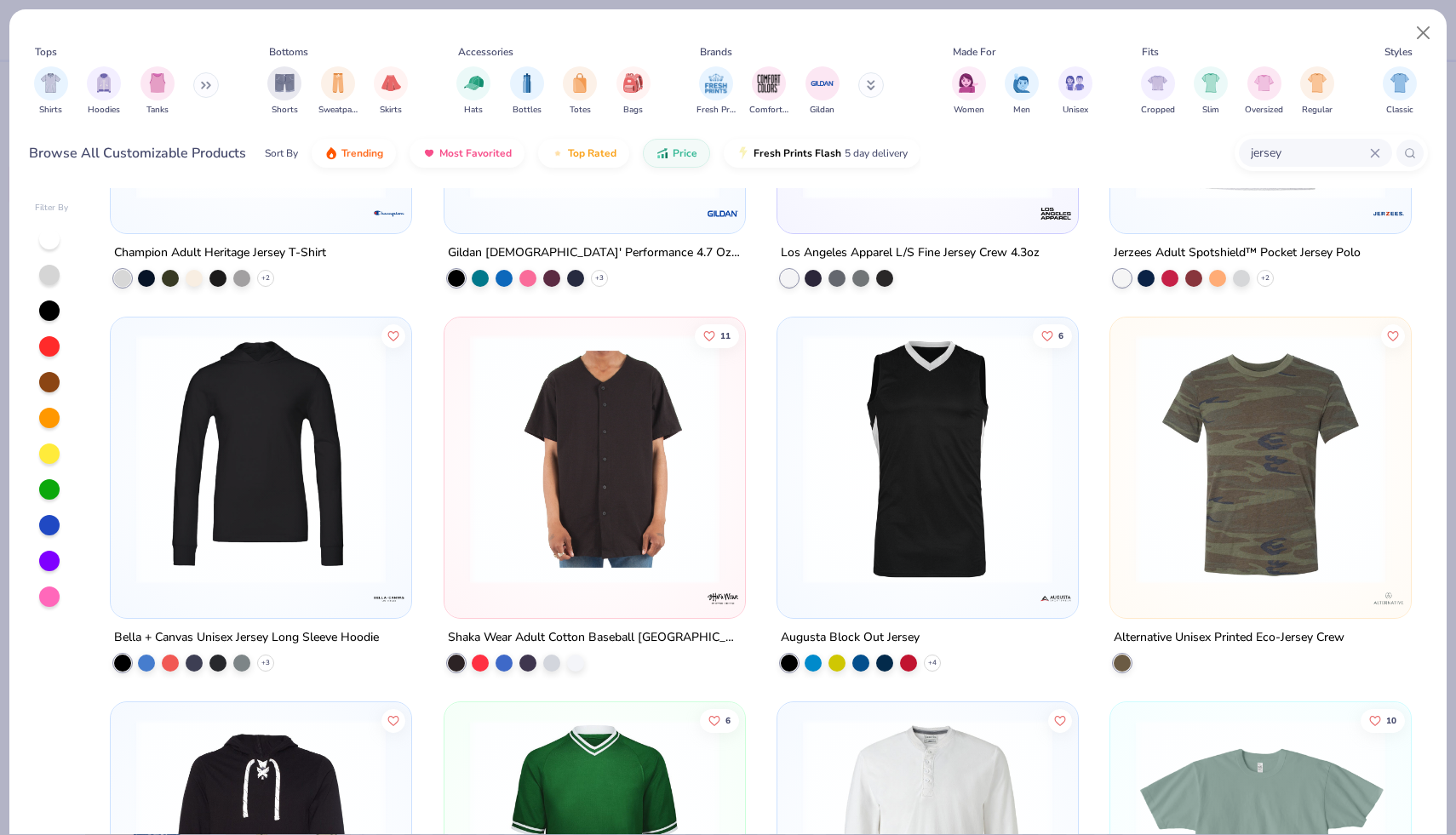
click at [210, 82] on icon at bounding box center [209, 85] width 3 height 6
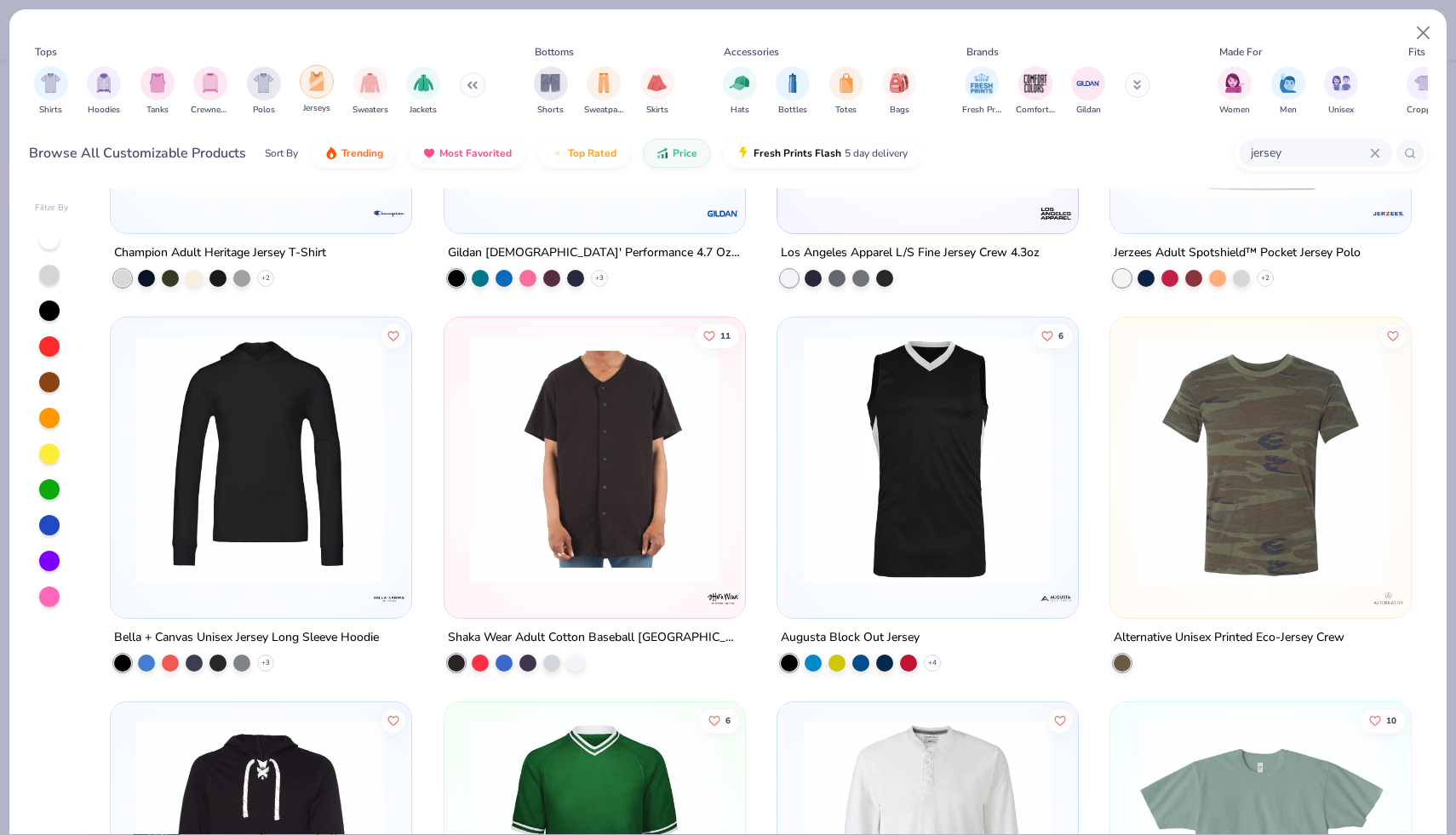
click at [320, 87] on img "filter for Jerseys" at bounding box center [316, 80] width 18 height 19
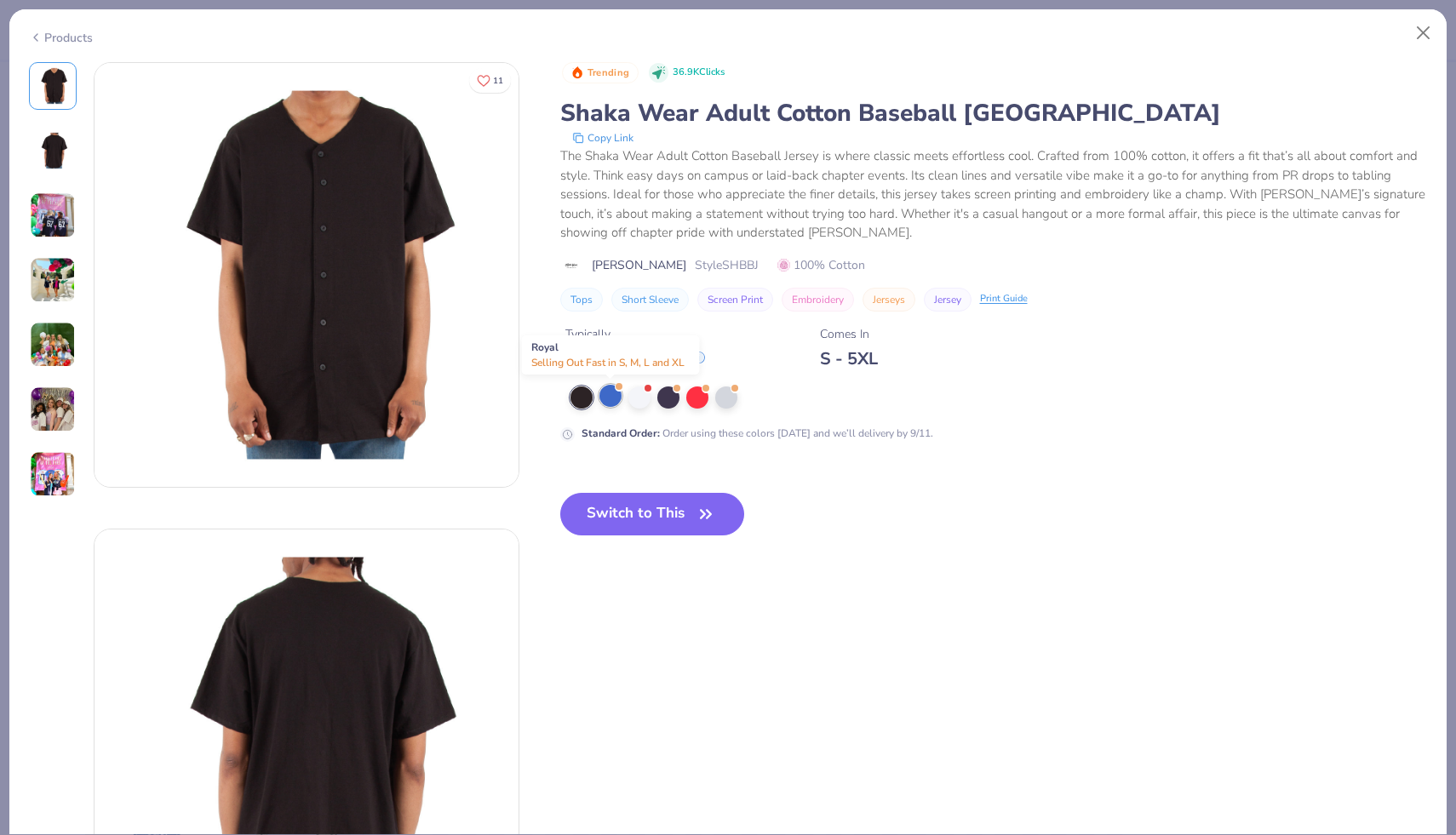
click at [609, 405] on div at bounding box center [610, 396] width 22 height 22
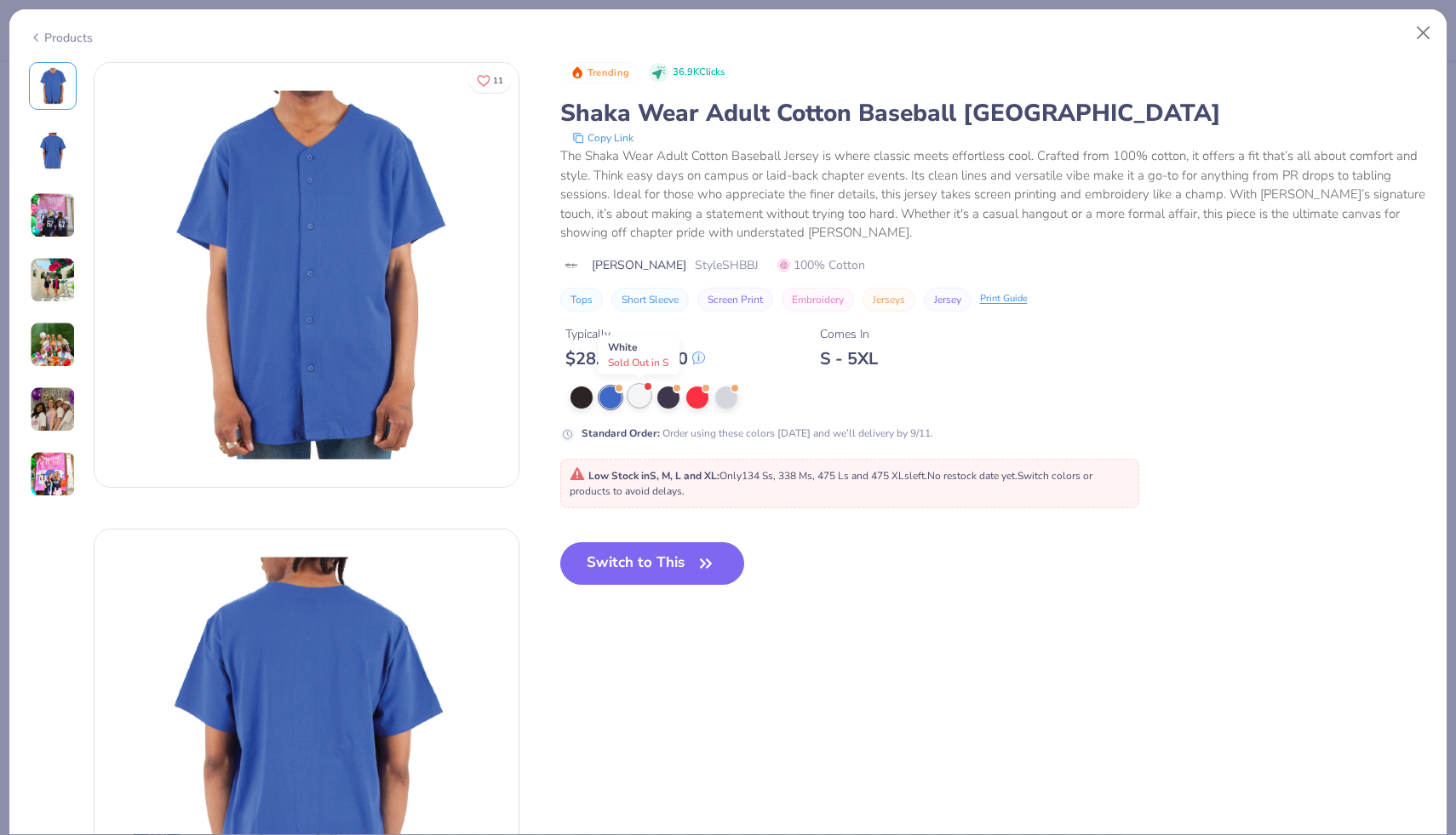
click at [641, 400] on div at bounding box center [639, 396] width 22 height 22
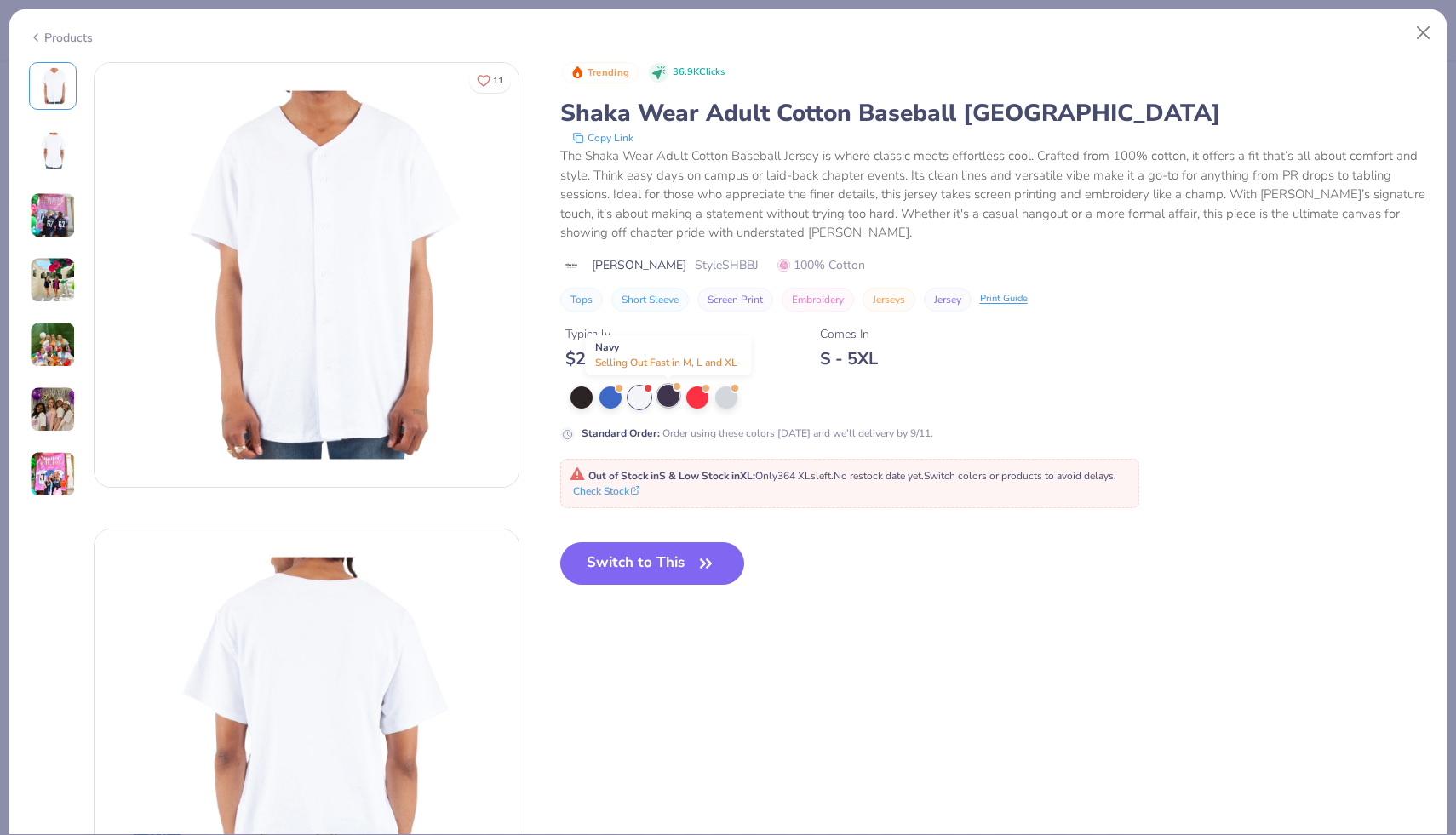
click at [673, 396] on div at bounding box center [669, 396] width 22 height 22
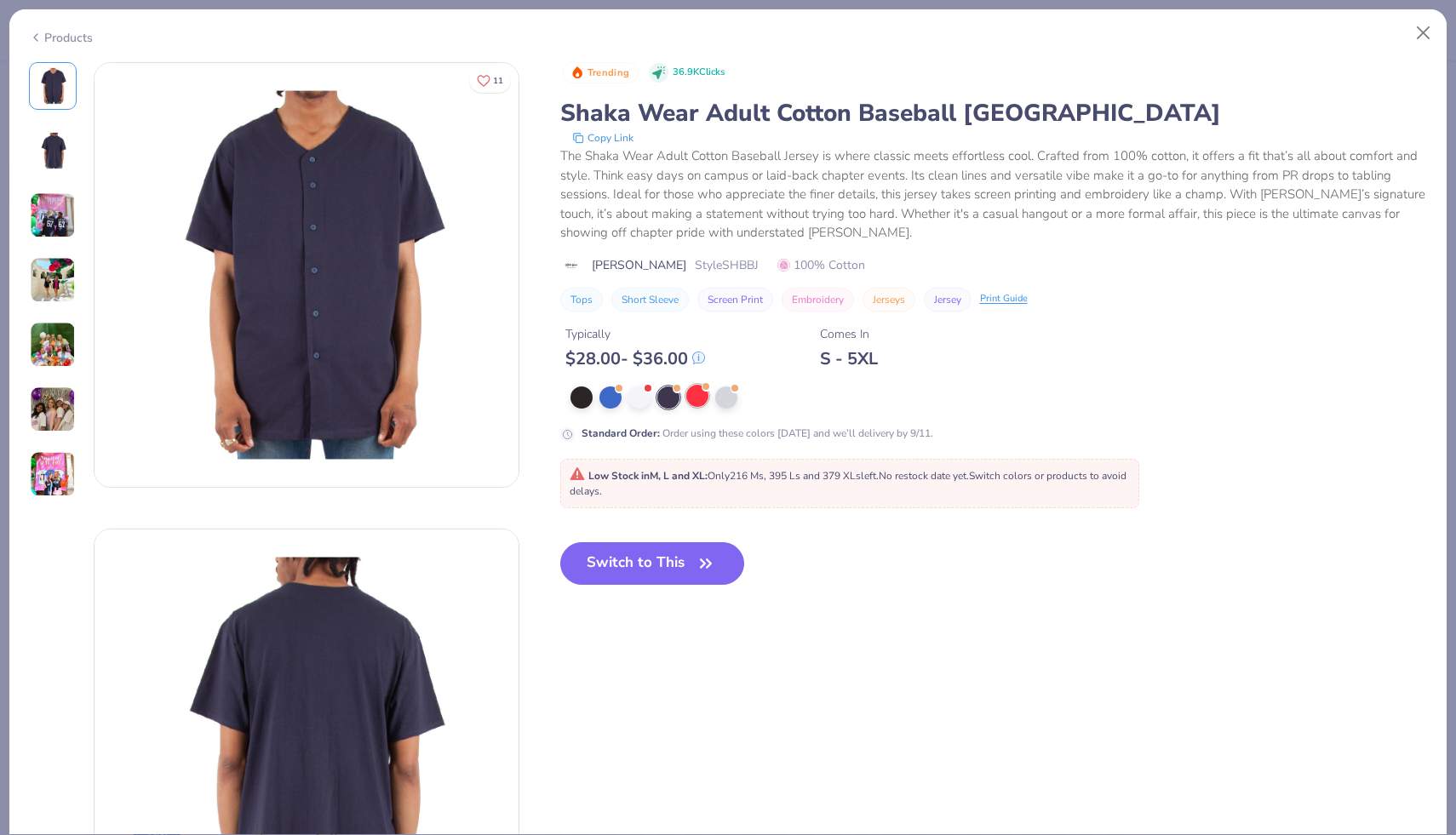
click at [705, 398] on div at bounding box center [697, 396] width 22 height 22
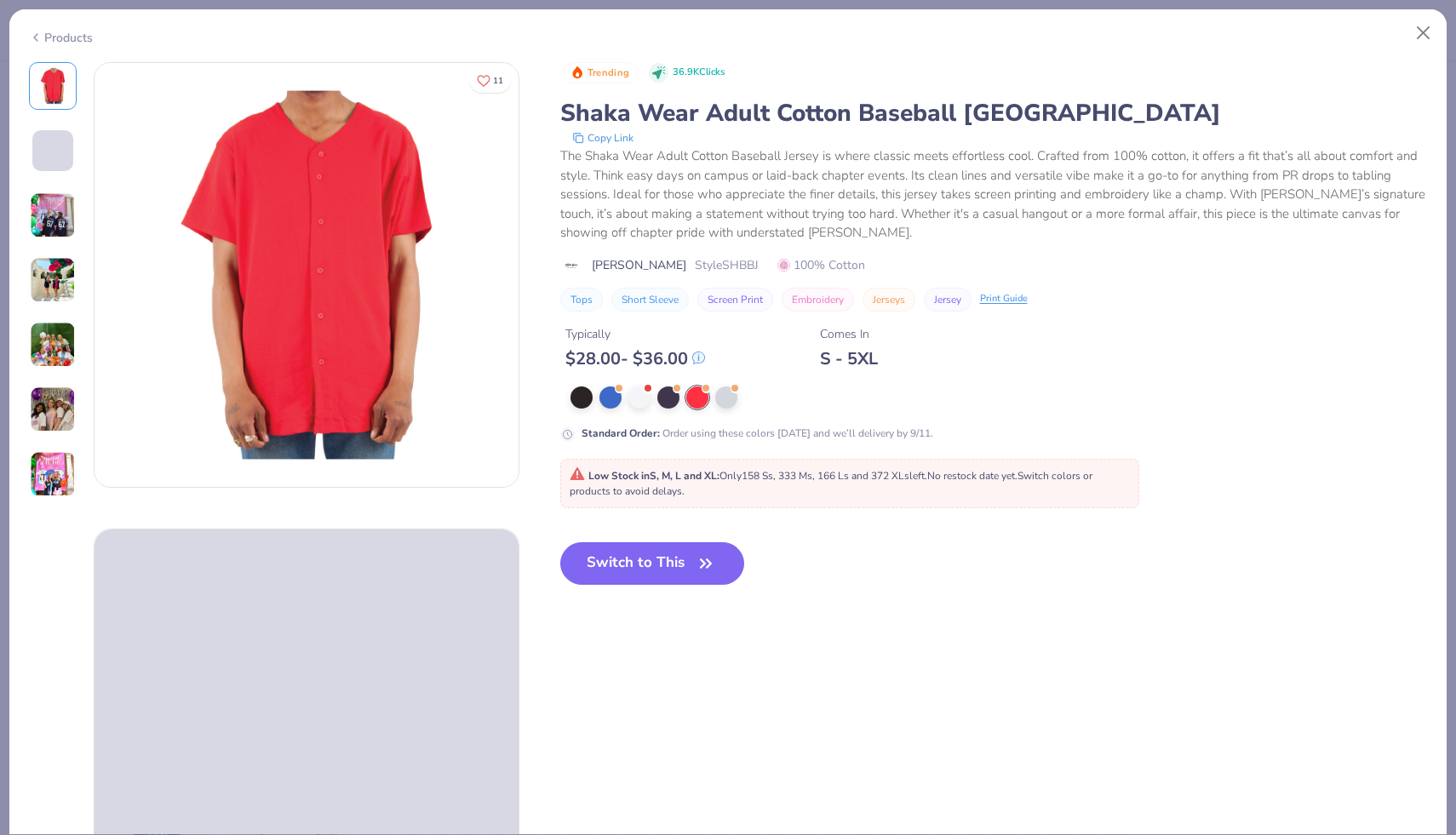
click at [739, 400] on div at bounding box center [906, 398] width 671 height 22
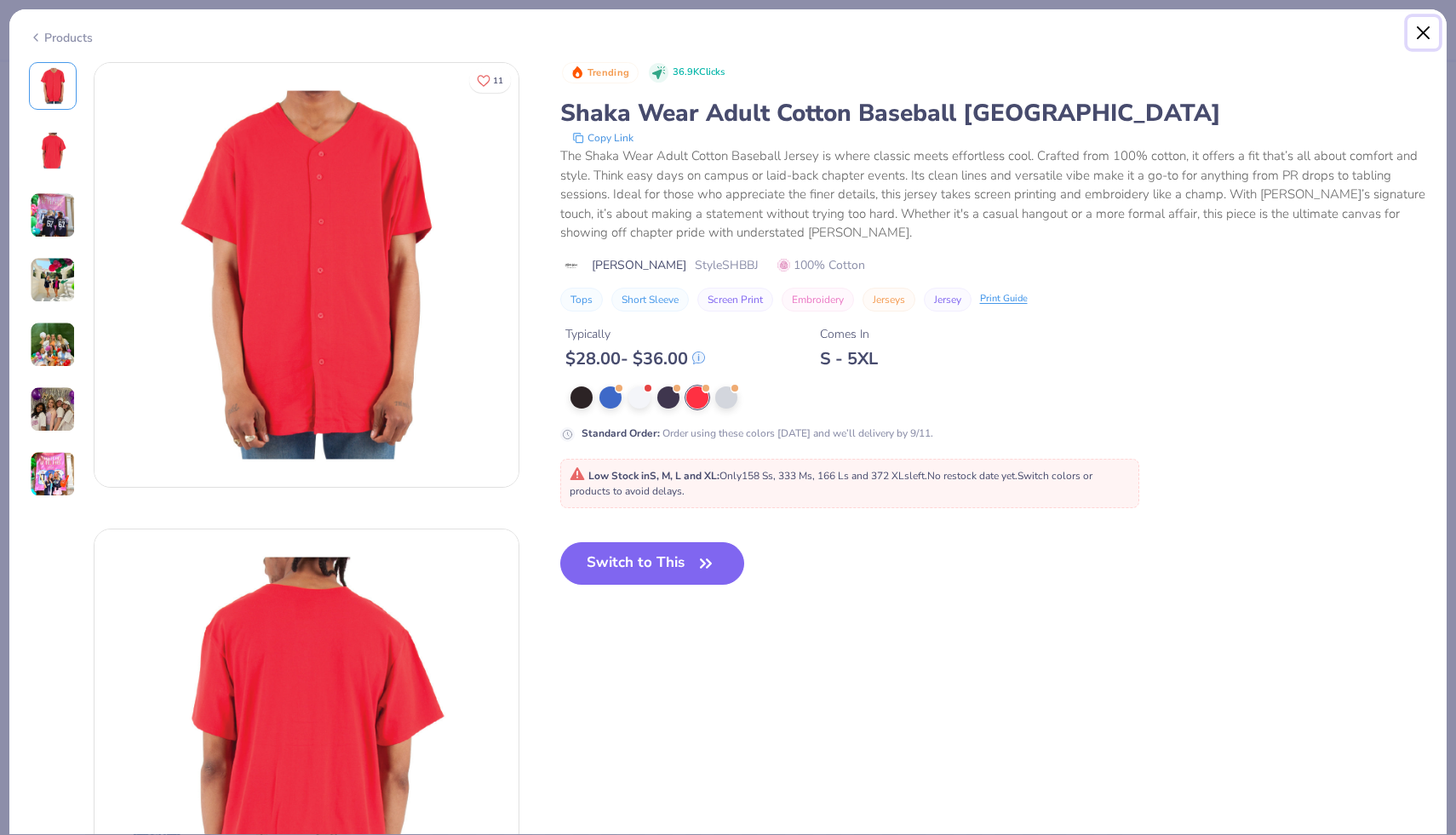
click at [1429, 37] on button "Close" at bounding box center [1423, 33] width 32 height 32
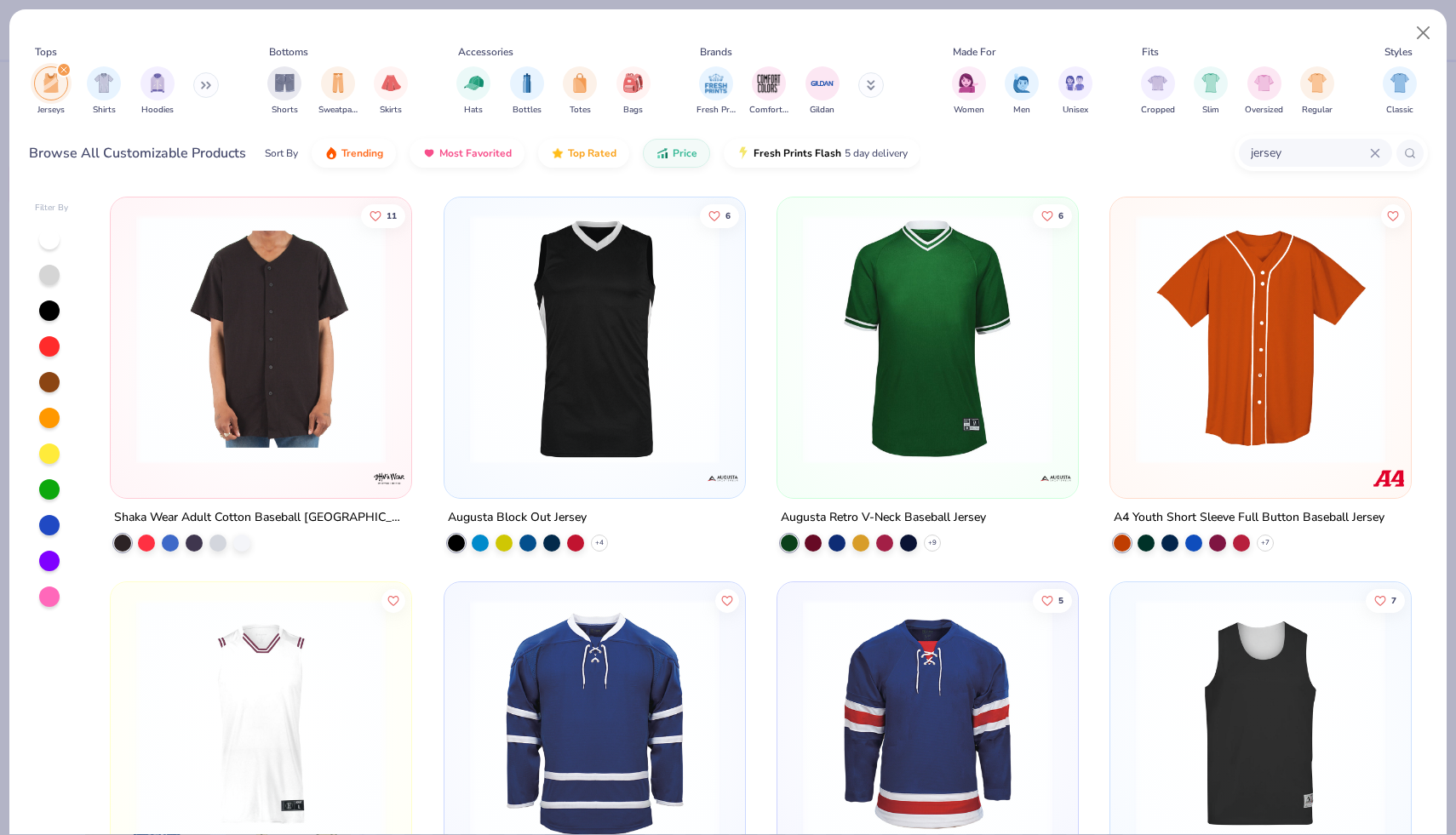
click at [65, 70] on icon "filter for Jerseys" at bounding box center [63, 70] width 6 height 6
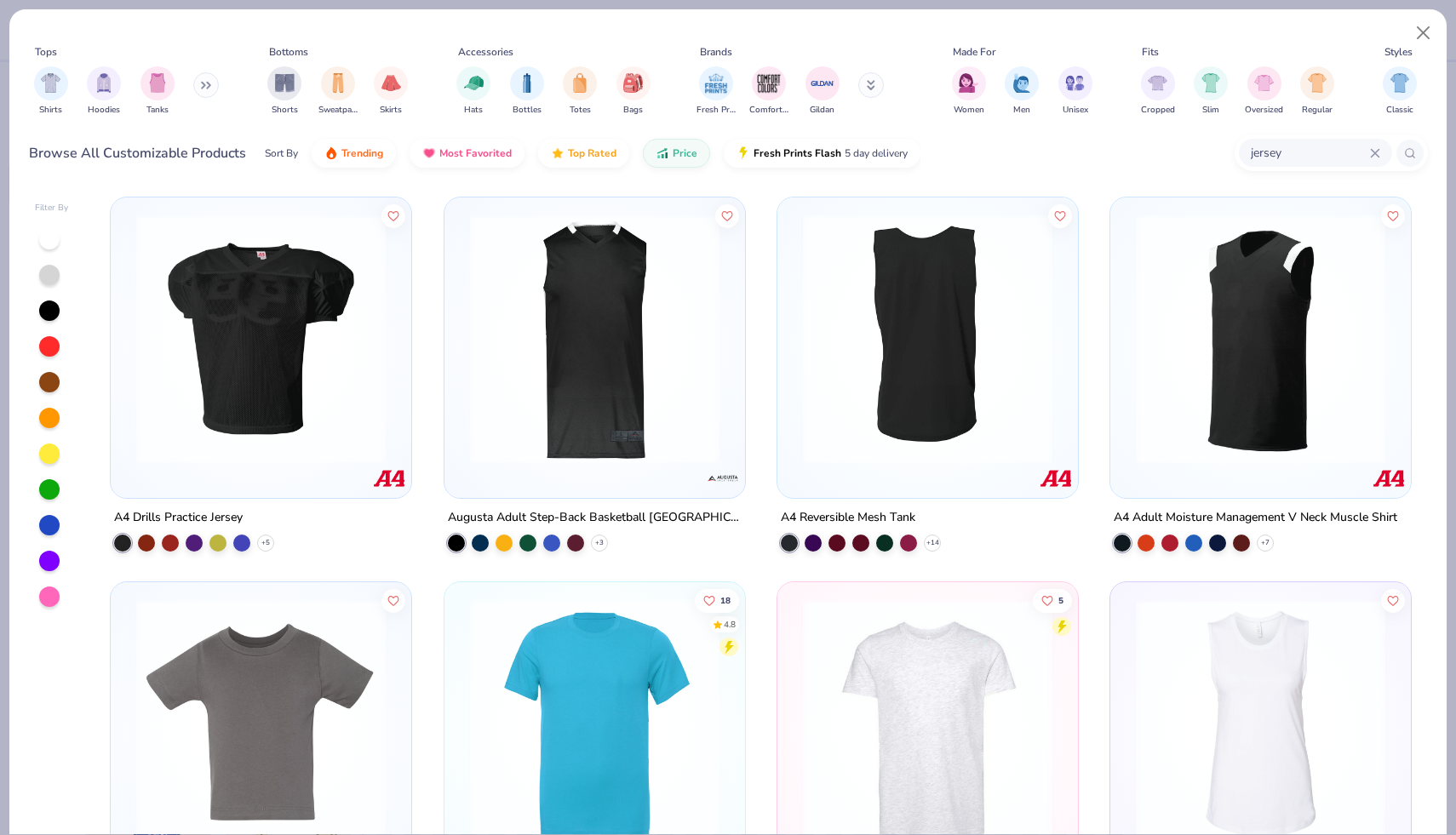
click at [318, 355] on img at bounding box center [261, 339] width 266 height 250
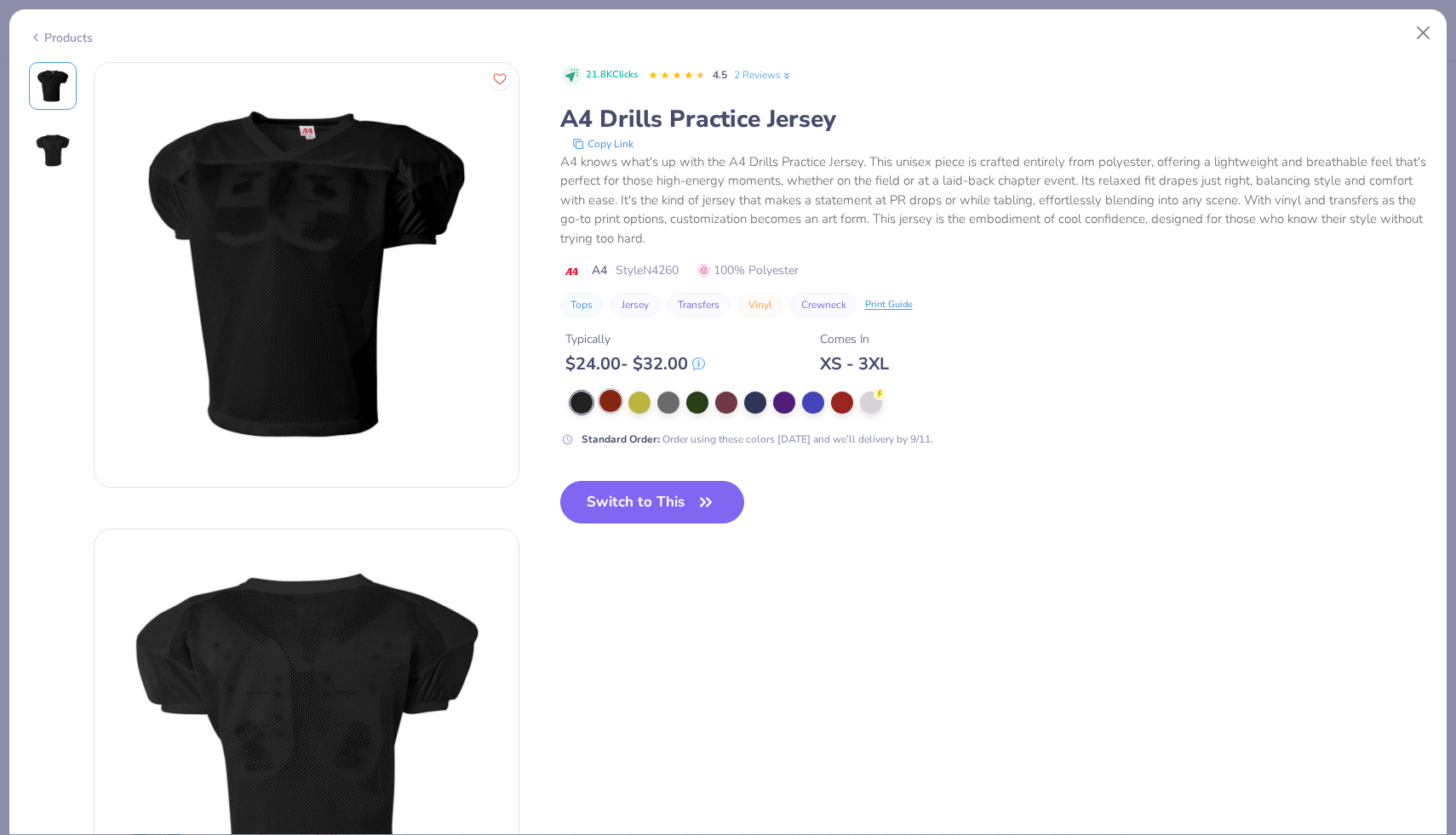
click at [617, 401] on div at bounding box center [610, 401] width 22 height 22
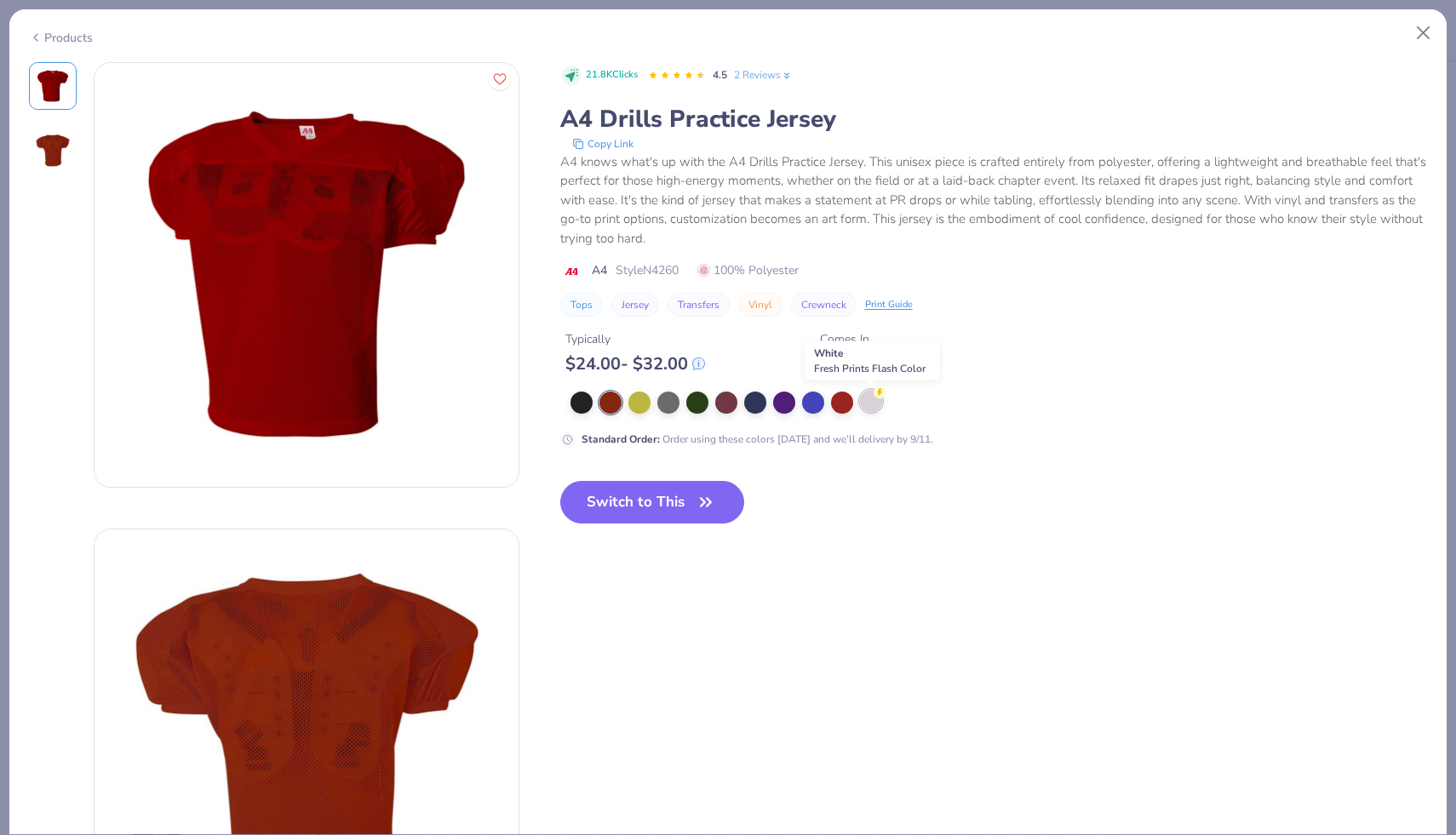
click at [870, 398] on div at bounding box center [871, 401] width 22 height 22
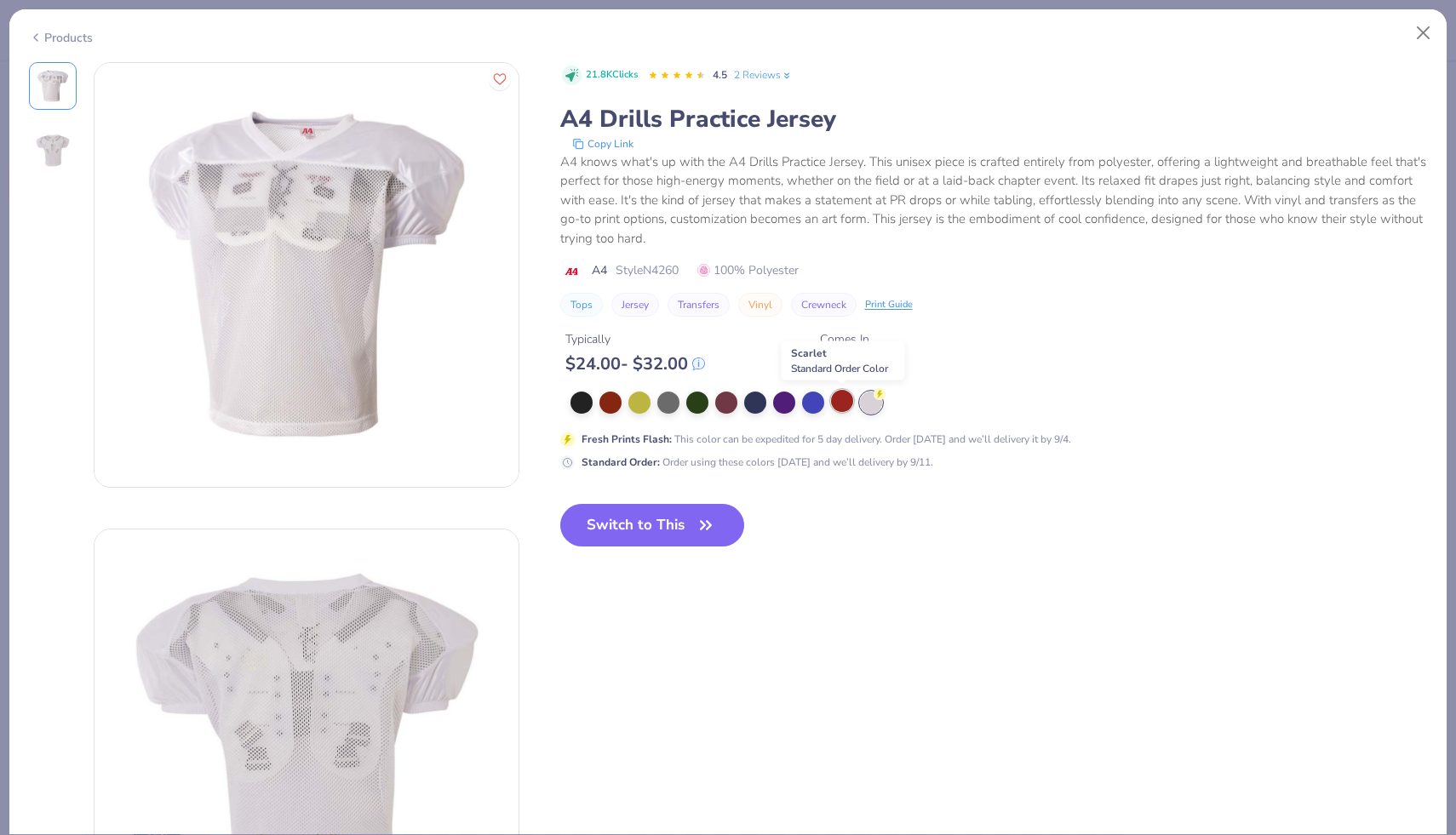
click at [831, 406] on div at bounding box center [842, 401] width 22 height 22
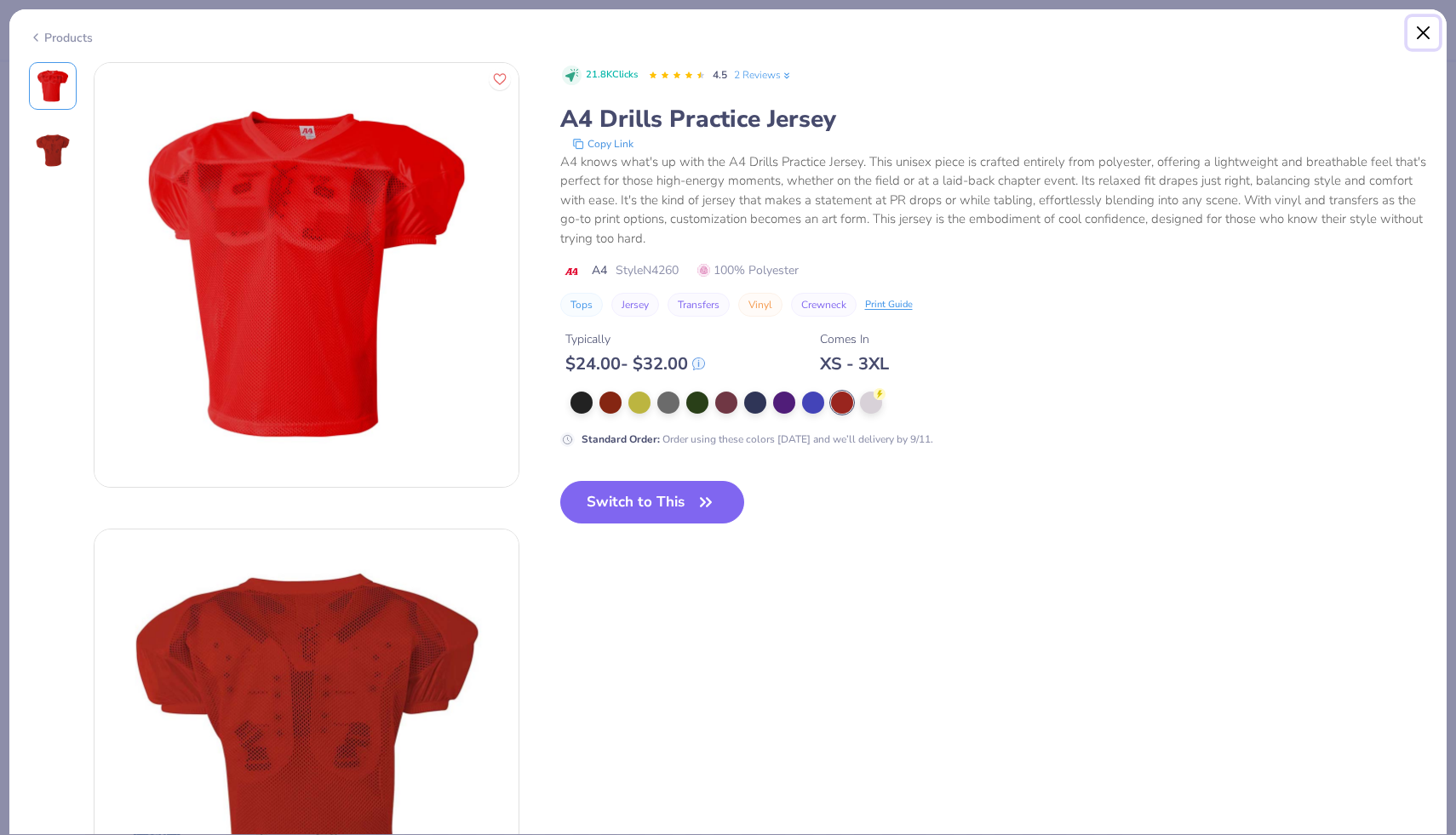
click at [1419, 32] on button "Close" at bounding box center [1423, 33] width 32 height 32
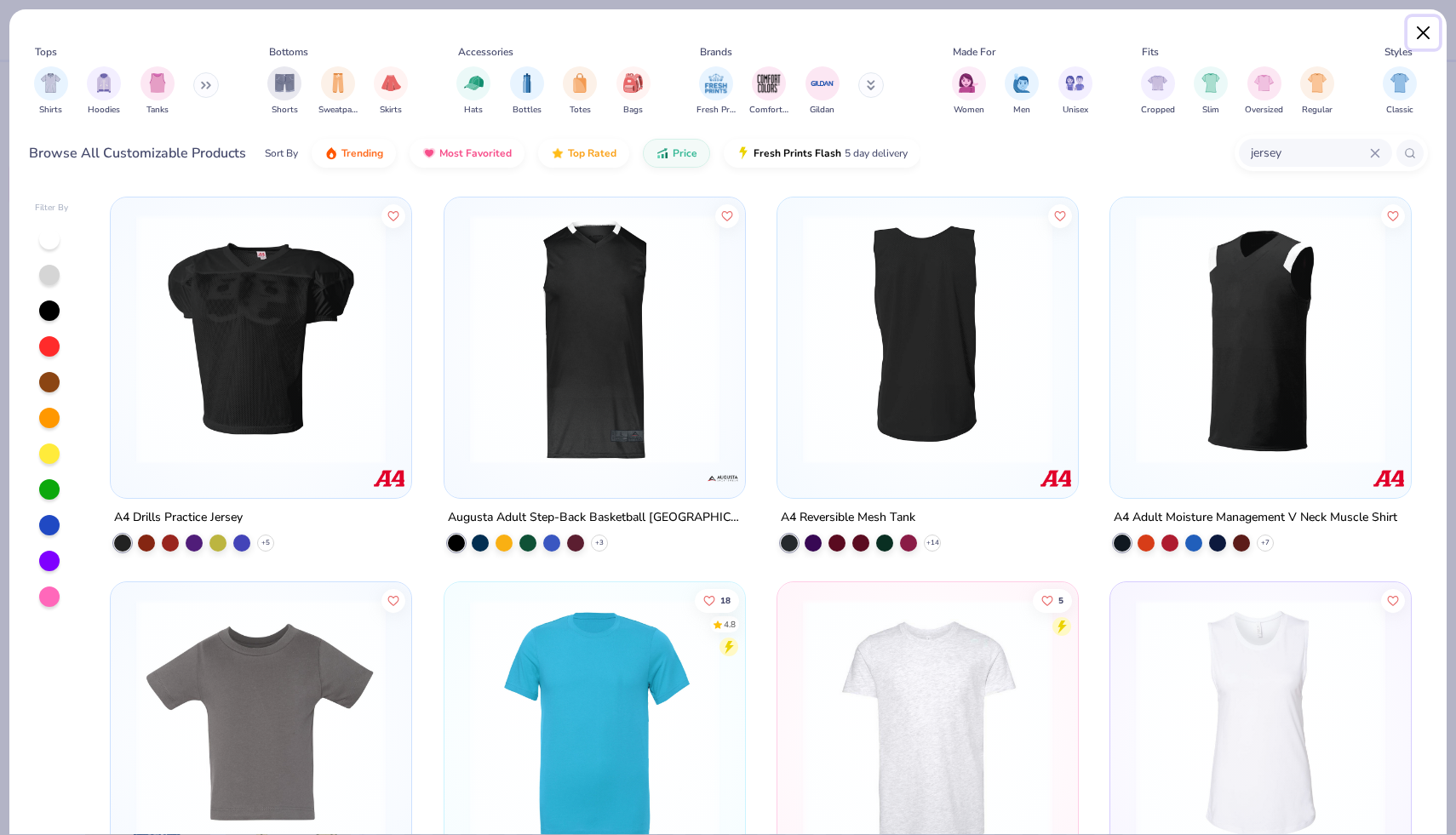
click at [1419, 32] on button "Close" at bounding box center [1423, 33] width 32 height 32
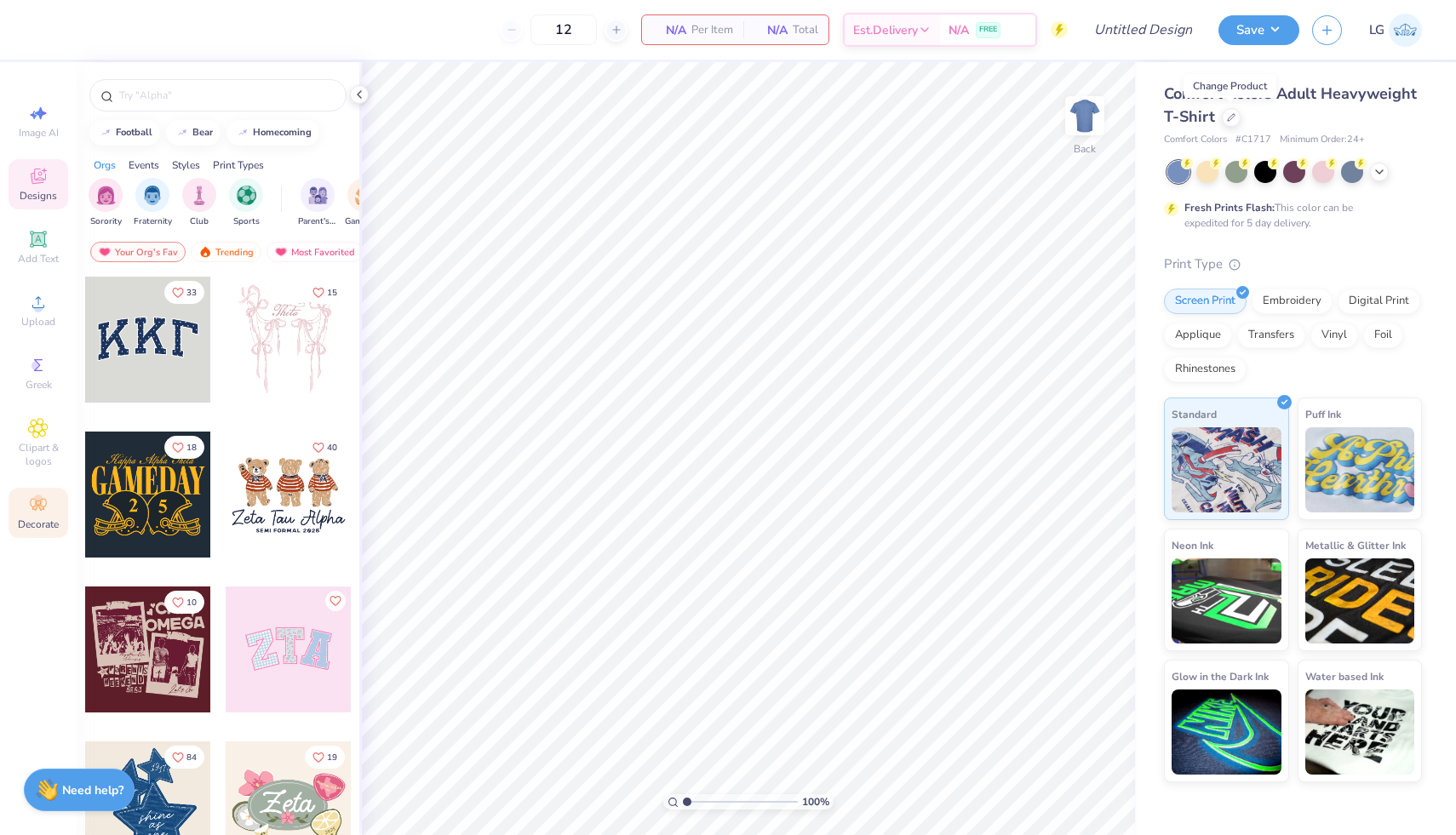
click at [38, 517] on div "Decorate" at bounding box center [37, 512] width 59 height 50
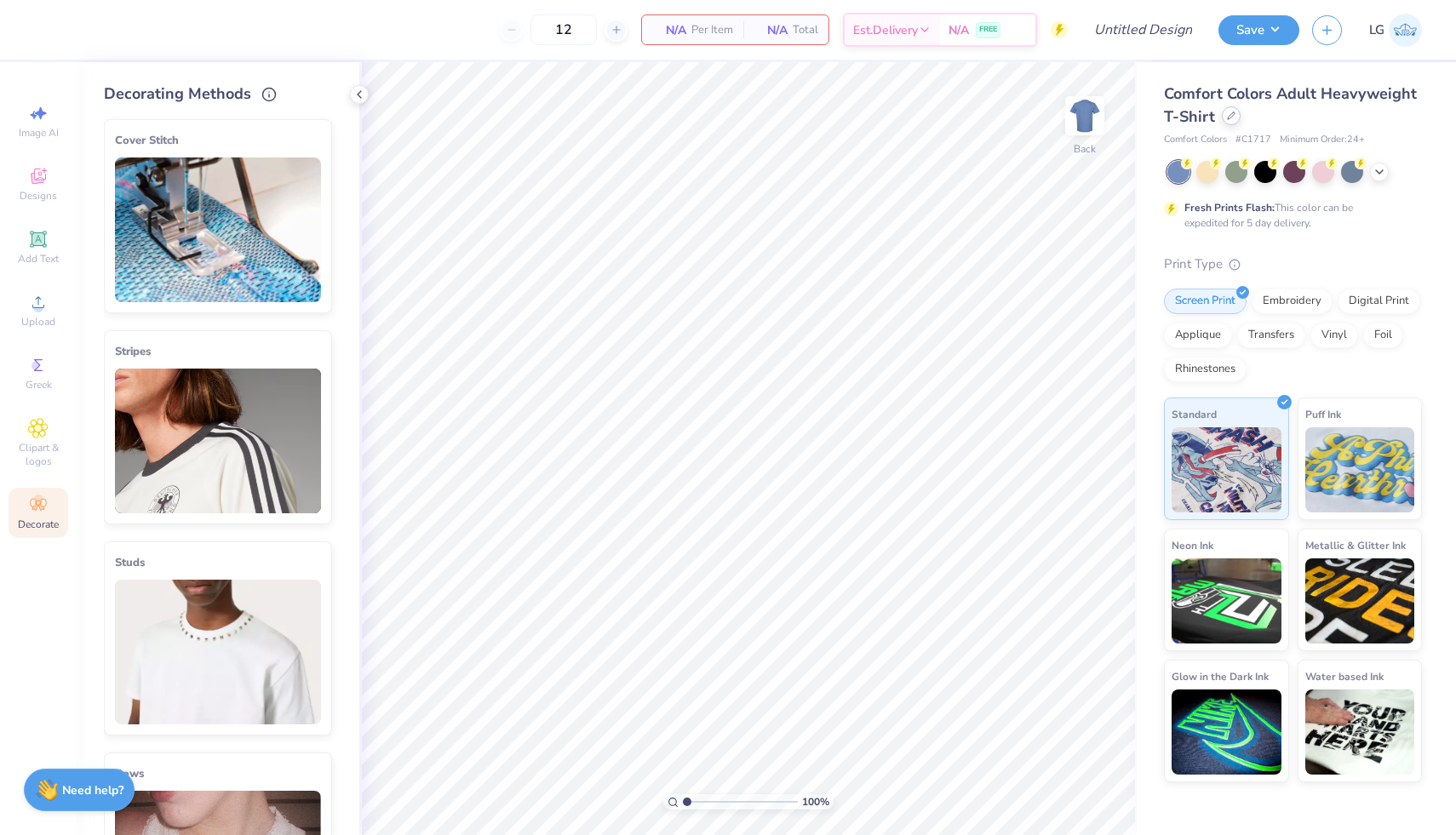
click at [1229, 114] on icon at bounding box center [1231, 115] width 6 height 6
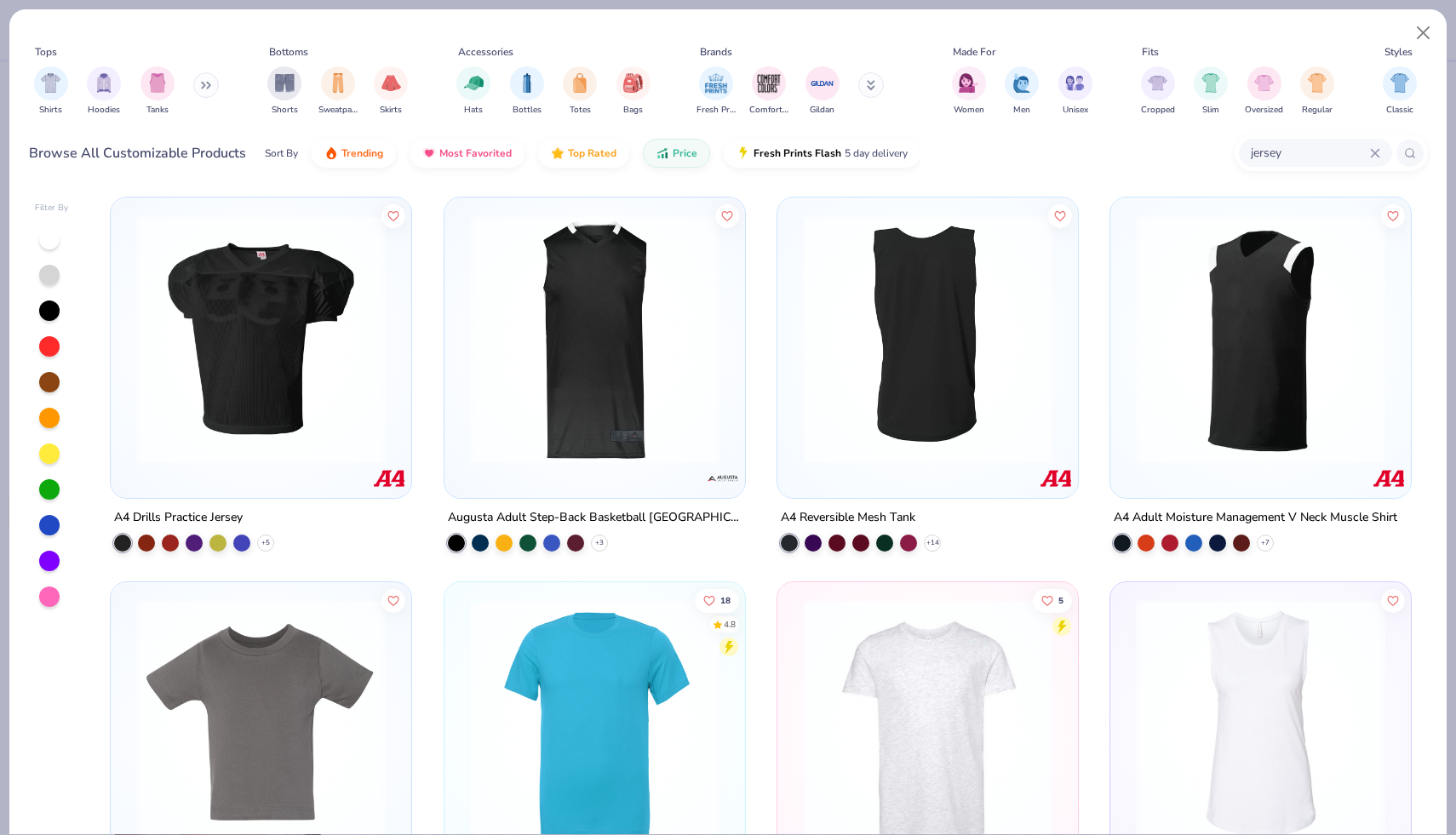
click at [1374, 157] on icon at bounding box center [1375, 153] width 10 height 10
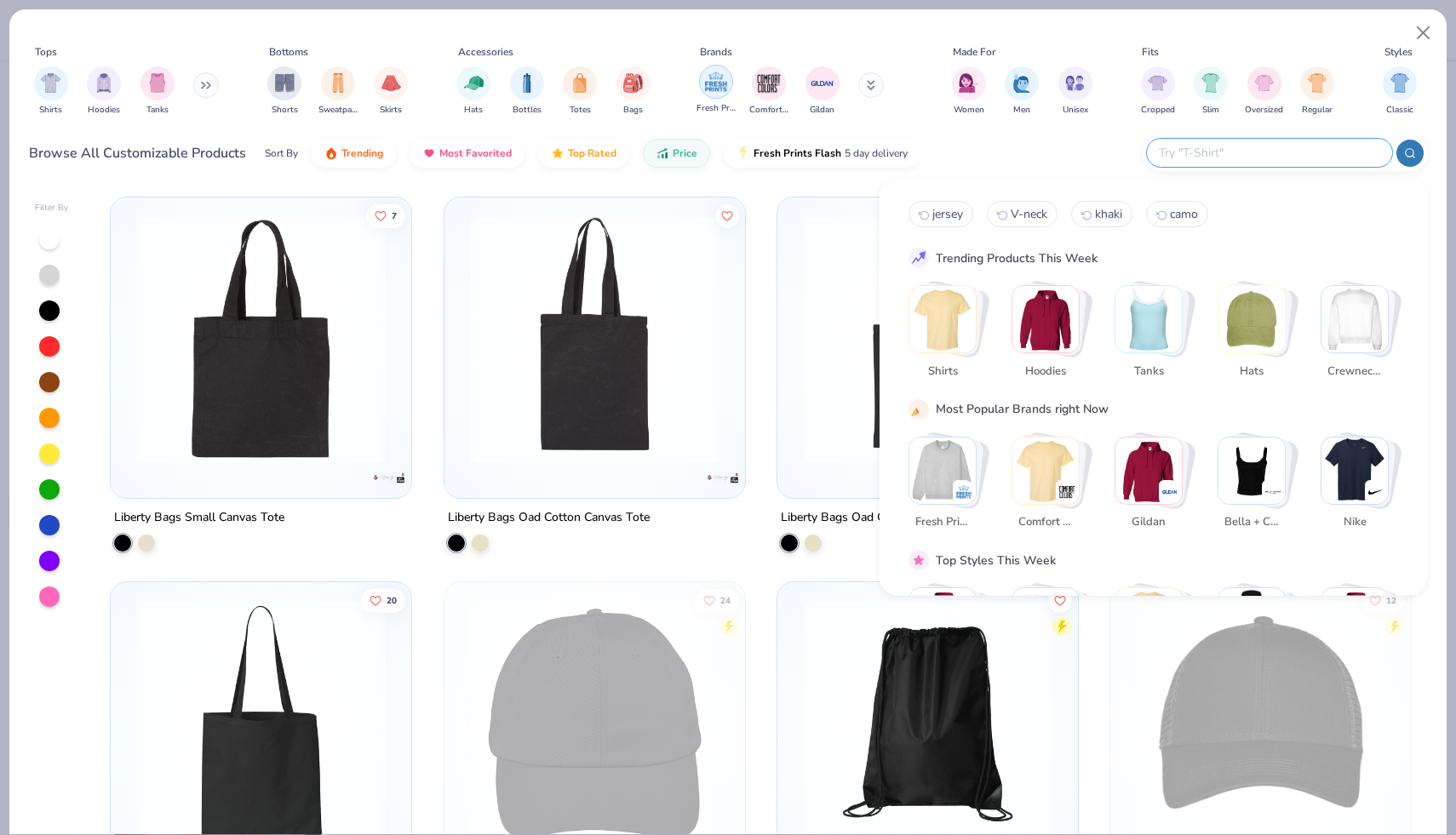
click at [723, 81] on img "filter for Fresh Prints" at bounding box center [716, 81] width 26 height 26
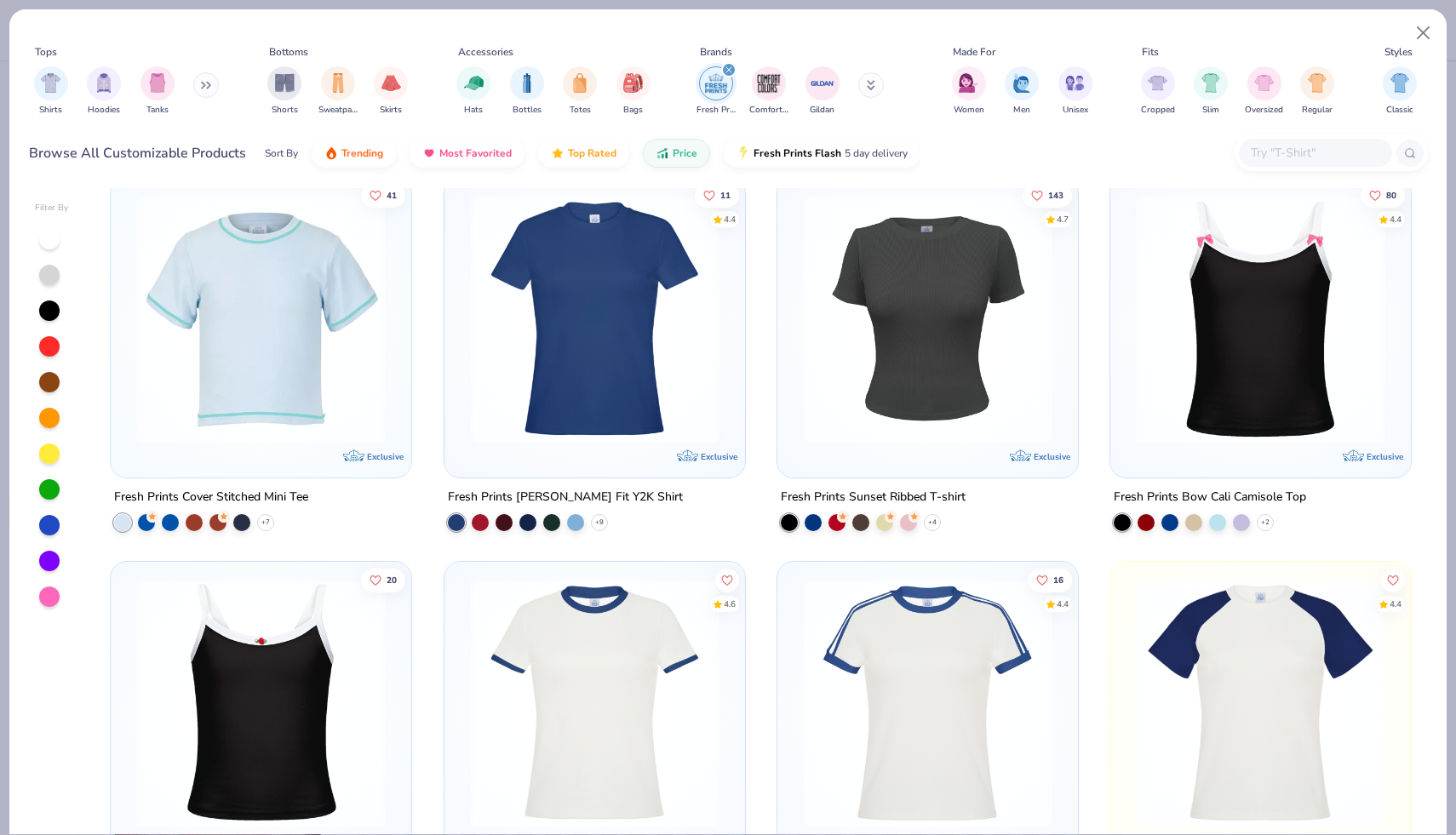
scroll to position [1560, 0]
click at [1331, 378] on img at bounding box center [1260, 319] width 266 height 250
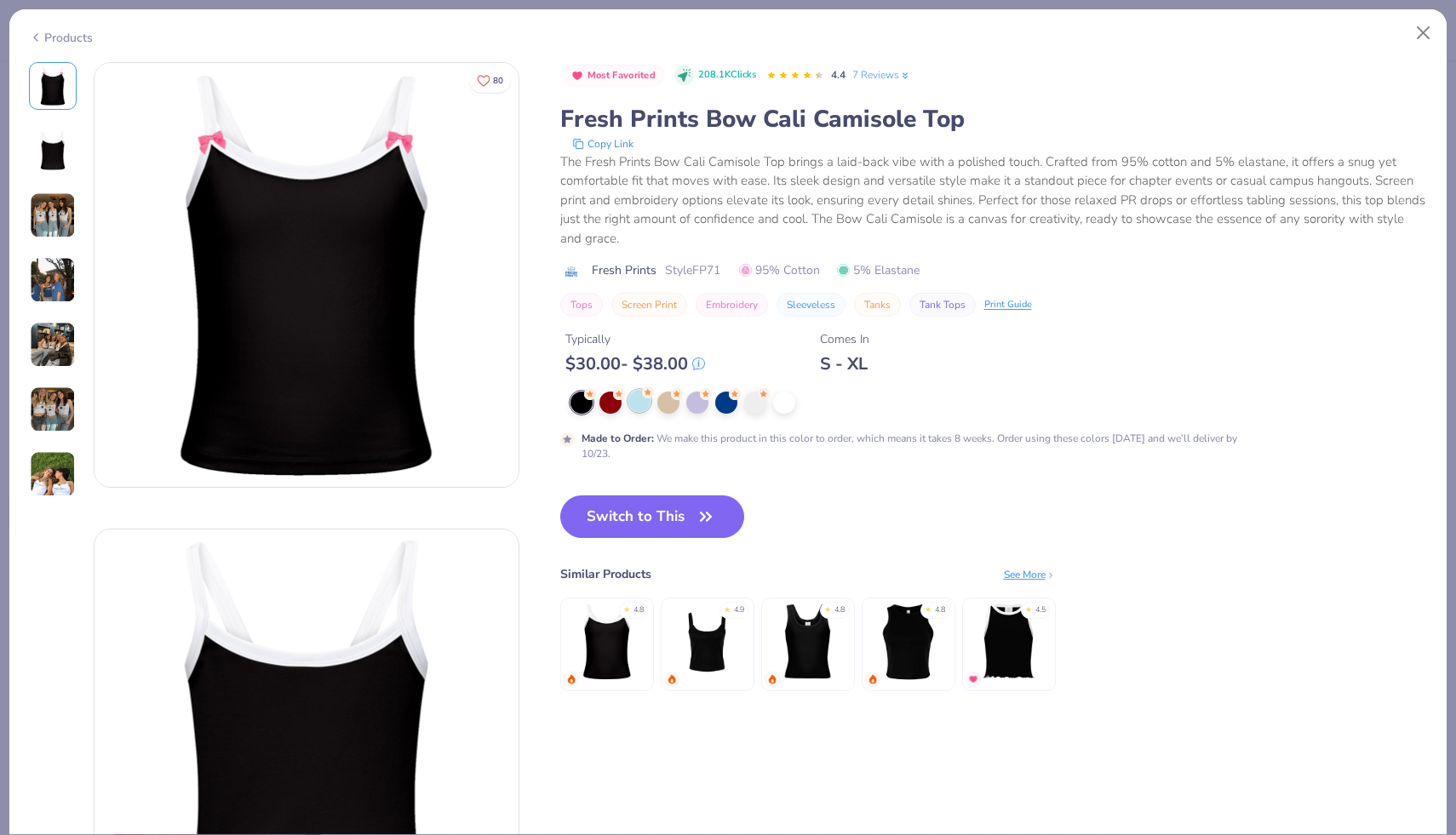
click at [637, 402] on div at bounding box center [639, 401] width 22 height 22
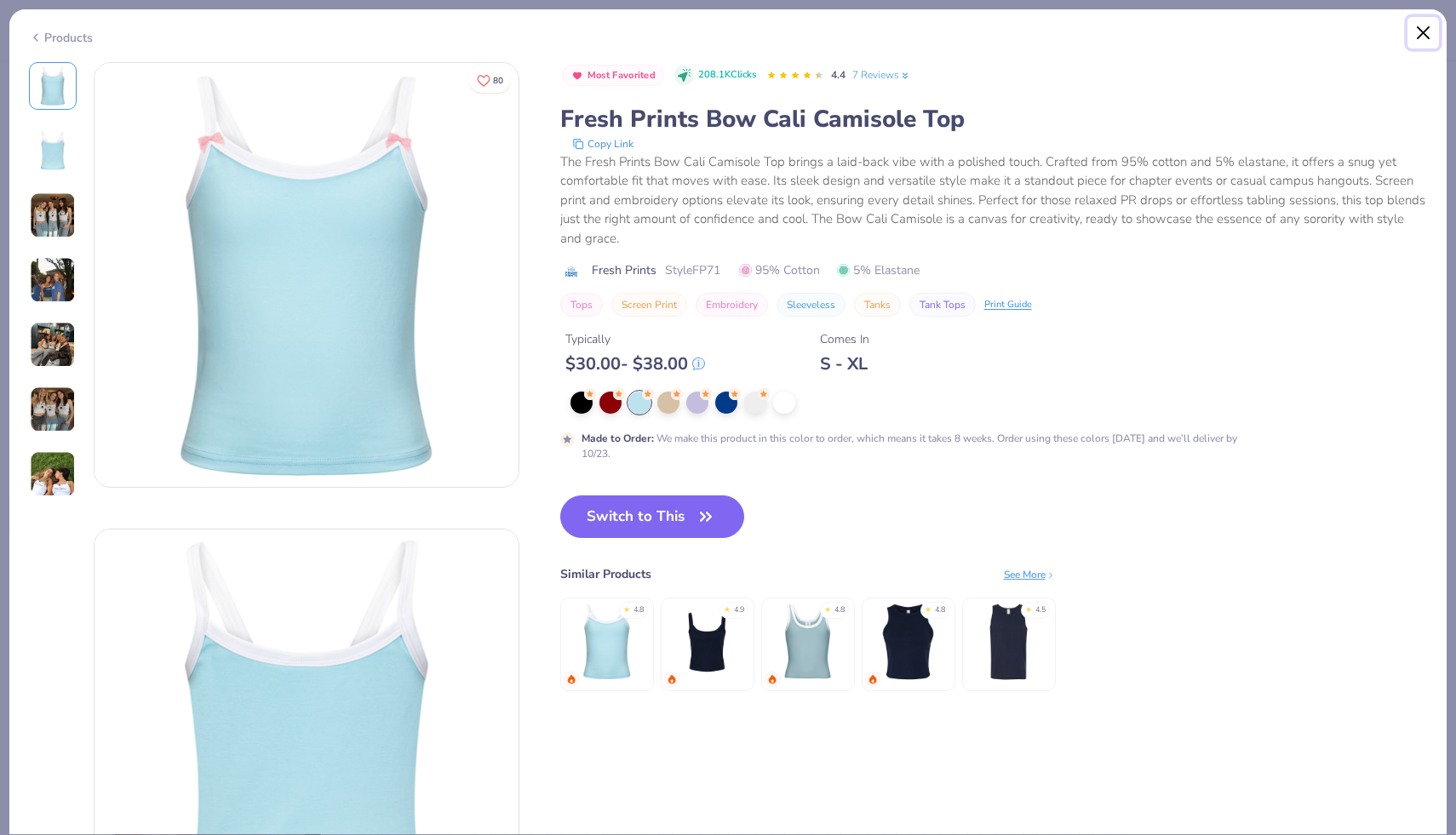
click at [1425, 39] on button "Close" at bounding box center [1423, 33] width 32 height 32
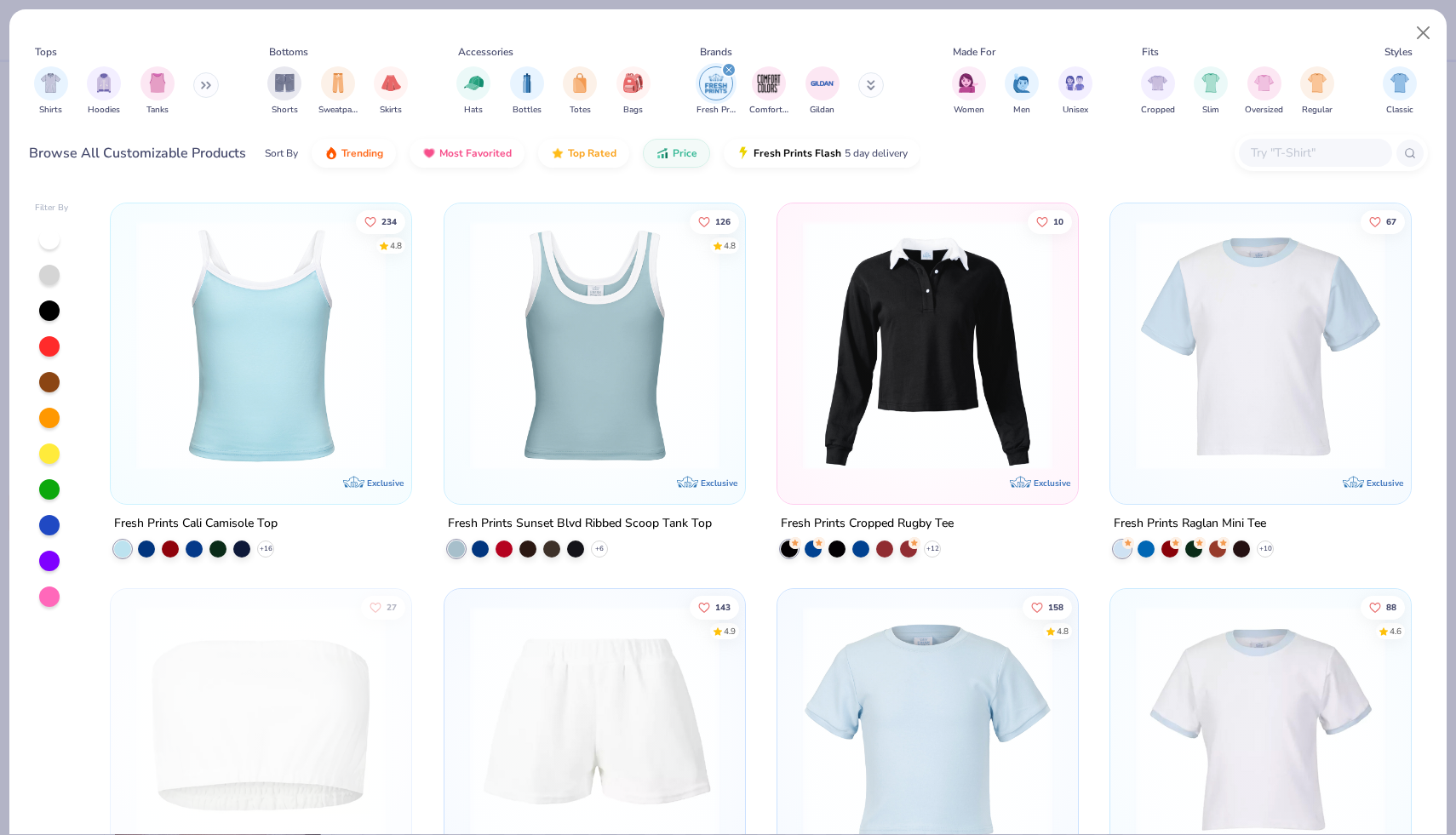
scroll to position [378, 0]
click at [259, 359] on img at bounding box center [261, 346] width 266 height 250
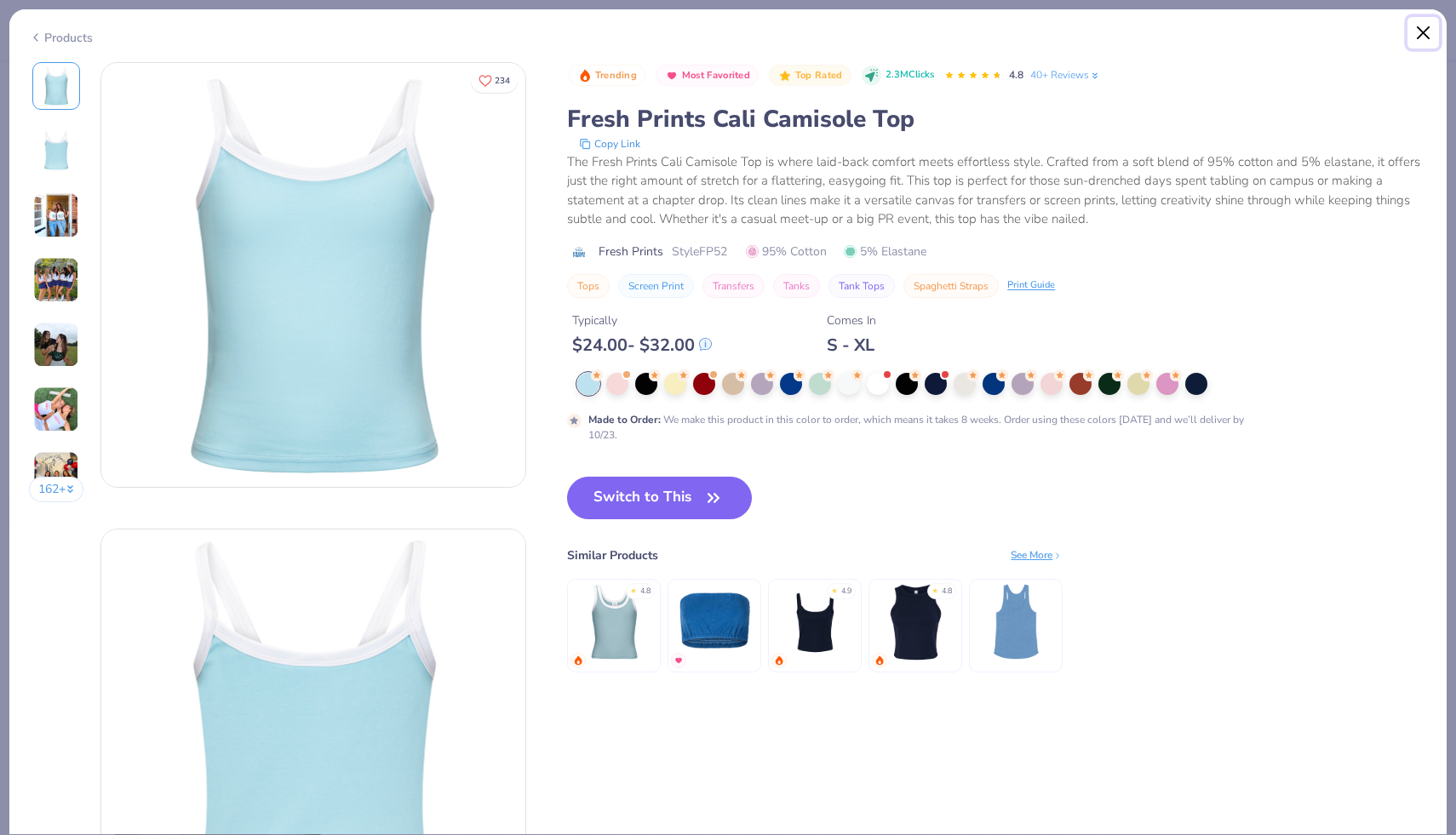
click at [1433, 27] on button "Close" at bounding box center [1423, 33] width 32 height 32
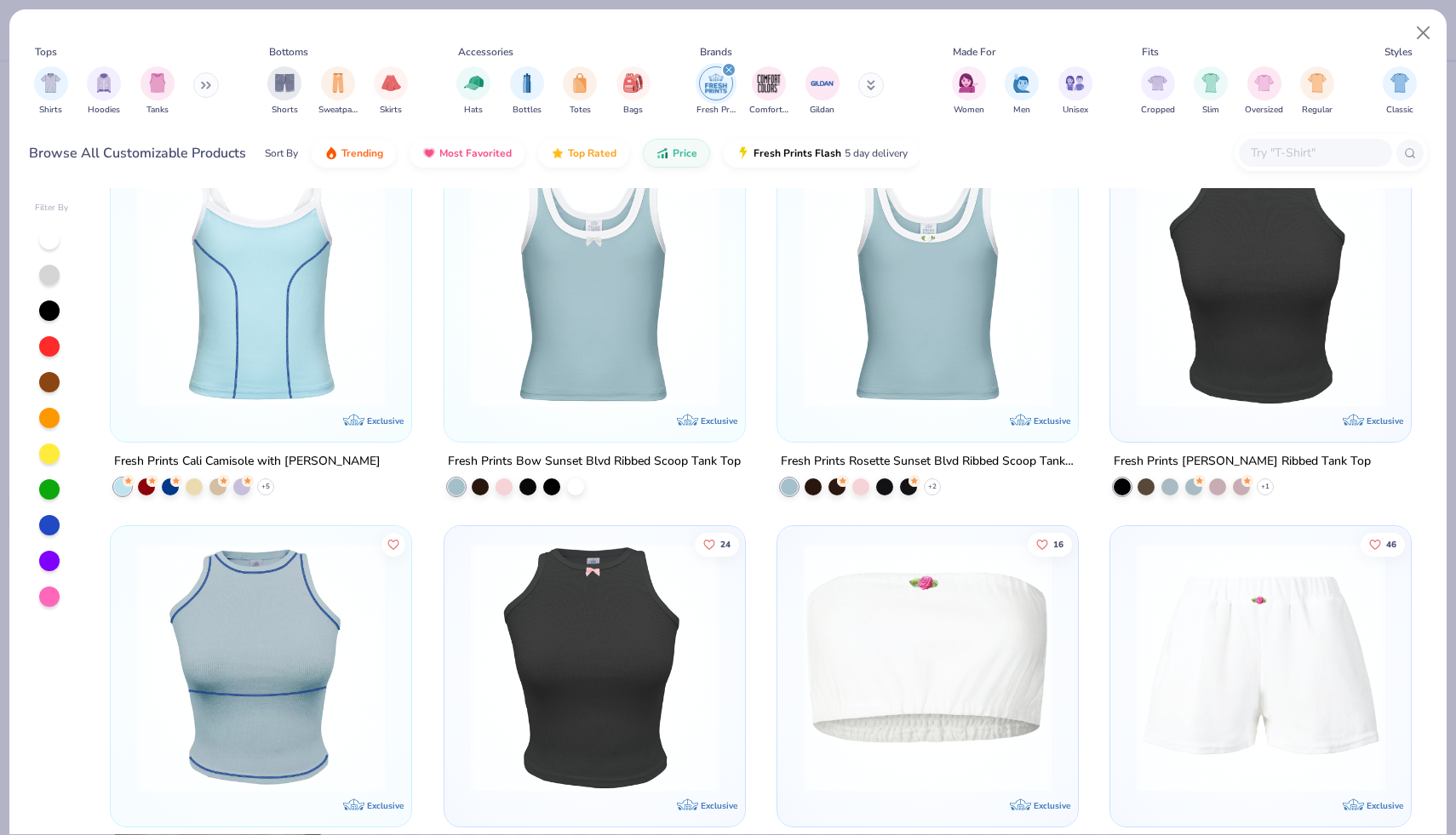
scroll to position [2366, 0]
click at [294, 333] on img at bounding box center [261, 283] width 266 height 250
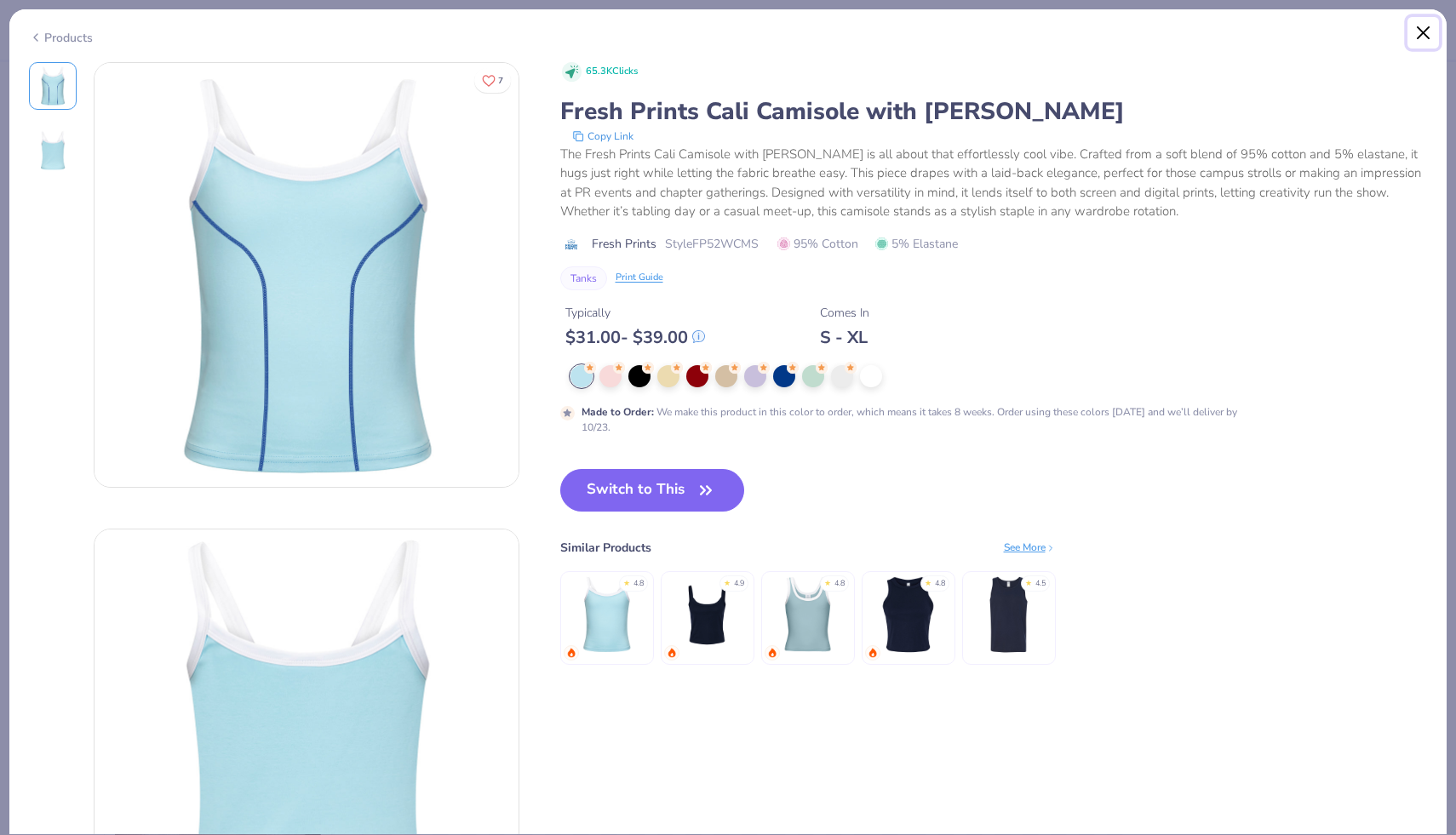
click at [1415, 34] on button "Close" at bounding box center [1423, 33] width 32 height 32
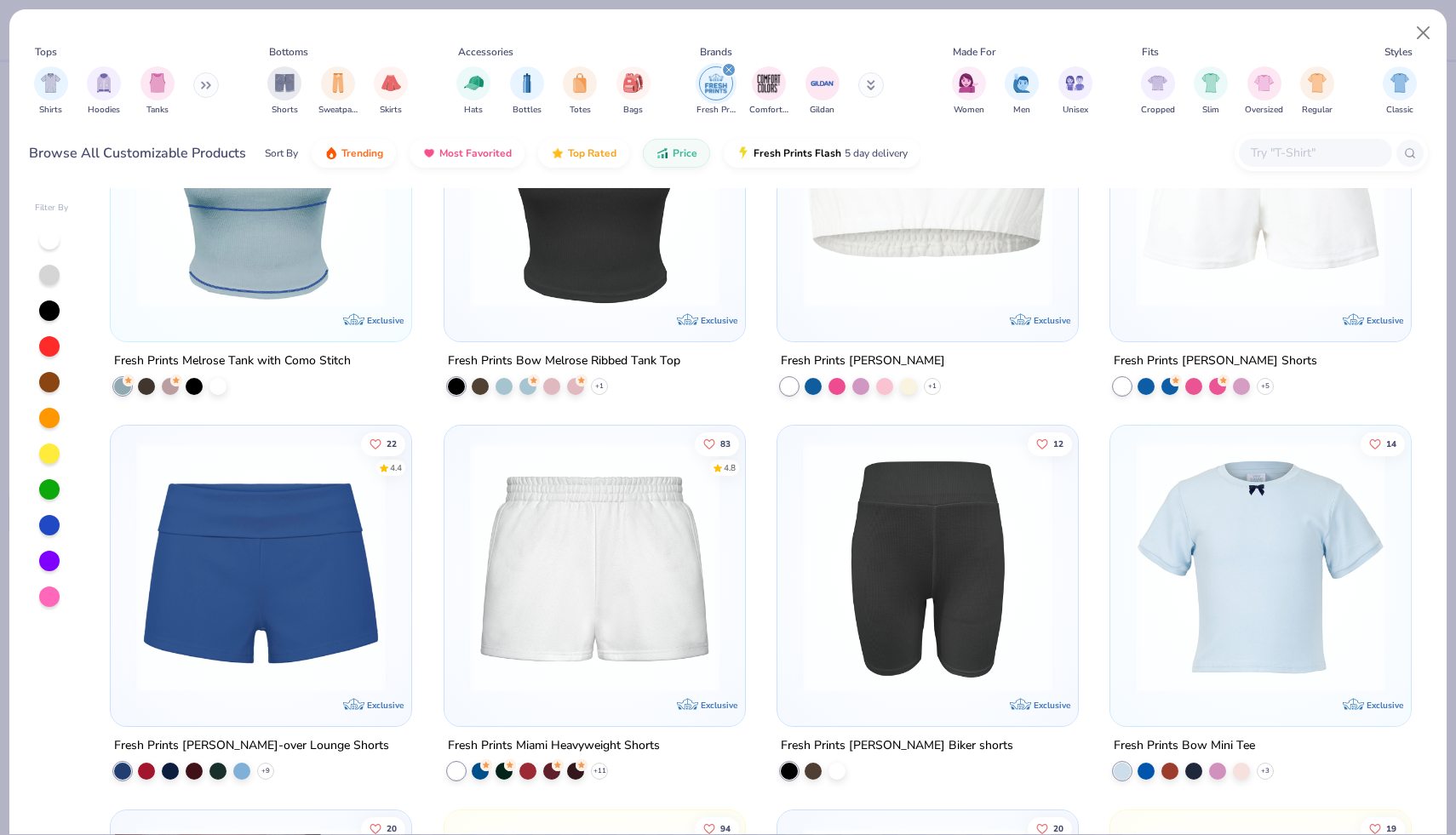
scroll to position [2856, 0]
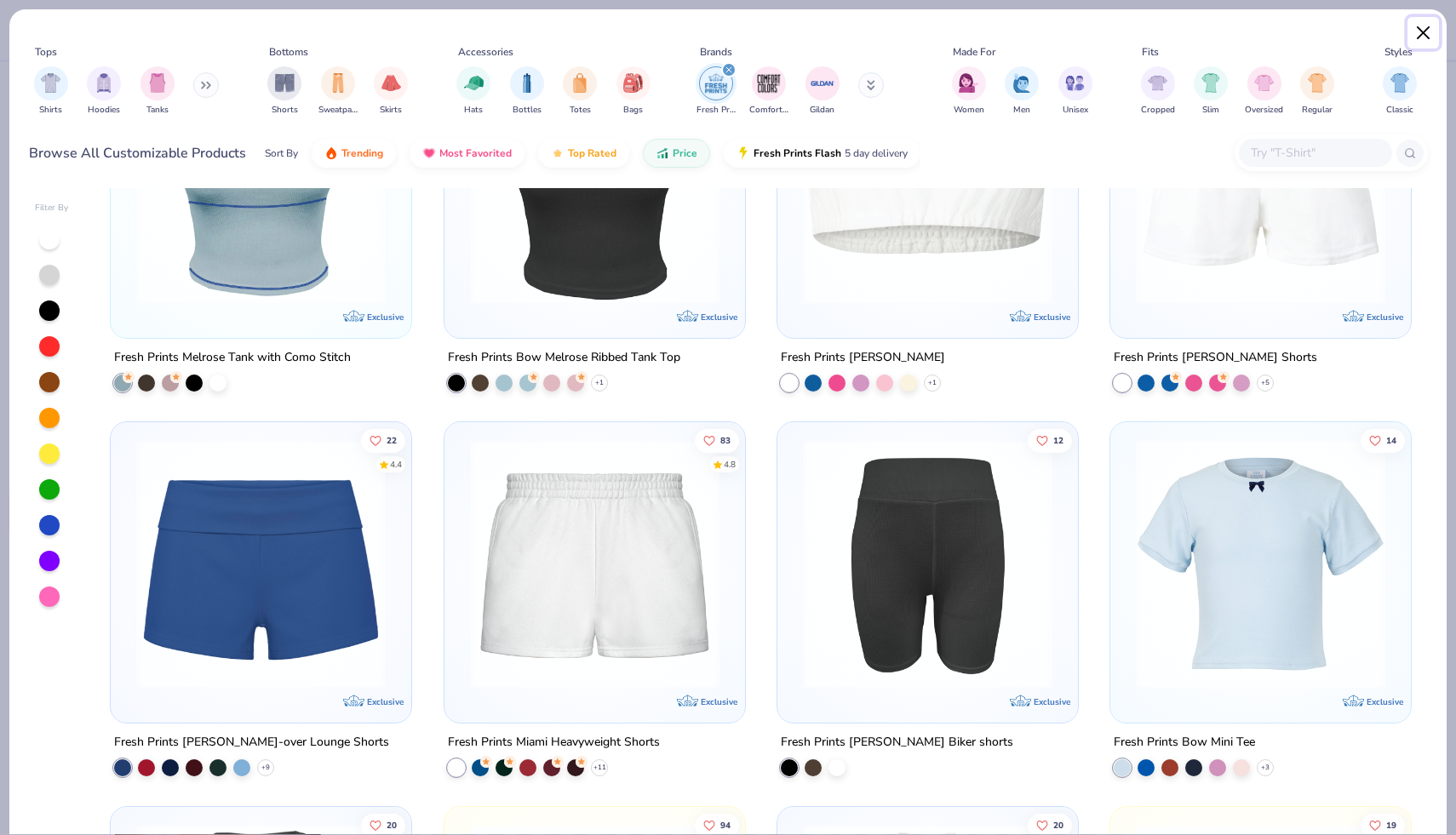
click at [1428, 23] on button "Close" at bounding box center [1423, 33] width 32 height 32
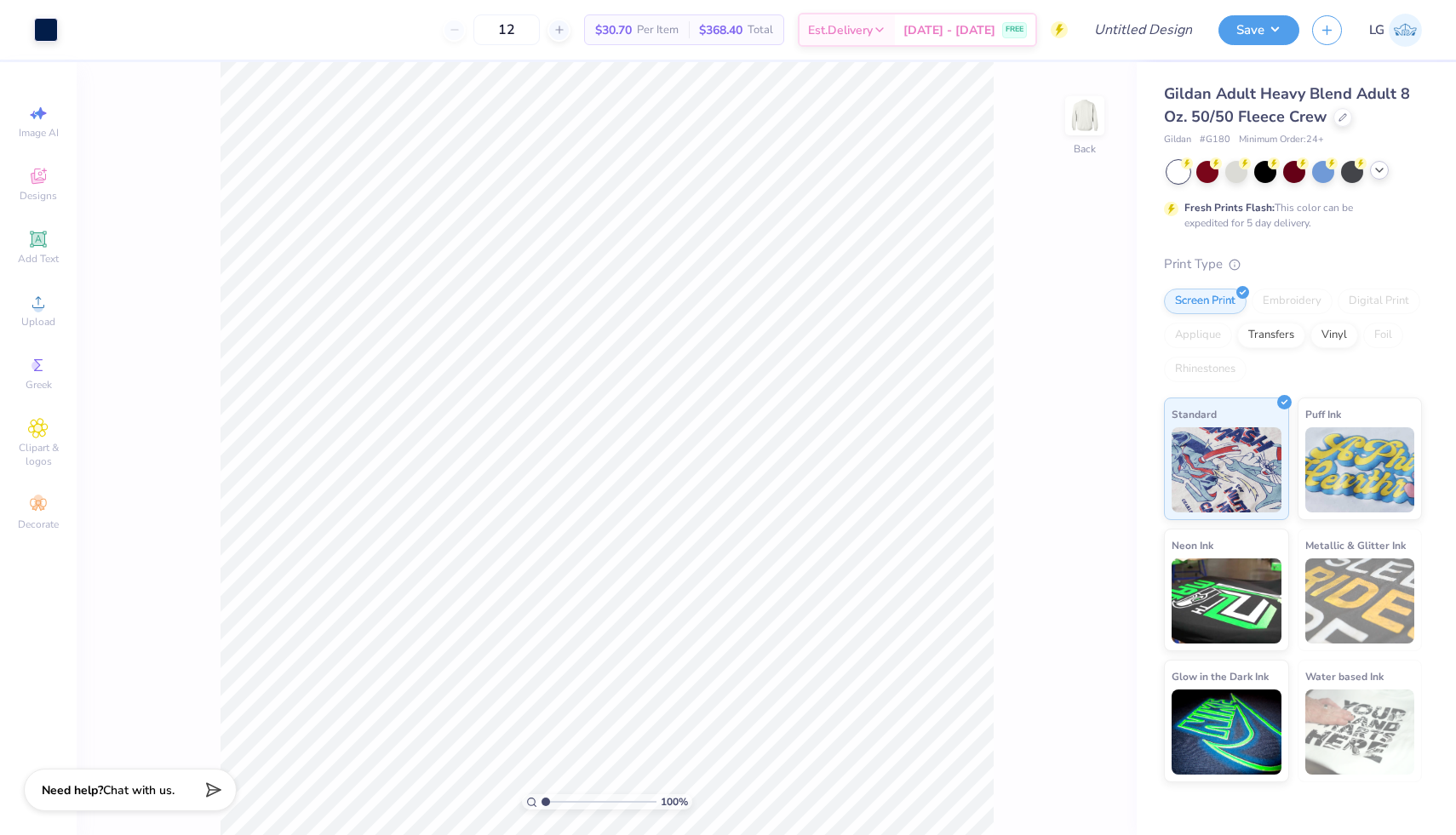
click at [1385, 173] on icon at bounding box center [1379, 170] width 14 height 14
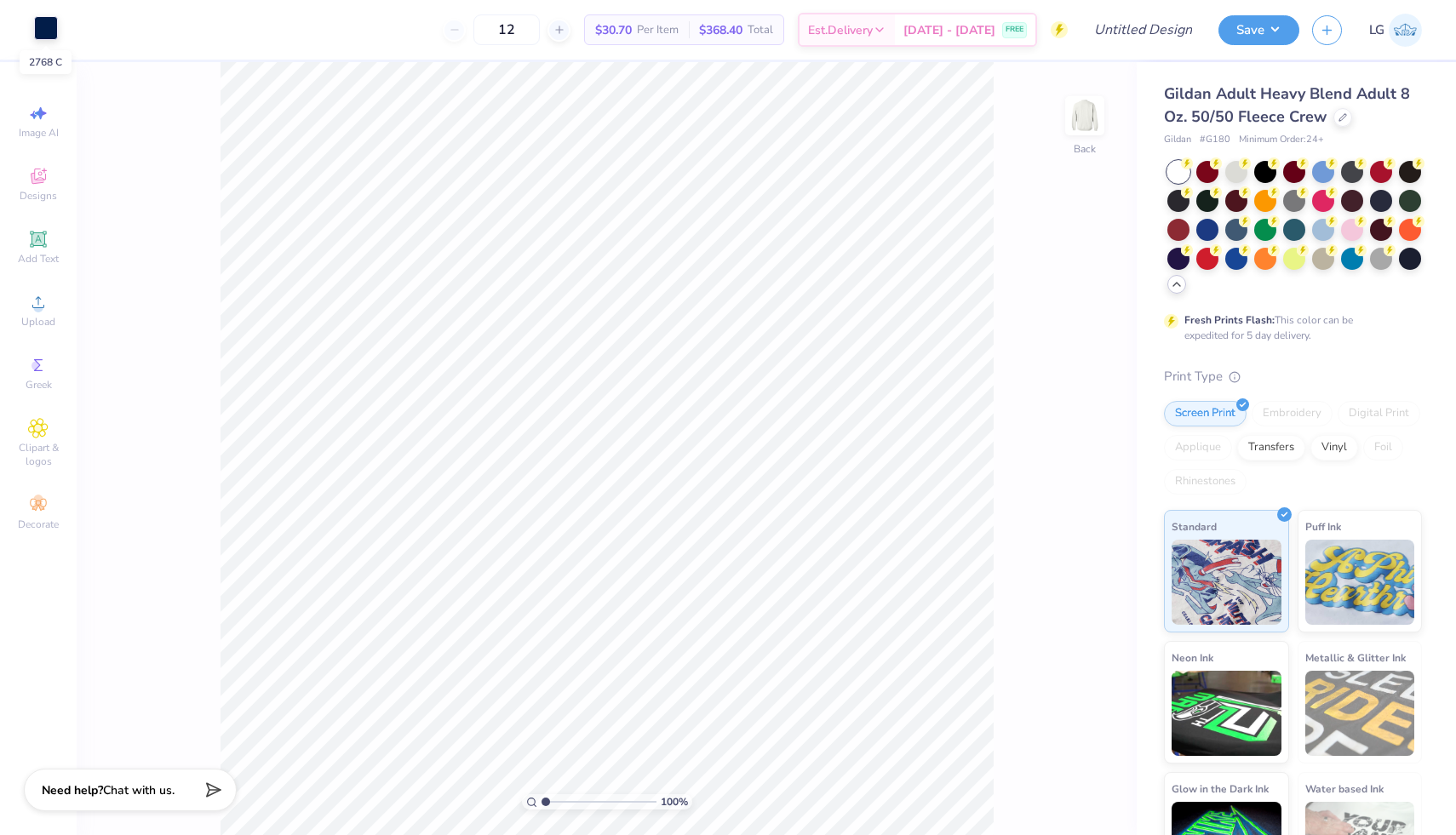
click at [46, 31] on div at bounding box center [46, 28] width 24 height 24
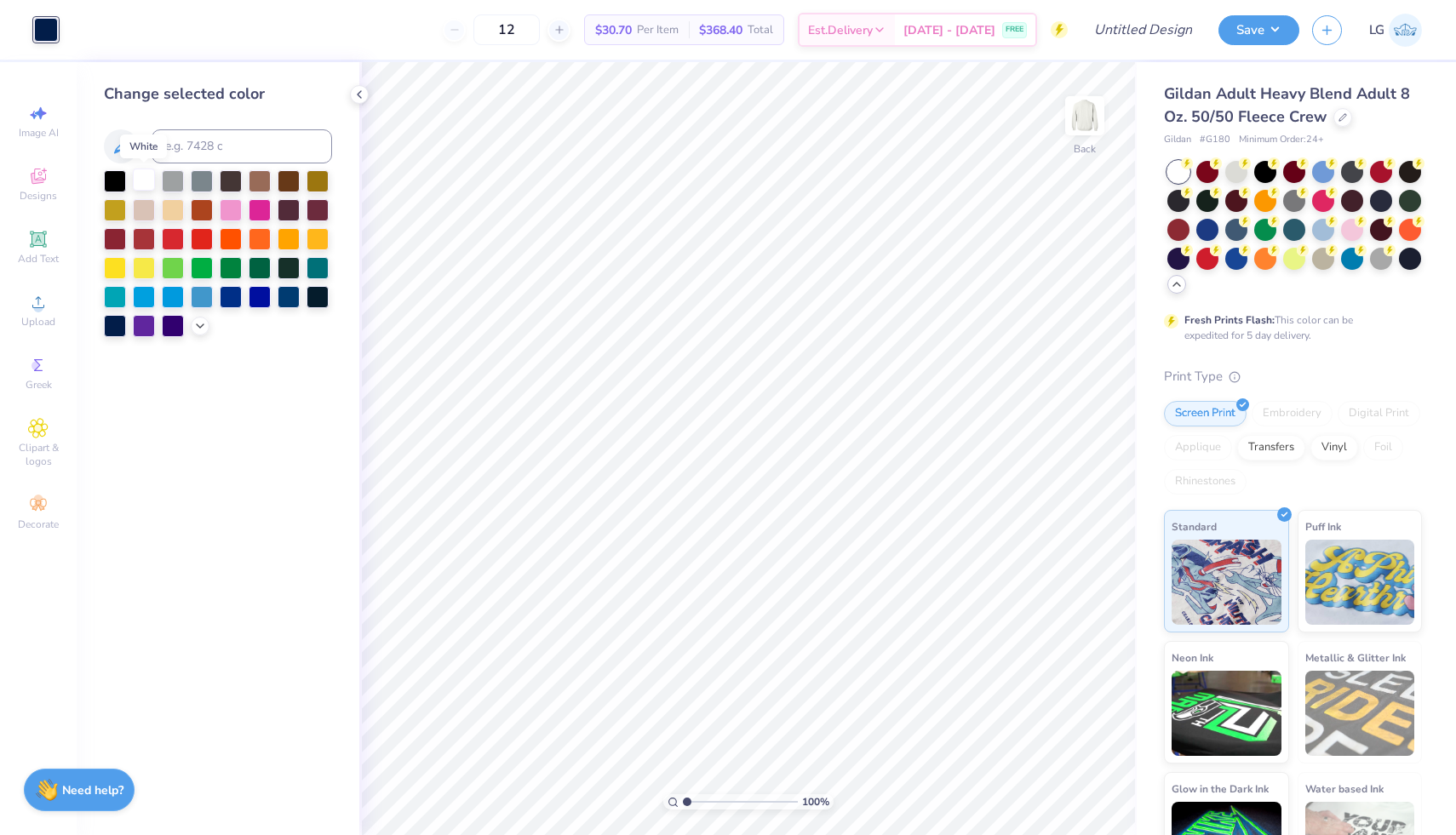
click at [151, 180] on div at bounding box center [144, 179] width 22 height 22
click at [1408, 252] on div at bounding box center [1410, 257] width 22 height 22
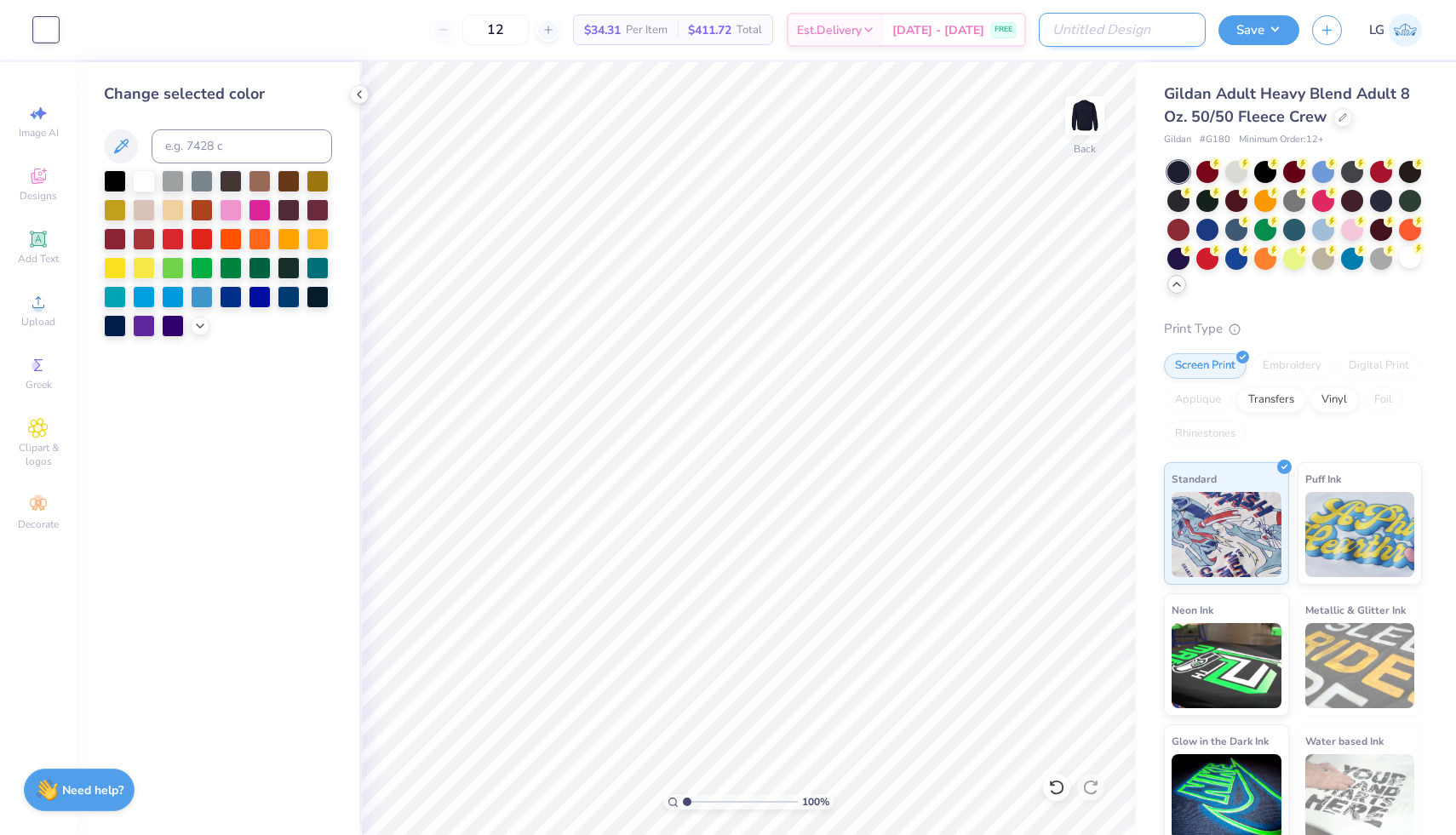
click at [1109, 33] on input "Design Title" at bounding box center [1122, 29] width 166 height 34
type input "TD post bid day"
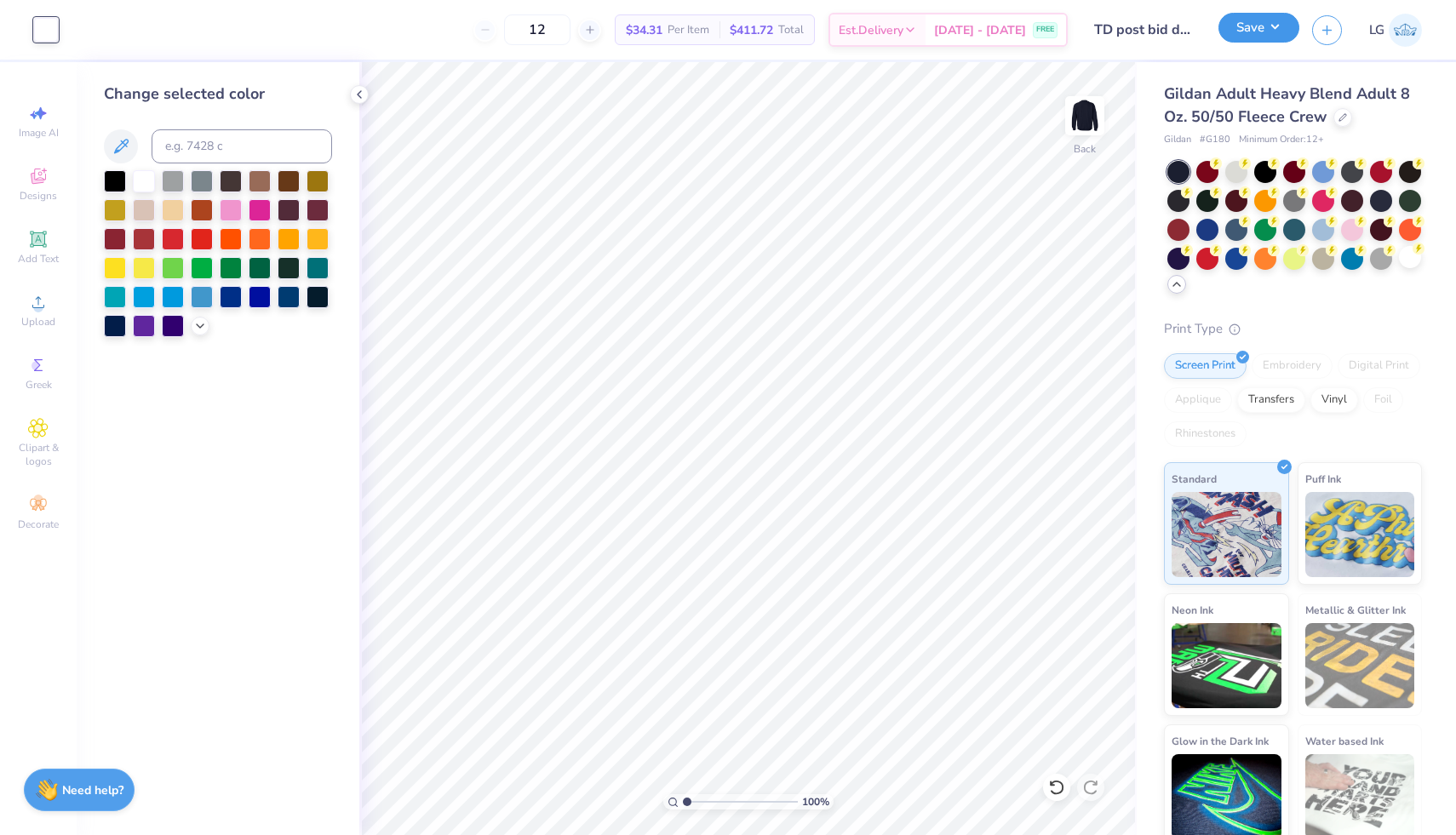
click at [1271, 32] on button "Save" at bounding box center [1258, 27] width 80 height 30
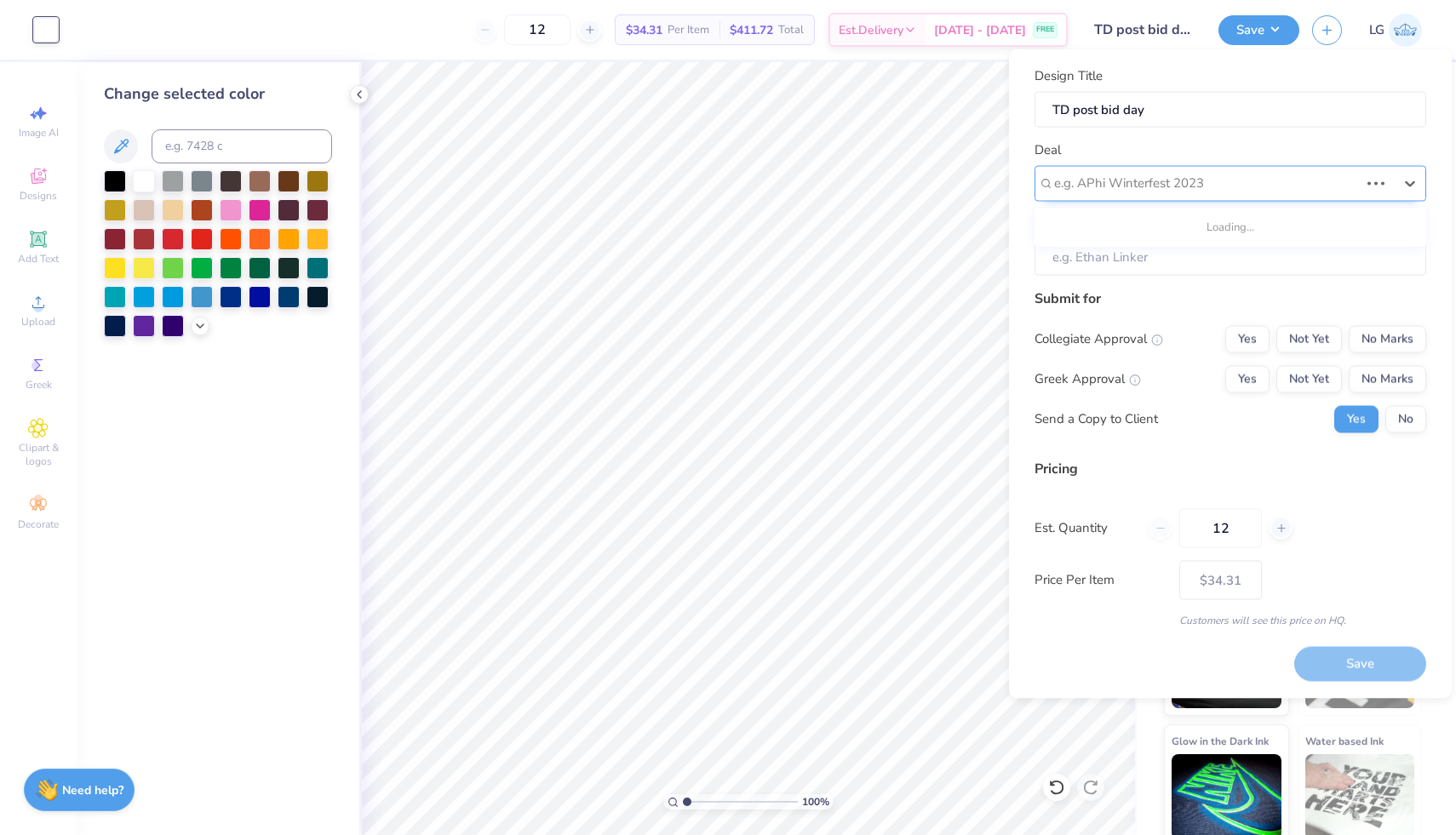
click at [1278, 171] on div "e.g. APhi Winterfest 2023" at bounding box center [1206, 183] width 308 height 27
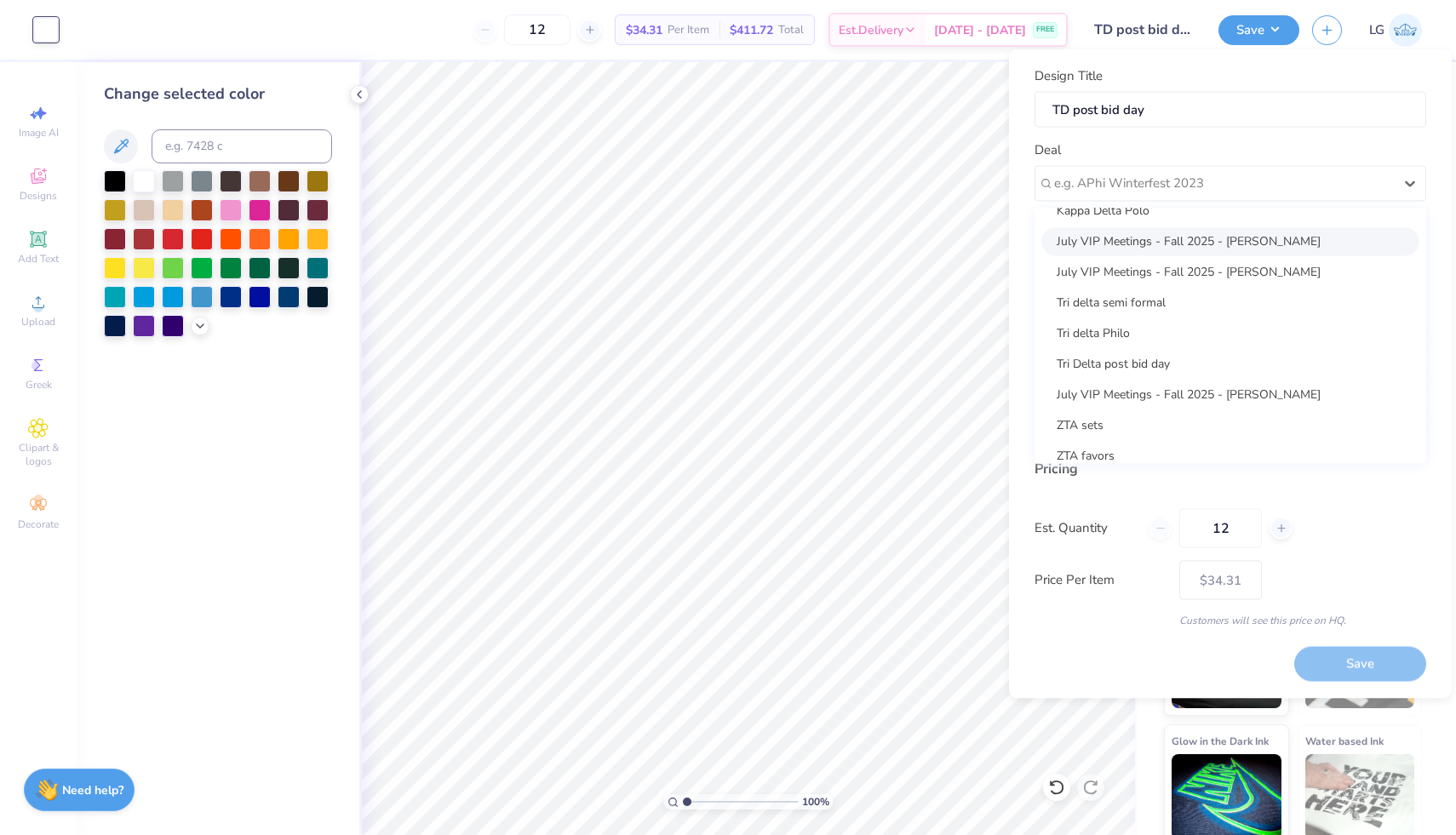
scroll to position [328, 0]
click at [1181, 350] on div "Tri Delta post bid day" at bounding box center [1230, 359] width 378 height 28
type input "[PERSON_NAME]"
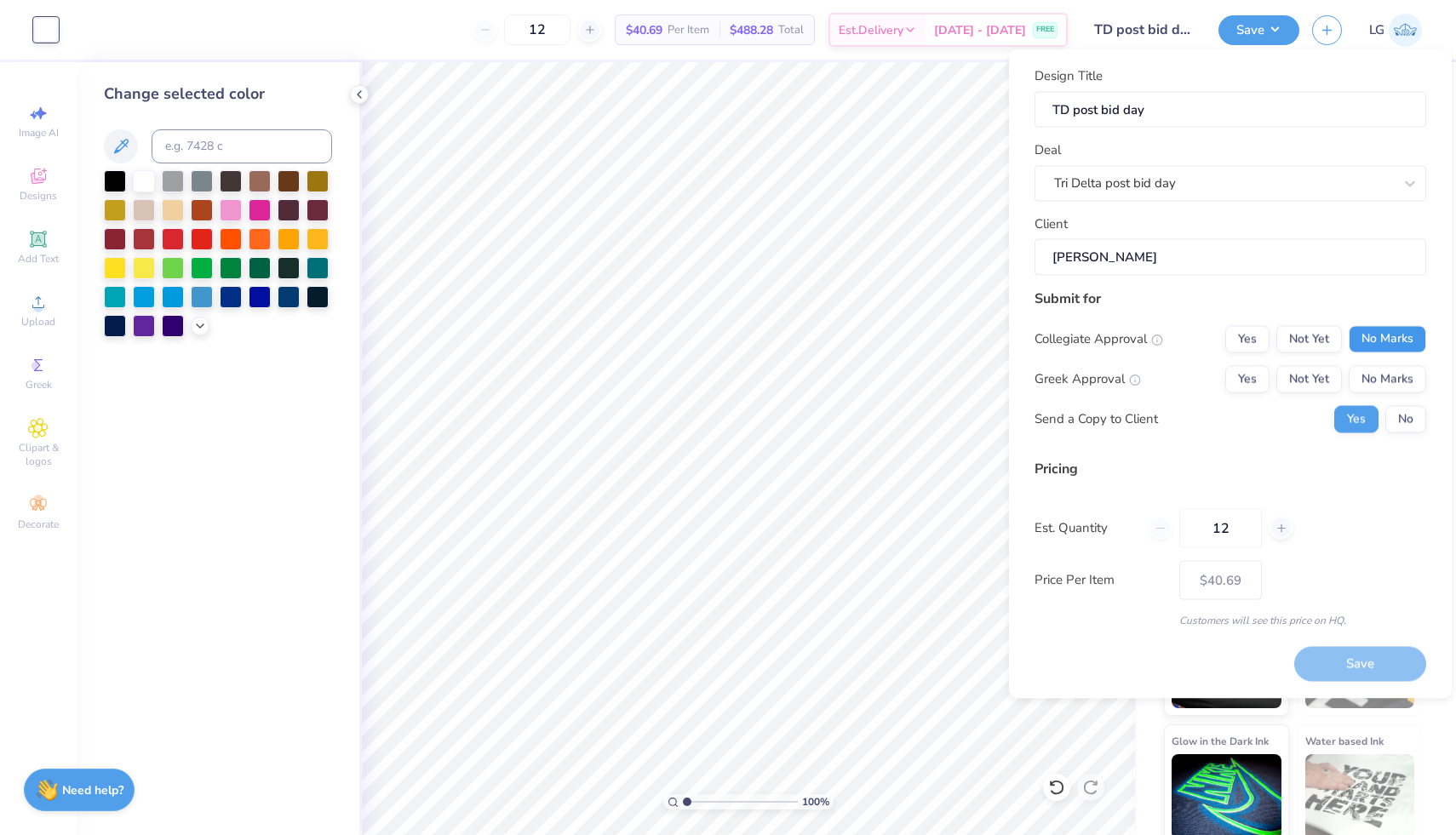
click at [1407, 338] on button "No Marks" at bounding box center [1387, 339] width 78 height 27
click at [1243, 378] on button "Yes" at bounding box center [1247, 379] width 44 height 27
click at [1386, 673] on button "Save" at bounding box center [1360, 665] width 132 height 35
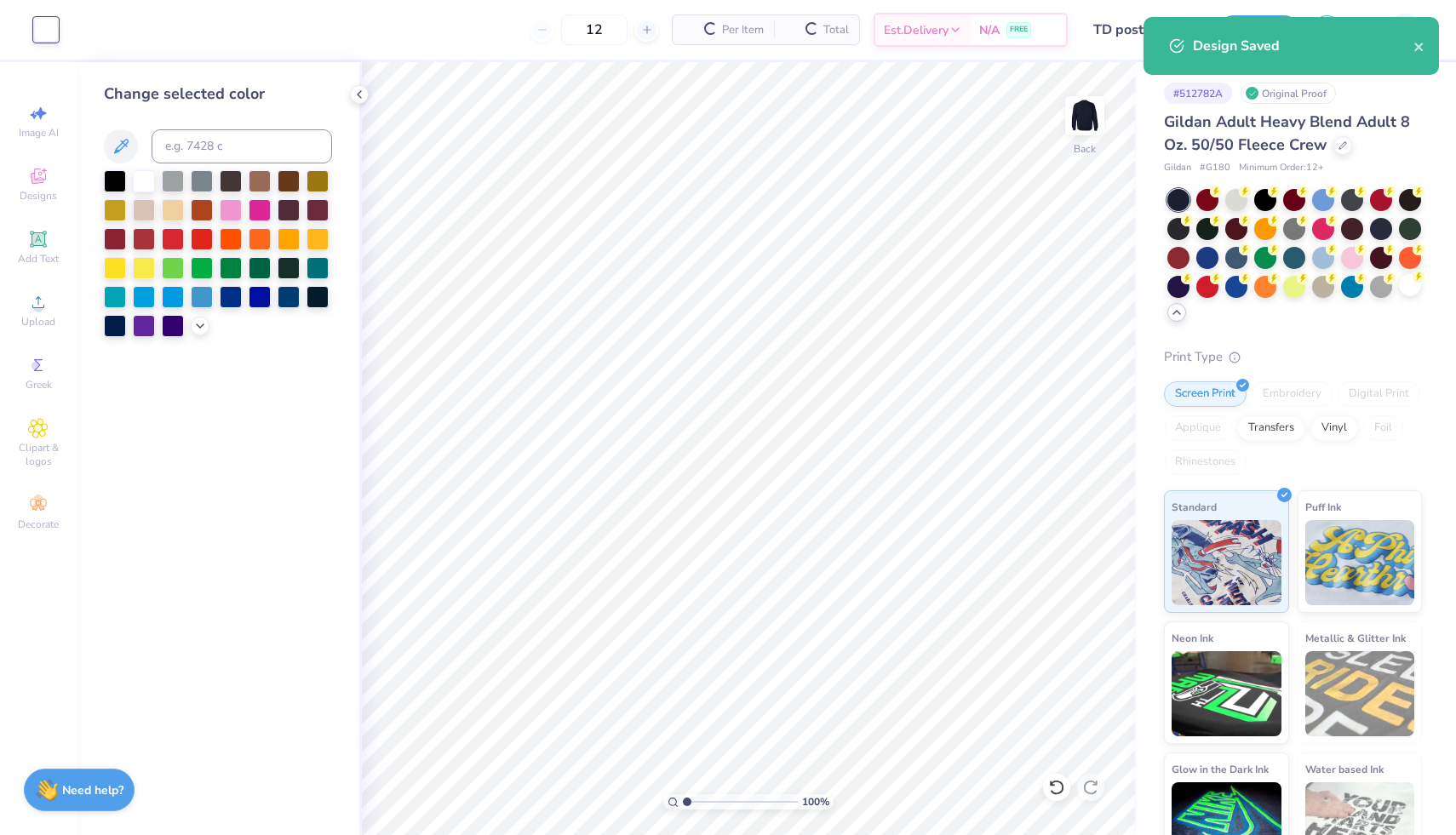
type input "$40.69"
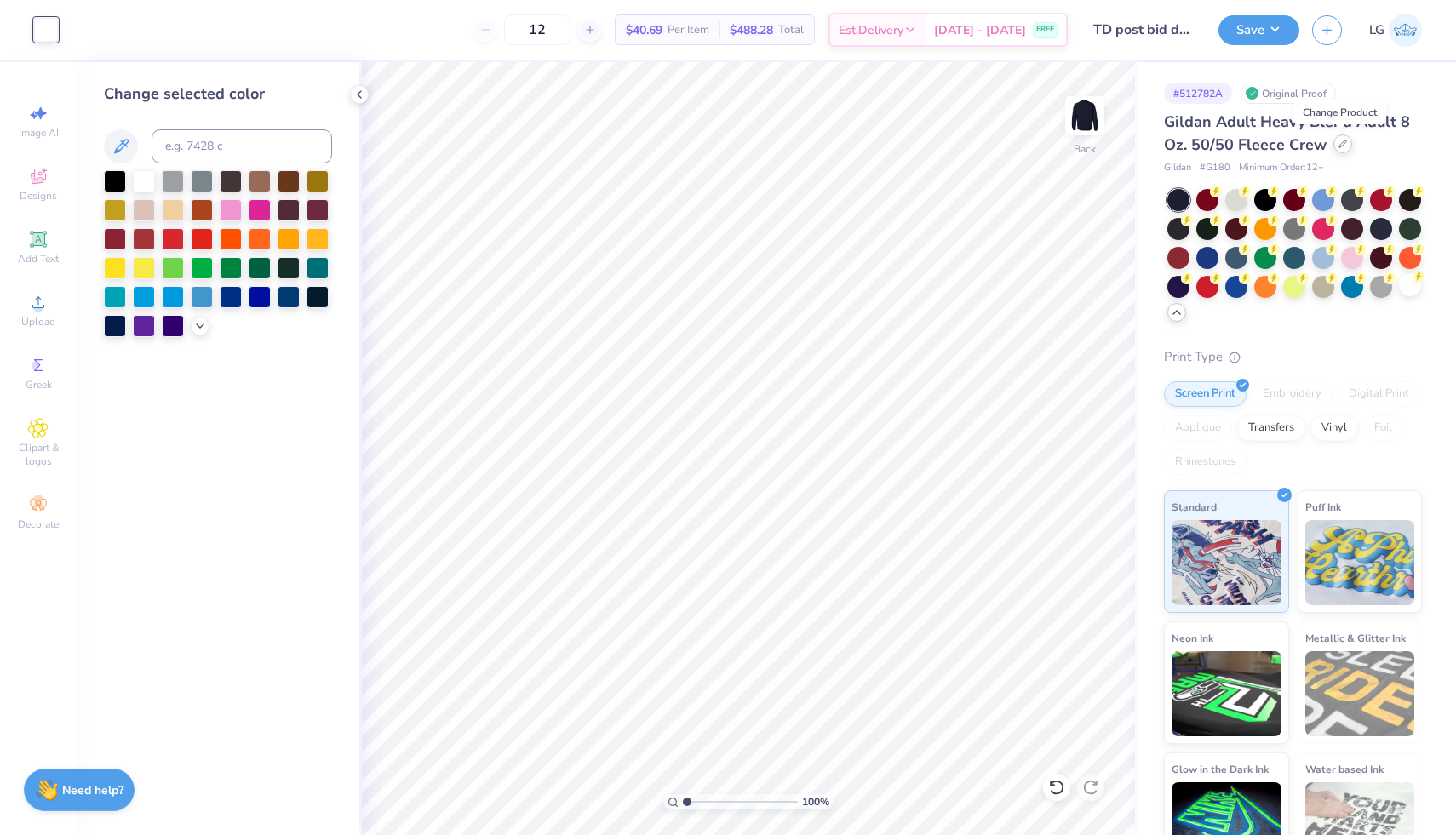
click at [1339, 143] on icon at bounding box center [1343, 144] width 8 height 8
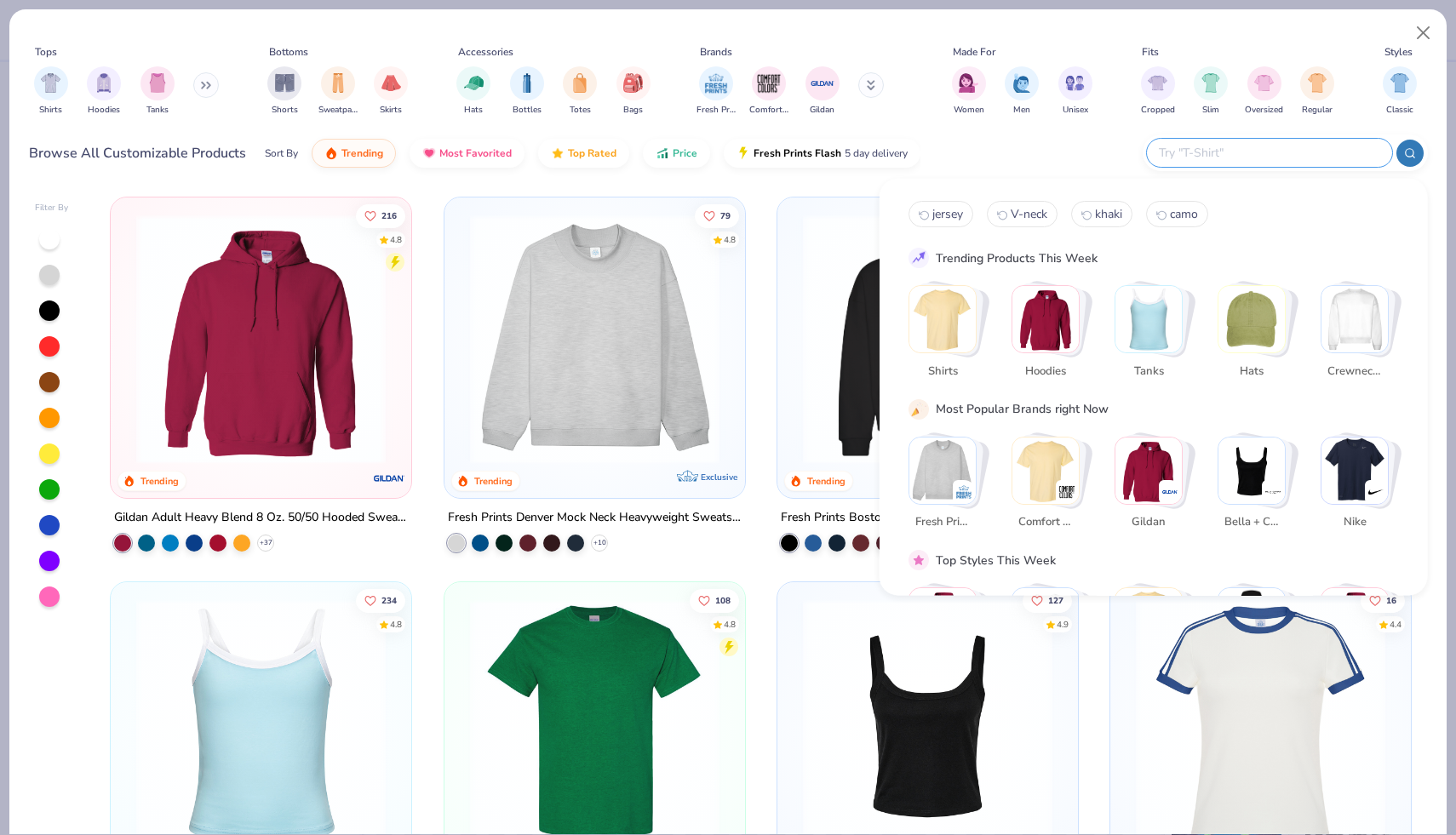
click at [1292, 156] on input "text" at bounding box center [1269, 152] width 223 height 19
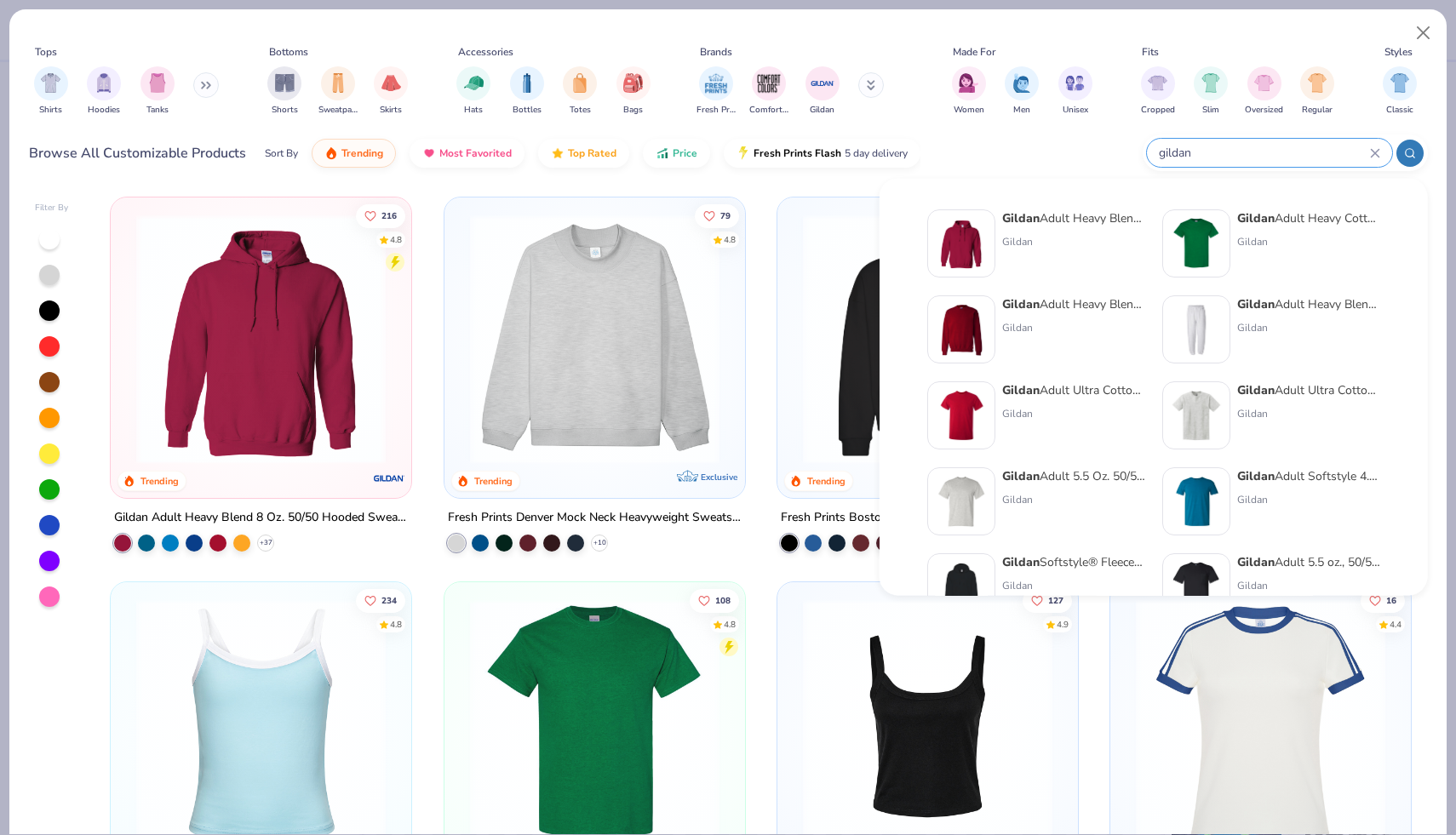
type input "gildan"
click at [1054, 349] on div "Gildan Adult Heavy Blend Adult 8 Oz. 50/50 Fleece Crew Gildan" at bounding box center [1074, 329] width 143 height 68
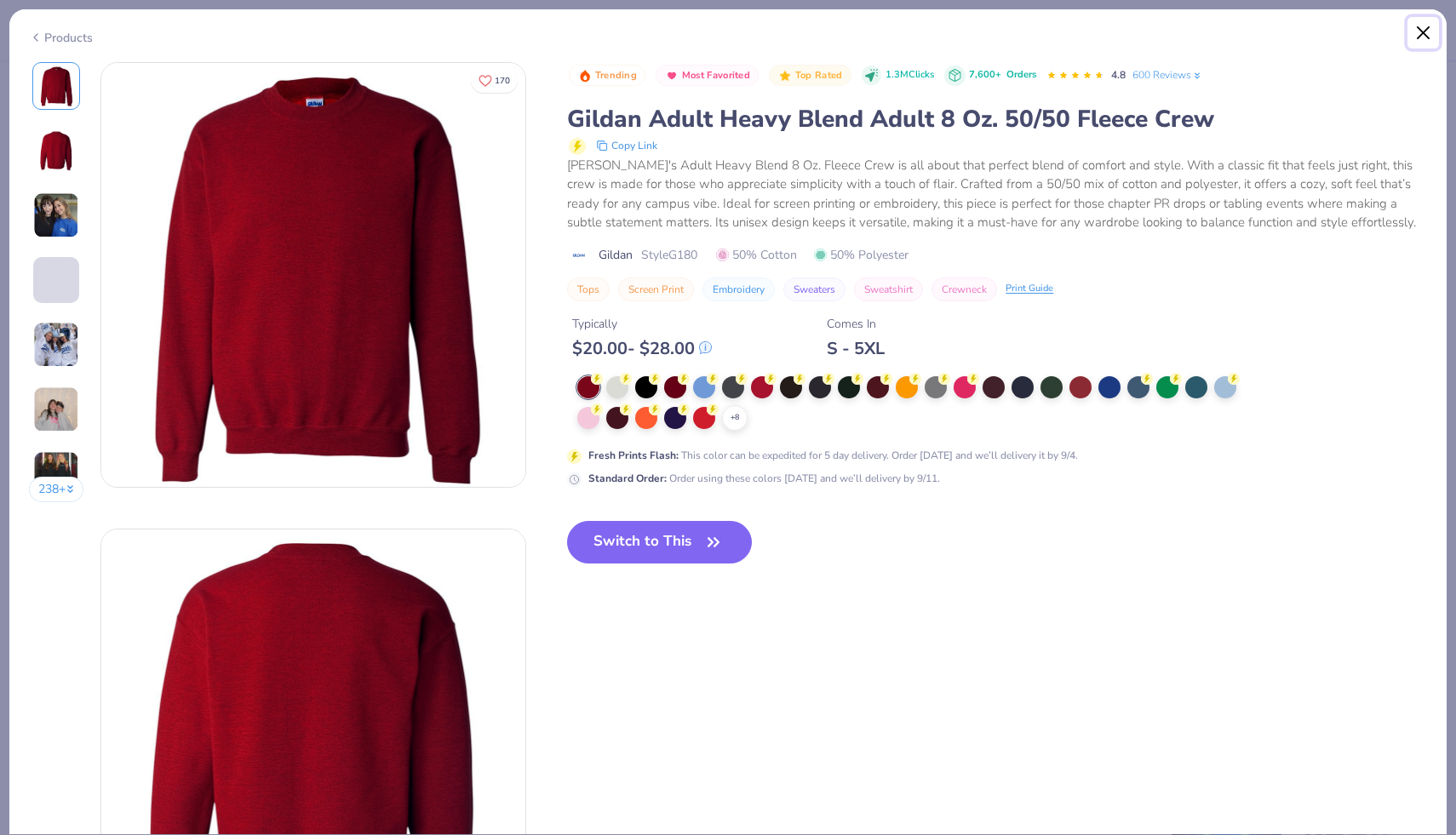
click at [1429, 39] on button "Close" at bounding box center [1423, 33] width 32 height 32
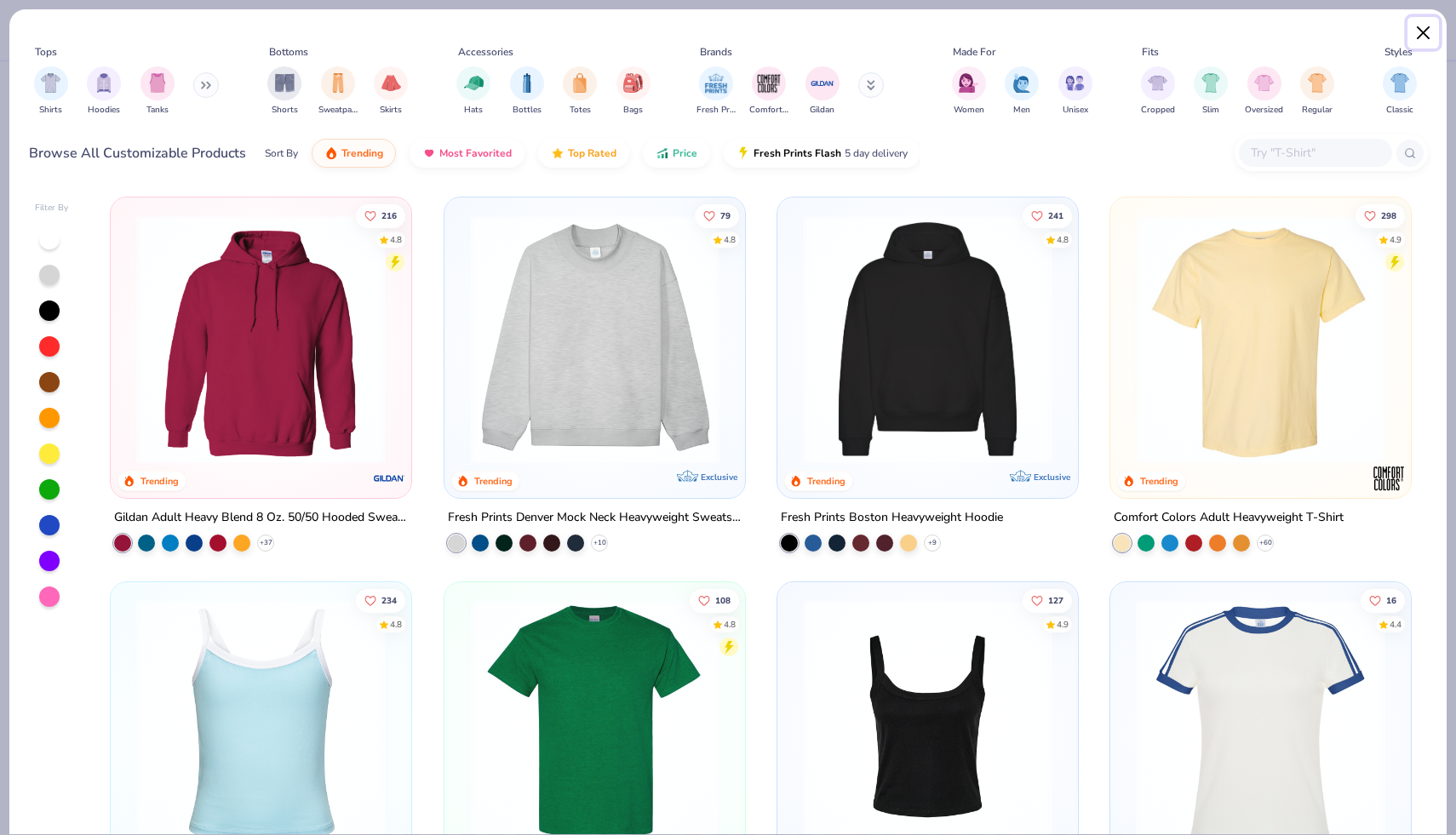
click at [1429, 39] on button "Close" at bounding box center [1423, 33] width 32 height 32
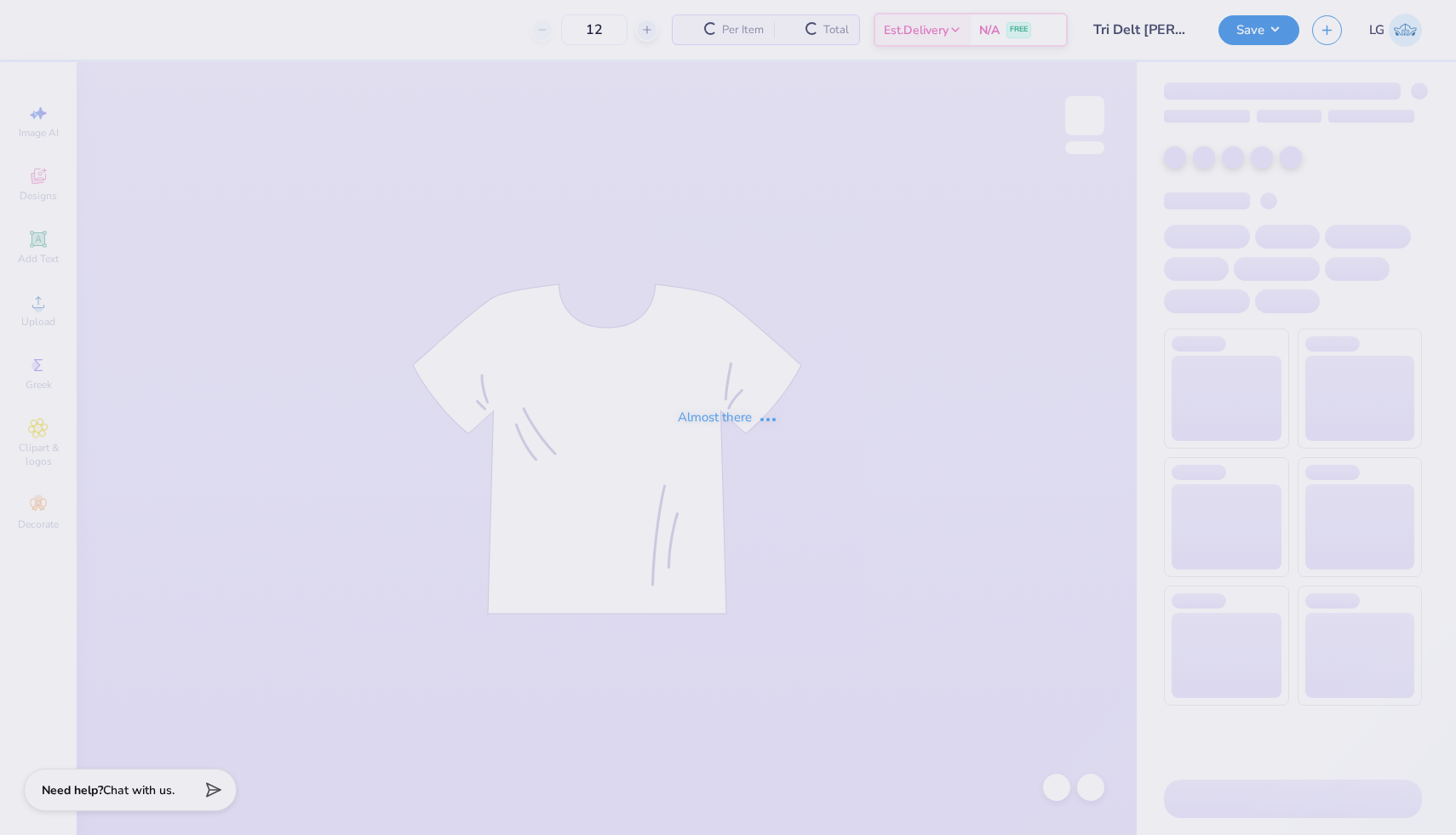
type input "50"
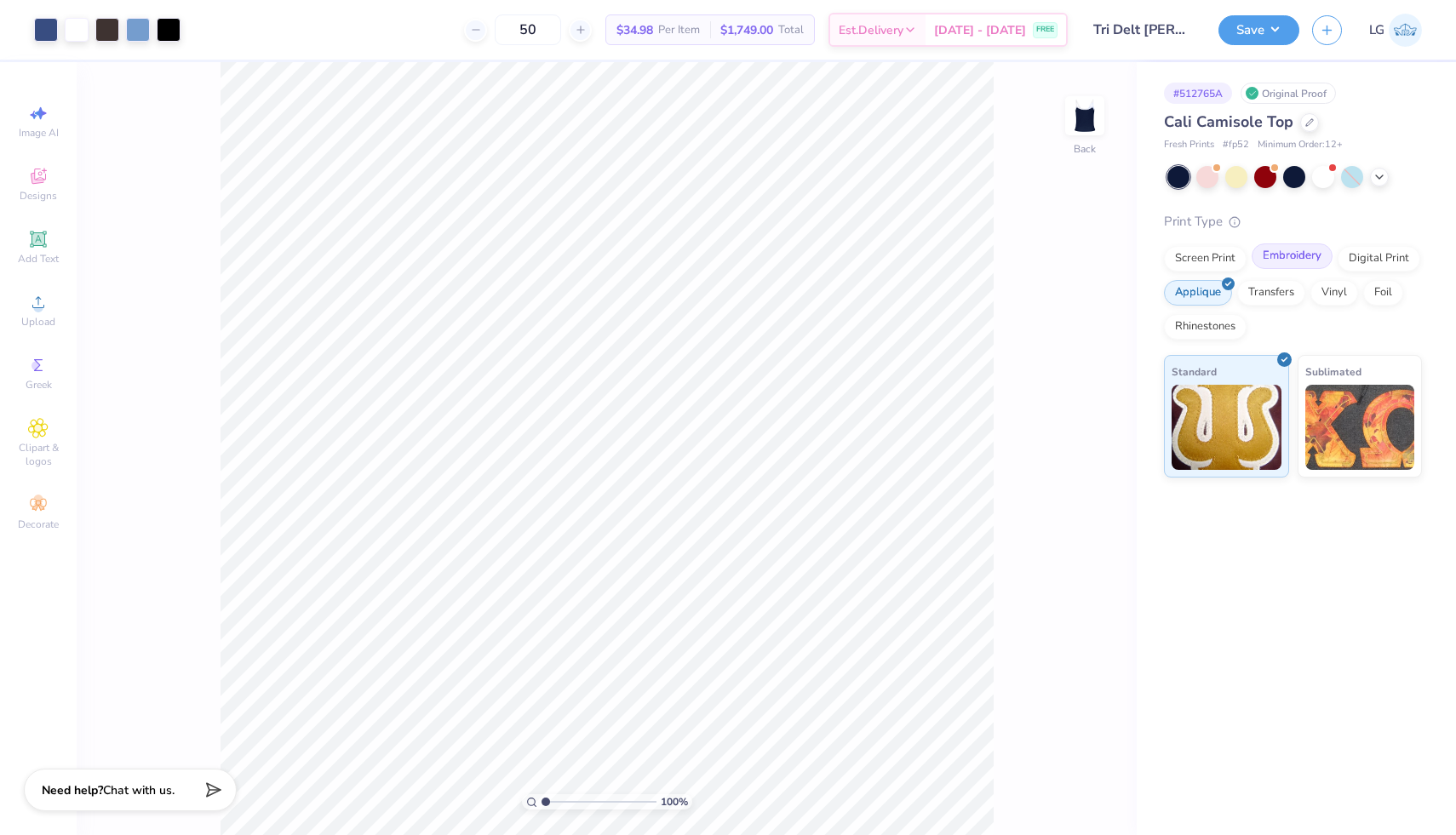
click at [1285, 259] on div "Embroidery" at bounding box center [1292, 256] width 80 height 26
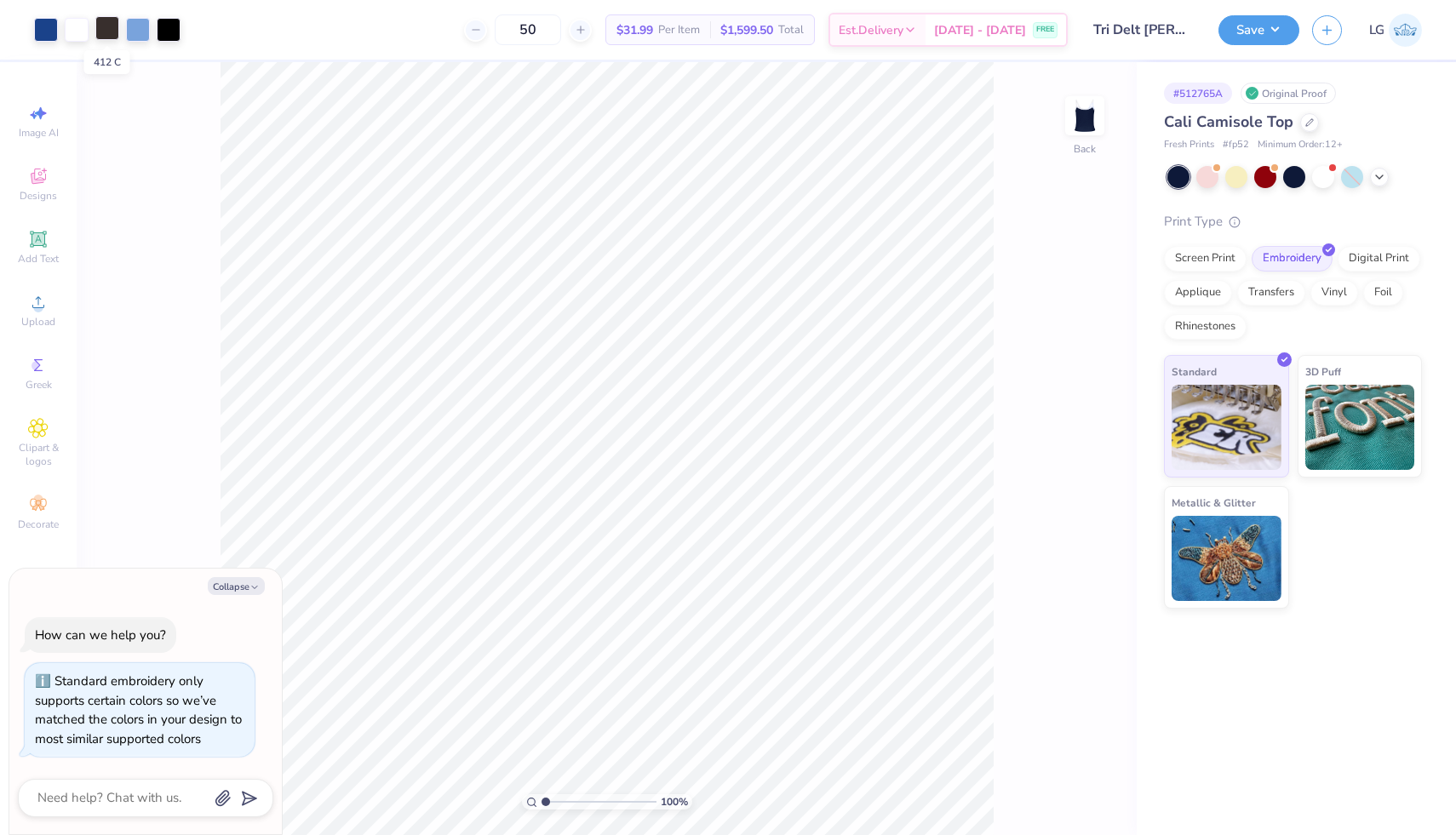
click at [114, 32] on div at bounding box center [107, 28] width 24 height 24
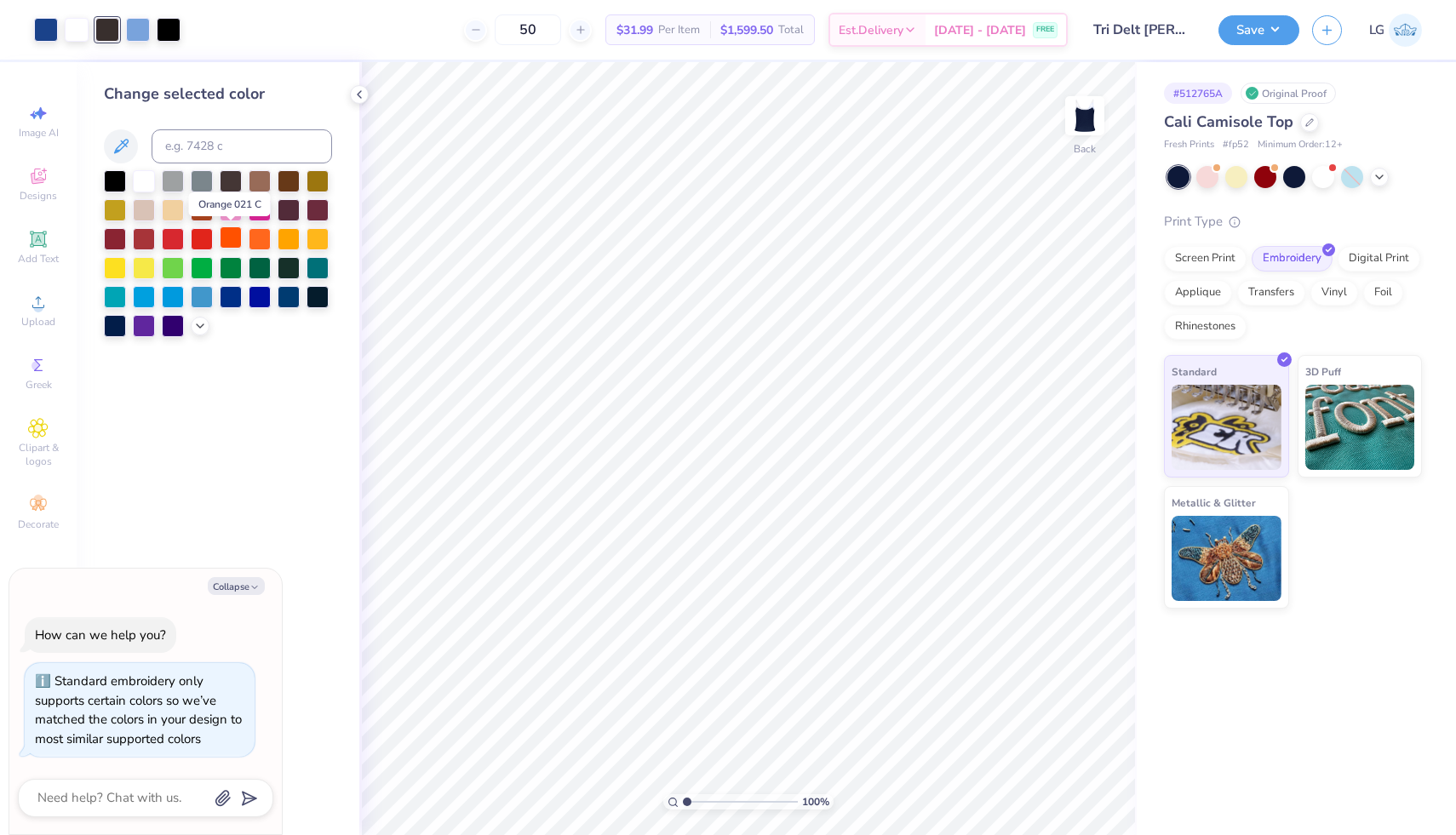
click at [226, 236] on div at bounding box center [230, 238] width 22 height 22
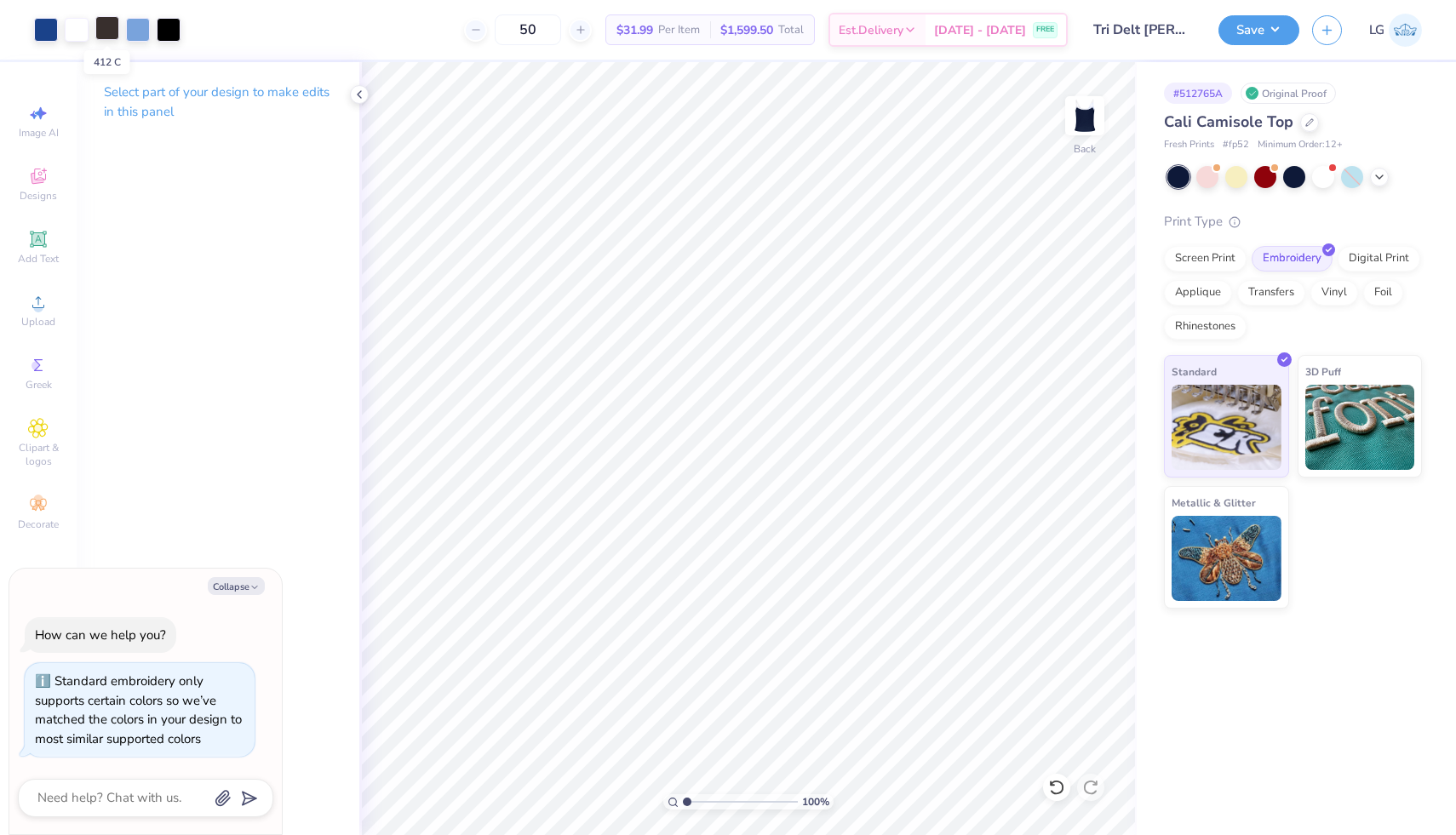
click at [105, 18] on div at bounding box center [107, 28] width 24 height 24
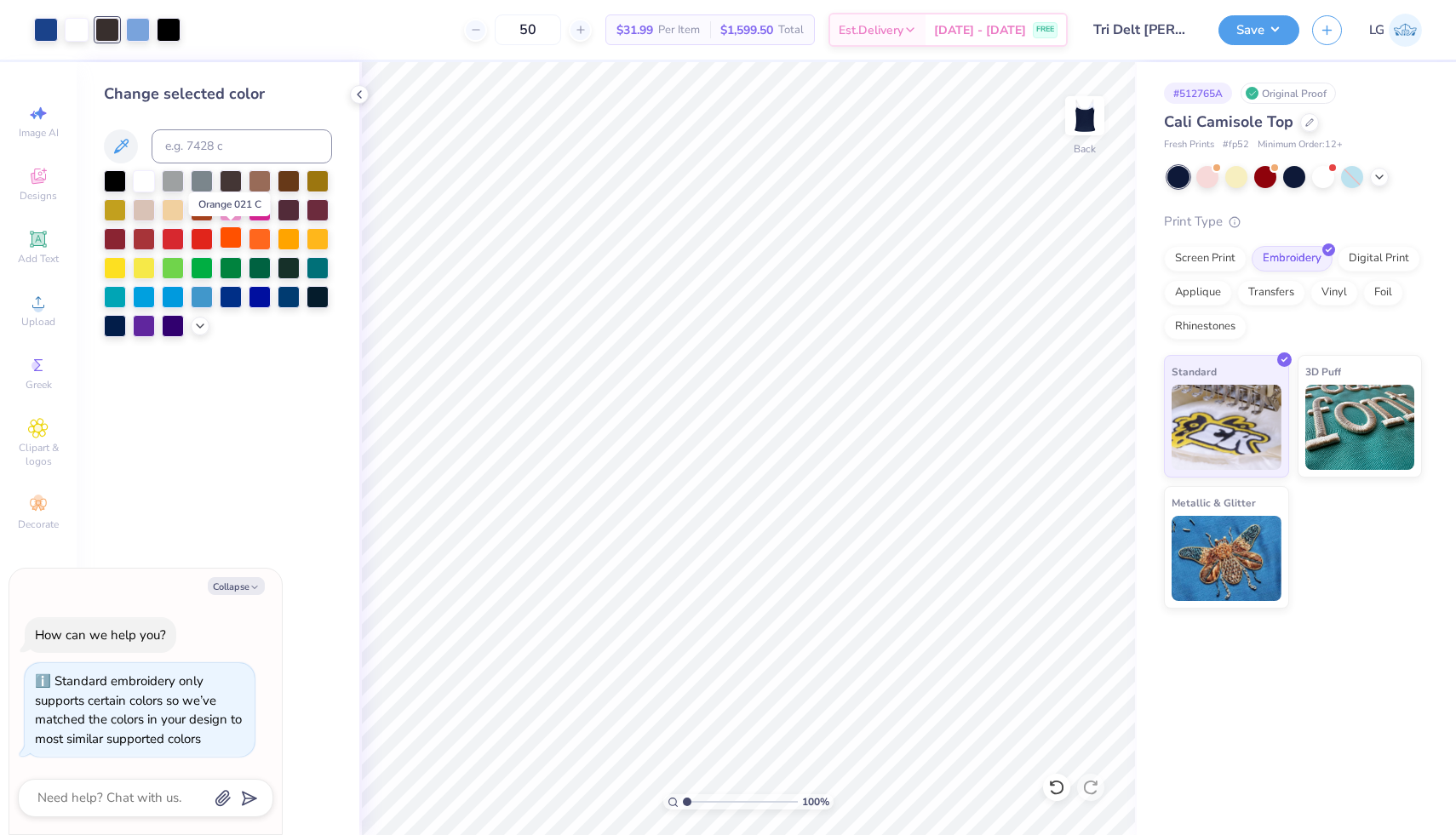
click at [236, 236] on div at bounding box center [230, 238] width 22 height 22
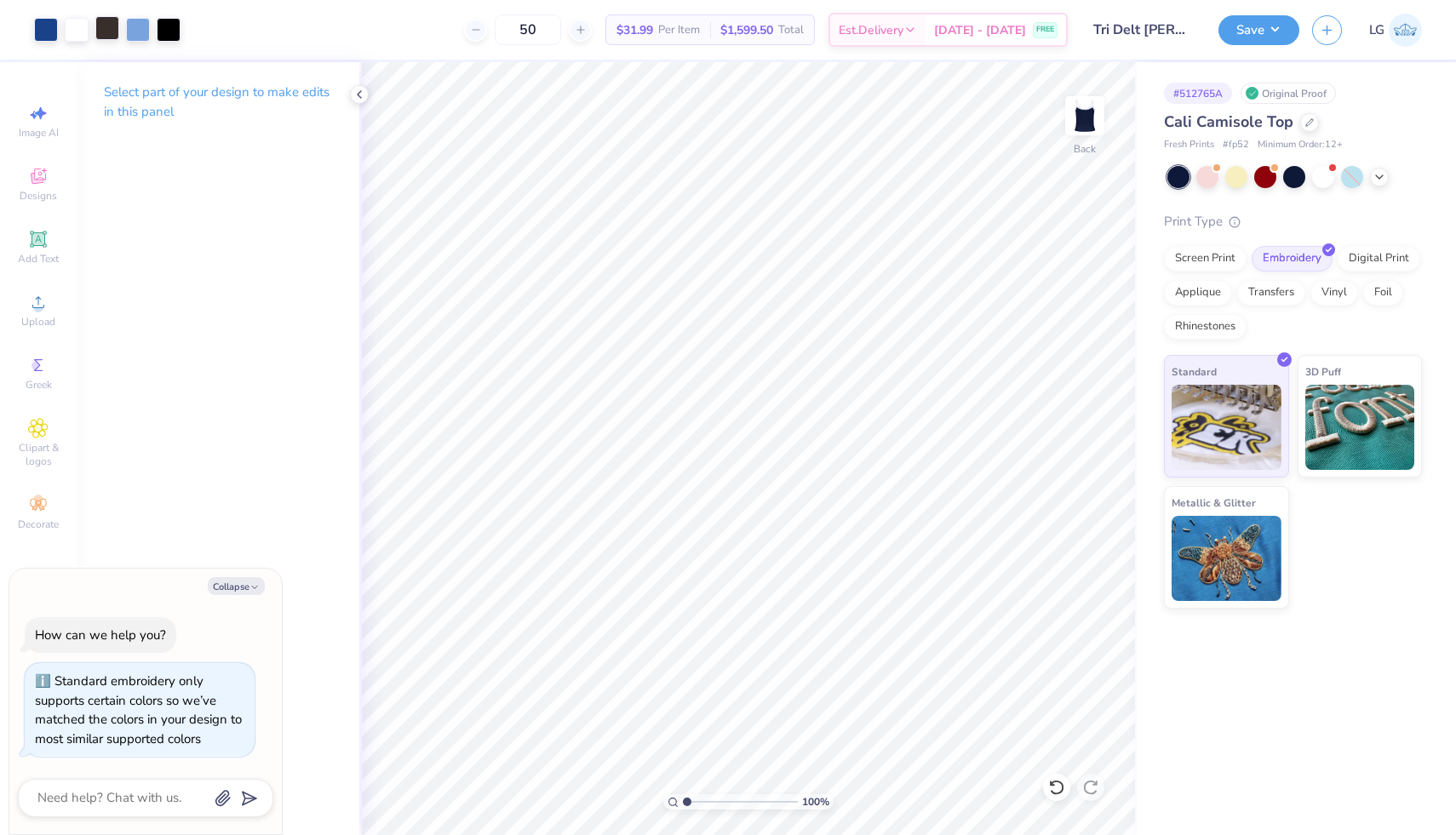
click at [103, 30] on div at bounding box center [107, 28] width 24 height 24
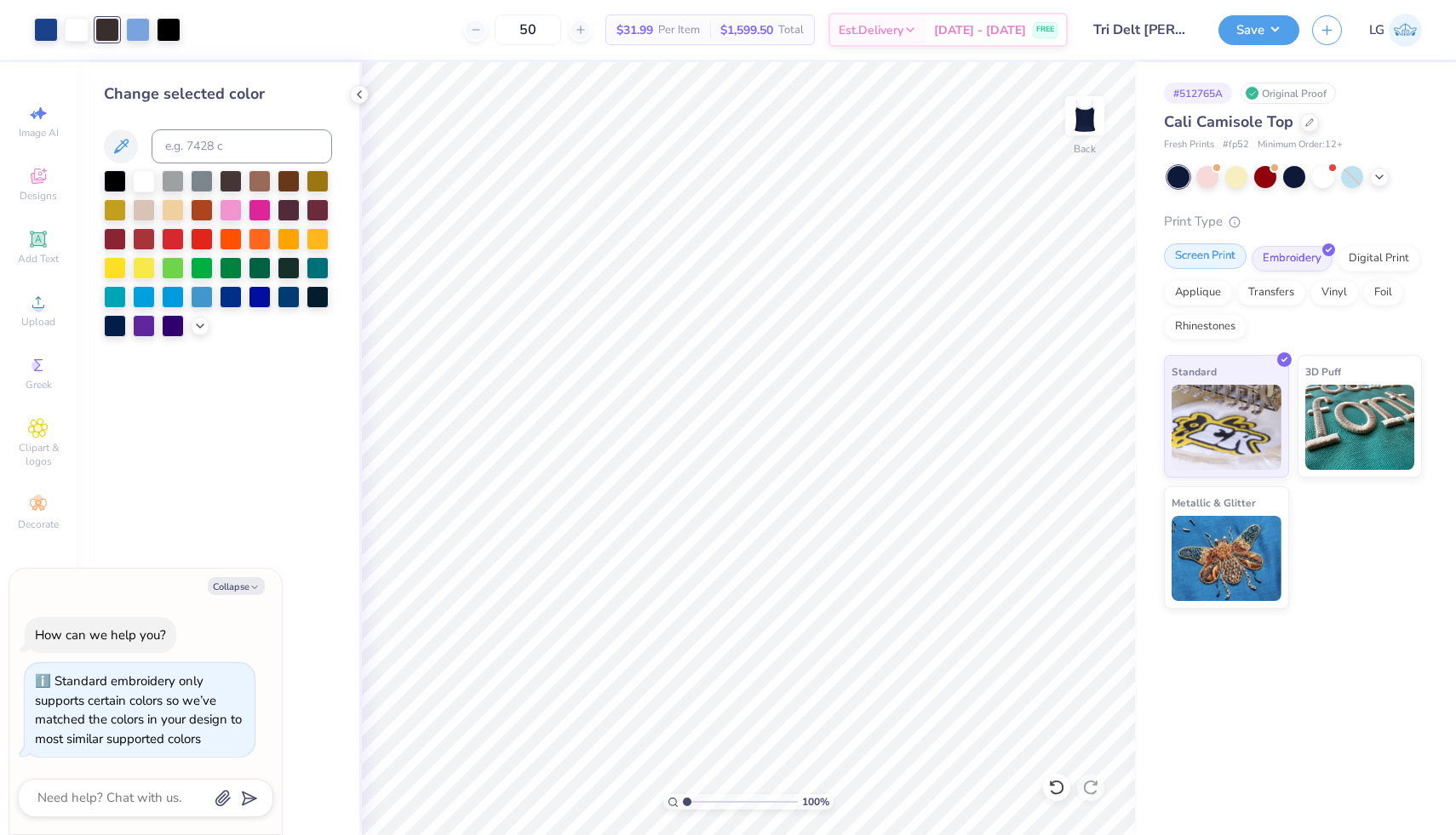
click at [1192, 258] on div "Screen Print" at bounding box center [1205, 256] width 82 height 26
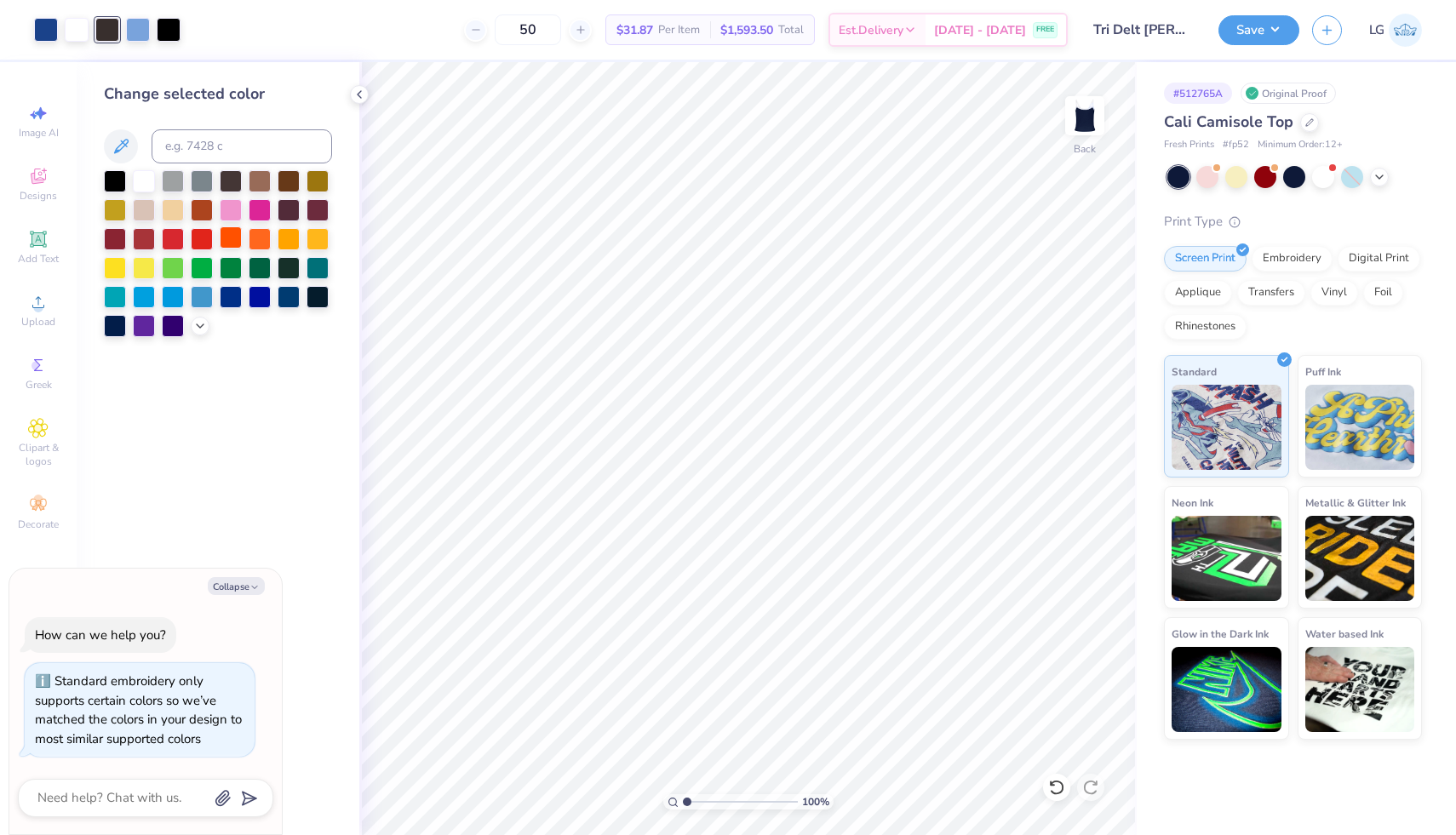
click at [234, 236] on div at bounding box center [230, 238] width 22 height 22
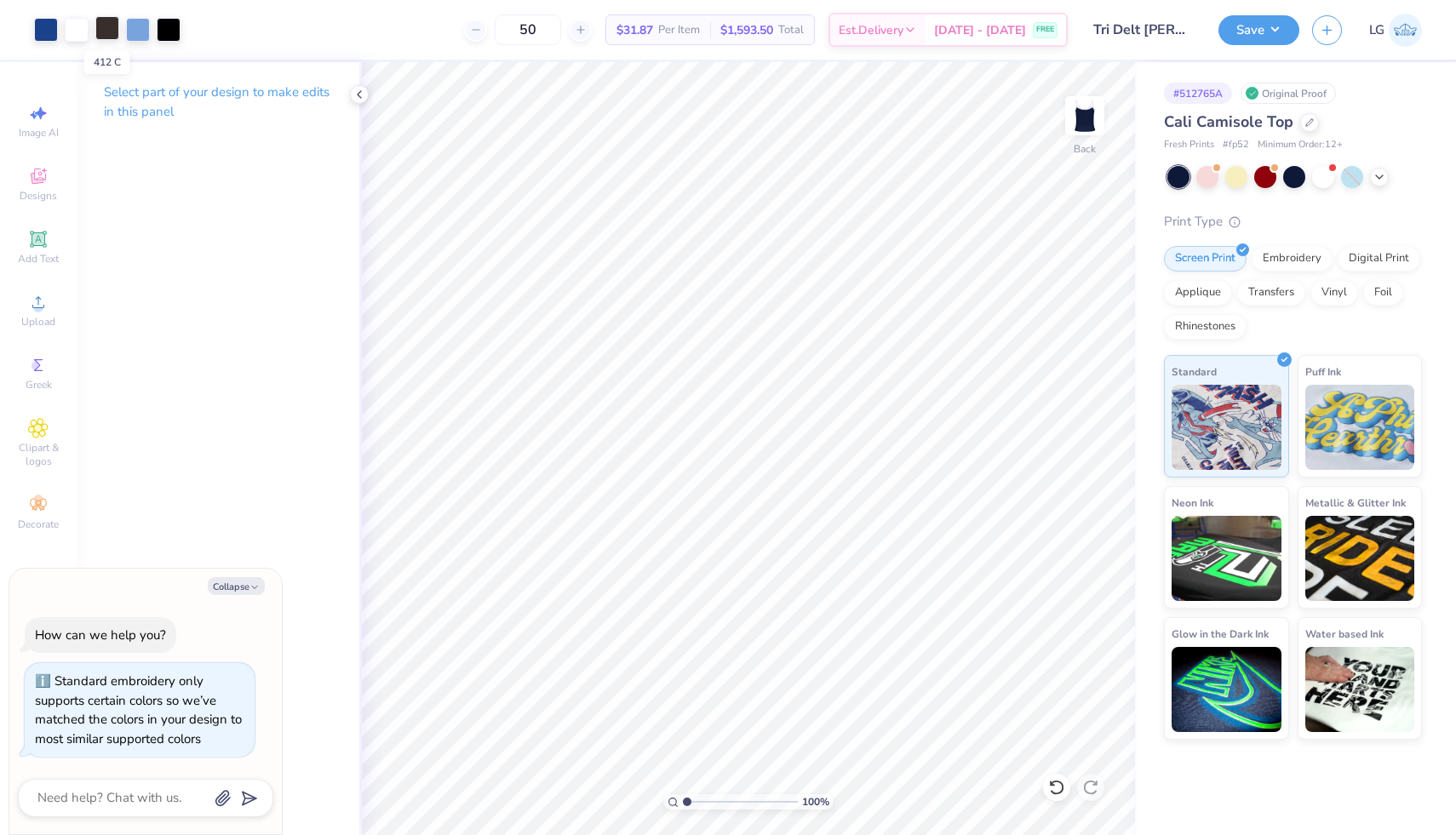
click at [112, 35] on div at bounding box center [107, 28] width 24 height 24
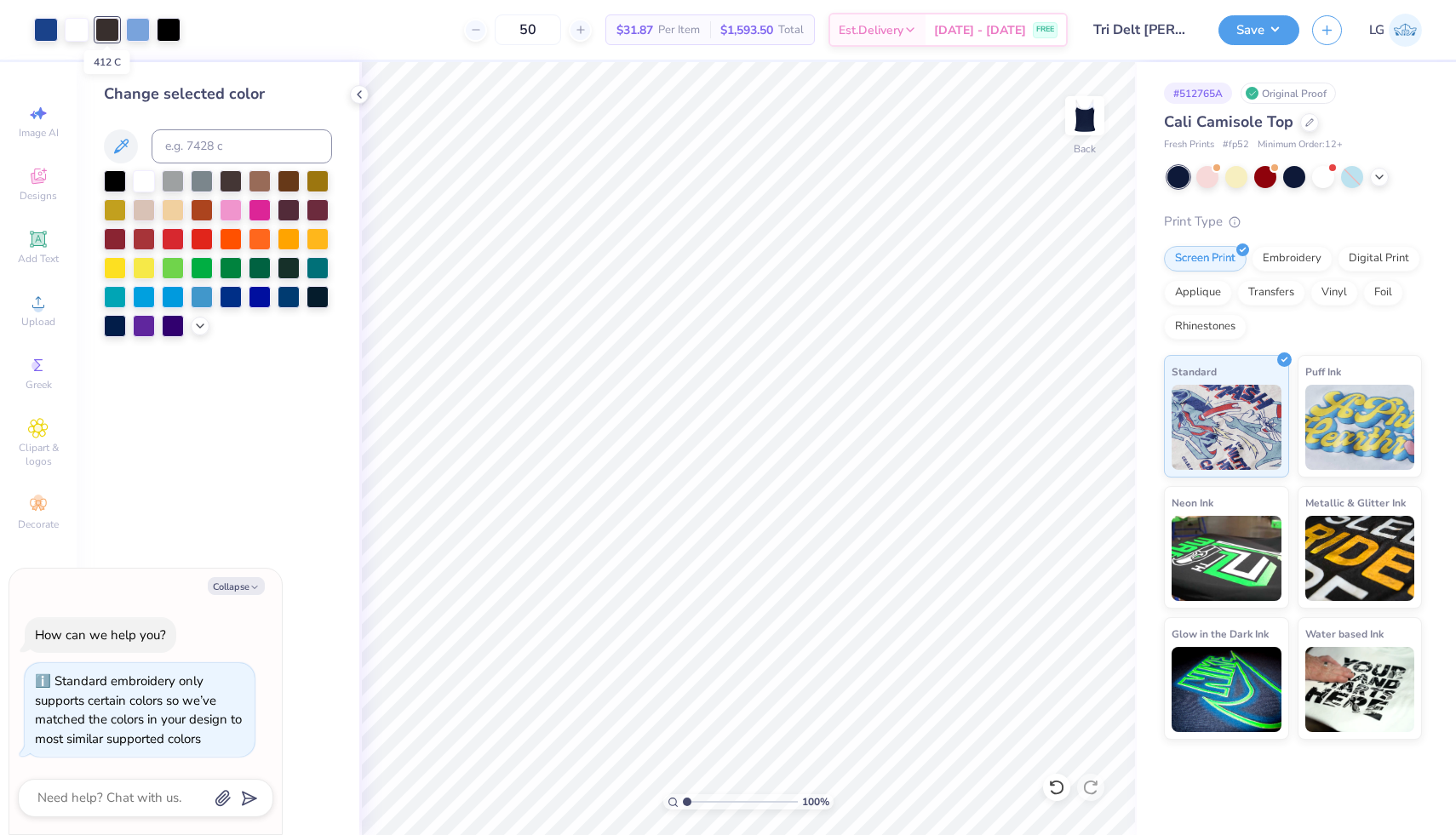
click at [112, 35] on div at bounding box center [107, 30] width 24 height 24
click at [227, 238] on div at bounding box center [230, 238] width 22 height 22
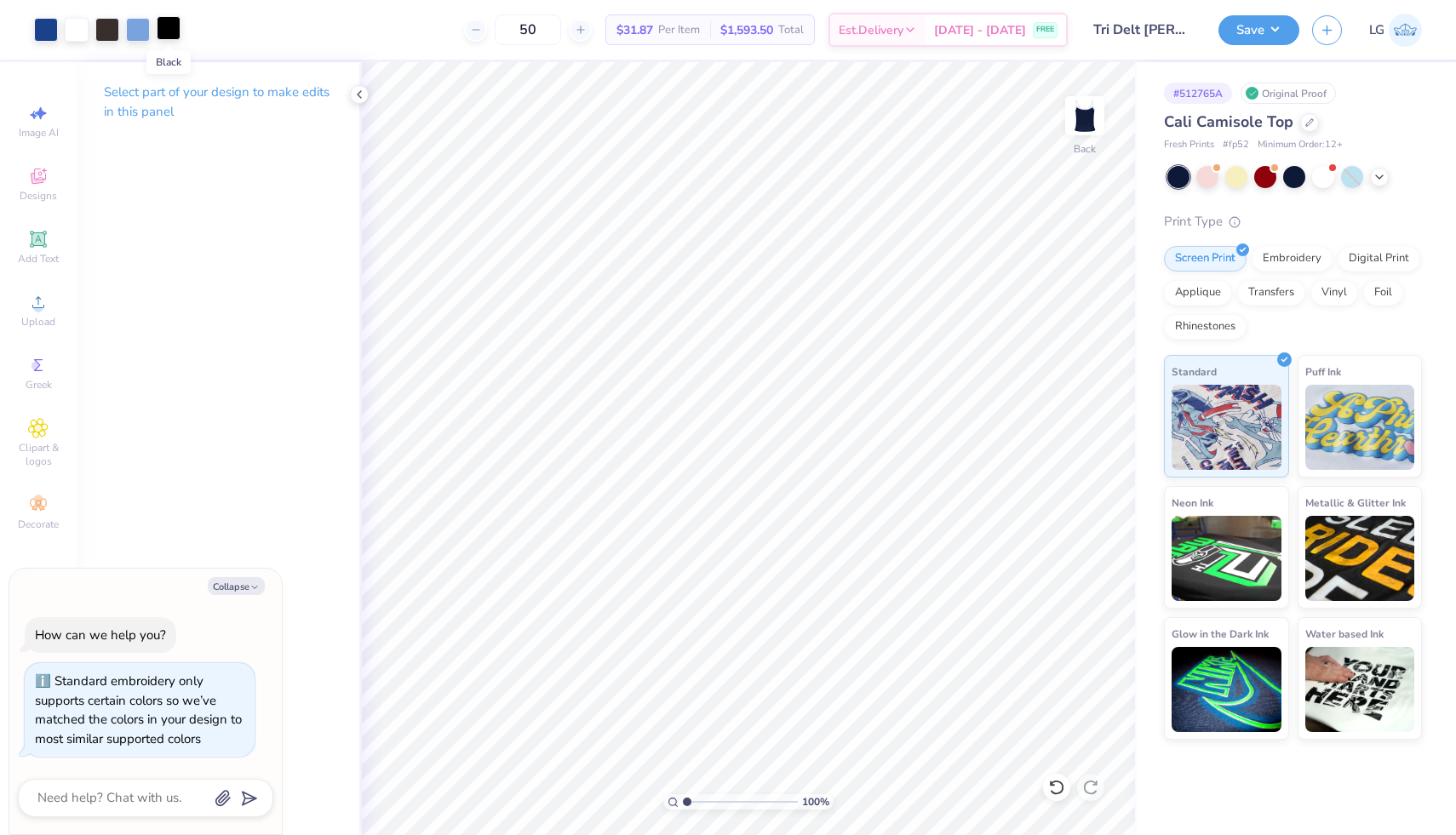
click at [172, 33] on div at bounding box center [168, 28] width 24 height 24
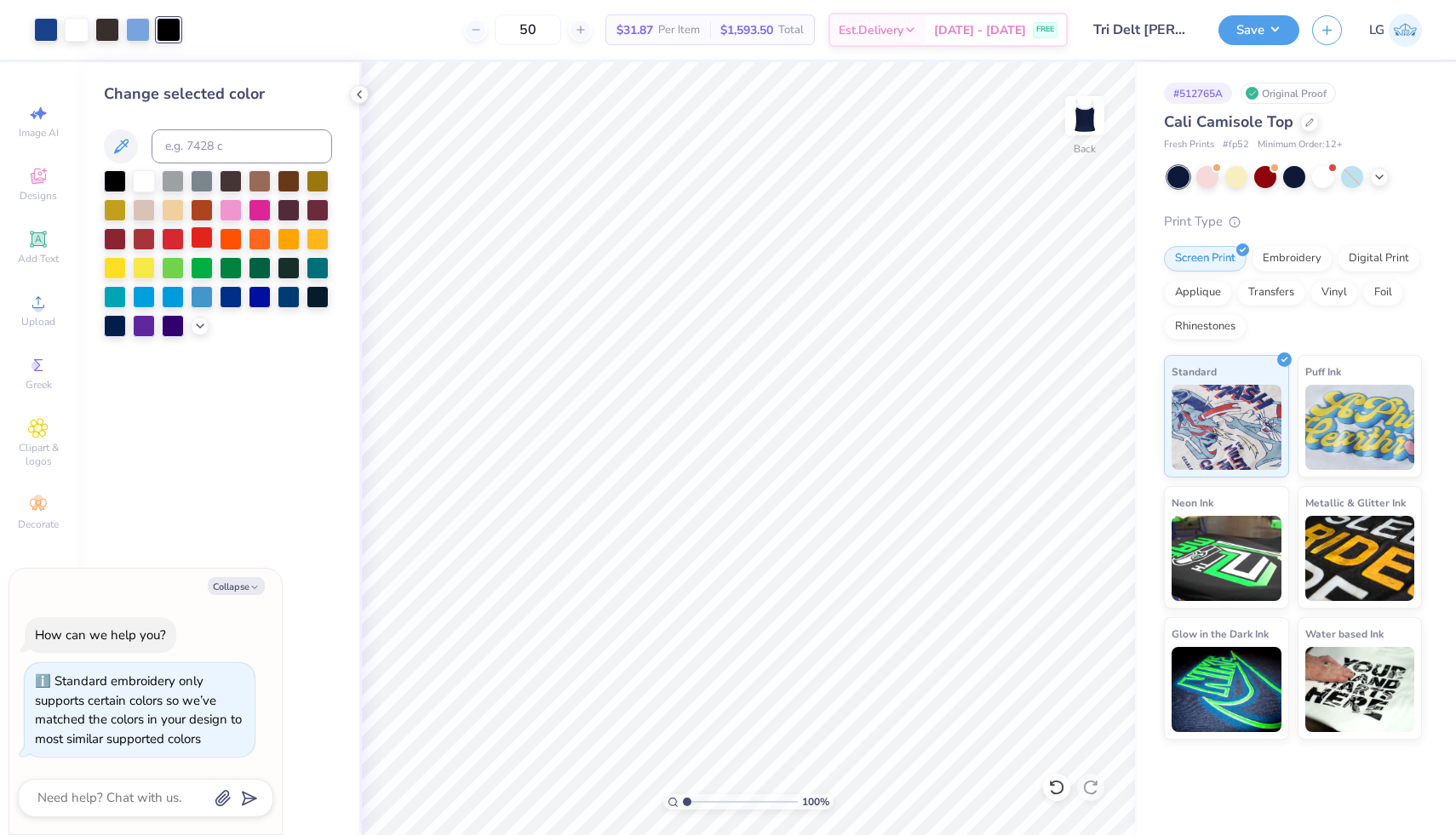
click at [209, 232] on div at bounding box center [202, 238] width 22 height 22
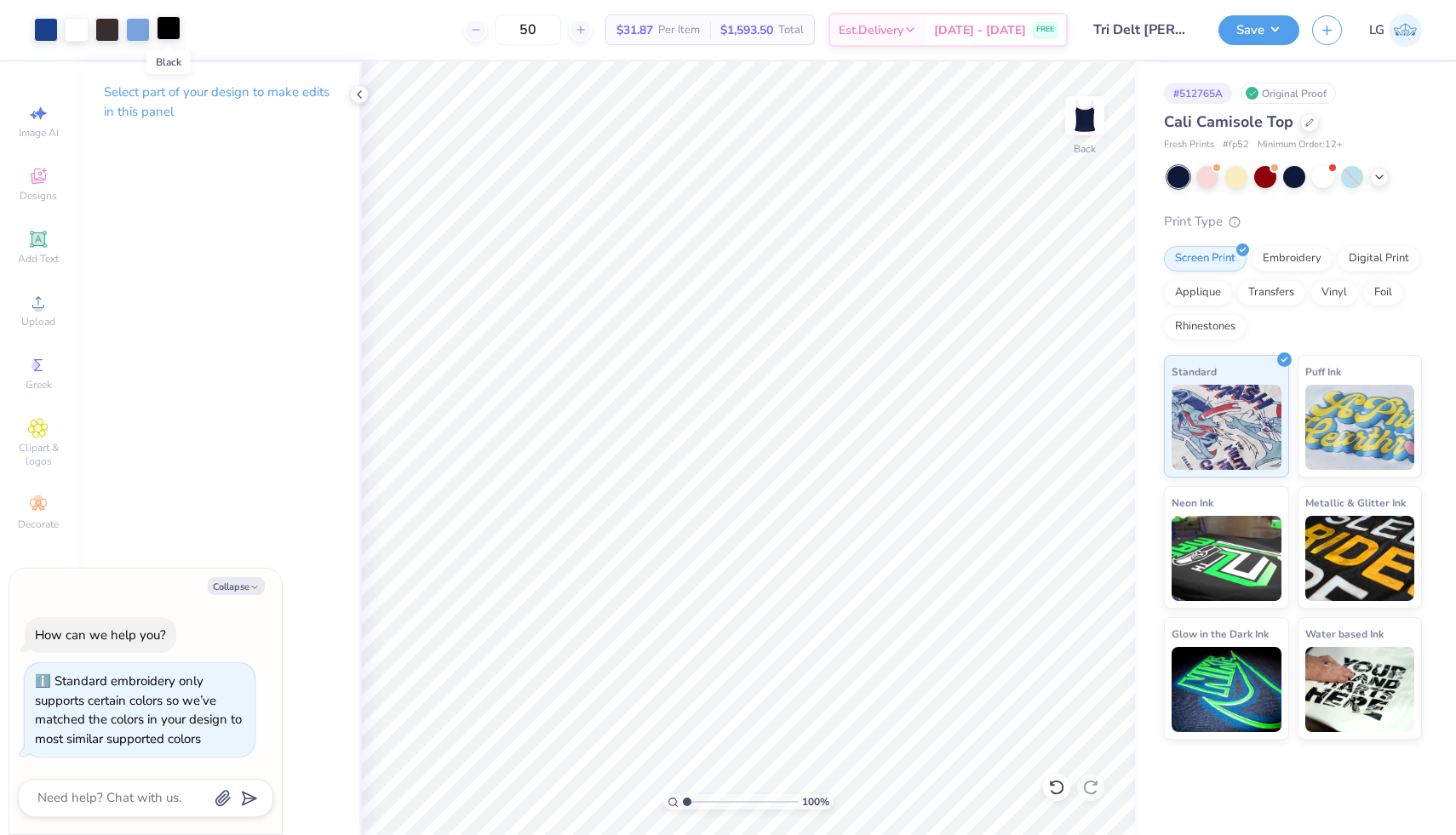
click at [166, 31] on div at bounding box center [168, 28] width 24 height 24
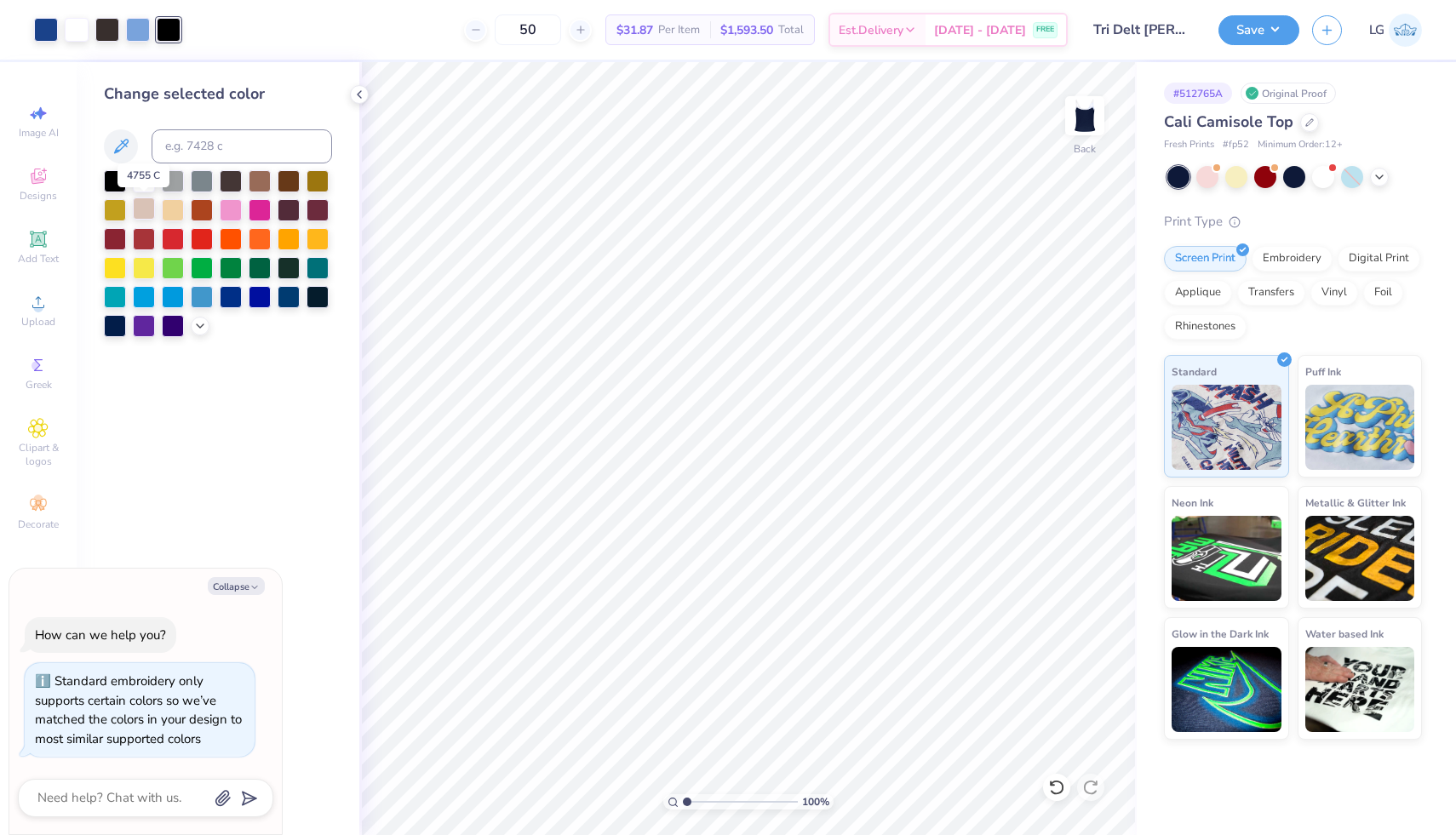
click at [145, 209] on div at bounding box center [144, 209] width 22 height 22
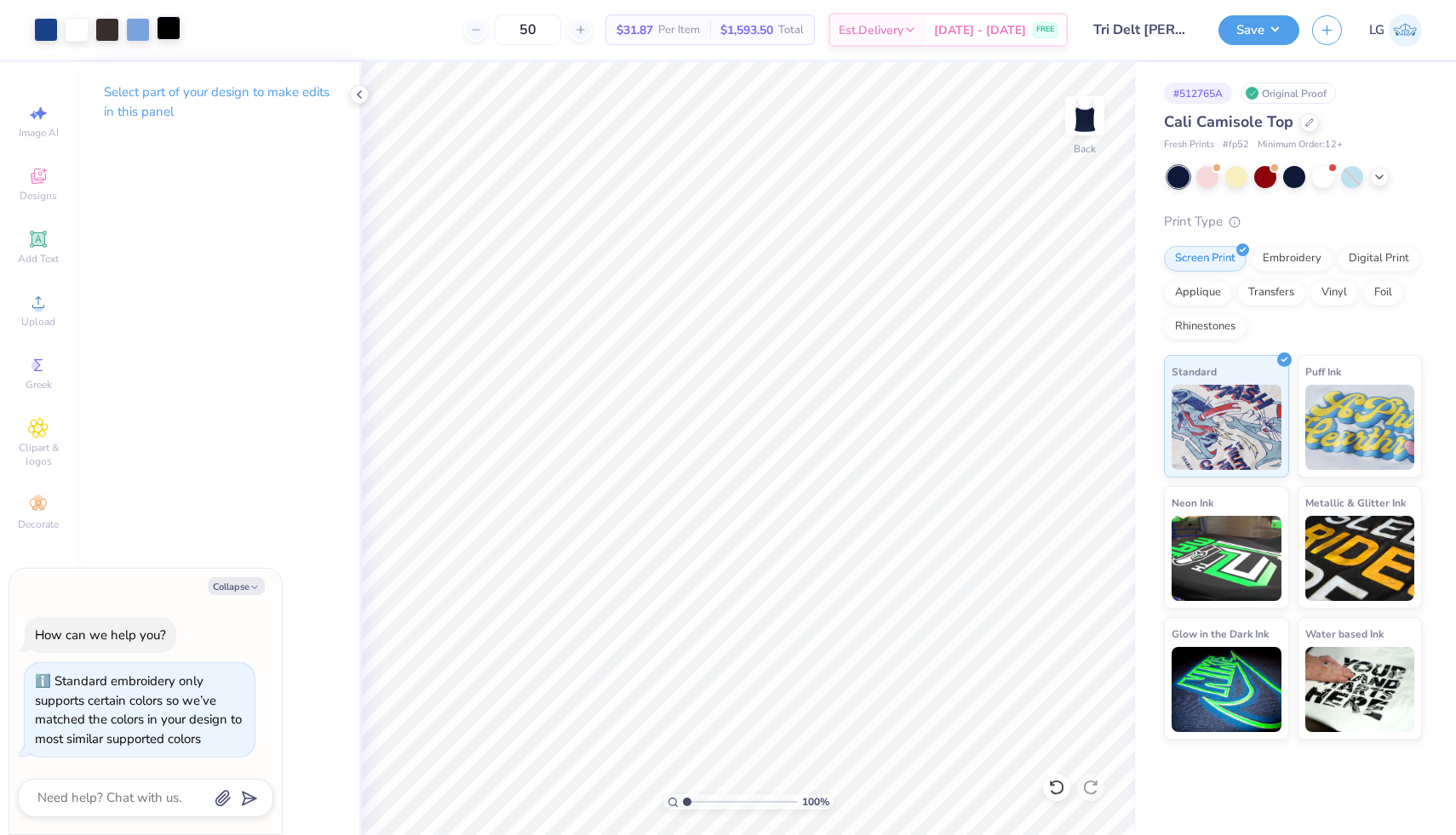
click at [165, 31] on div at bounding box center [168, 28] width 24 height 24
type textarea "x"
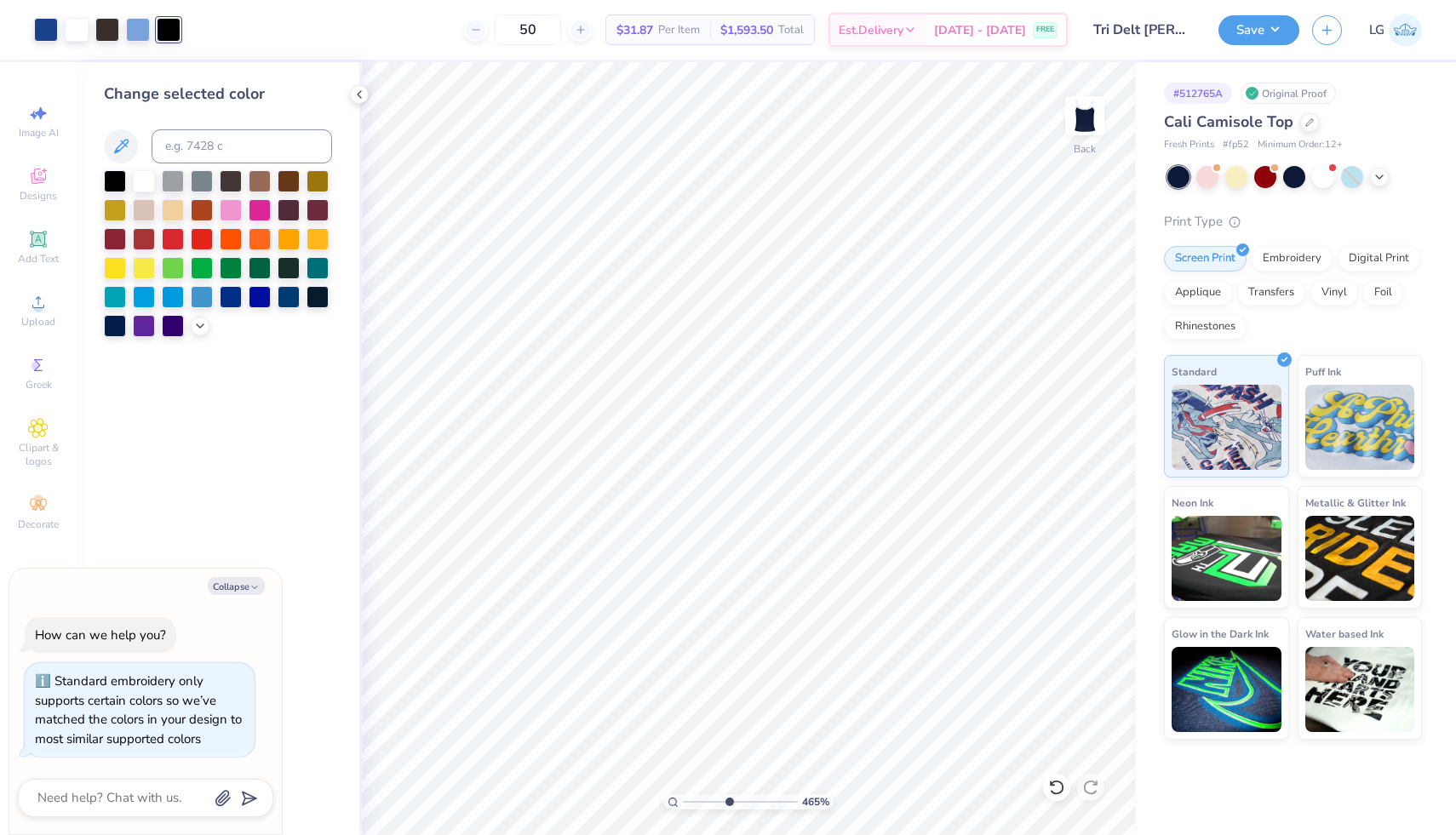
drag, startPoint x: 688, startPoint y: 800, endPoint x: 728, endPoint y: 804, distance: 40.2
type input "4.66"
click at [728, 804] on input "range" at bounding box center [741, 802] width 115 height 16
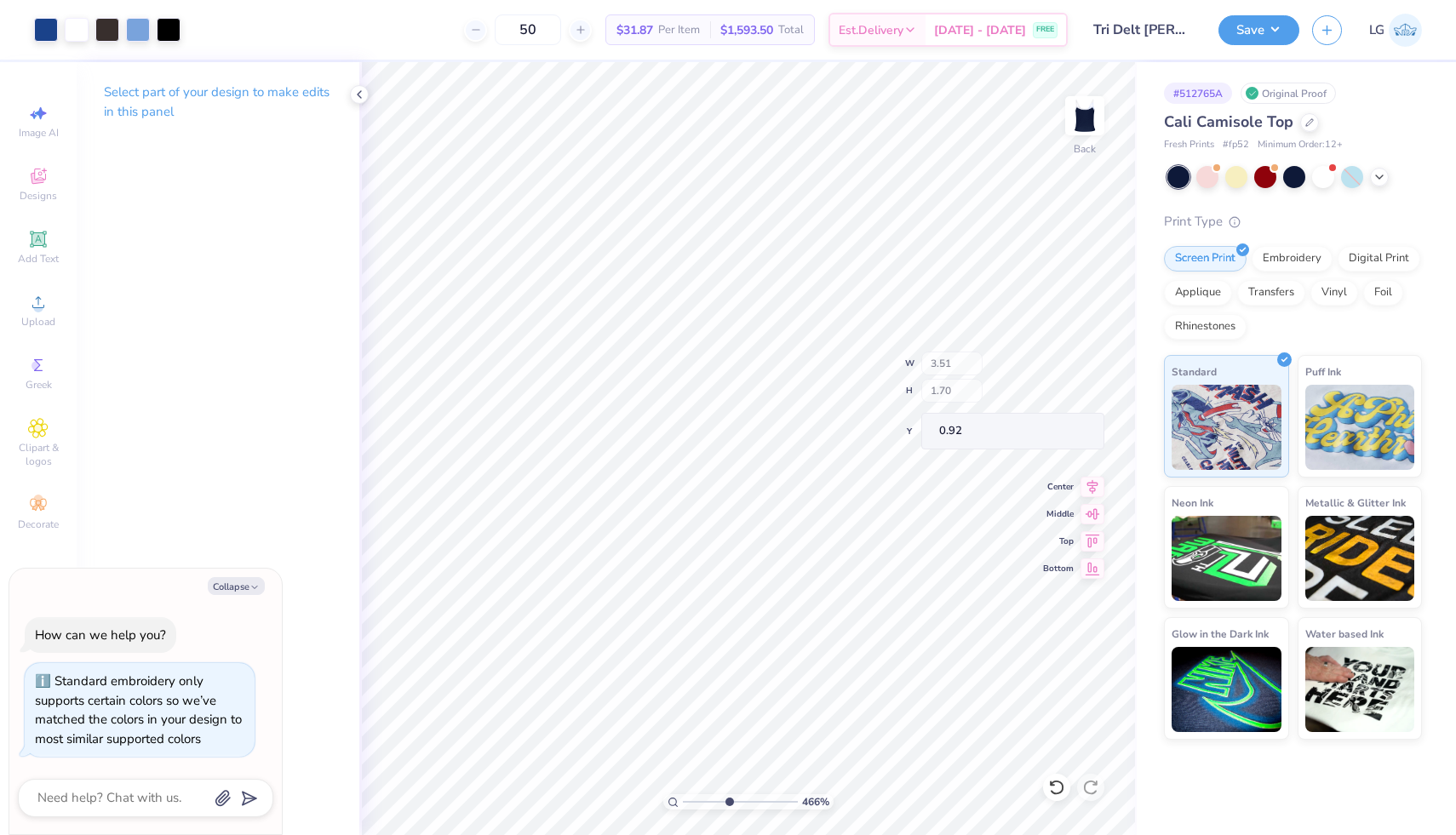
type textarea "x"
type input "0.25"
type input "0.12"
type input "0.99"
click at [1059, 789] on icon at bounding box center [1056, 787] width 17 height 17
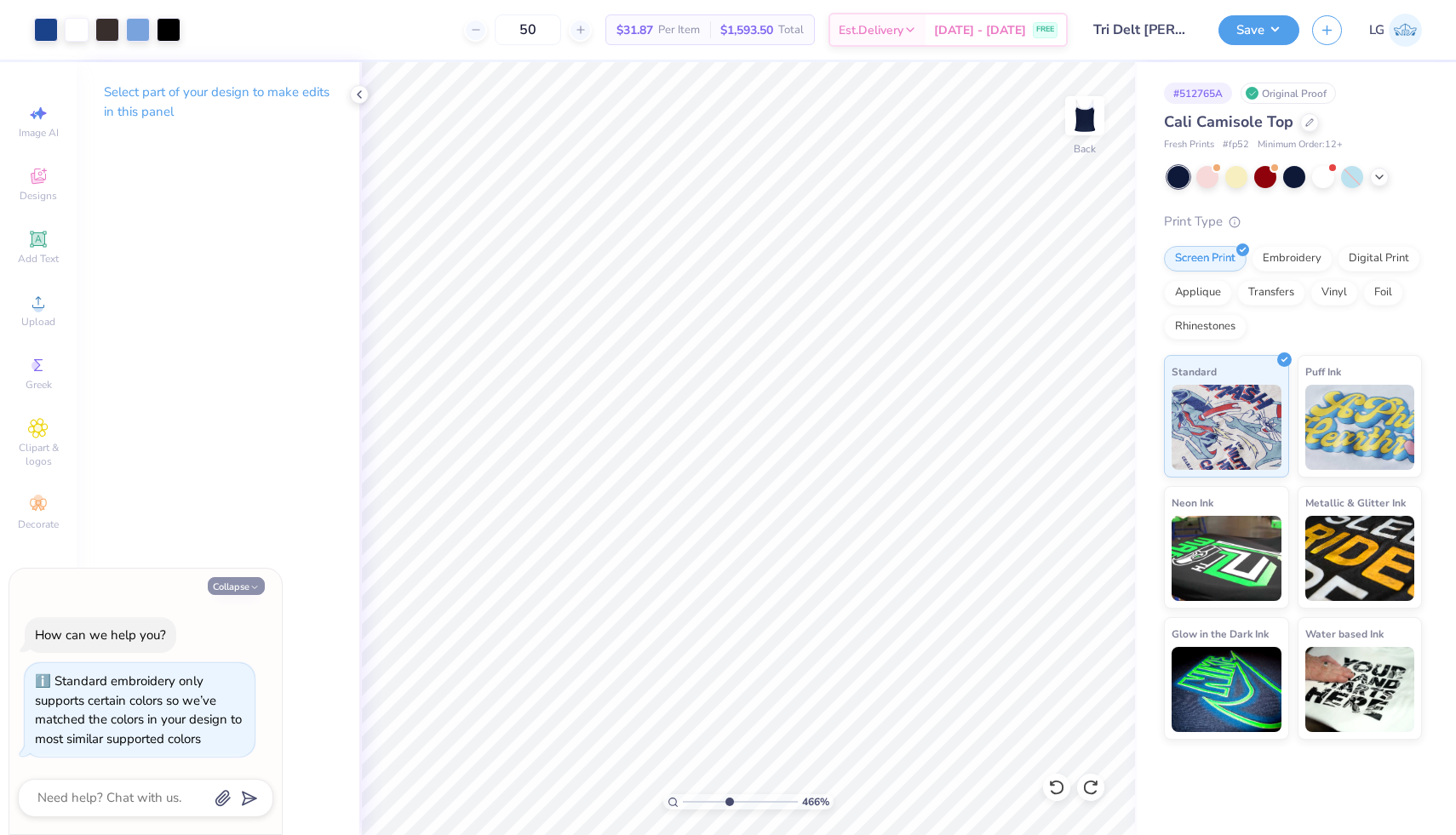
click at [244, 586] on button "Collapse" at bounding box center [236, 586] width 57 height 18
type textarea "x"
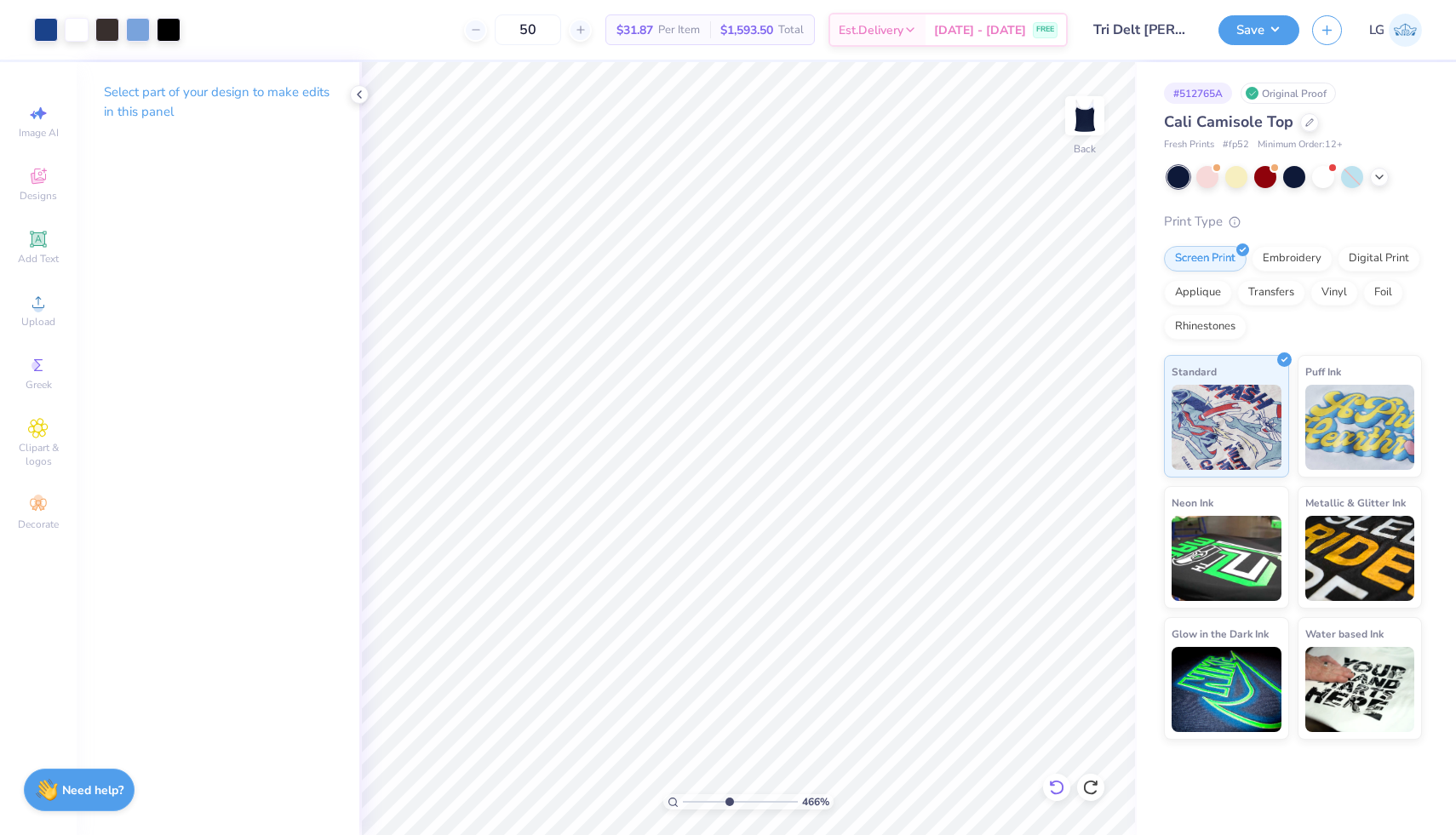
click at [1065, 785] on icon at bounding box center [1056, 787] width 17 height 17
click at [1055, 790] on icon at bounding box center [1056, 787] width 17 height 17
click at [1094, 788] on icon at bounding box center [1090, 787] width 17 height 17
drag, startPoint x: 725, startPoint y: 802, endPoint x: 598, endPoint y: 796, distance: 127.1
type input "1"
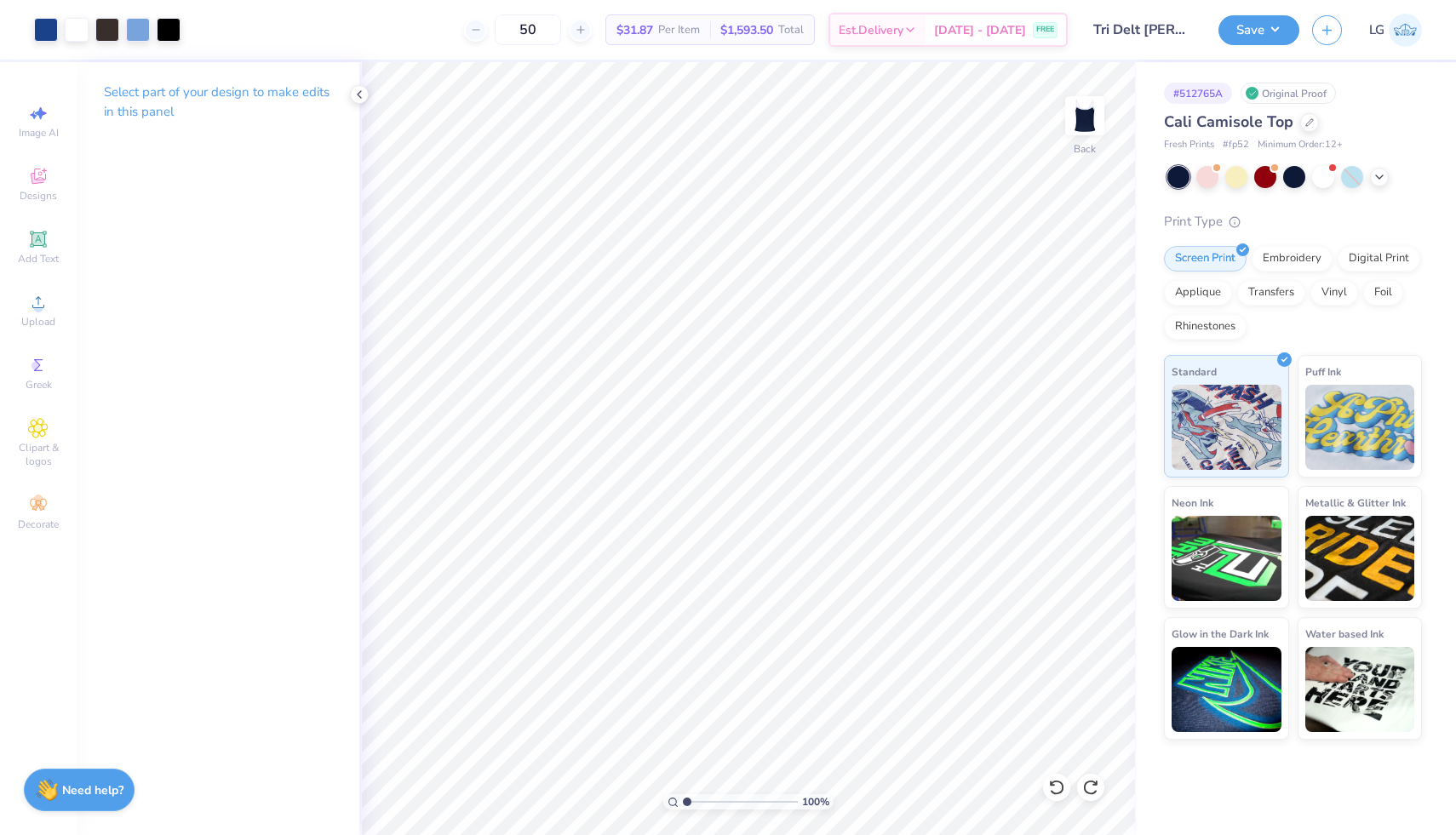
click at [683, 796] on input "range" at bounding box center [741, 802] width 115 height 16
click at [37, 105] on icon at bounding box center [38, 113] width 20 height 20
select select "4"
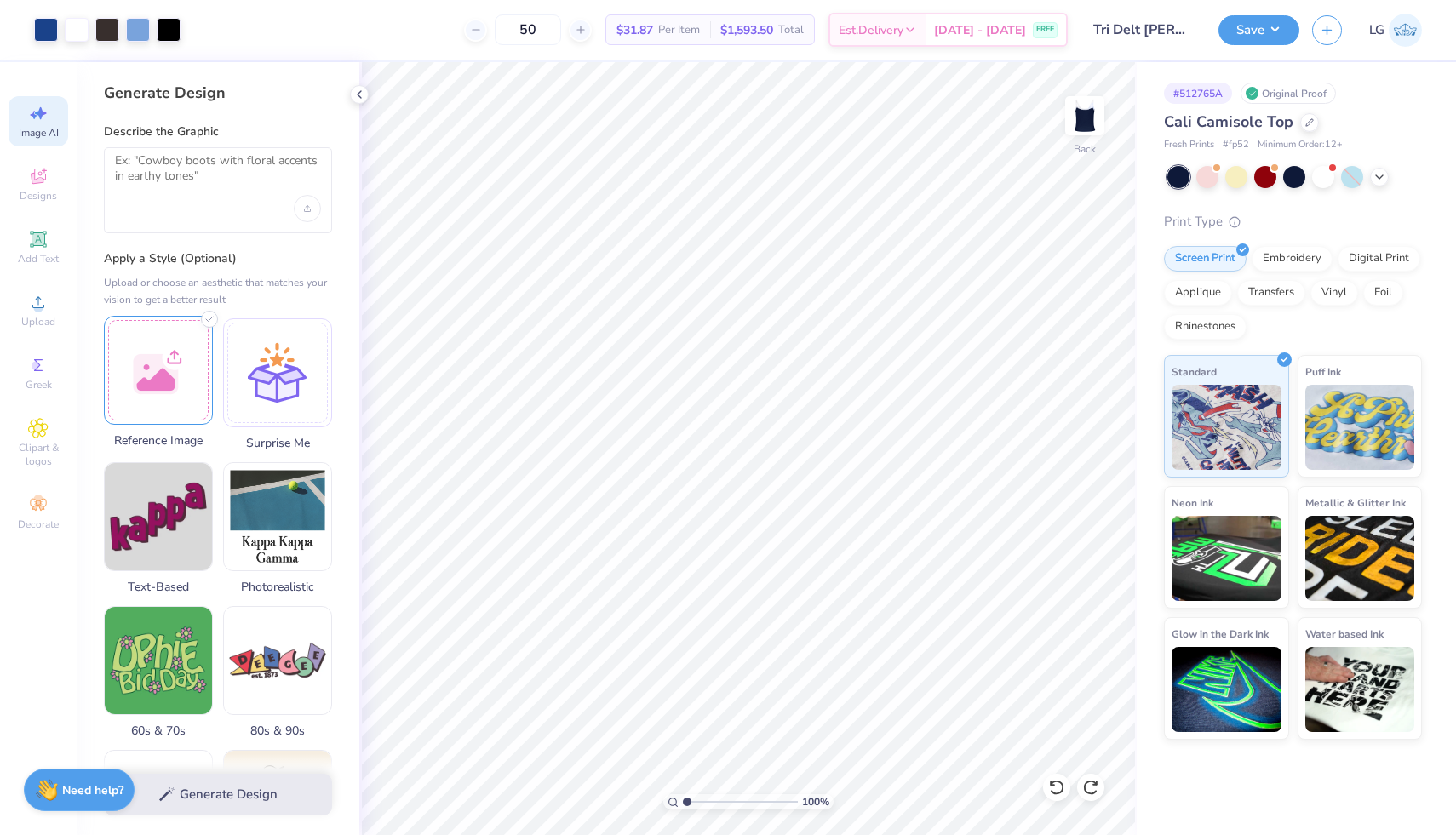
click at [176, 356] on div at bounding box center [158, 369] width 109 height 109
click at [210, 177] on textarea at bounding box center [218, 175] width 206 height 43
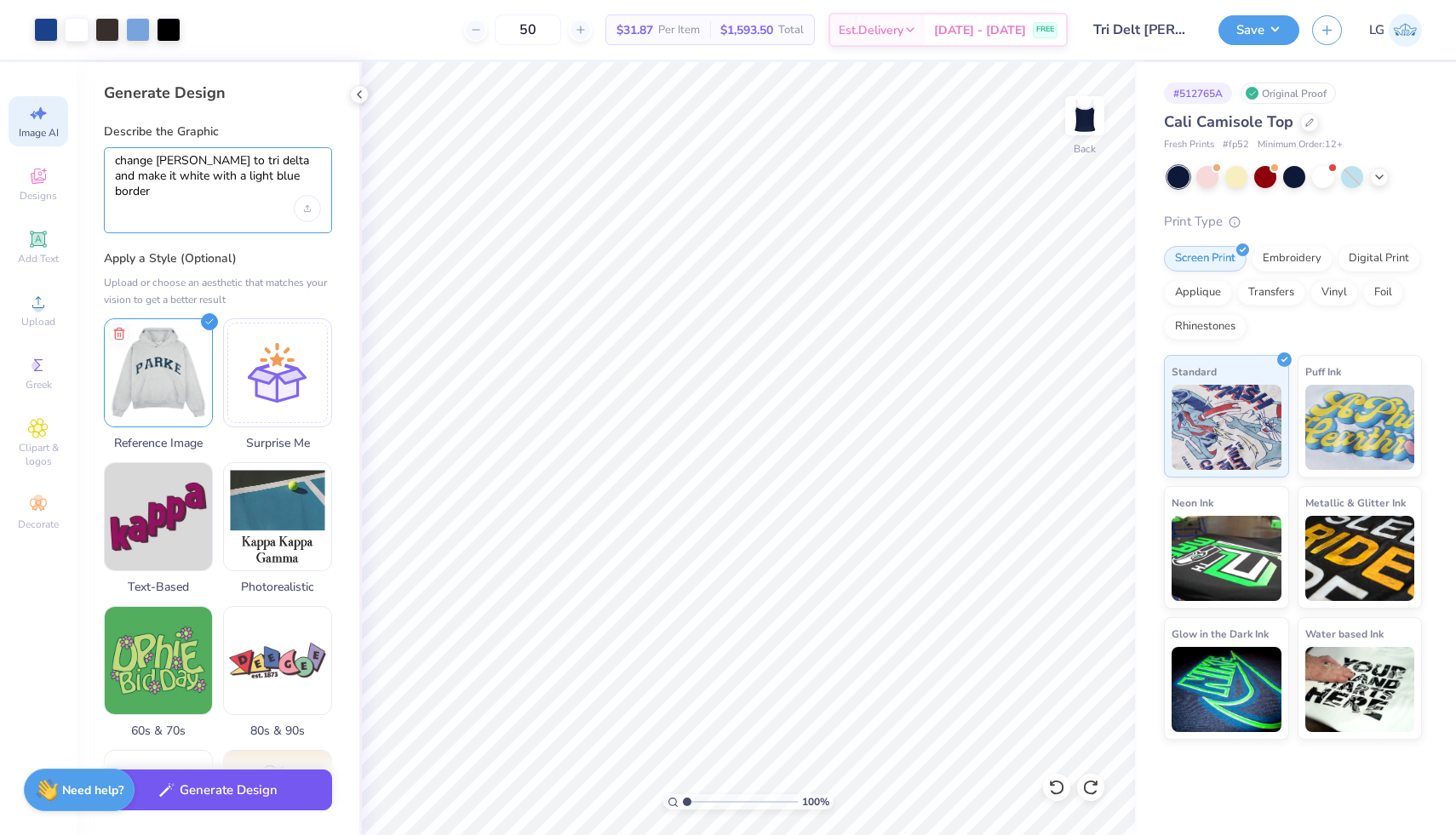
type textarea "change [PERSON_NAME] to tri delta and make it white with a light blue border"
click at [240, 798] on button "Generate Design" at bounding box center [219, 791] width 229 height 42
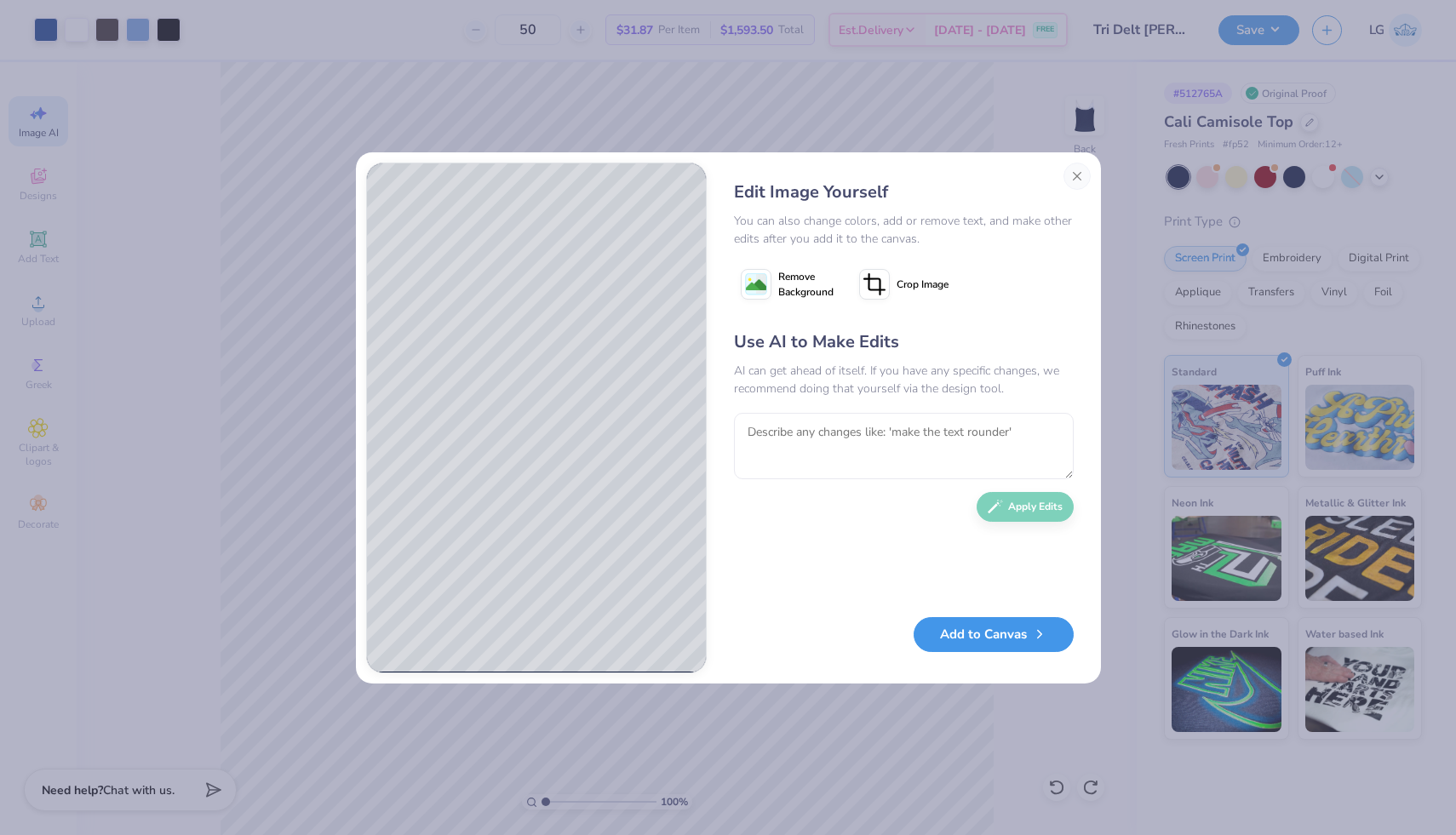
click at [983, 631] on button "Add to Canvas" at bounding box center [993, 635] width 160 height 35
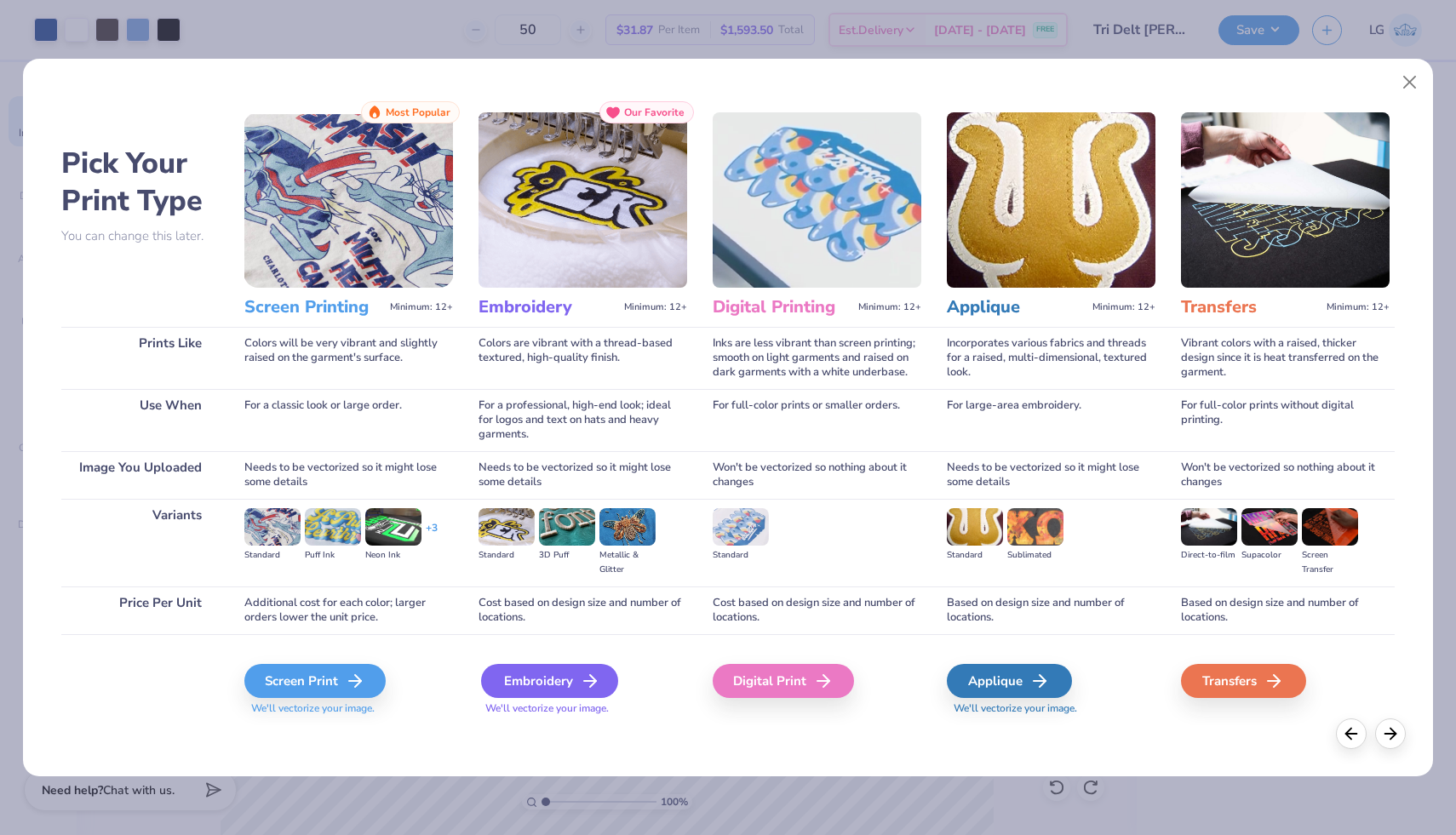
click at [562, 681] on div "Embroidery" at bounding box center [550, 680] width 137 height 34
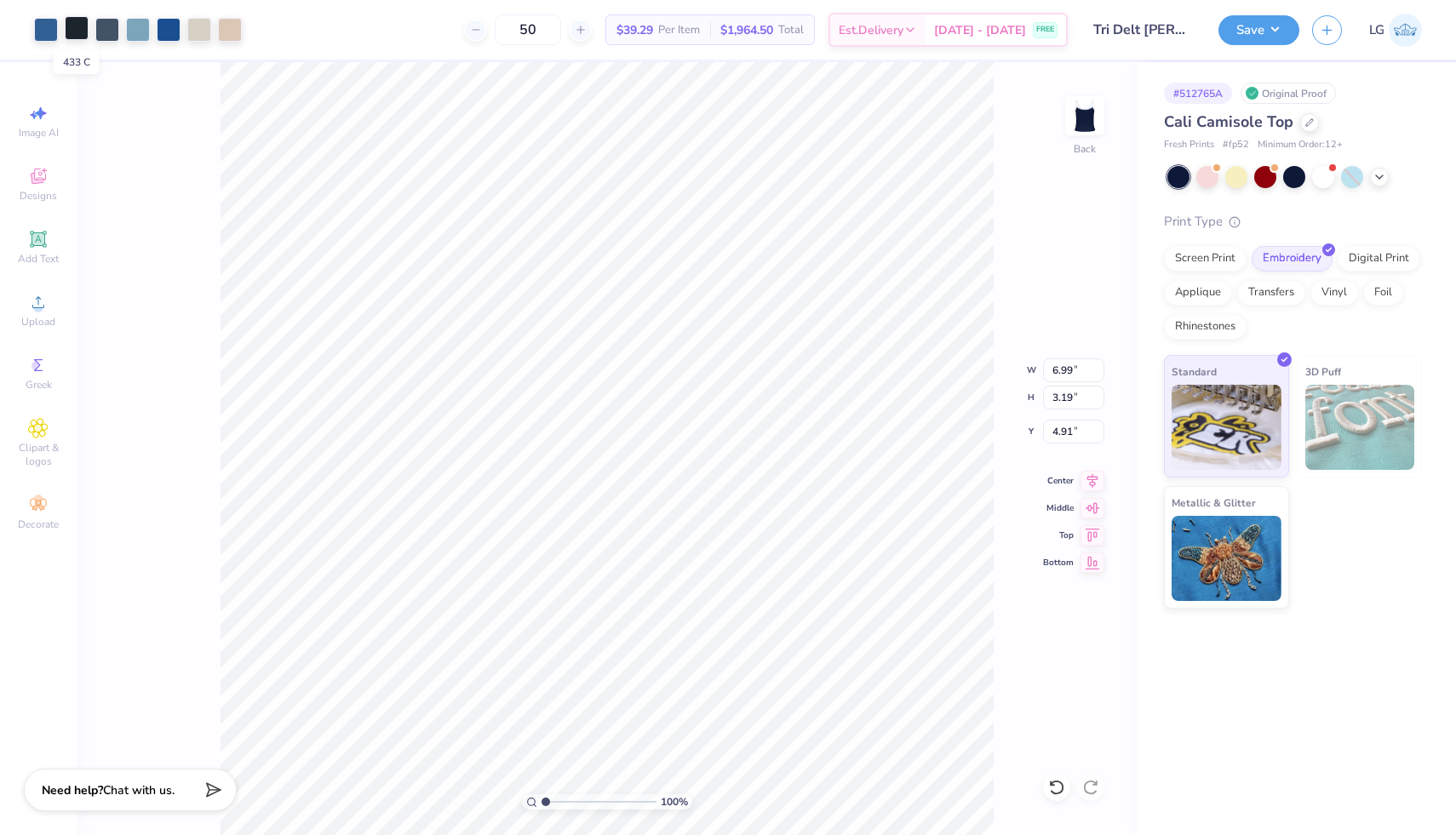
click at [76, 35] on div at bounding box center [77, 28] width 24 height 24
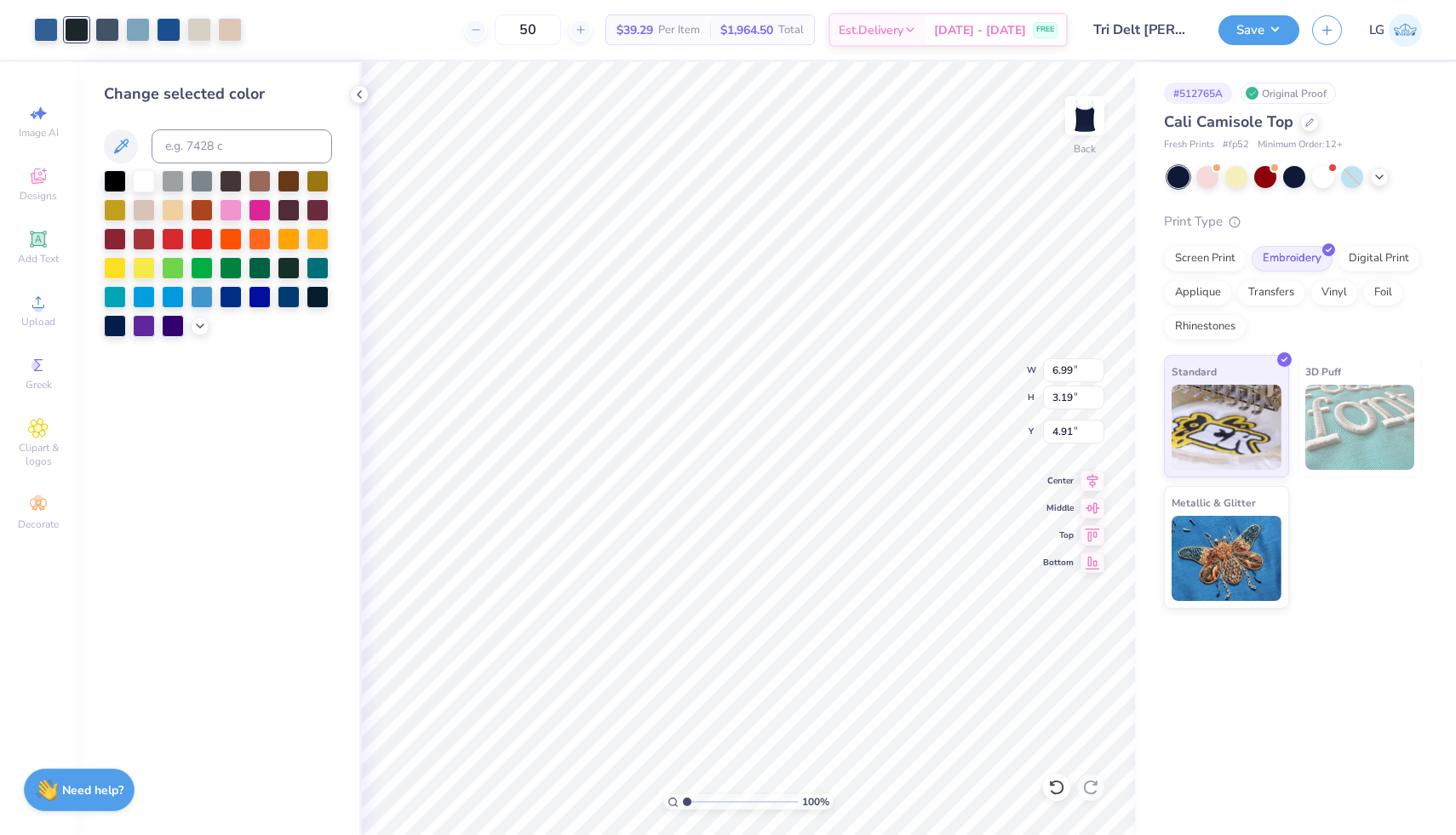
click at [146, 186] on div at bounding box center [144, 181] width 22 height 22
click at [101, 25] on div at bounding box center [107, 28] width 24 height 24
click at [141, 177] on div at bounding box center [144, 179] width 22 height 22
click at [108, 30] on div at bounding box center [107, 28] width 24 height 24
click at [149, 183] on div at bounding box center [144, 179] width 22 height 22
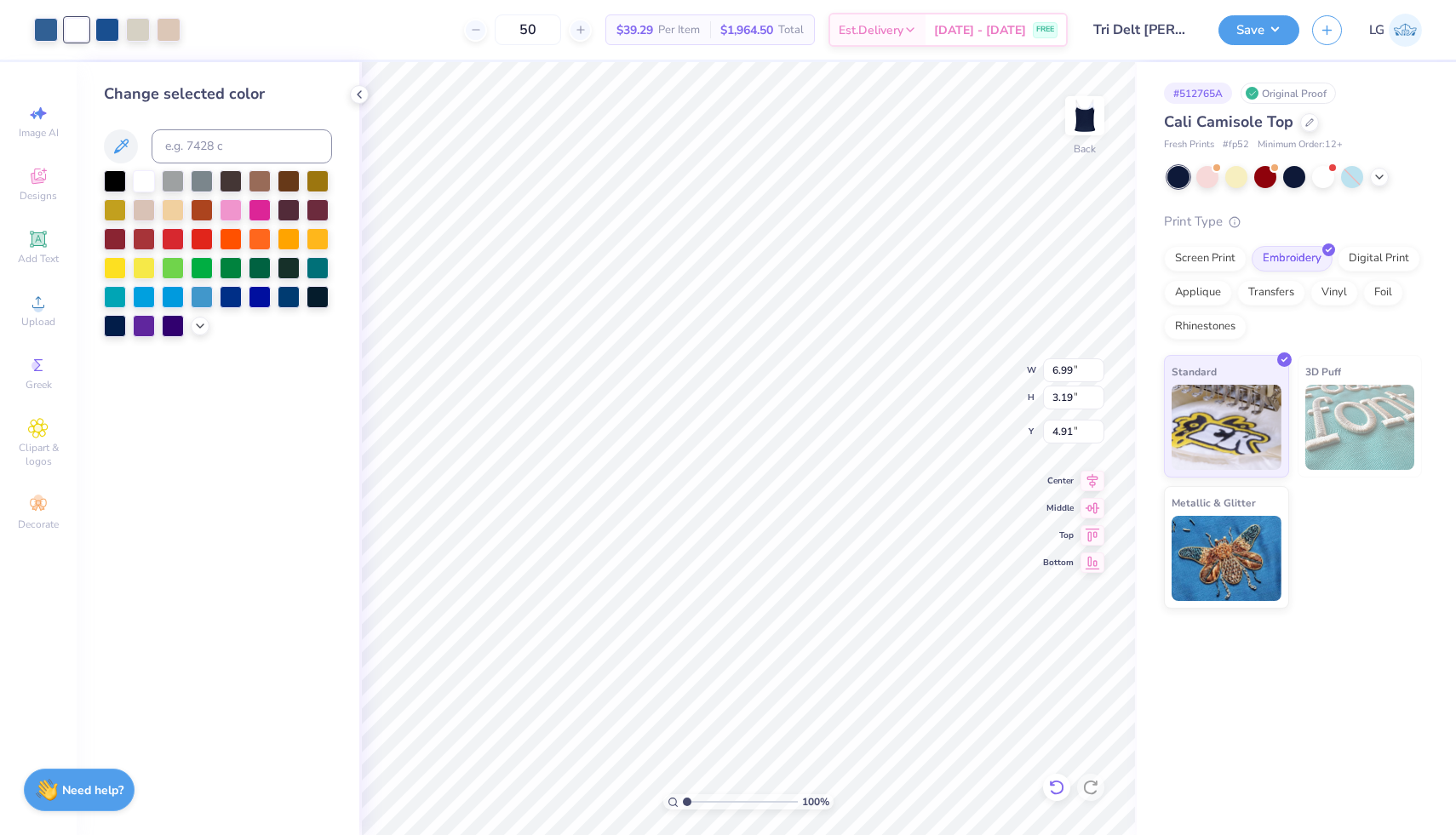
click at [1052, 787] on icon at bounding box center [1056, 787] width 17 height 17
click at [177, 31] on div at bounding box center [168, 28] width 24 height 24
click at [152, 187] on div at bounding box center [144, 179] width 22 height 22
click at [169, 27] on div at bounding box center [168, 28] width 24 height 24
click at [143, 186] on div at bounding box center [144, 179] width 22 height 22
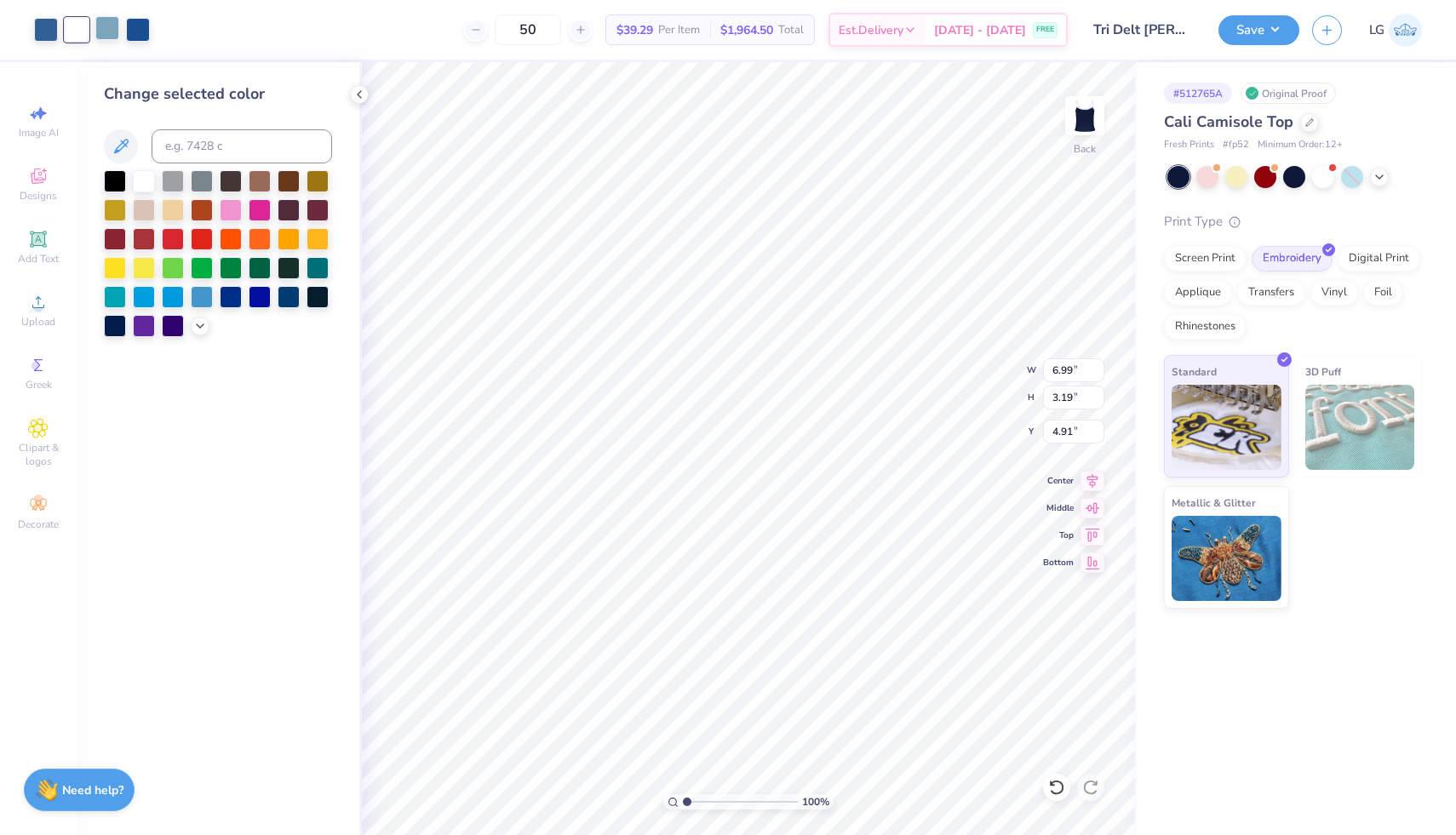
click at [105, 27] on div at bounding box center [107, 28] width 24 height 24
click at [134, 27] on div at bounding box center [138, 28] width 24 height 24
click at [147, 180] on div at bounding box center [144, 179] width 22 height 22
click at [46, 26] on div at bounding box center [46, 28] width 24 height 24
click at [145, 183] on div at bounding box center [144, 179] width 22 height 22
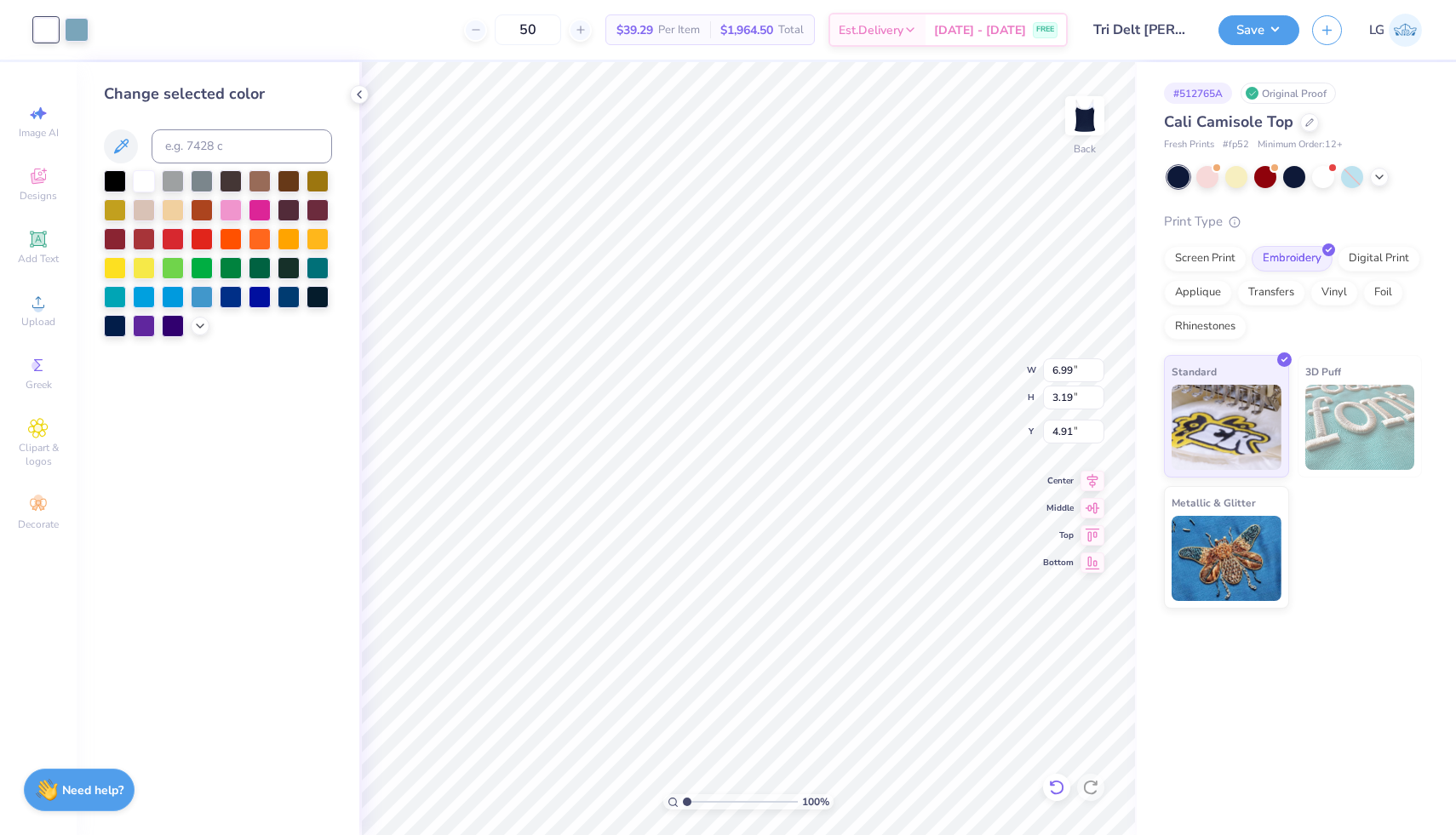
click at [1049, 783] on icon at bounding box center [1056, 787] width 17 height 17
click at [113, 23] on div at bounding box center [107, 28] width 24 height 24
click at [153, 173] on div at bounding box center [144, 179] width 22 height 22
click at [1064, 785] on icon at bounding box center [1056, 787] width 17 height 17
drag, startPoint x: 687, startPoint y: 801, endPoint x: 734, endPoint y: 808, distance: 47.5
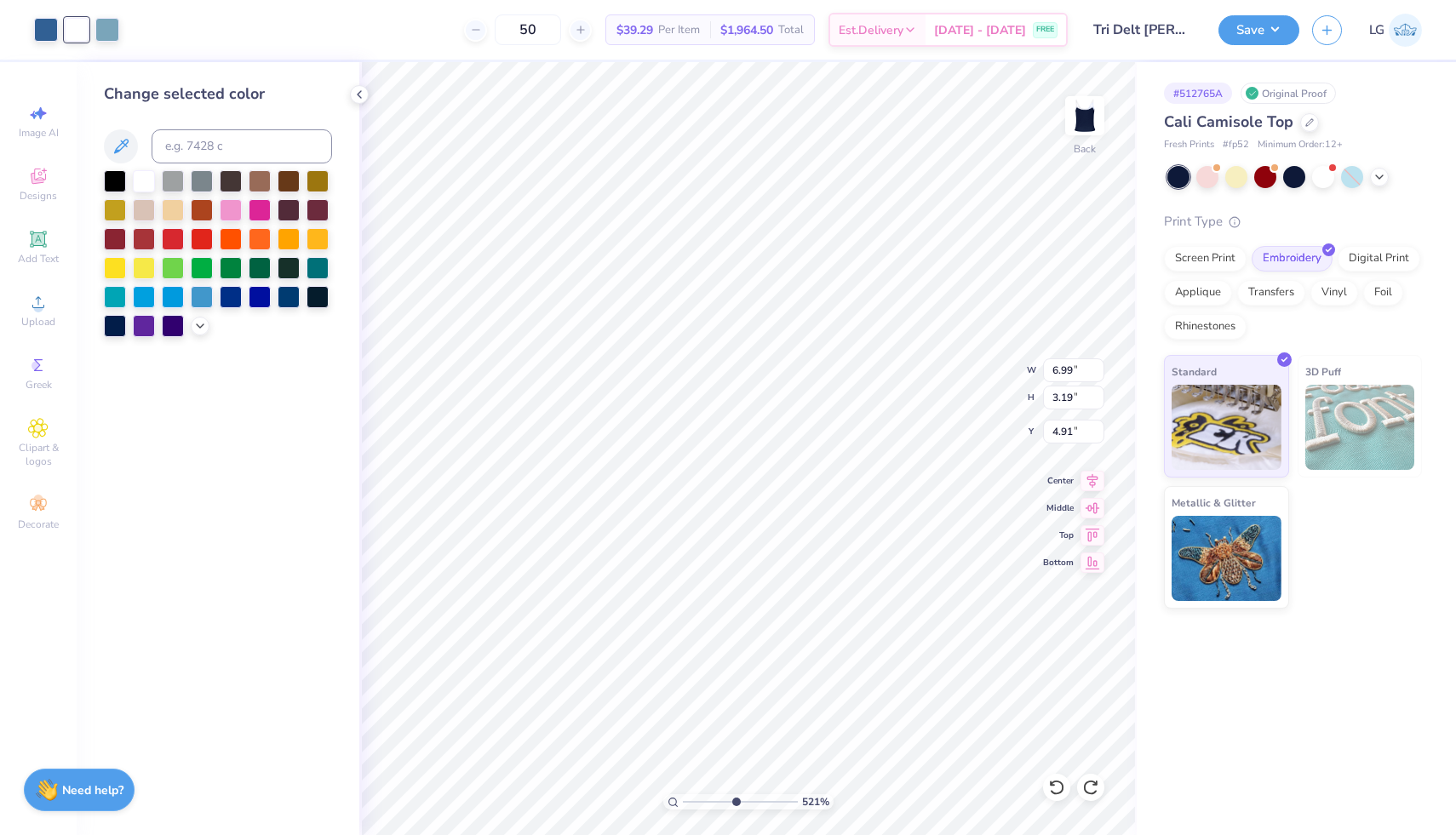
click at [734, 808] on input "range" at bounding box center [741, 802] width 115 height 16
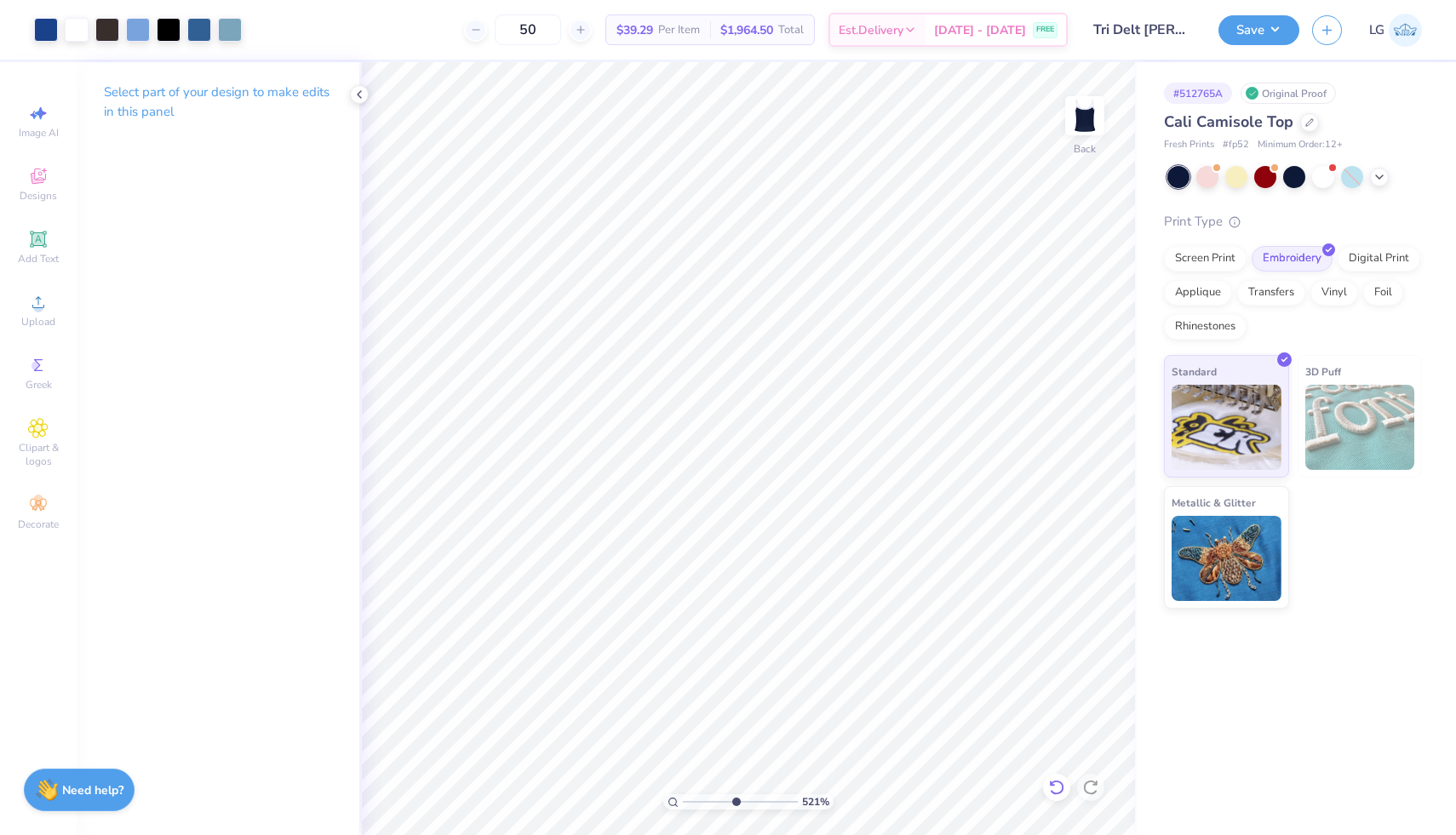
click at [1053, 787] on icon at bounding box center [1056, 787] width 17 height 17
click at [1052, 795] on icon at bounding box center [1056, 787] width 17 height 17
click at [1046, 791] on div at bounding box center [1057, 787] width 27 height 27
drag, startPoint x: 733, startPoint y: 802, endPoint x: 812, endPoint y: 818, distance: 80.6
type input "10"
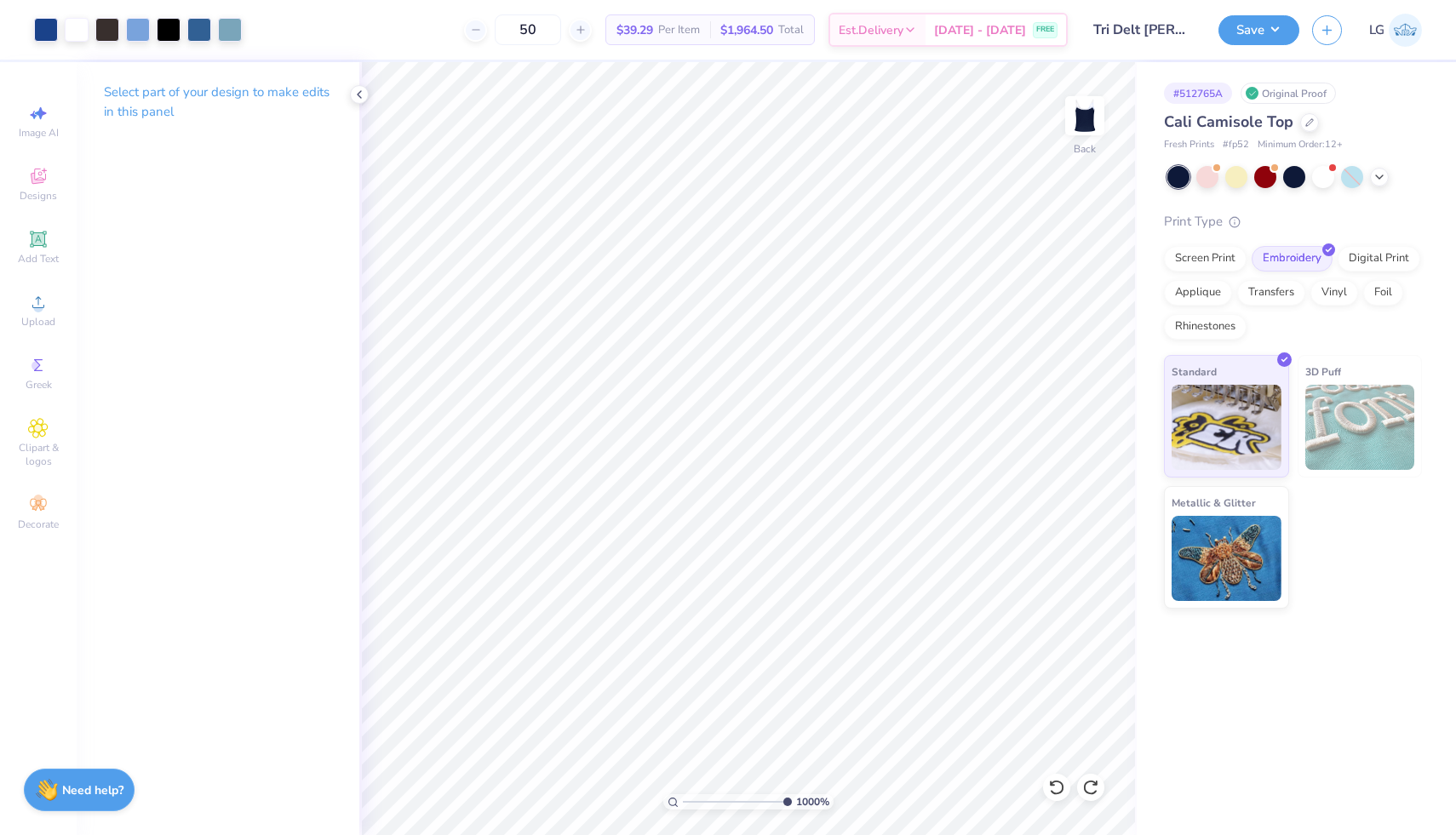
click at [792, 809] on input "range" at bounding box center [737, 802] width 109 height 16
click at [1056, 790] on icon at bounding box center [1056, 787] width 17 height 17
type input "4.98"
drag, startPoint x: 785, startPoint y: 801, endPoint x: 704, endPoint y: 794, distance: 81.3
type input "2.55"
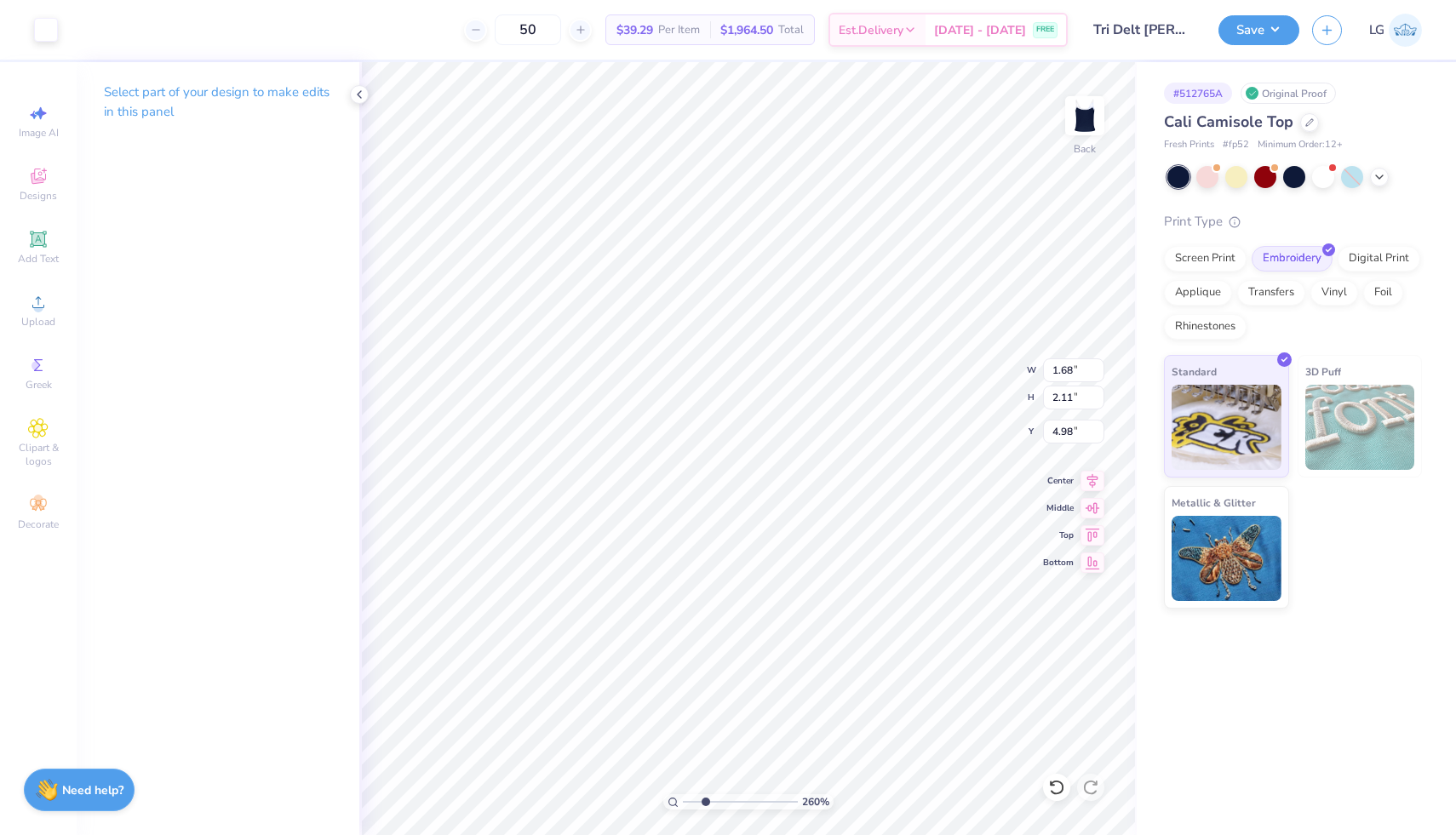
click at [704, 795] on input "range" at bounding box center [741, 802] width 115 height 16
type input "4.60"
type input "1.65"
type input "5.30"
type input "0.28"
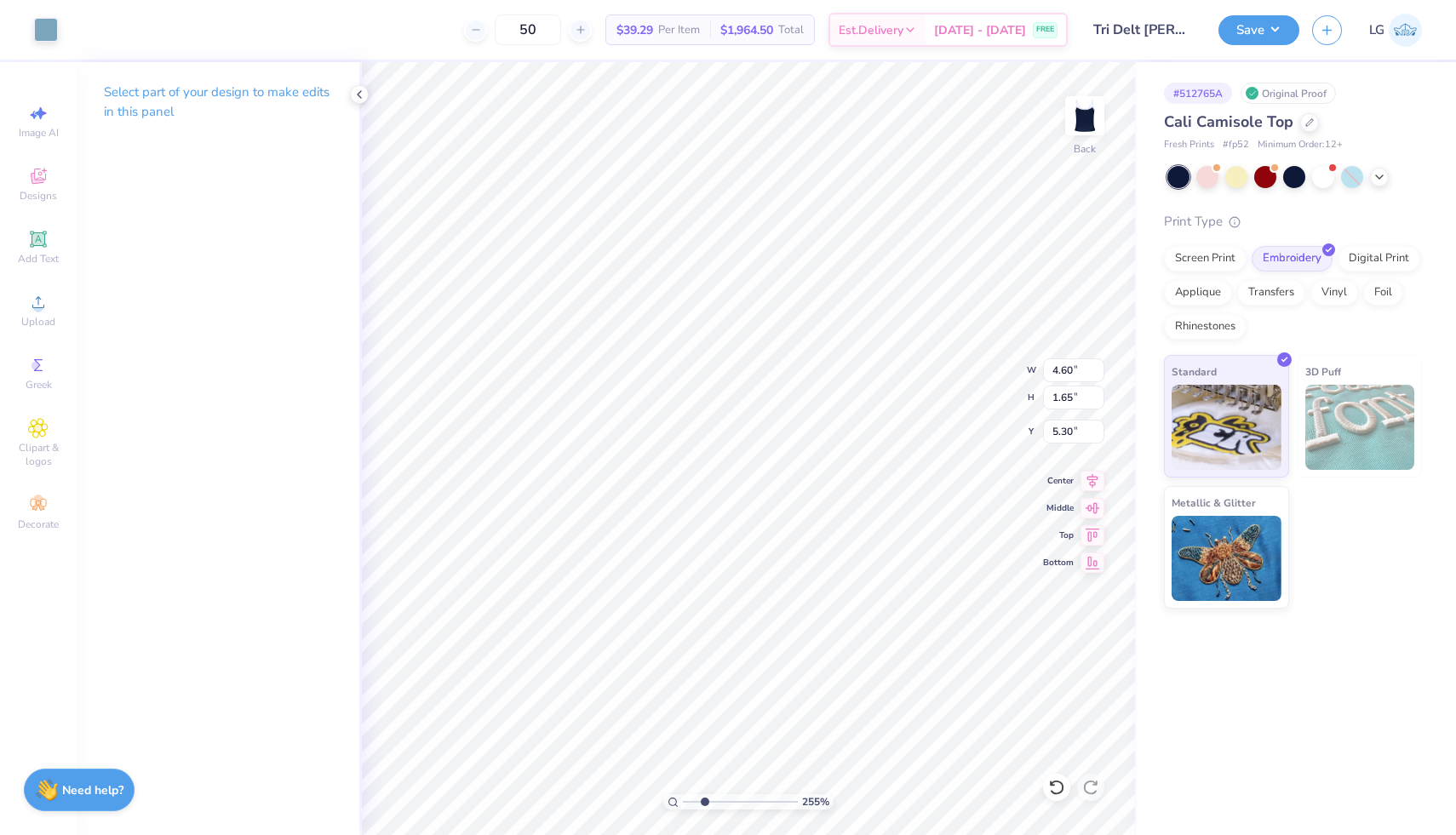
type input "0.17"
type input "6.33"
type input "0.76"
type input "2.11"
type input "5.39"
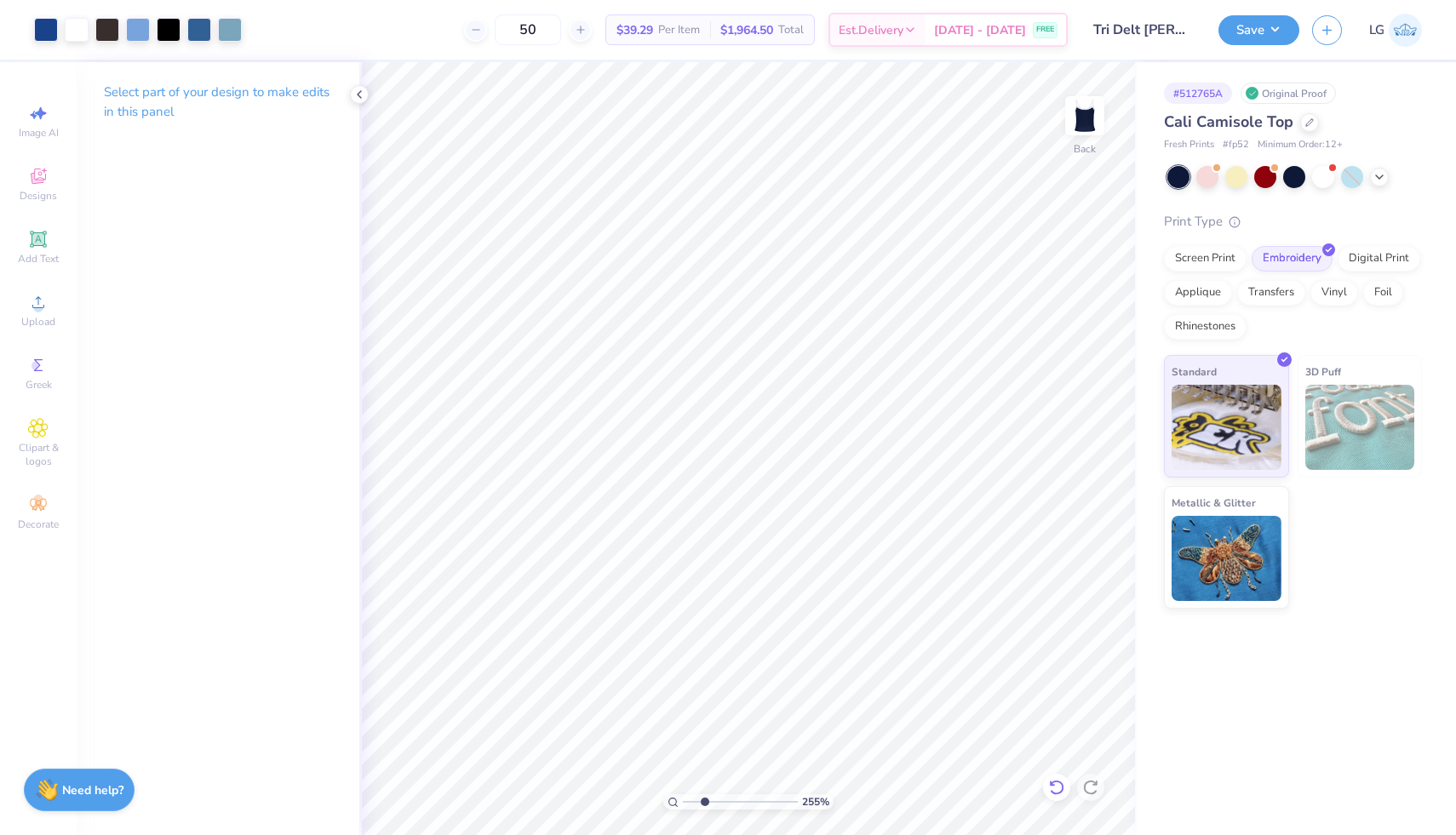
click at [1060, 791] on icon at bounding box center [1056, 787] width 17 height 17
drag, startPoint x: 704, startPoint y: 802, endPoint x: 590, endPoint y: 800, distance: 114.0
type input "1"
click at [683, 800] on input "range" at bounding box center [741, 802] width 115 height 16
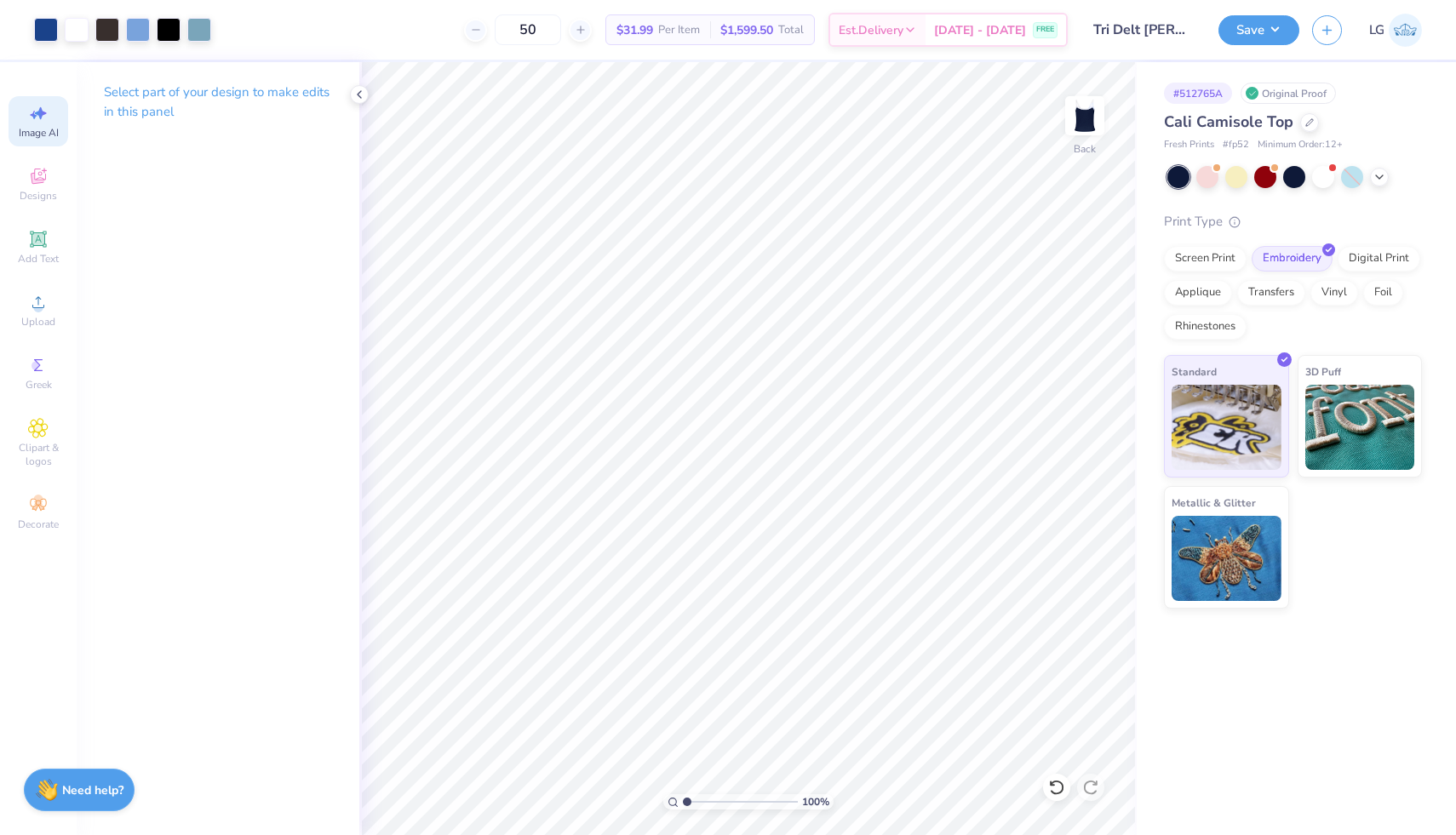
click at [31, 105] on icon at bounding box center [38, 113] width 20 height 20
select select "4"
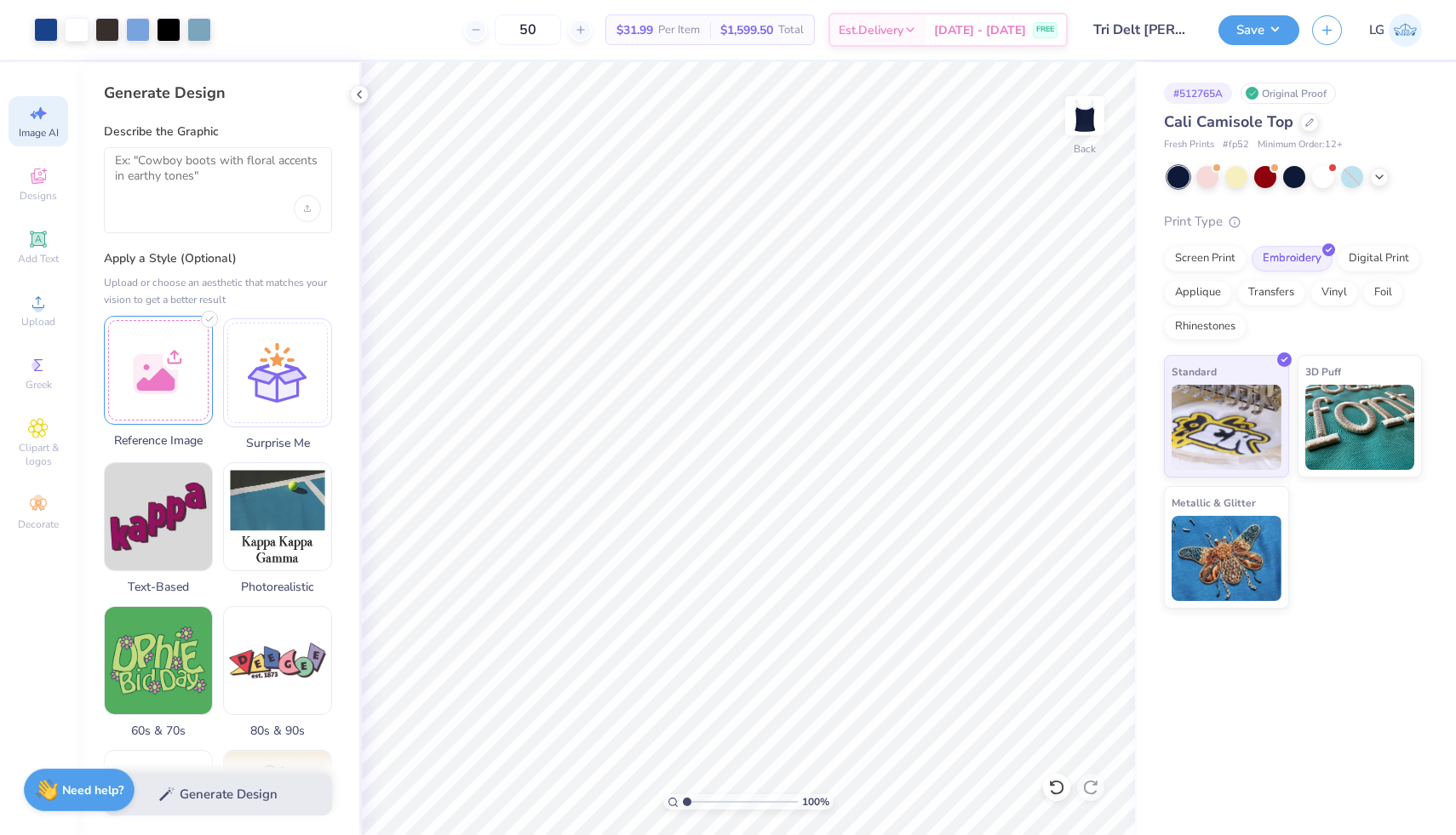
click at [162, 360] on div at bounding box center [158, 369] width 109 height 109
click at [187, 158] on textarea at bounding box center [218, 175] width 206 height 43
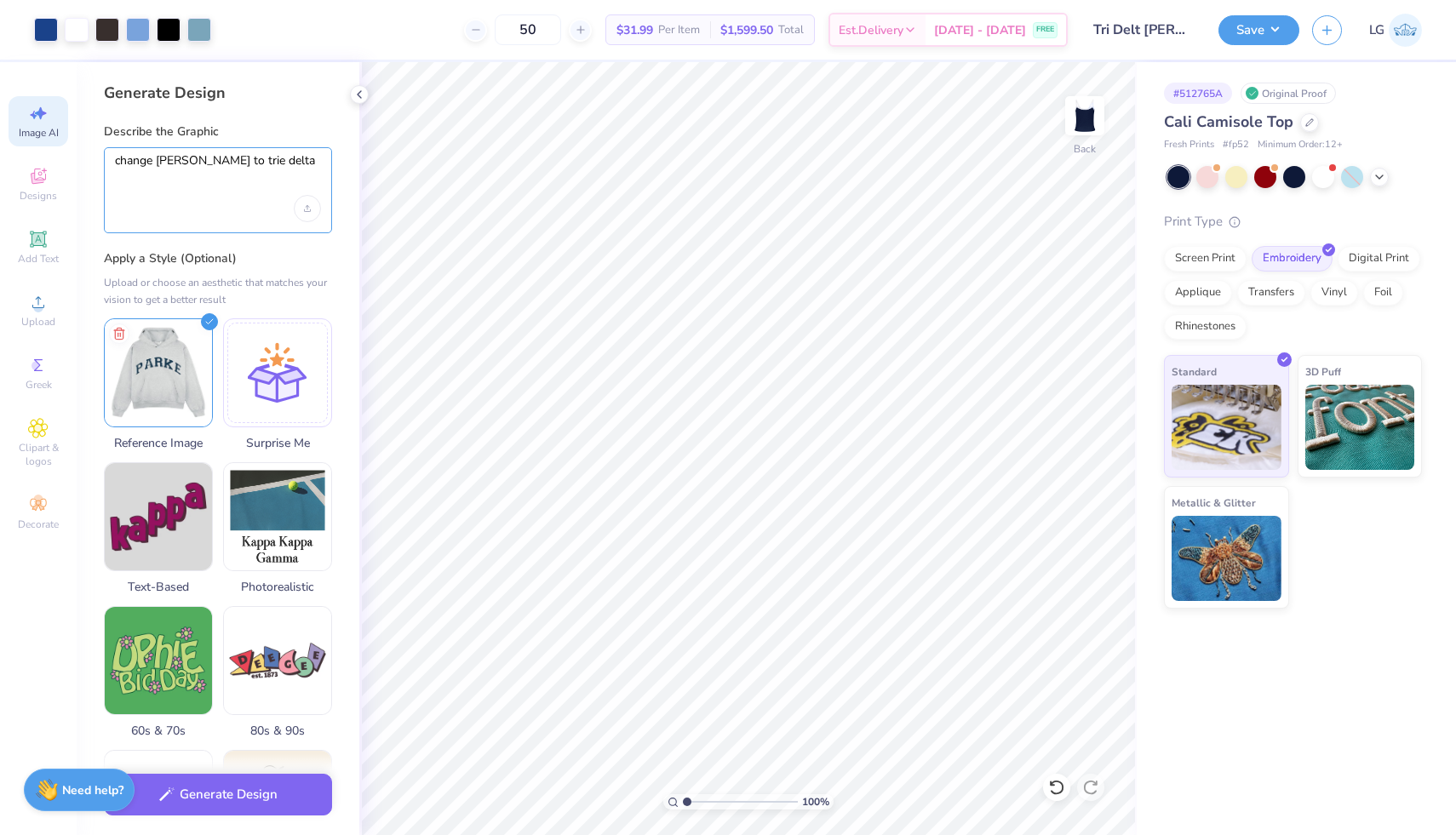
click at [221, 162] on textarea "change [PERSON_NAME] to trie delta" at bounding box center [218, 175] width 206 height 43
type textarea "change [PERSON_NAME] to tri delta"
click at [265, 801] on button "Generate Design" at bounding box center [219, 791] width 229 height 42
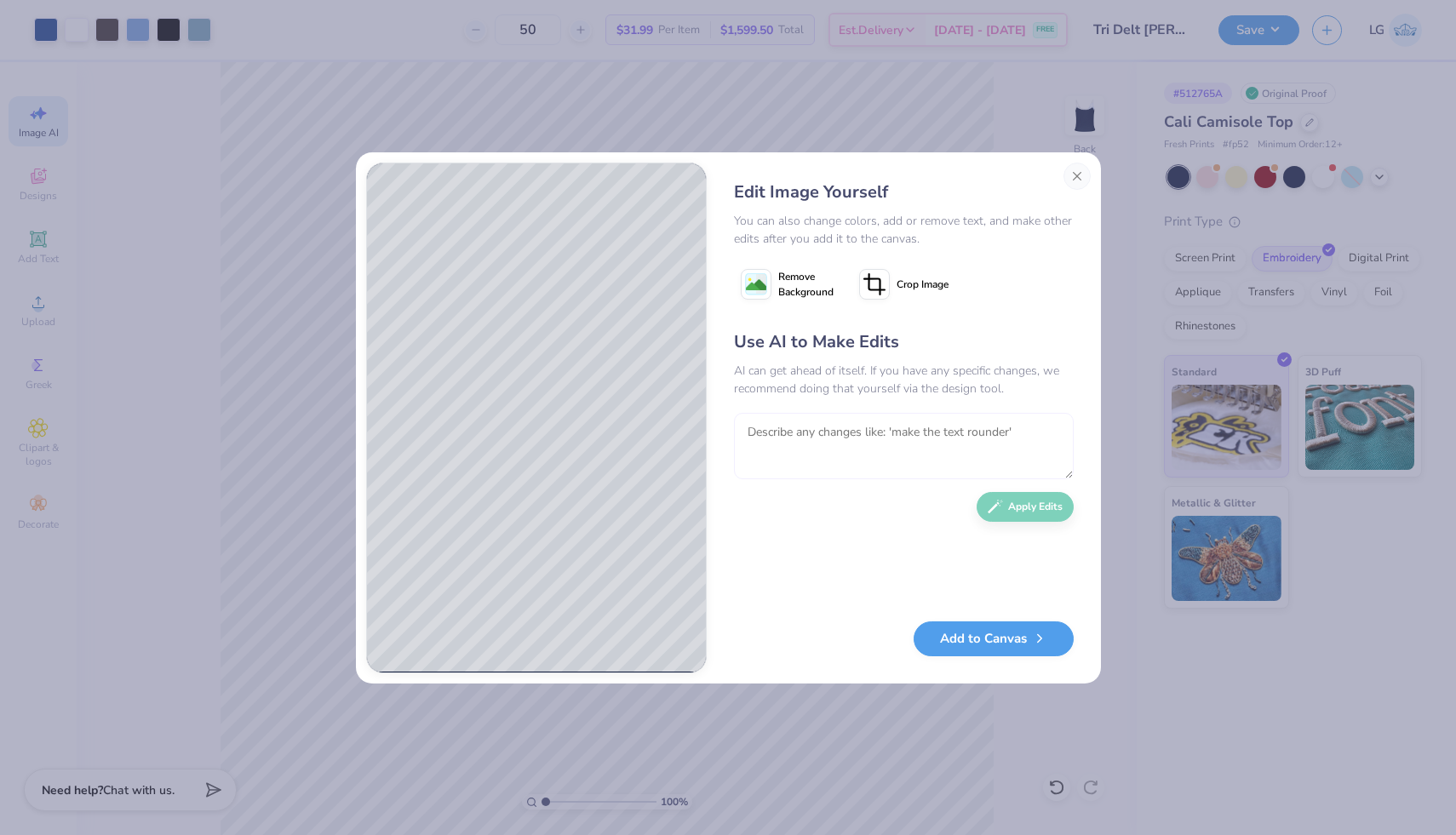
click at [851, 446] on textarea at bounding box center [904, 446] width 339 height 67
type textarea "make the insides of the letters white"
click at [993, 508] on icon "button" at bounding box center [995, 502] width 16 height 16
click at [896, 444] on textarea at bounding box center [904, 446] width 339 height 67
type textarea "change delta to delt"
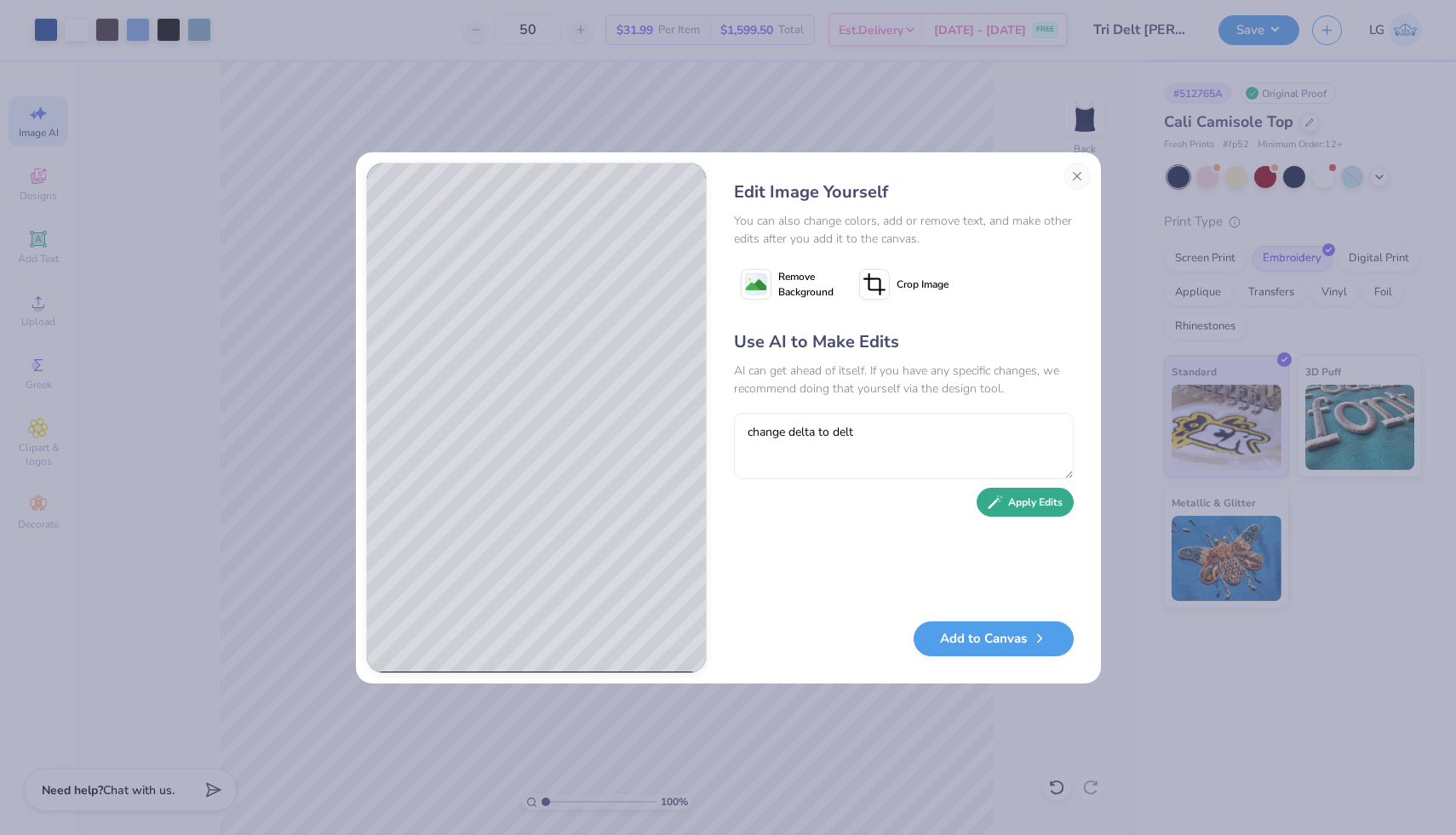
click at [1024, 498] on button "Apply Edits" at bounding box center [1025, 502] width 97 height 30
click at [895, 423] on textarea at bounding box center [904, 446] width 339 height 67
type textarea "add a blue border around the letters"
click at [1027, 508] on button "Apply Edits" at bounding box center [1025, 502] width 97 height 30
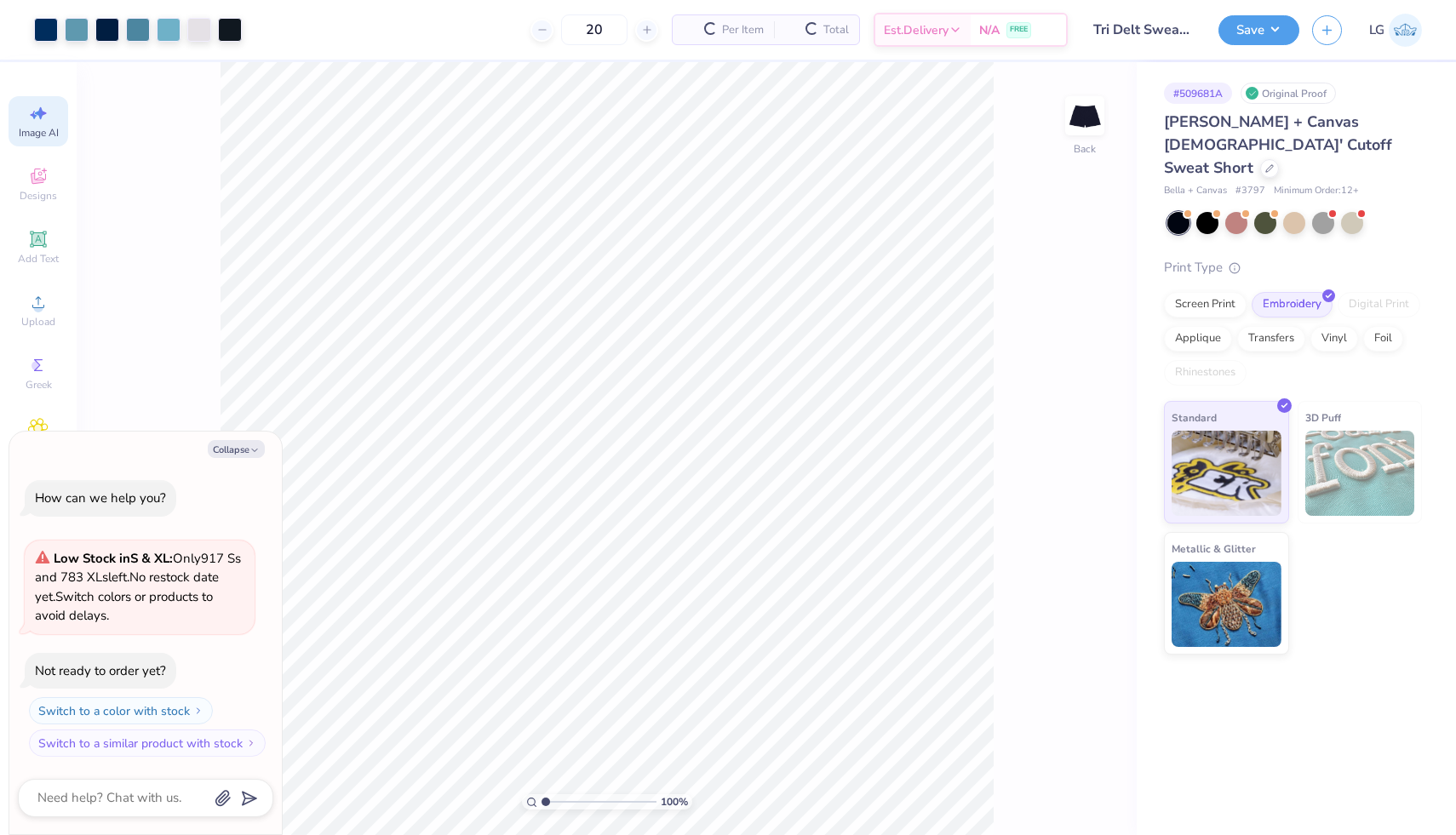
click at [43, 126] on span "Image AI" at bounding box center [38, 133] width 40 height 14
type textarea "x"
select select "4"
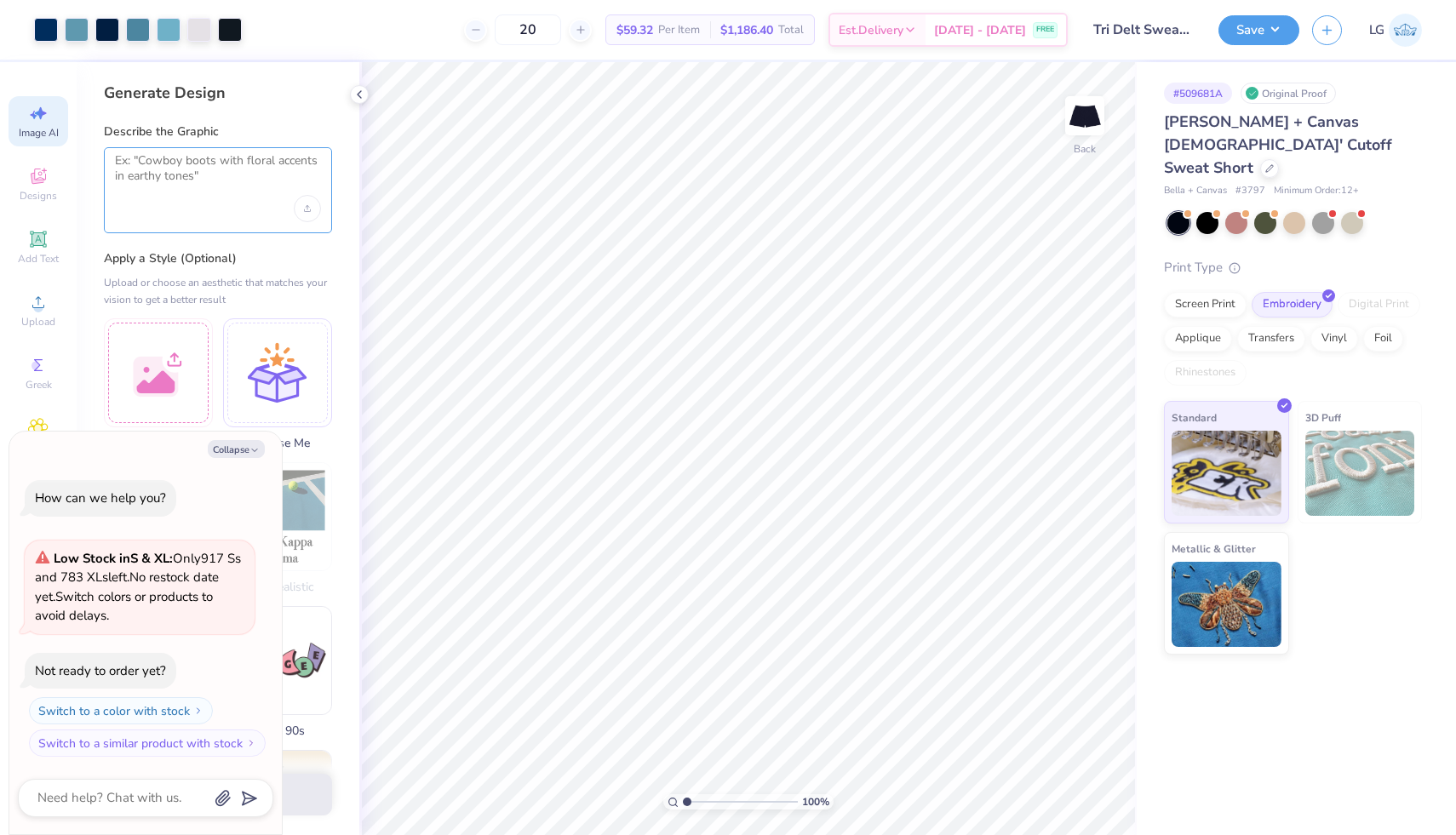
click at [184, 177] on textarea at bounding box center [218, 175] width 206 height 43
type textarea "change [PERSON_NAME] to tri delt"
click at [165, 363] on div at bounding box center [158, 369] width 109 height 109
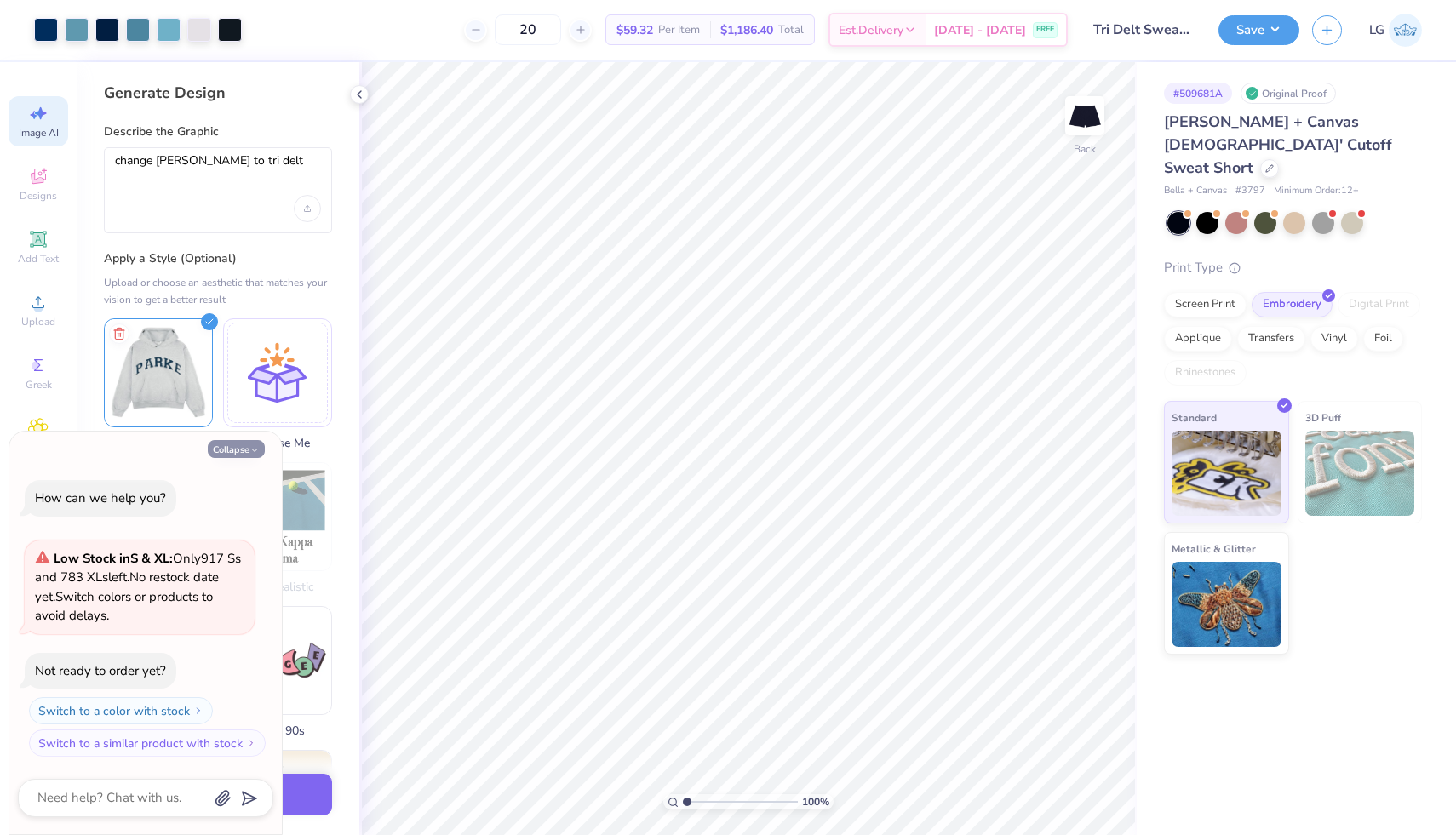
click at [252, 449] on icon "button" at bounding box center [254, 450] width 10 height 10
type textarea "x"
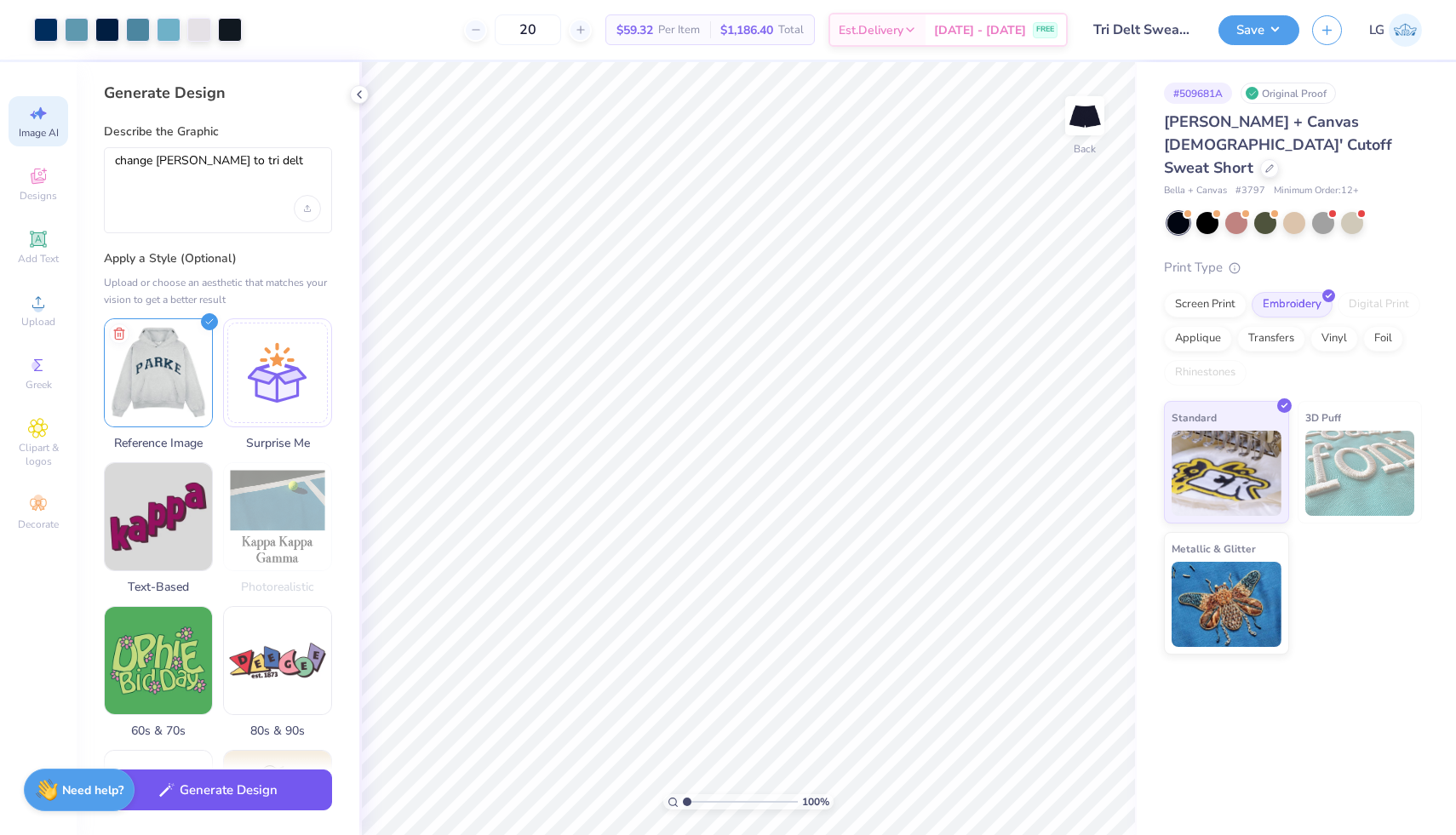
click at [253, 798] on button "Generate Design" at bounding box center [219, 791] width 229 height 42
